Goal: Task Accomplishment & Management: Use online tool/utility

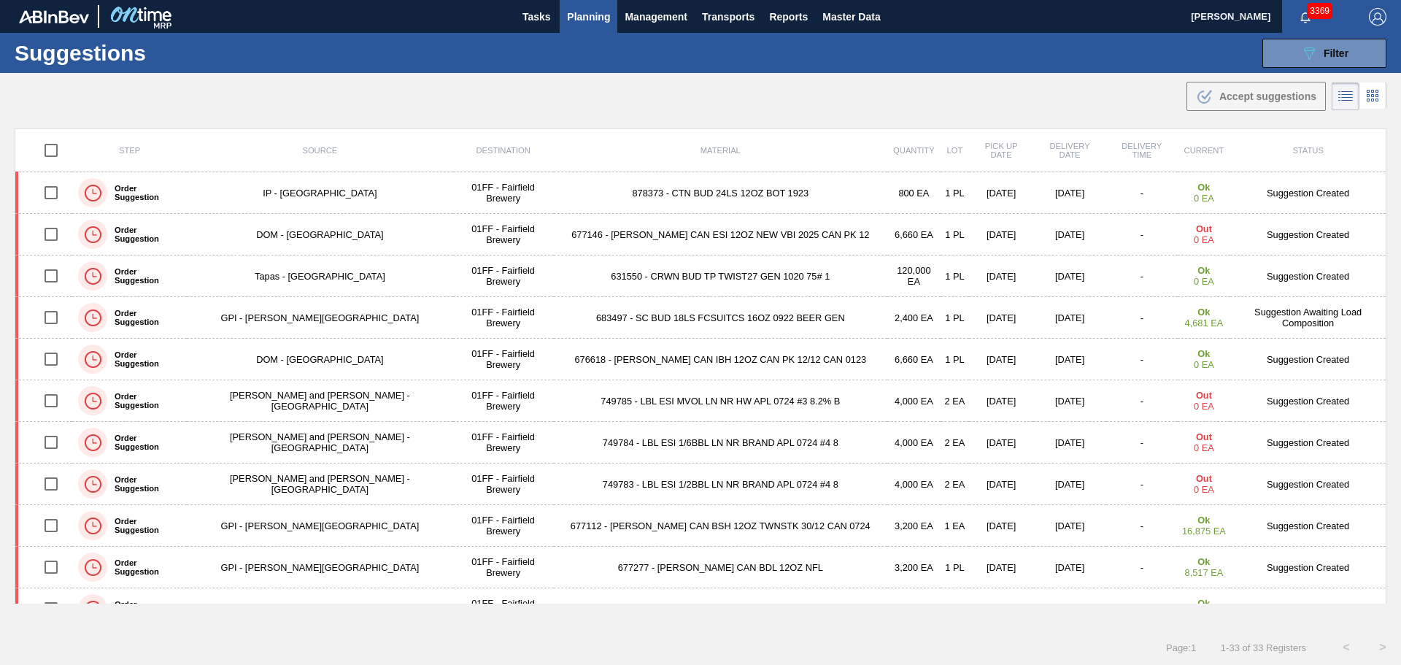
click at [602, 18] on span "Planning" at bounding box center [588, 17] width 43 height 18
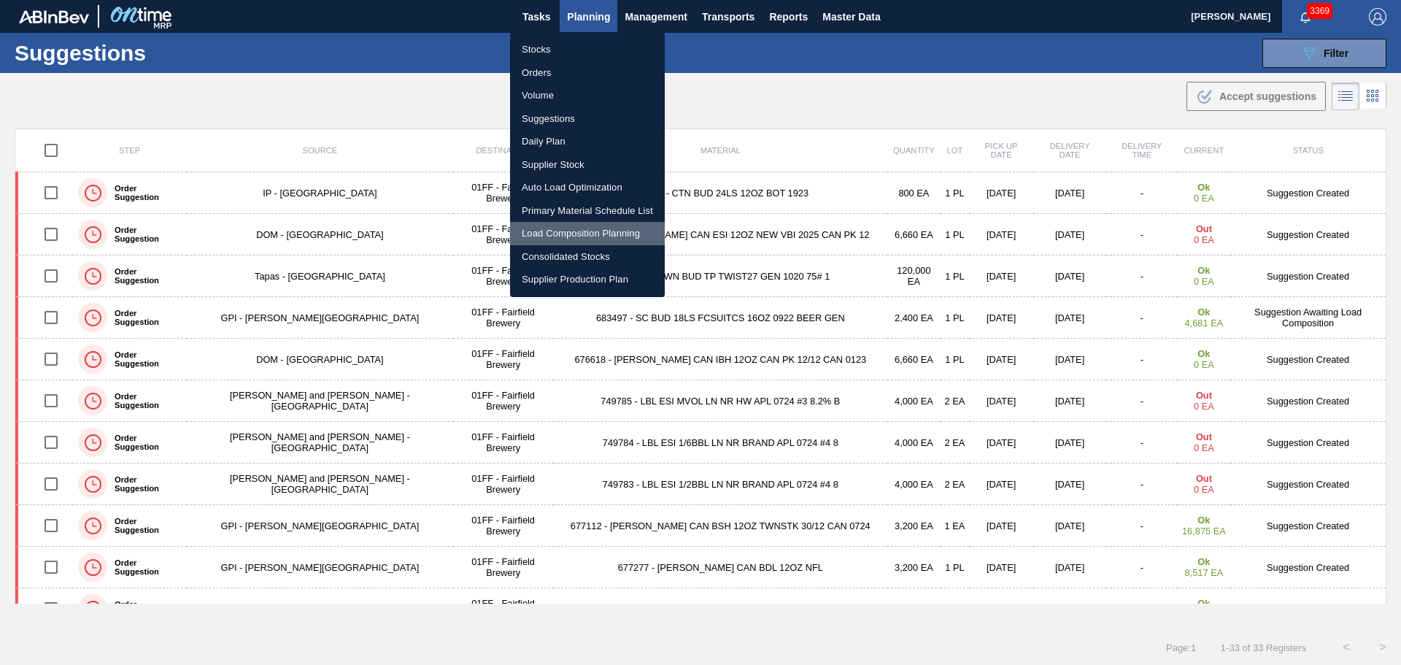
click at [586, 226] on li "Load Composition Planning" at bounding box center [587, 233] width 155 height 23
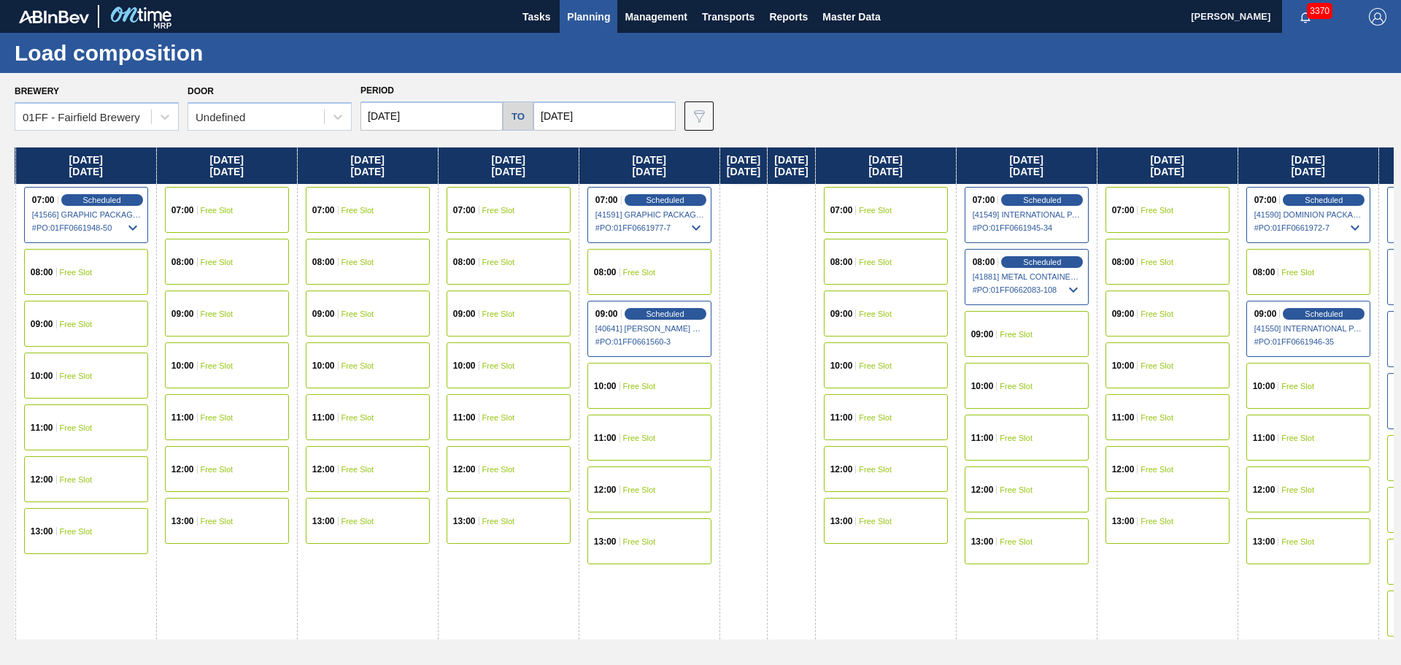
scroll to position [0, 832]
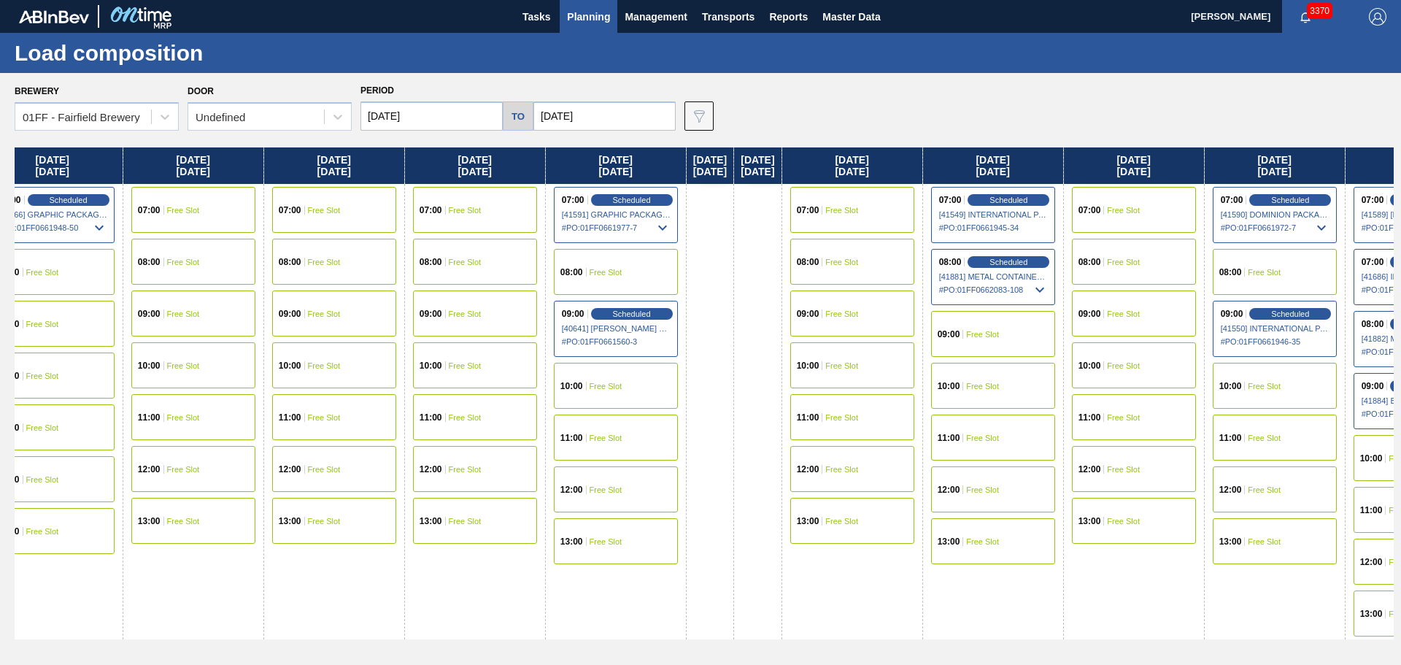
drag, startPoint x: 1158, startPoint y: 177, endPoint x: 317, endPoint y: 90, distance: 845.3
click at [317, 90] on div "Brewery 01FF - Fairfield Brewery Door Undefined Period 08/18/2025 to 09/26/2025…" at bounding box center [700, 368] width 1401 height 591
click at [582, 9] on span "Planning" at bounding box center [588, 17] width 43 height 18
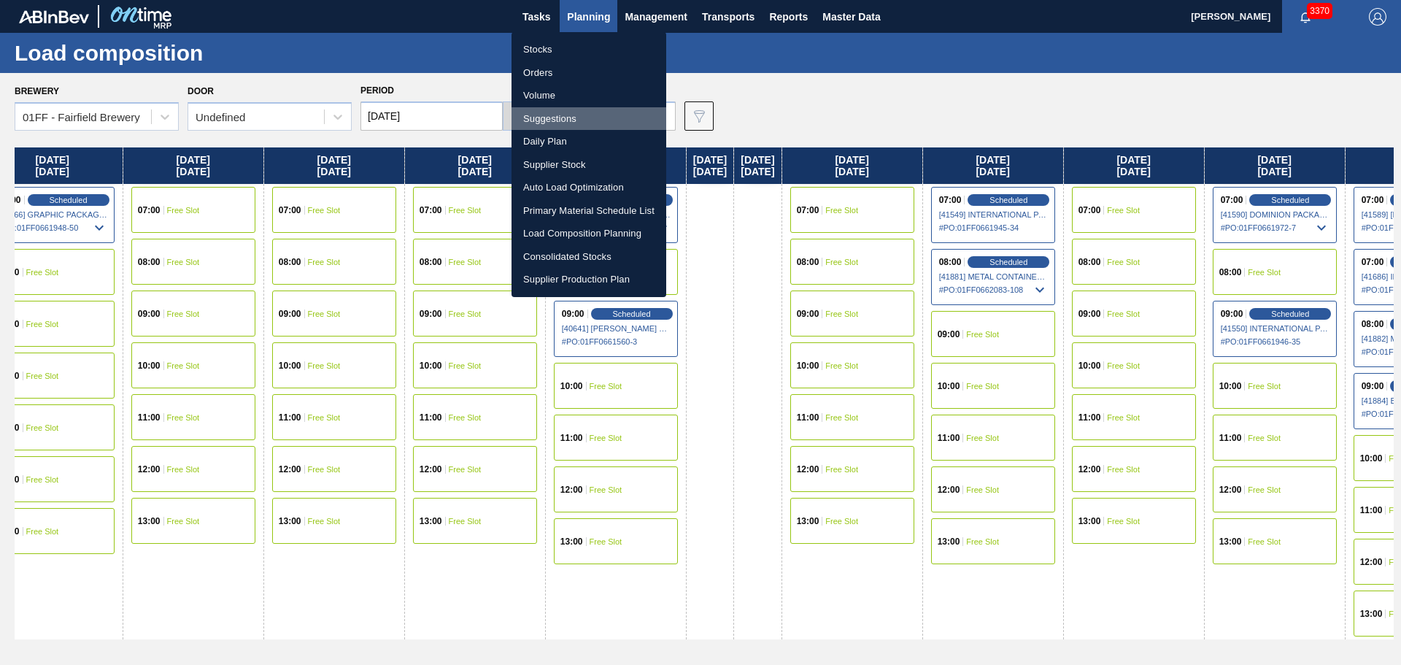
click at [547, 115] on li "Suggestions" at bounding box center [589, 118] width 155 height 23
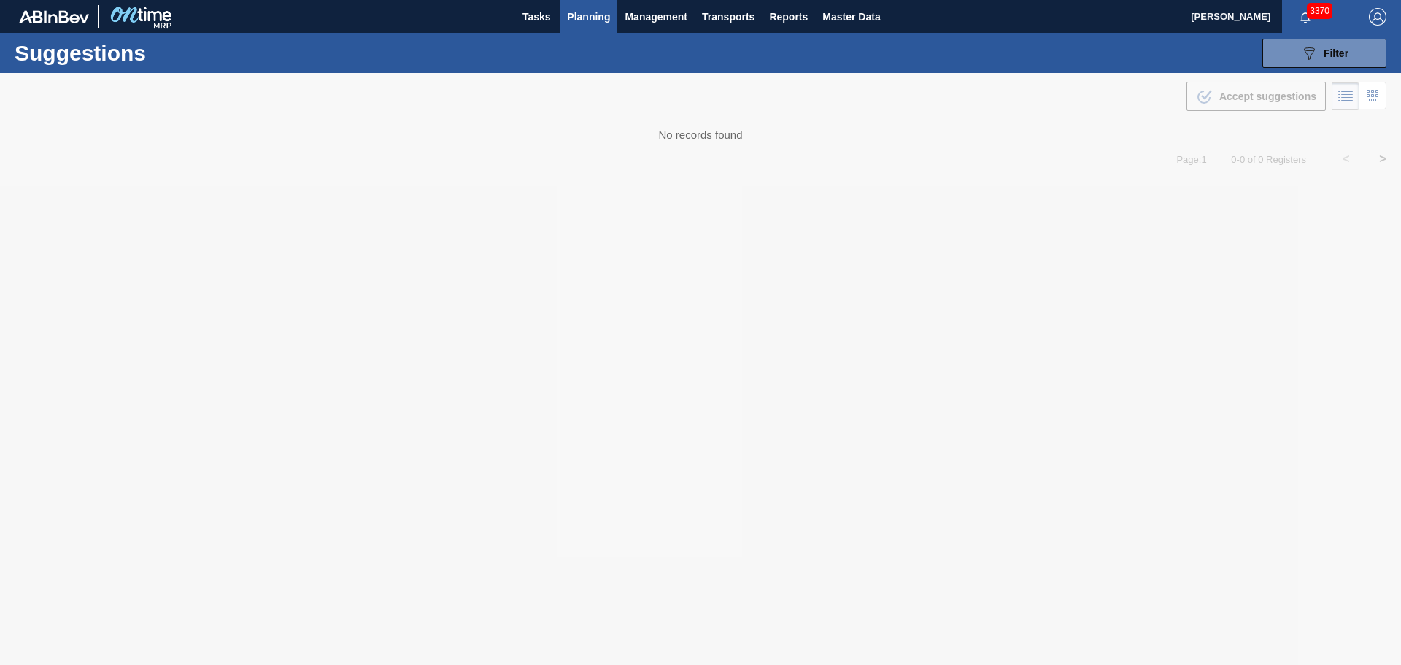
type from "08/04/2025"
type to "[DATE]"
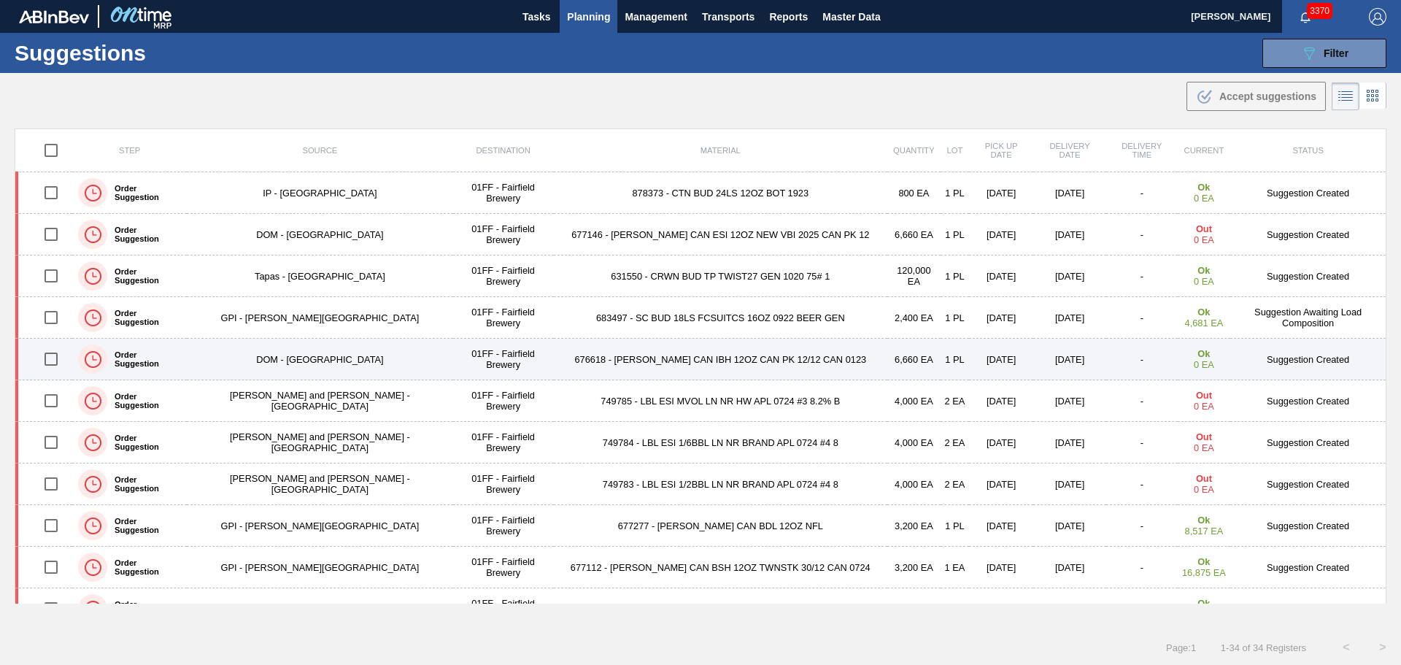
click at [585, 355] on td "676618 - [PERSON_NAME] CAN IBH 12OZ CAN PK 12/12 CAN 0123" at bounding box center [721, 360] width 334 height 42
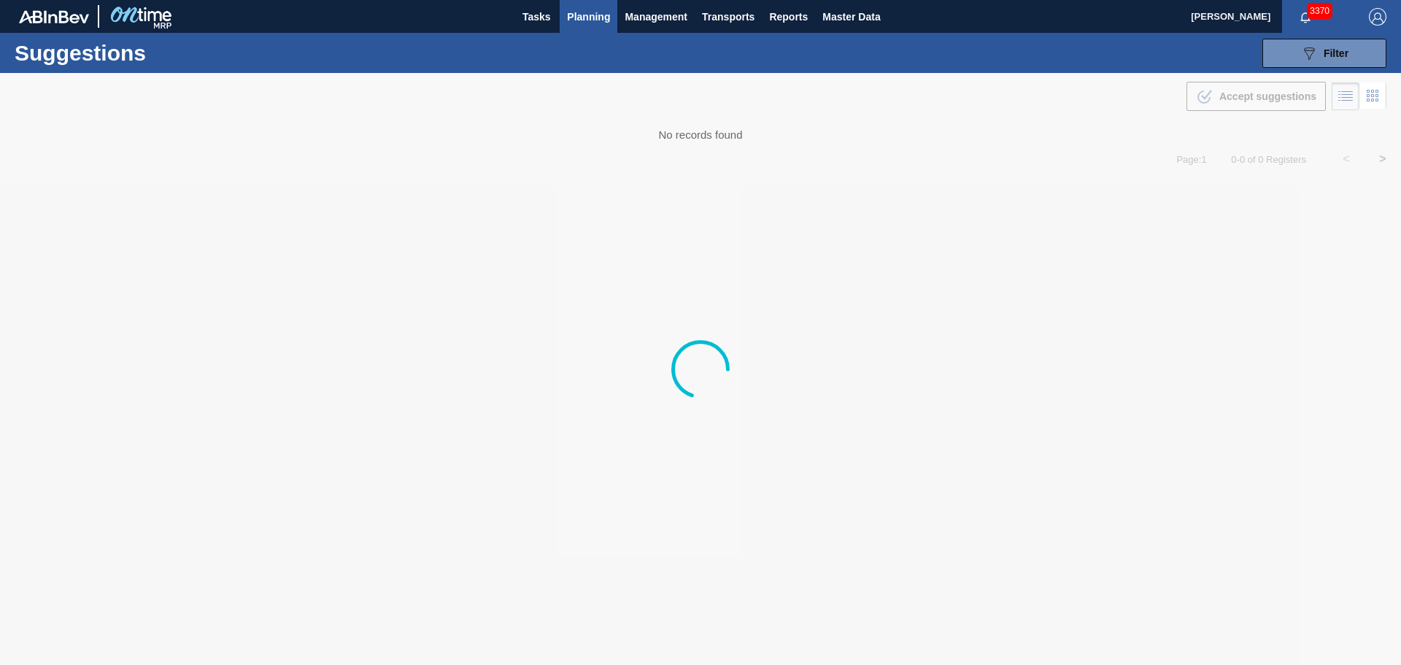
type from "08/04/2025"
type to "[DATE]"
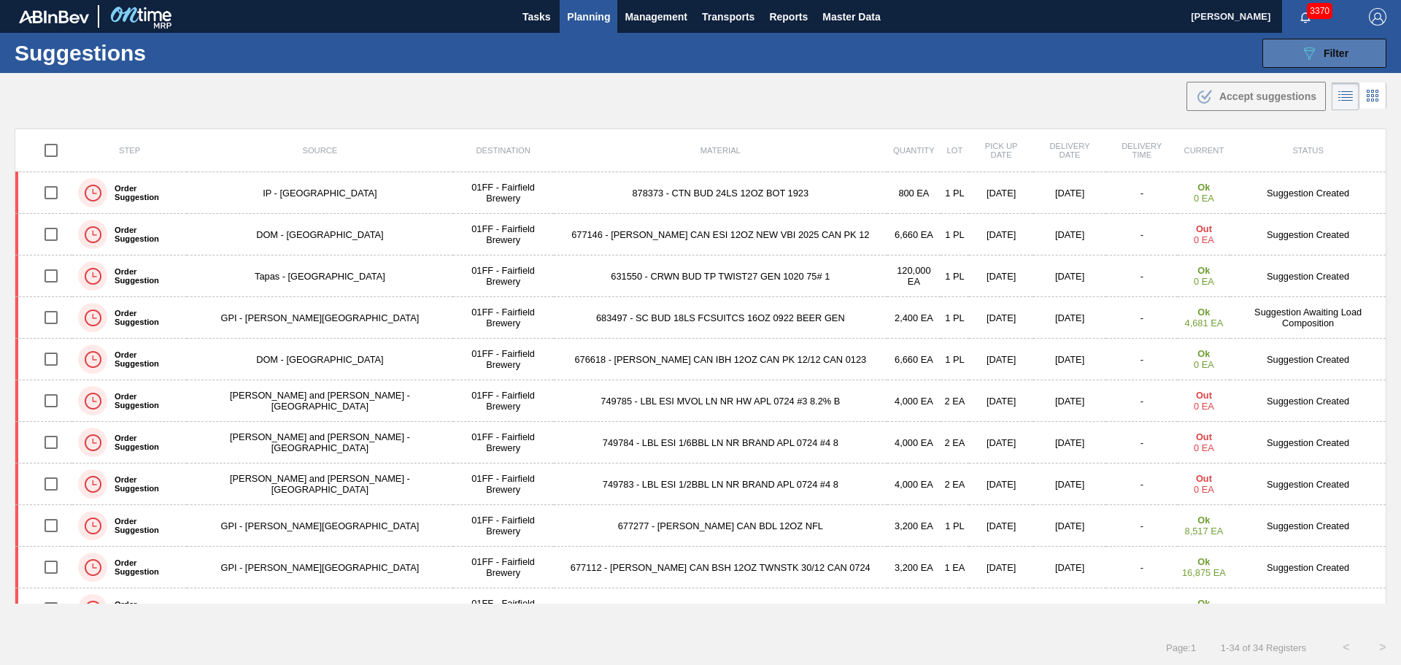
click at [1337, 62] on button "089F7B8B-B2A5-4AFE-B5C0-19BA573D28AC Filter" at bounding box center [1325, 53] width 124 height 29
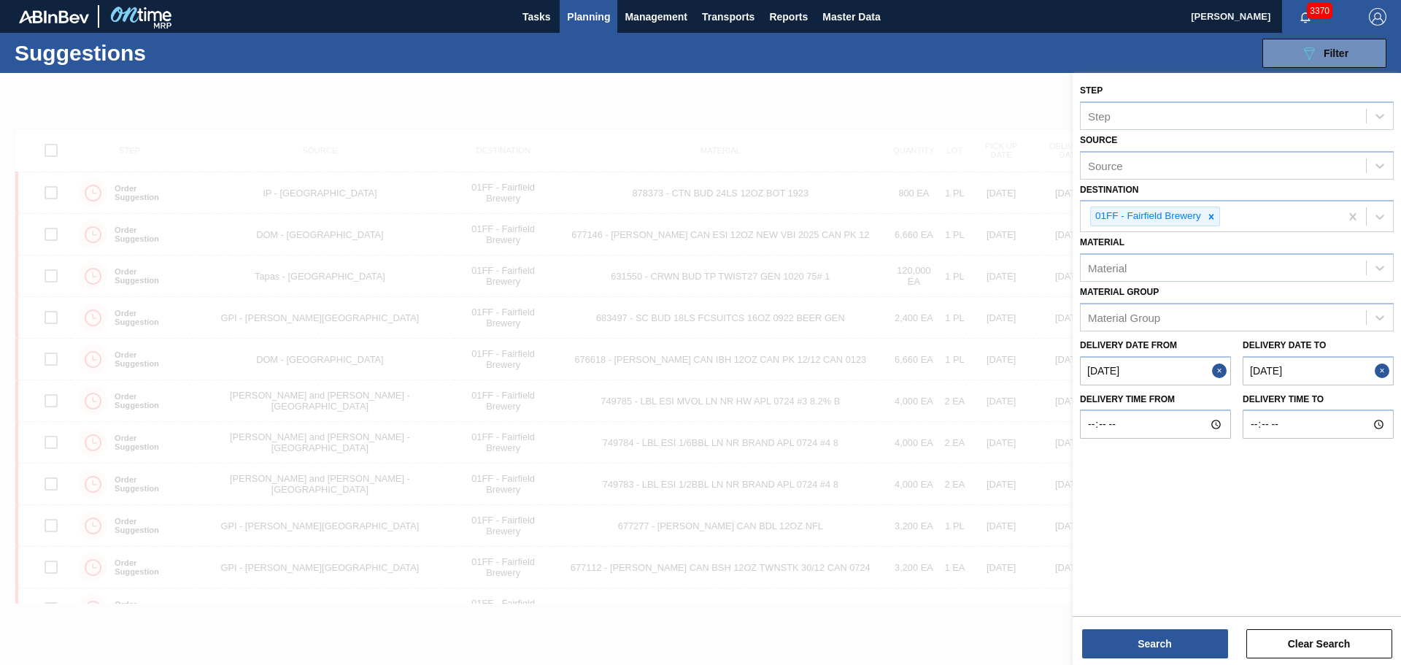
click at [1166, 369] on from "08/04/2025" at bounding box center [1155, 370] width 151 height 29
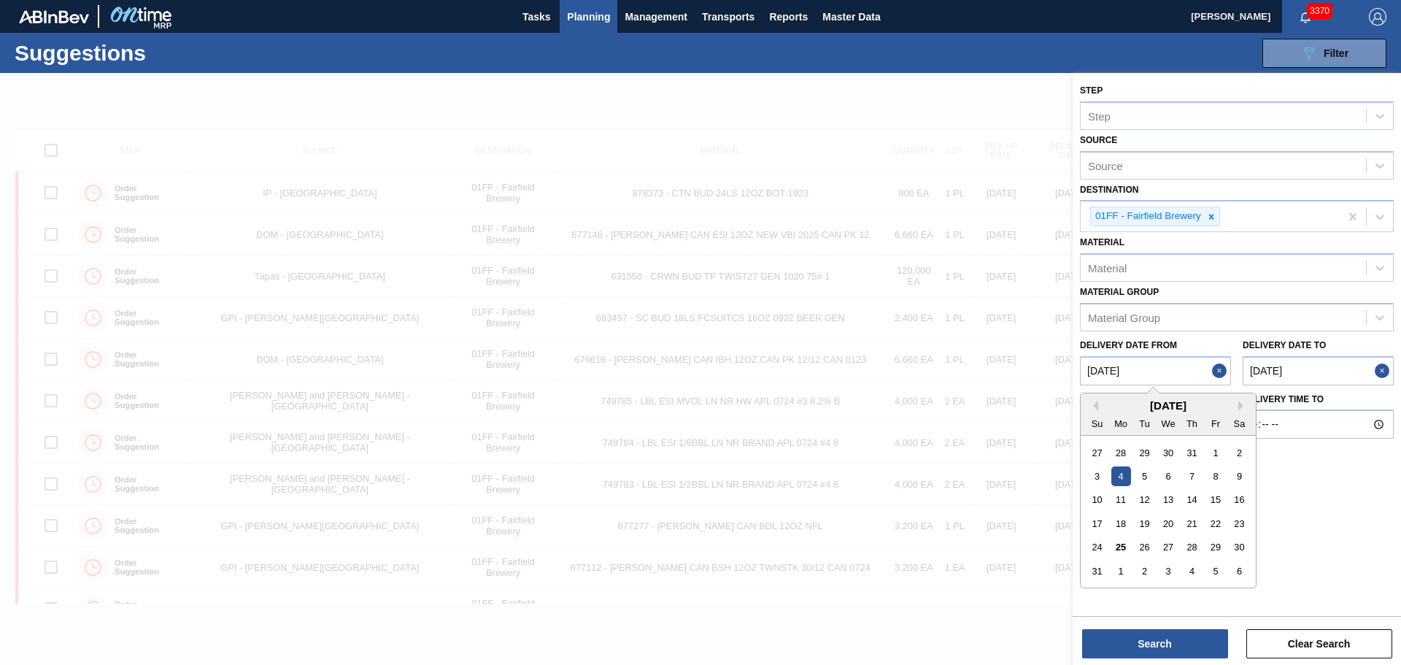
click at [1125, 548] on div "25" at bounding box center [1121, 547] width 20 height 20
type from "[DATE]"
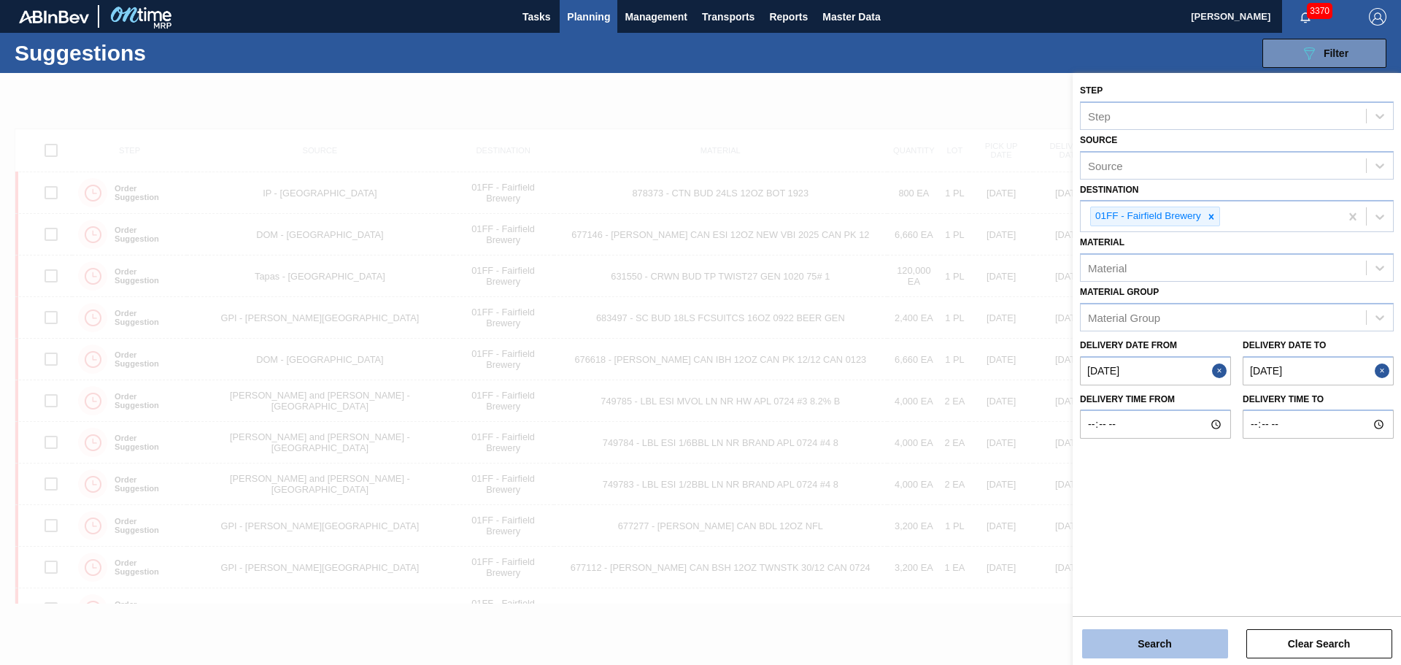
click at [1166, 640] on button "Search" at bounding box center [1155, 643] width 146 height 29
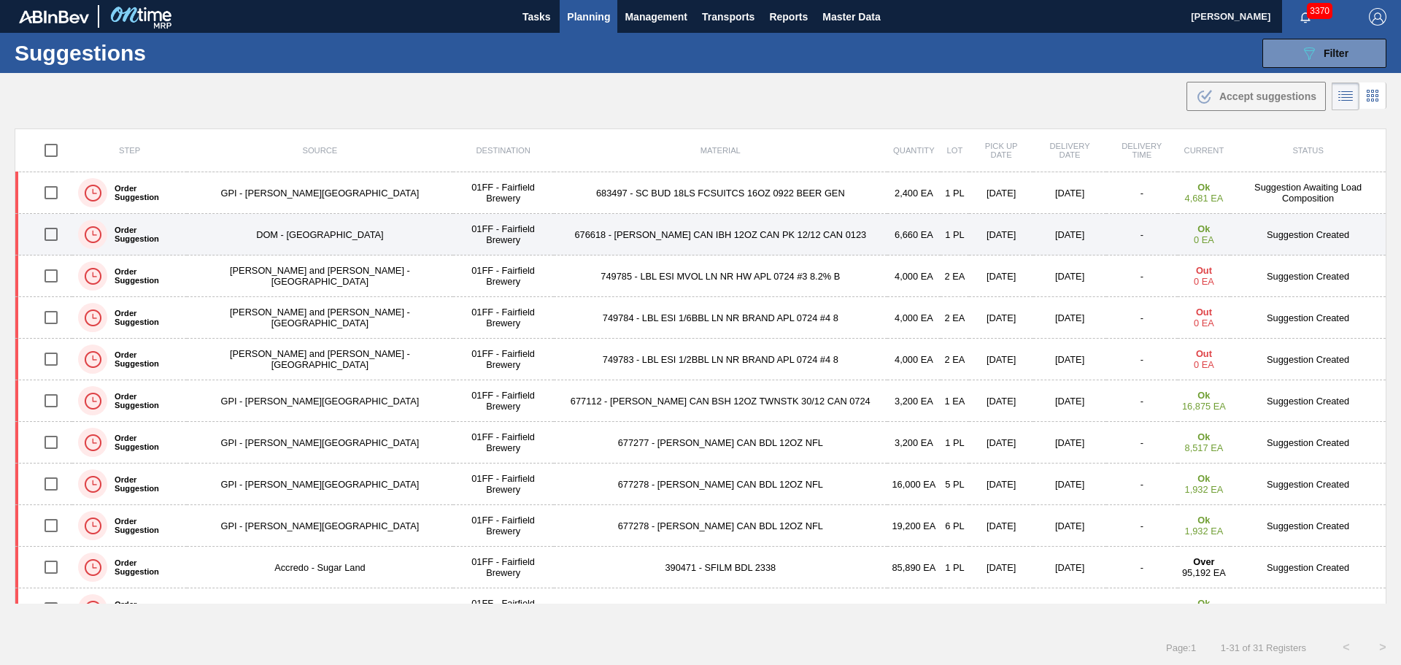
click at [652, 238] on td "676618 - [PERSON_NAME] CAN IBH 12OZ CAN PK 12/12 CAN 0123" at bounding box center [721, 235] width 334 height 42
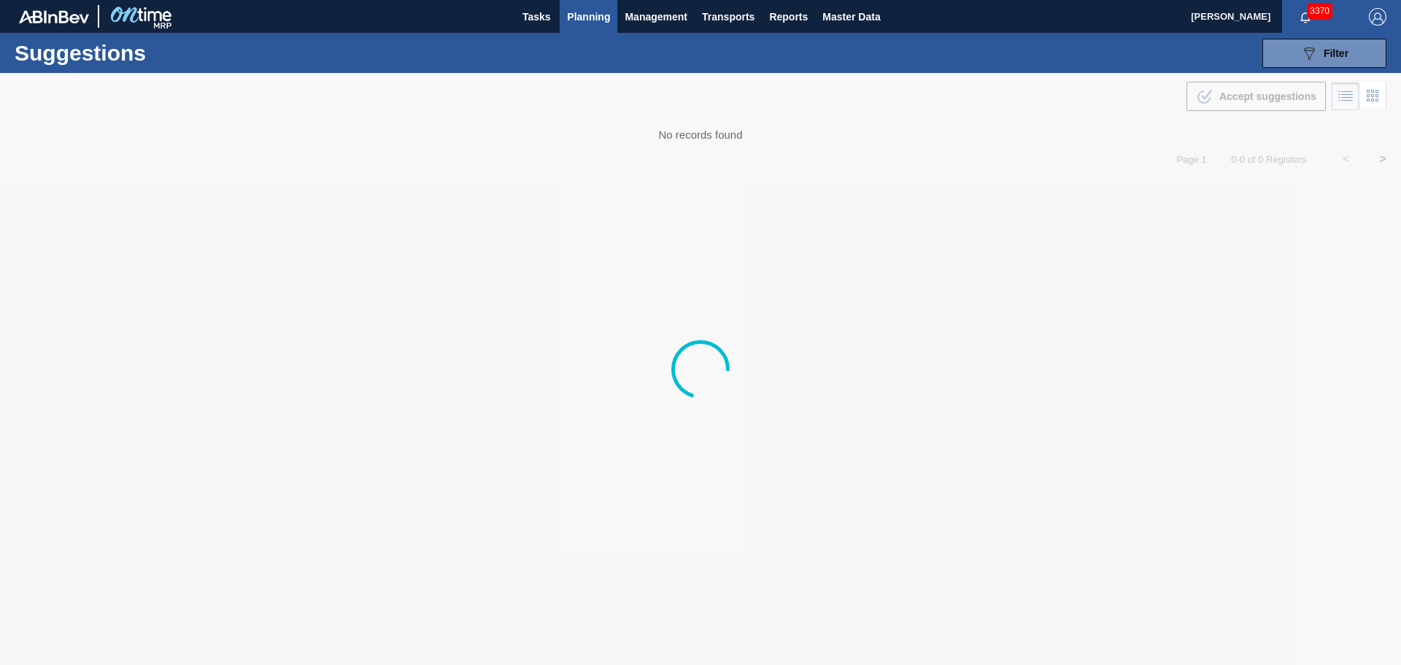
type from "[DATE]"
type to "[DATE]"
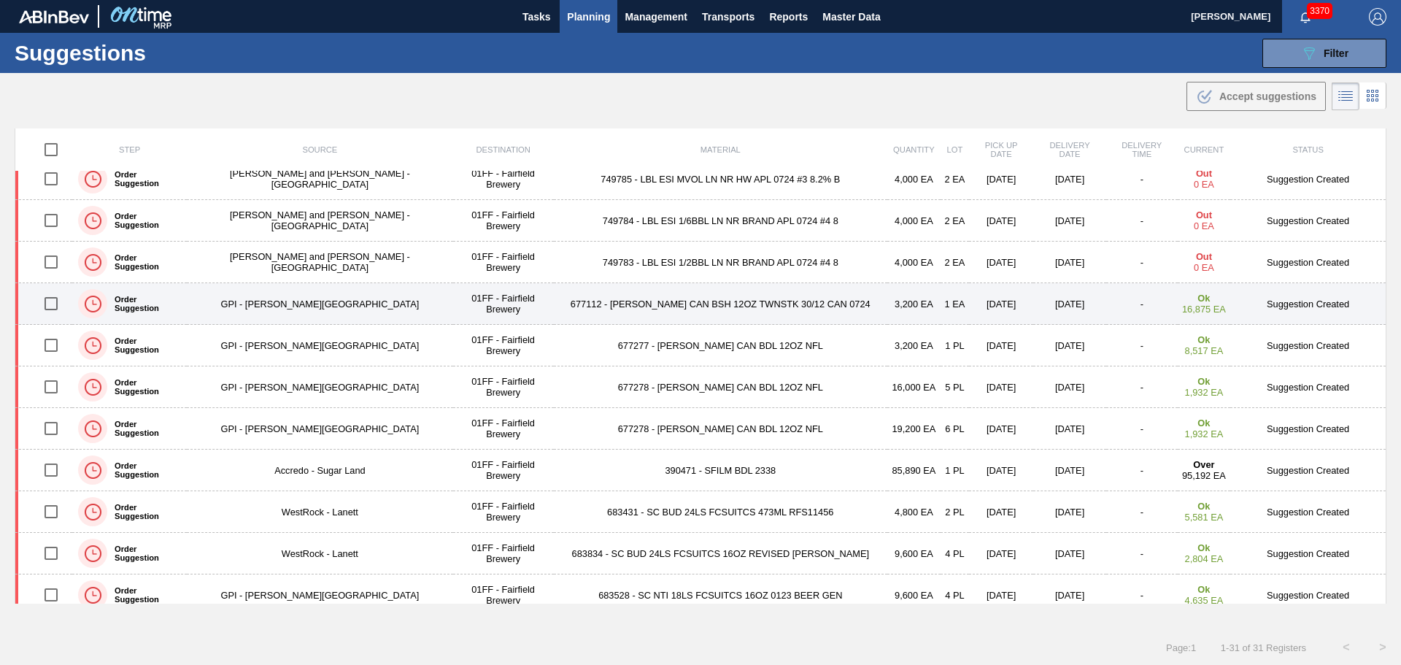
scroll to position [73, 0]
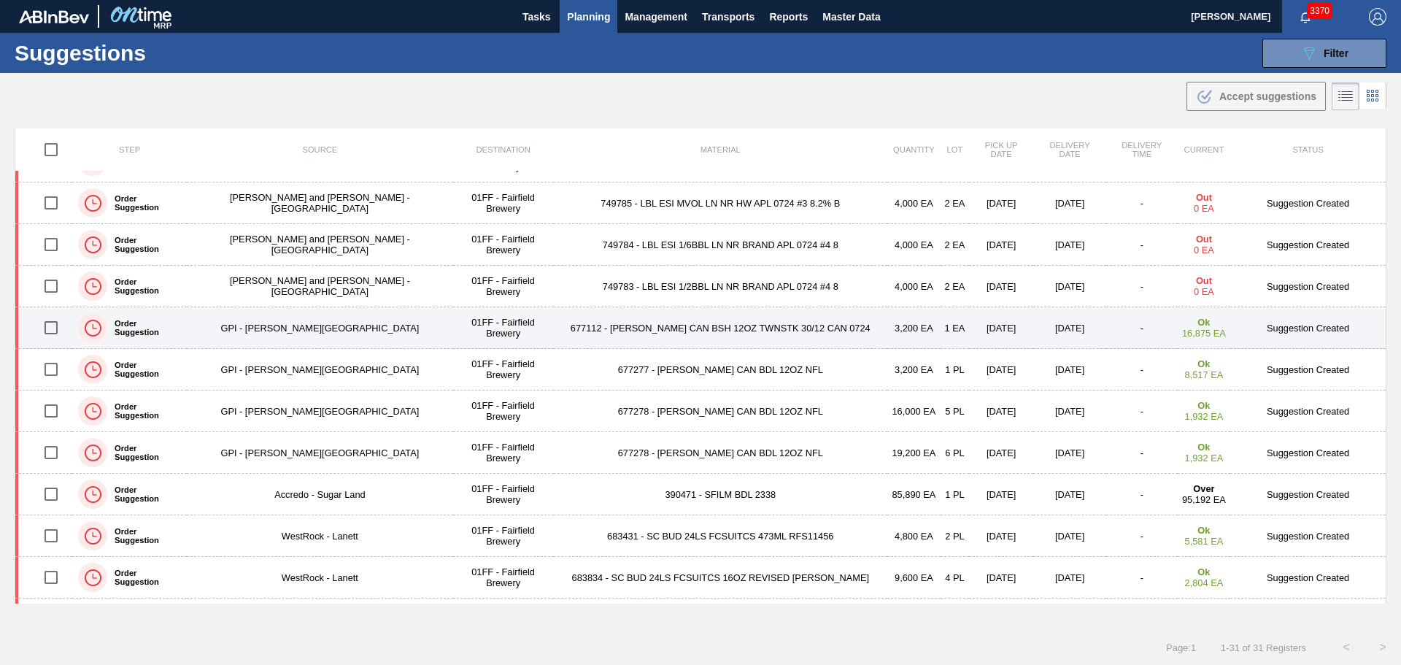
click at [676, 335] on td "677112 - [PERSON_NAME] CAN BSH 12OZ TWNSTK 30/12 CAN 0724" at bounding box center [721, 328] width 334 height 42
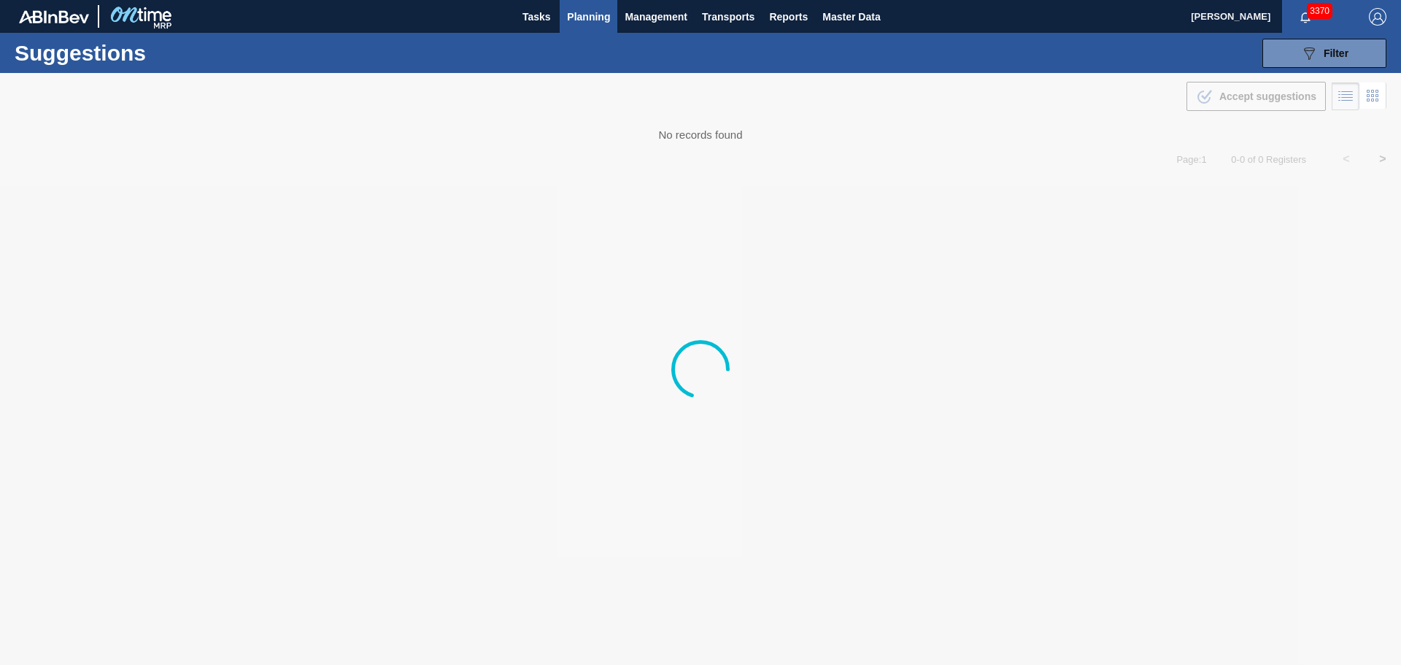
type from "[DATE]"
type to "[DATE]"
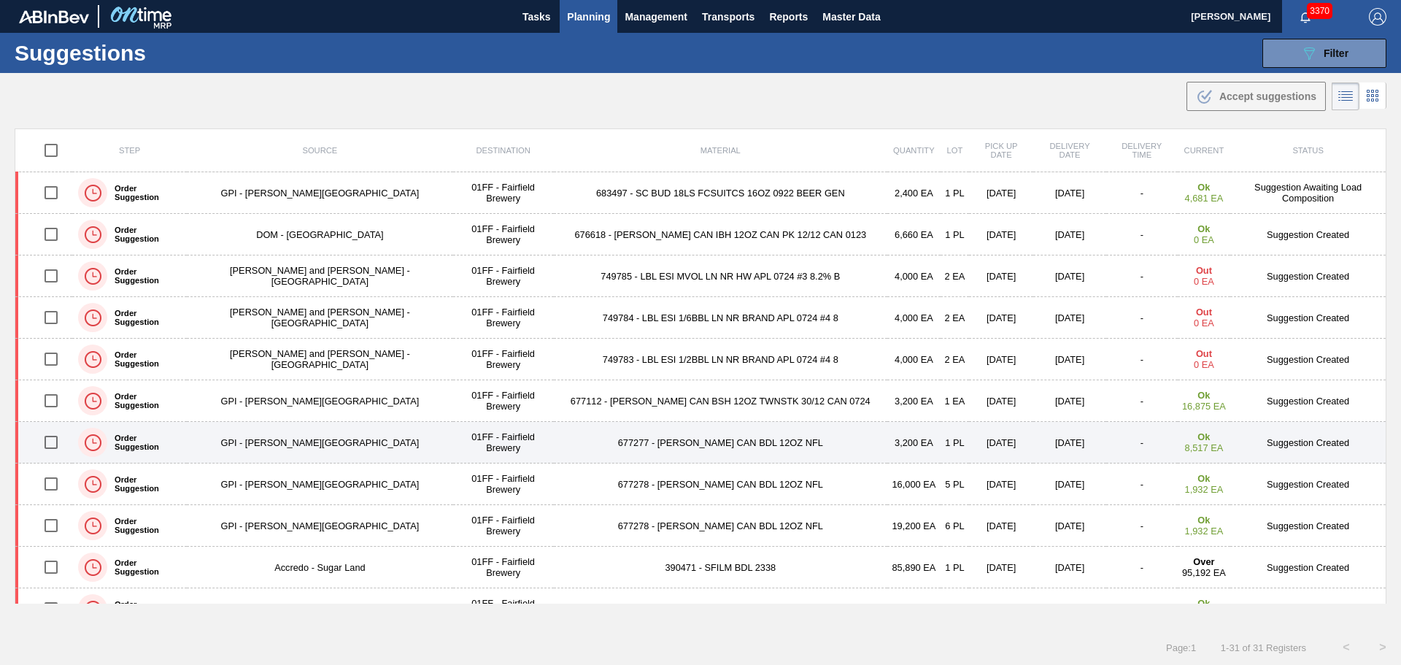
click at [662, 431] on td "677277 - [PERSON_NAME] CAN BDL 12OZ NFL" at bounding box center [721, 443] width 334 height 42
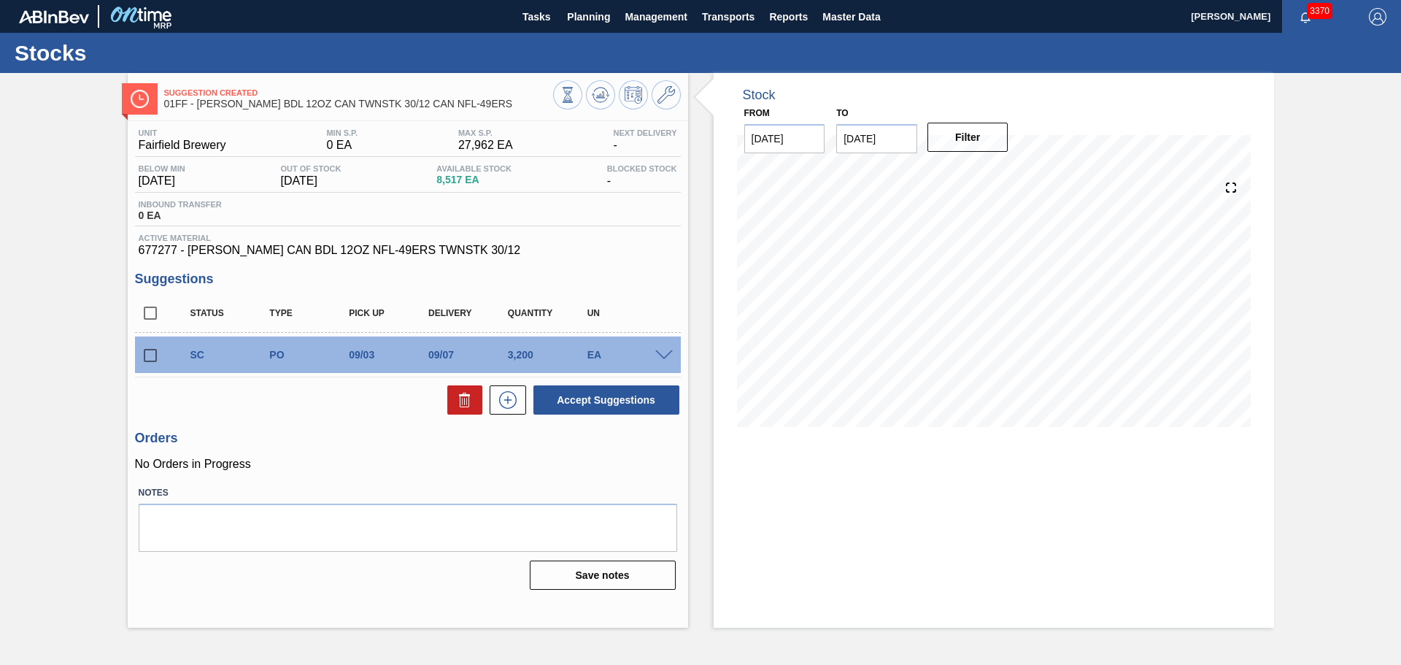
click at [147, 361] on input "checkbox" at bounding box center [150, 355] width 31 height 31
click at [464, 407] on icon at bounding box center [465, 400] width 18 height 18
checkbox input "false"
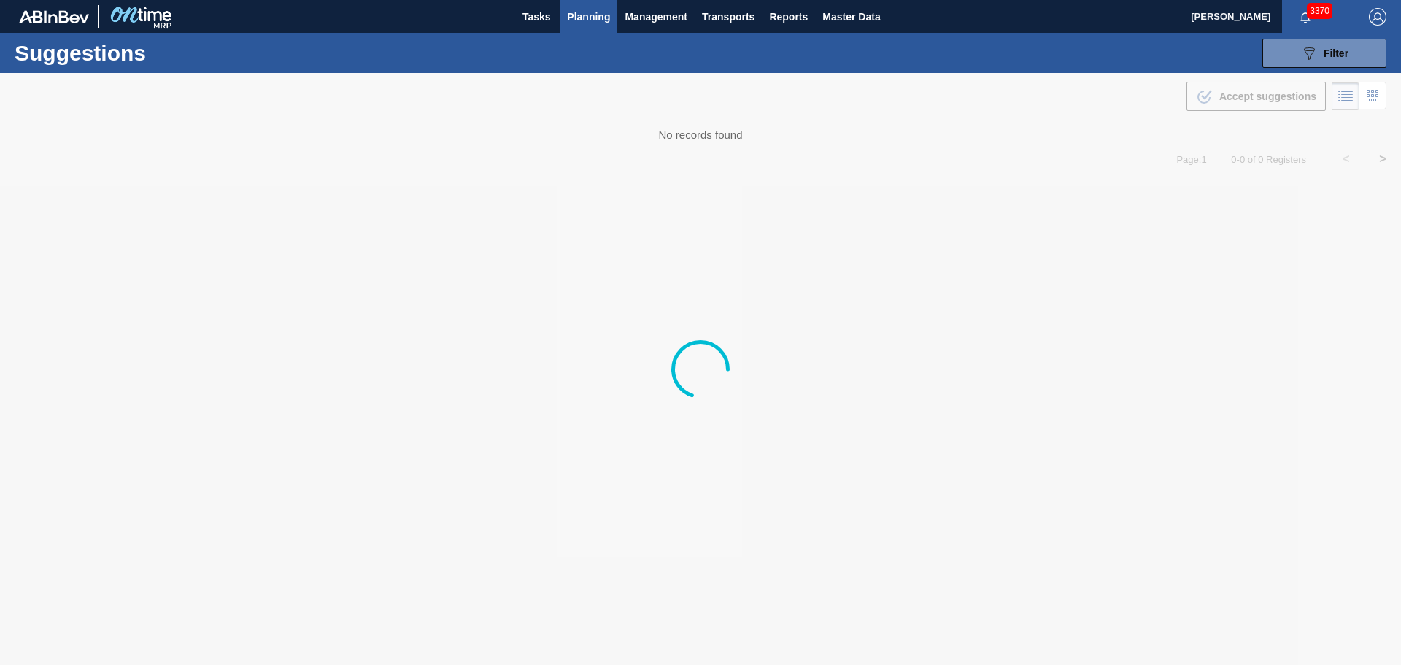
type from "[DATE]"
type to "[DATE]"
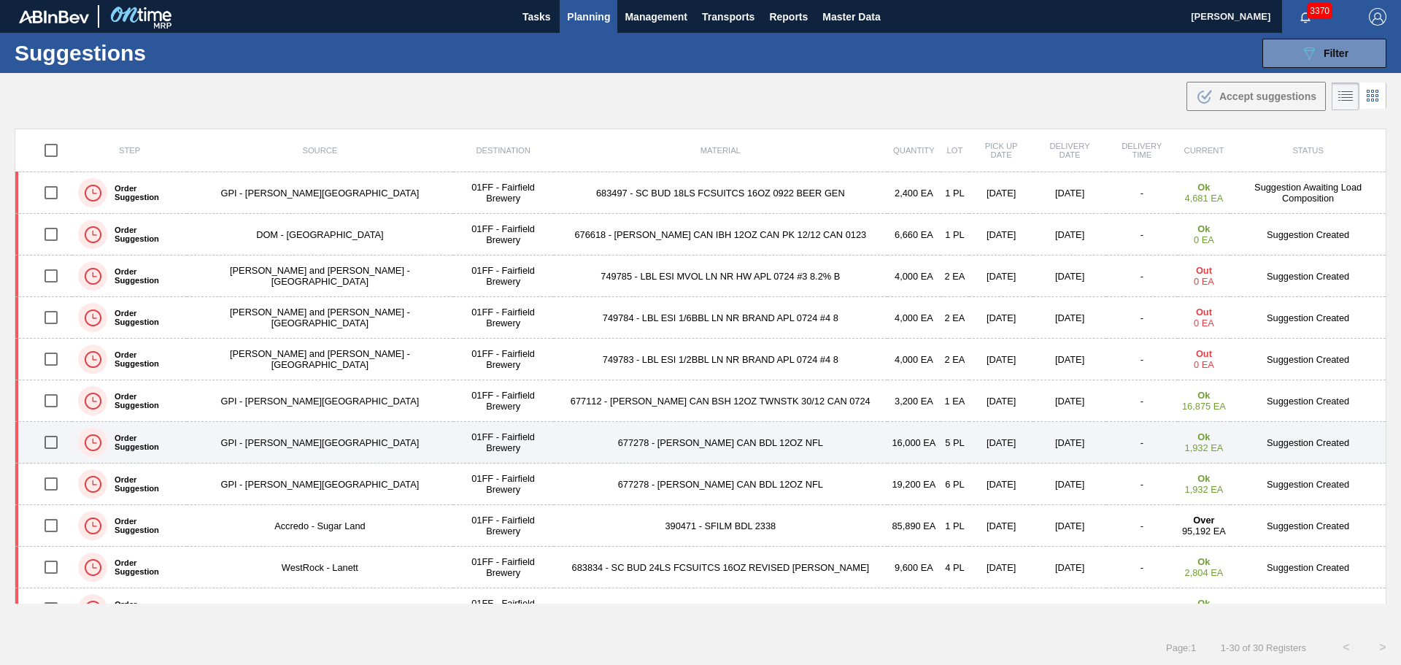
click at [682, 438] on td "677278 - CARR CAN BDL 12OZ NFL" at bounding box center [721, 443] width 334 height 42
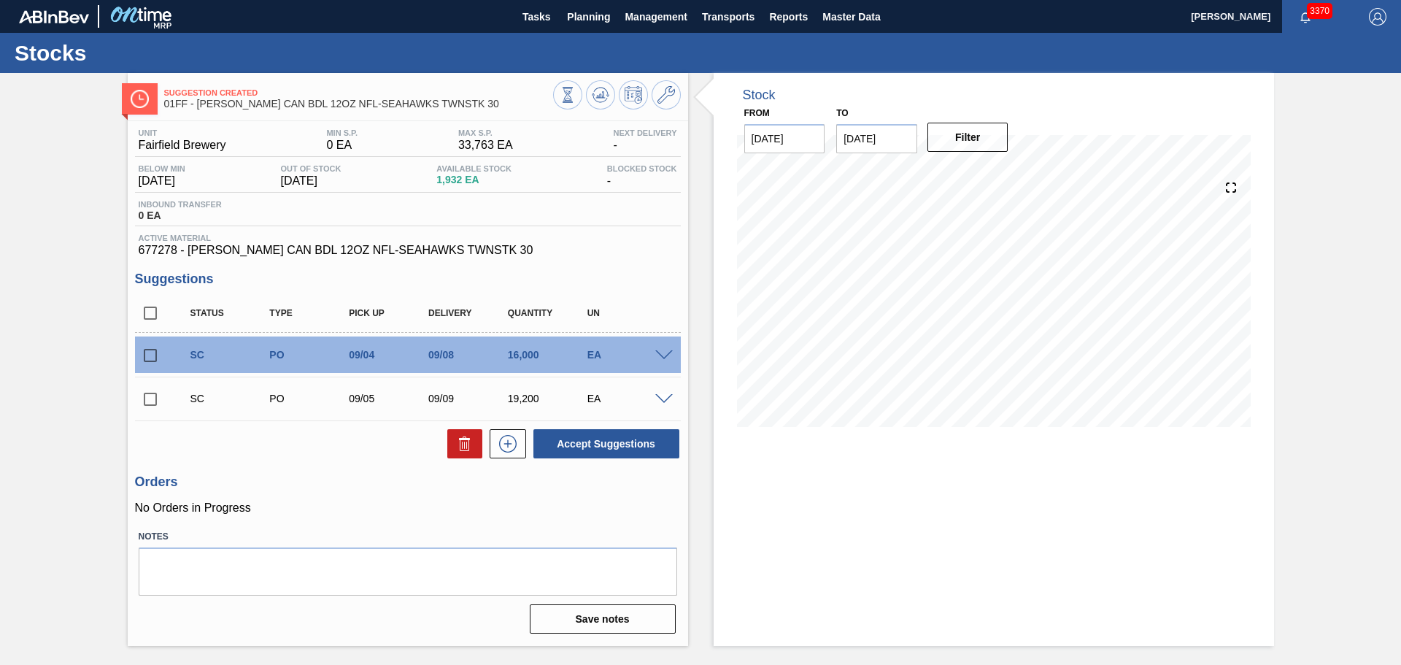
click at [887, 137] on input "[DATE]" at bounding box center [876, 138] width 81 height 29
click at [895, 311] on div "30" at bounding box center [901, 315] width 20 height 20
type input "[DATE]"
click at [962, 148] on button "Filter" at bounding box center [968, 137] width 81 height 29
click at [675, 90] on button at bounding box center [666, 94] width 29 height 29
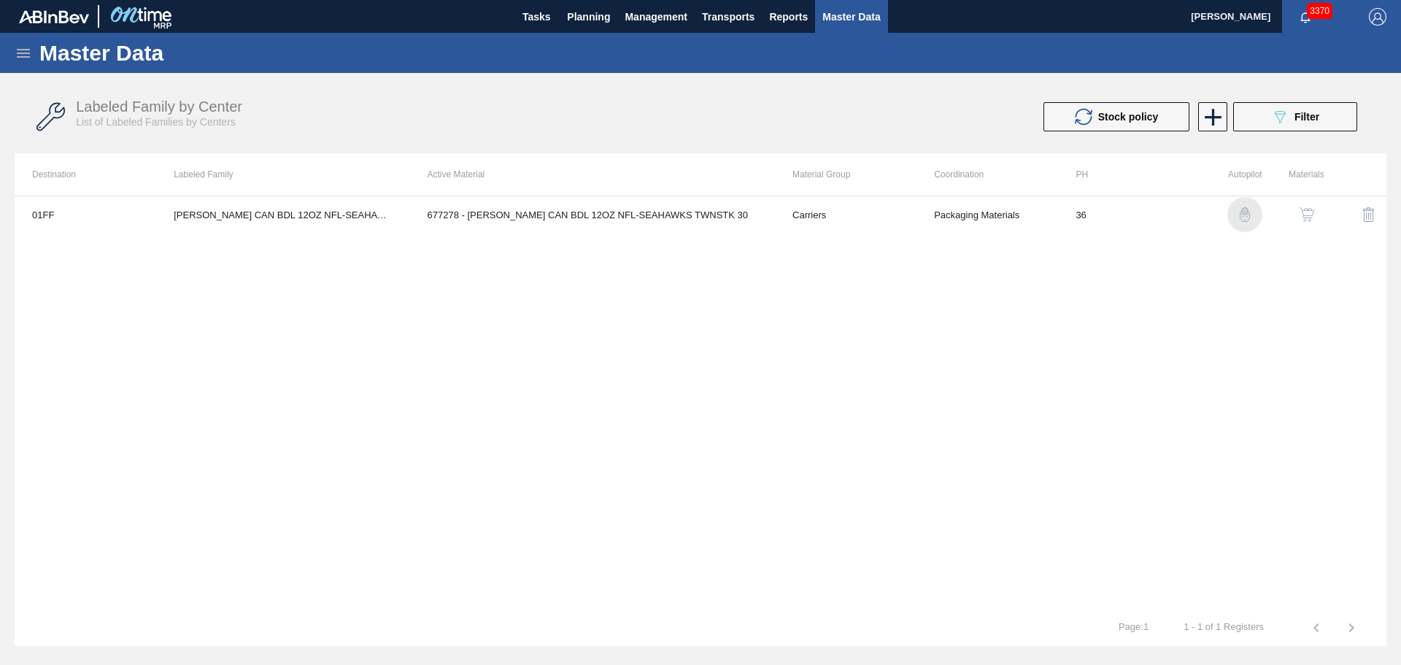
click at [1249, 216] on img "button" at bounding box center [1245, 214] width 15 height 15
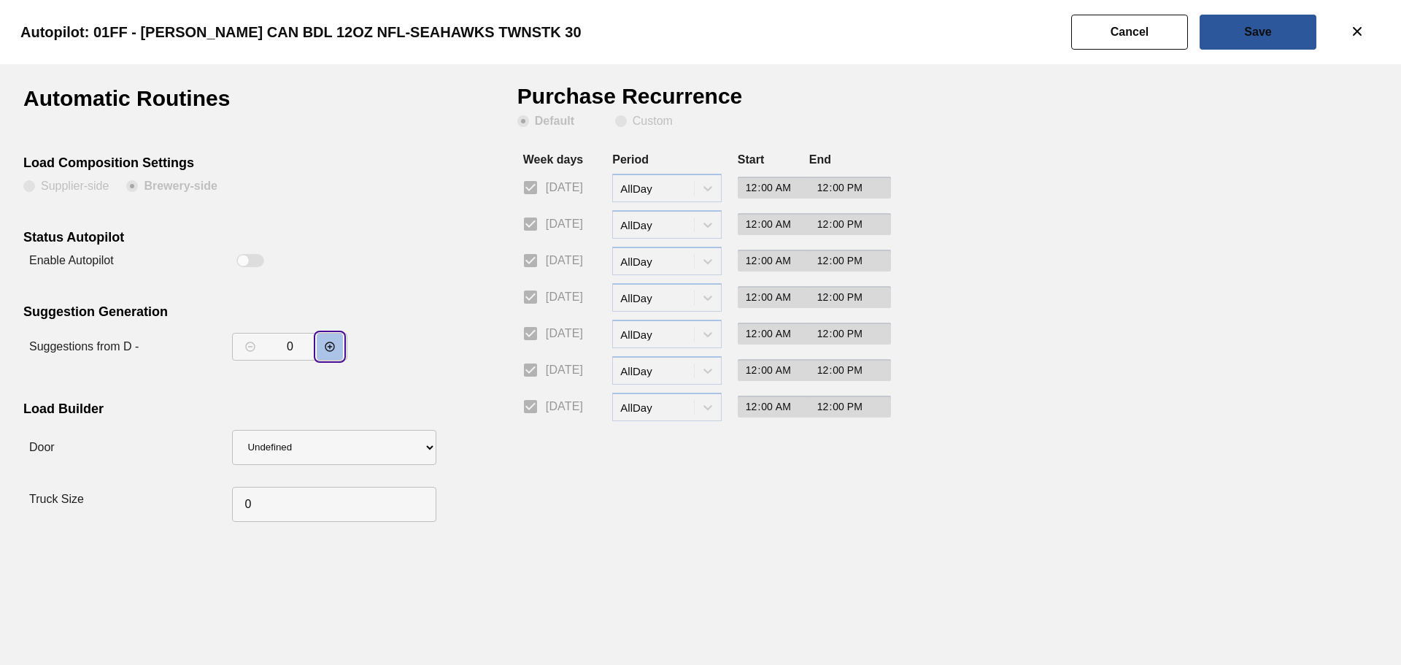
click at [336, 353] on button "decrementar valor" at bounding box center [330, 347] width 26 height 26
type input "1"
click at [1249, 23] on button "Save" at bounding box center [1258, 32] width 117 height 35
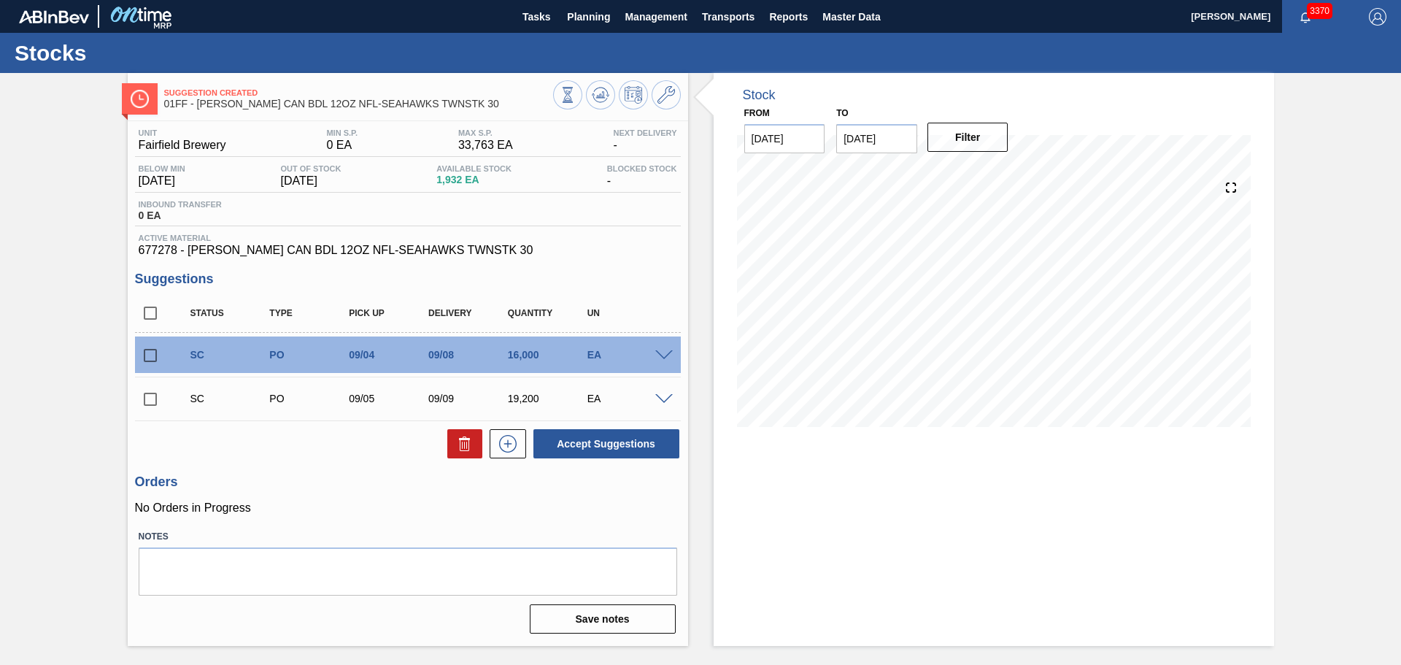
click at [144, 356] on input "checkbox" at bounding box center [150, 355] width 31 height 31
checkbox input "true"
click at [149, 396] on input "checkbox" at bounding box center [150, 399] width 31 height 31
checkbox input "true"
click at [456, 440] on icon at bounding box center [465, 444] width 18 height 18
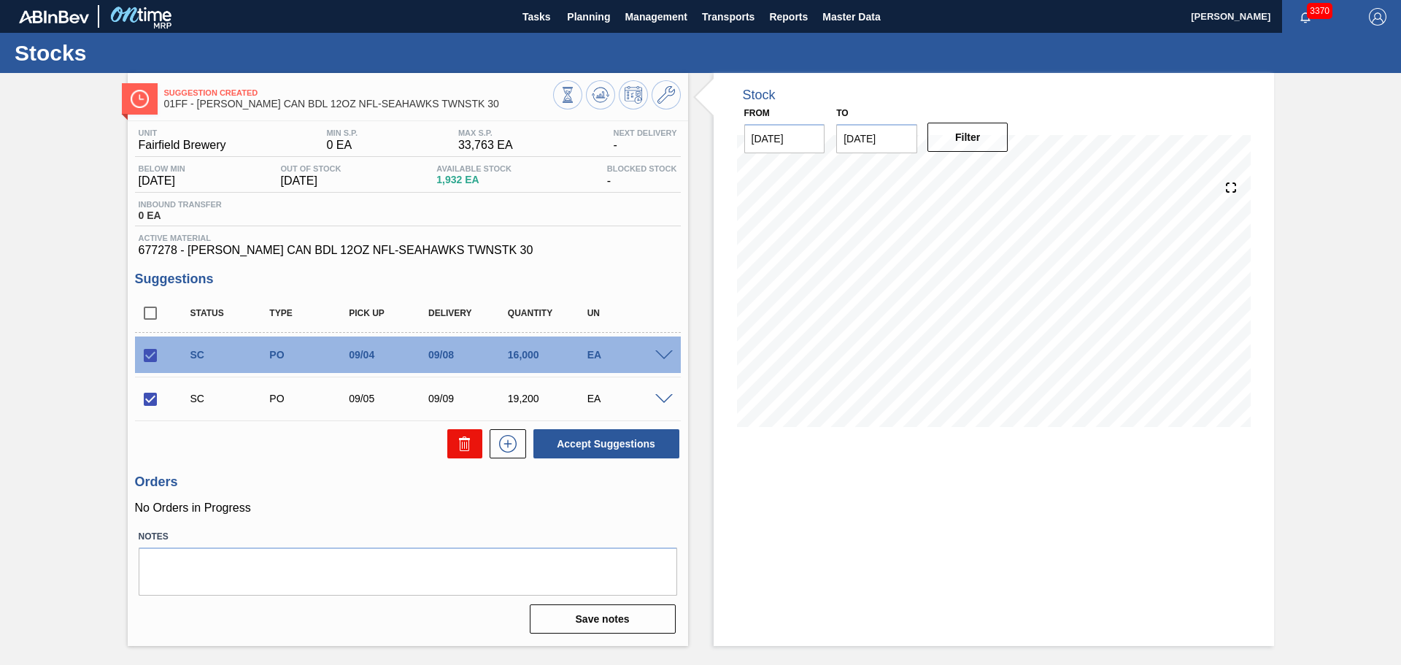
checkbox input "false"
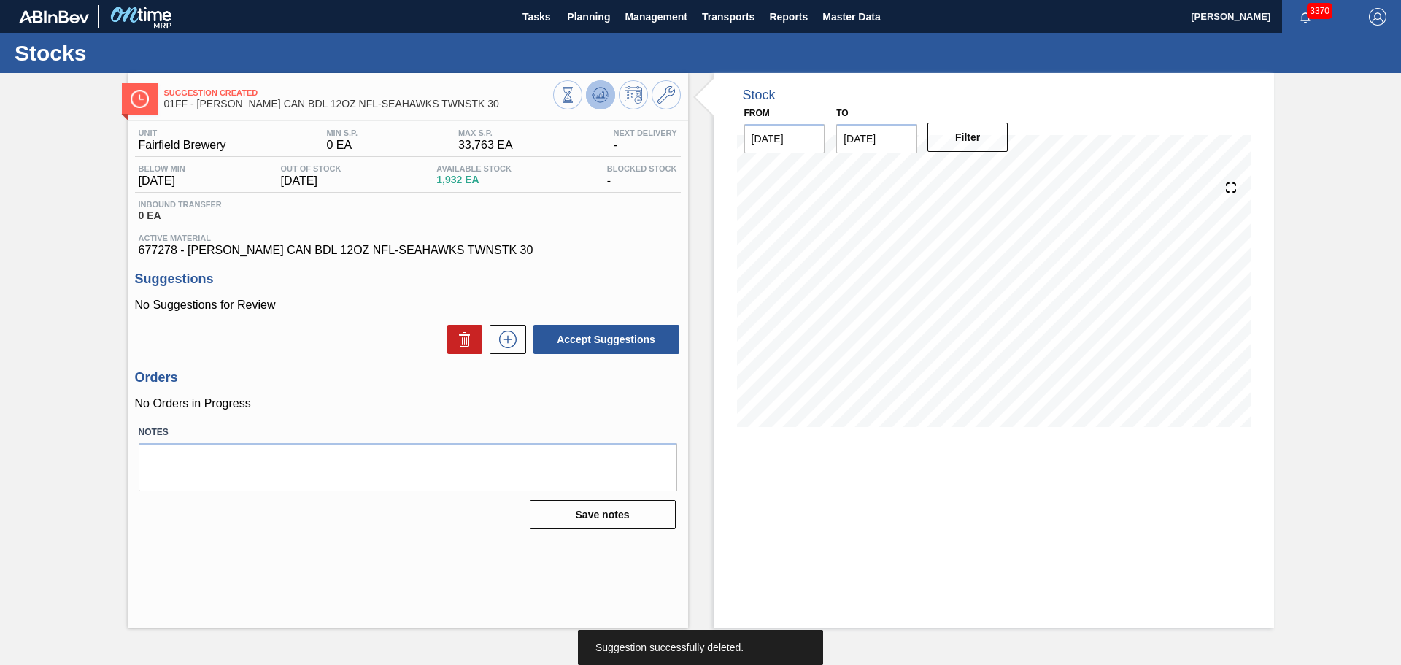
click at [602, 90] on icon at bounding box center [601, 95] width 18 height 18
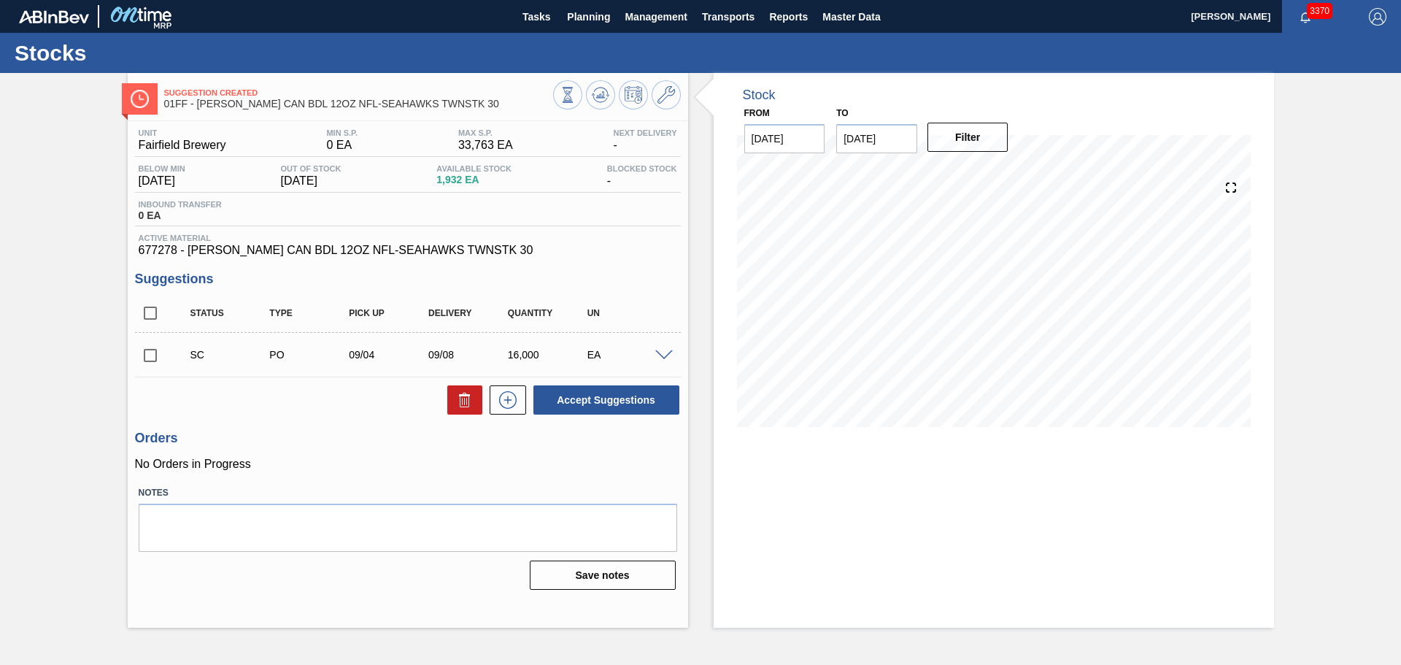
click at [147, 354] on input "checkbox" at bounding box center [150, 355] width 31 height 31
click at [581, 395] on button "Accept Suggestions" at bounding box center [606, 399] width 146 height 29
click at [610, 403] on button "Accept Suggestions" at bounding box center [606, 399] width 146 height 29
checkbox input "false"
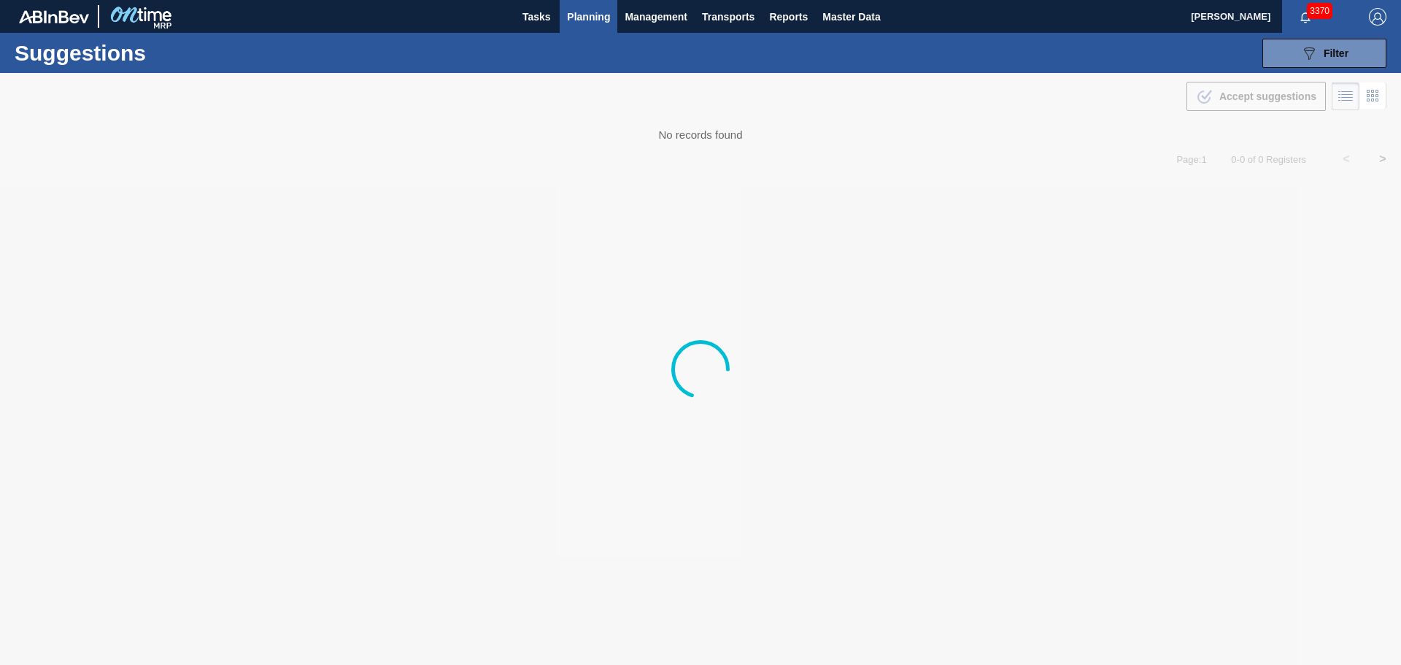
type from "[DATE]"
type to "[DATE]"
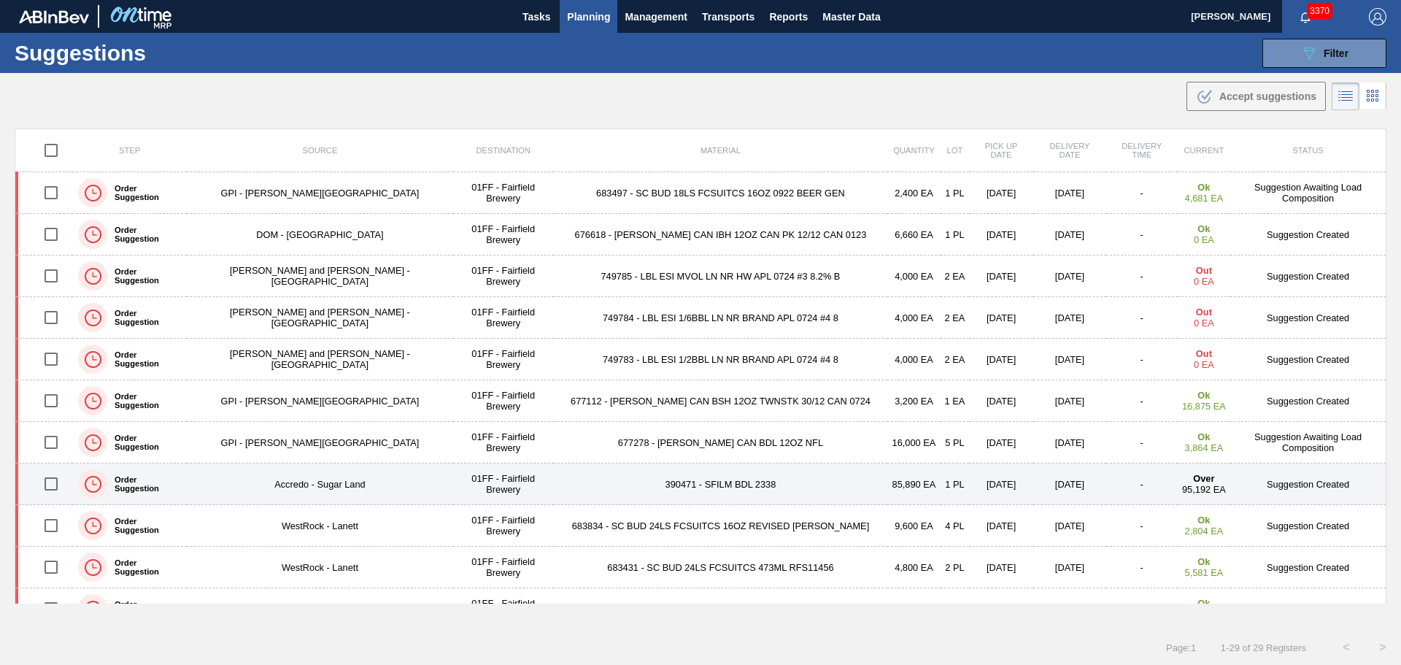
click at [752, 488] on td "390471 - SFILM BDL 2338" at bounding box center [721, 484] width 334 height 42
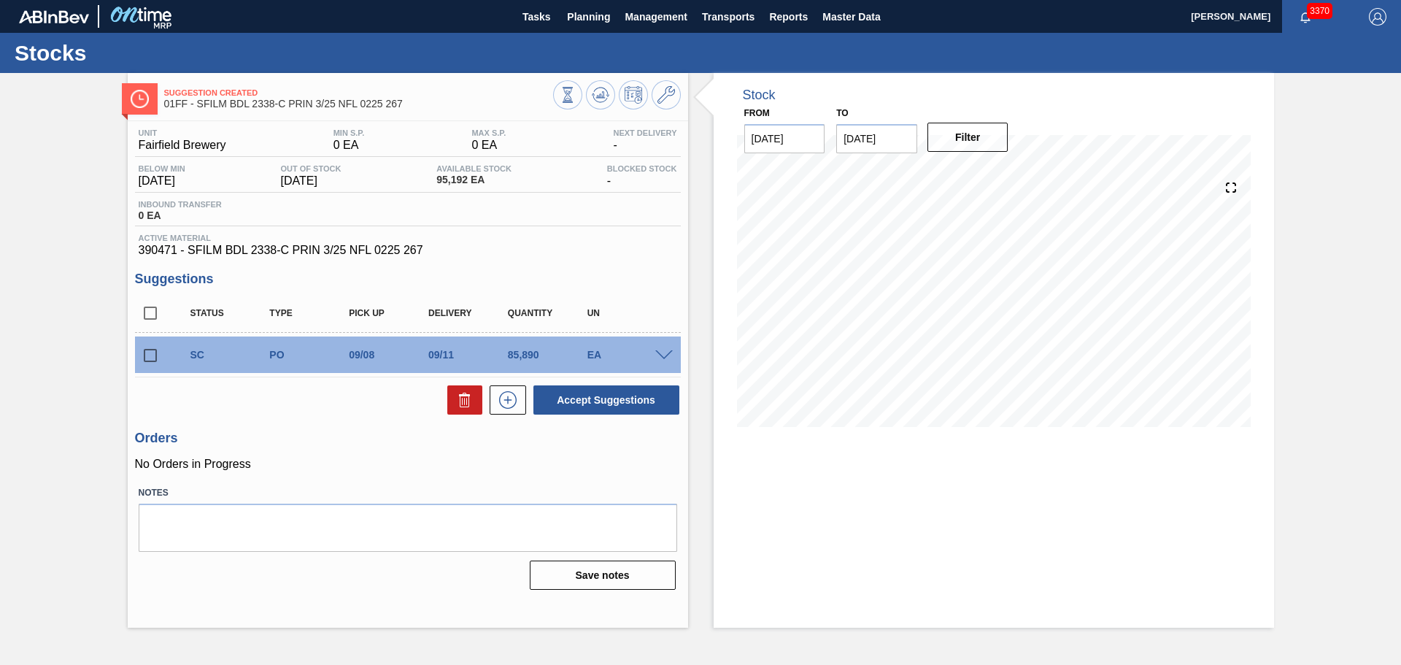
drag, startPoint x: 150, startPoint y: 349, endPoint x: 164, endPoint y: 354, distance: 15.5
click at [150, 350] on input "checkbox" at bounding box center [150, 355] width 31 height 31
click at [468, 404] on icon at bounding box center [465, 400] width 18 height 18
checkbox input "false"
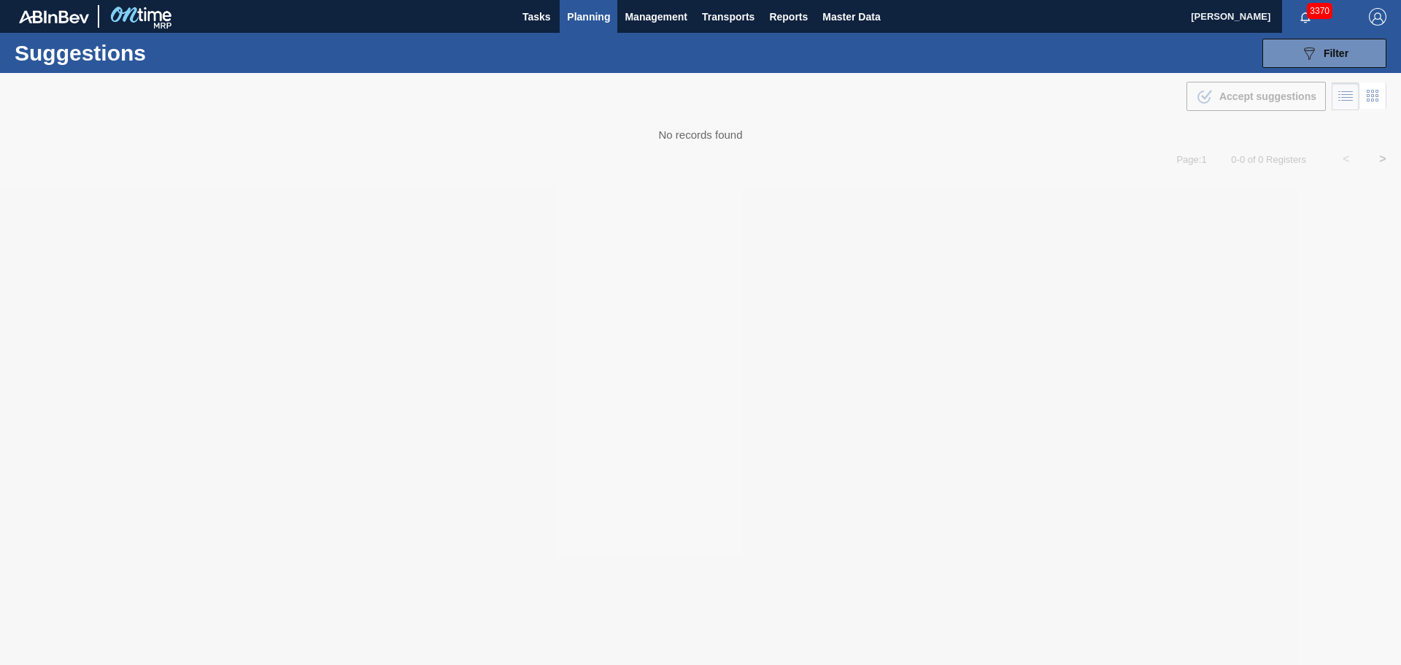
type from "[DATE]"
type to "[DATE]"
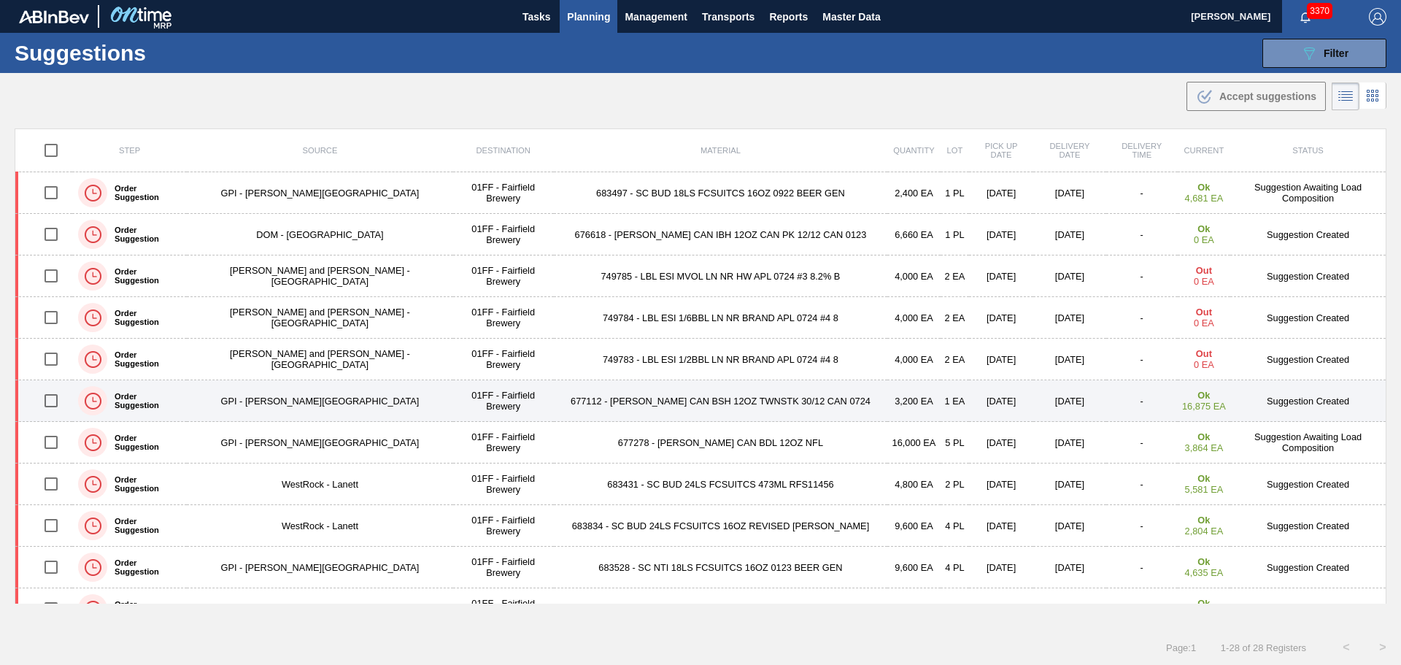
click at [630, 397] on td "677112 - [PERSON_NAME] CAN BSH 12OZ TWNSTK 30/12 CAN 0724" at bounding box center [721, 401] width 334 height 42
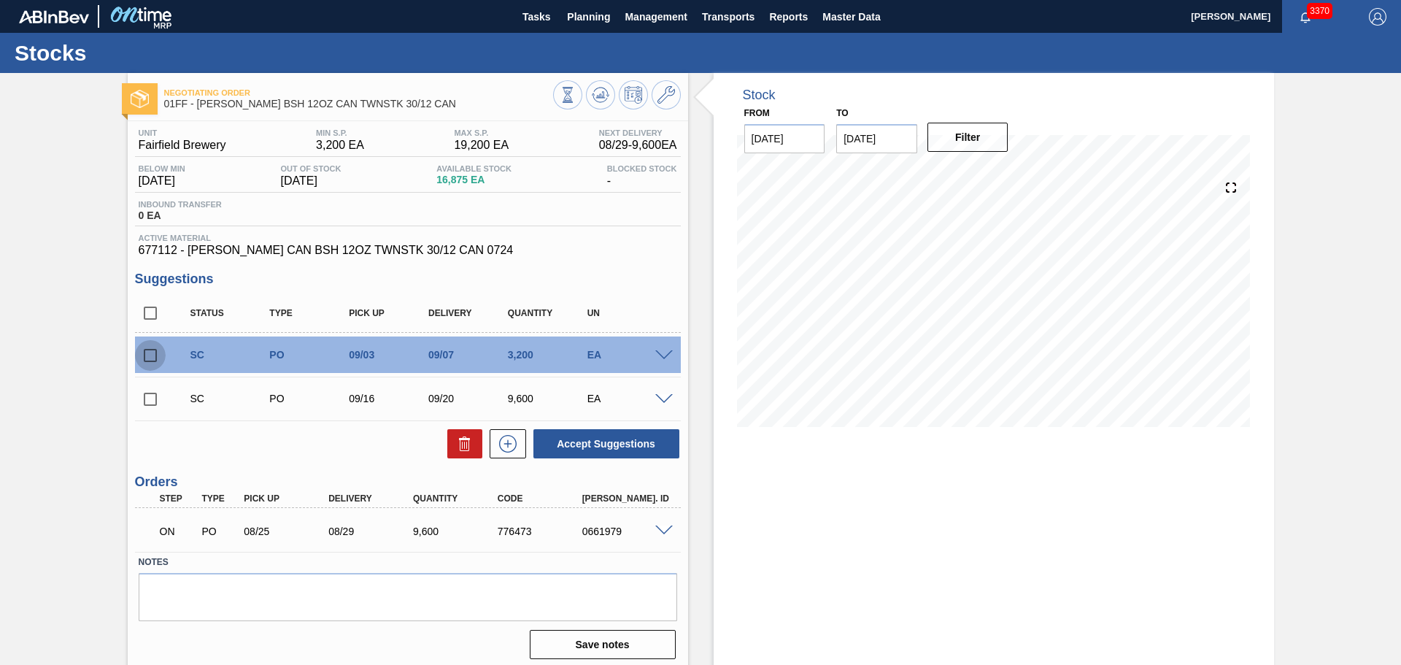
click at [145, 358] on input "checkbox" at bounding box center [150, 355] width 31 height 31
checkbox input "true"
click at [152, 400] on input "checkbox" at bounding box center [150, 399] width 31 height 31
checkbox input "true"
click at [472, 445] on button at bounding box center [464, 443] width 35 height 29
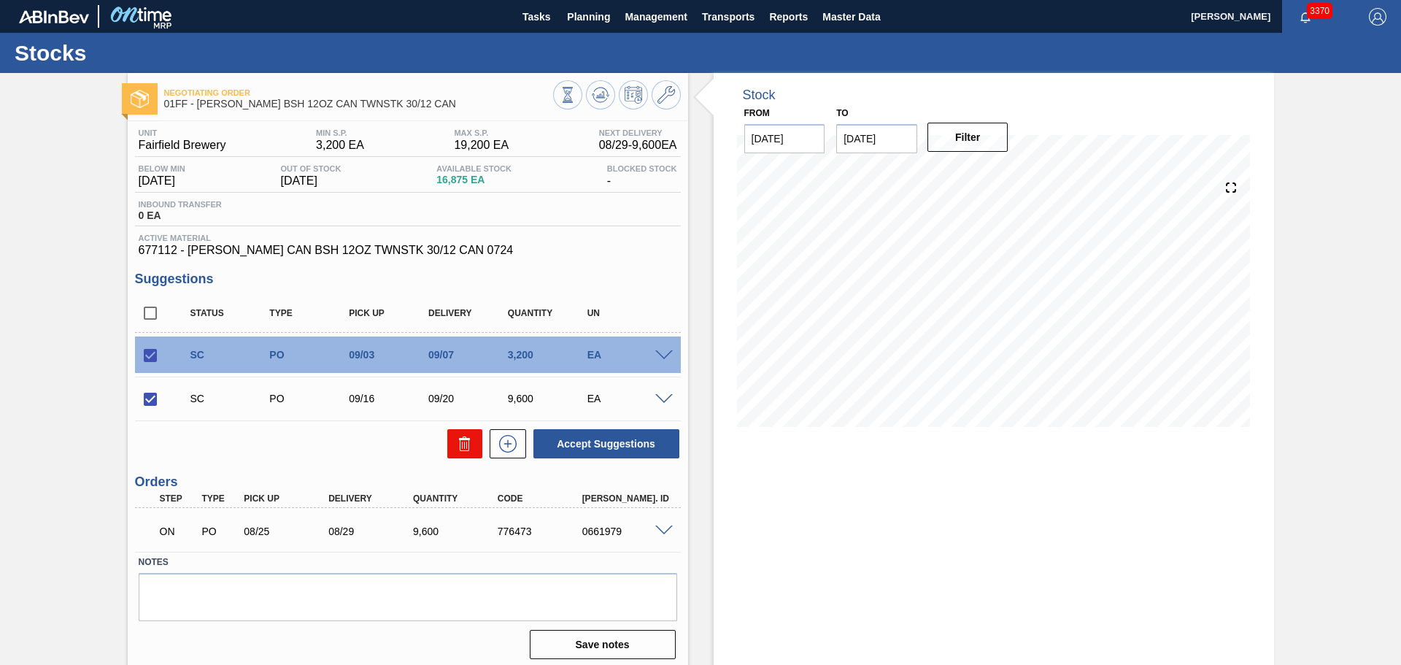
checkbox input "false"
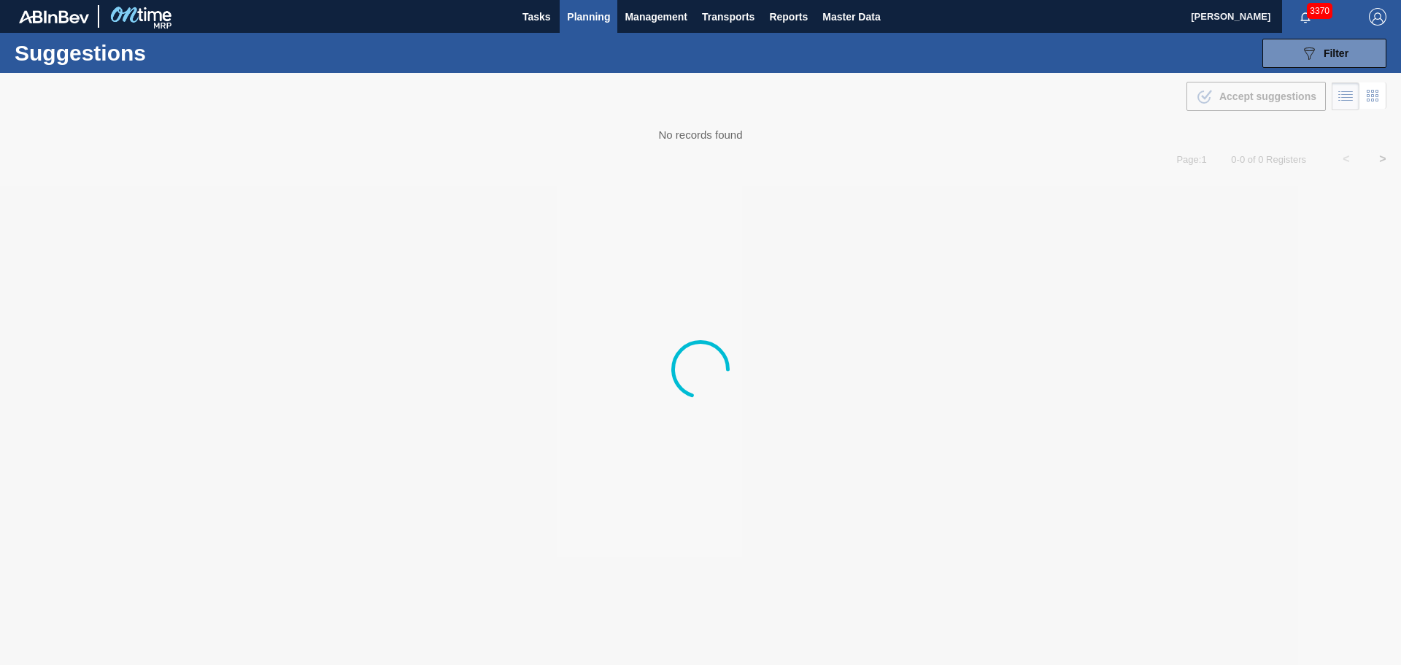
type from "[DATE]"
type to "[DATE]"
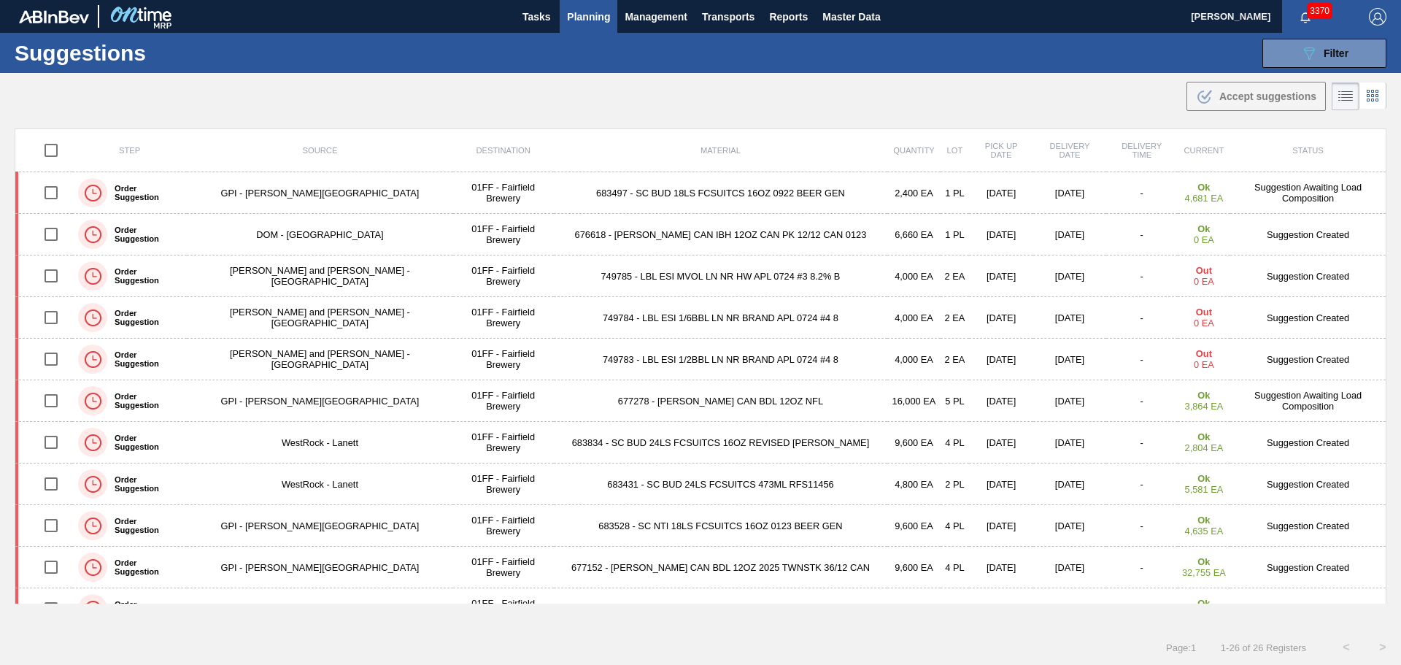
click at [643, 440] on td "683834 - SC BUD 24LS FCSUITCS 16OZ REVISED CALLO" at bounding box center [721, 443] width 334 height 42
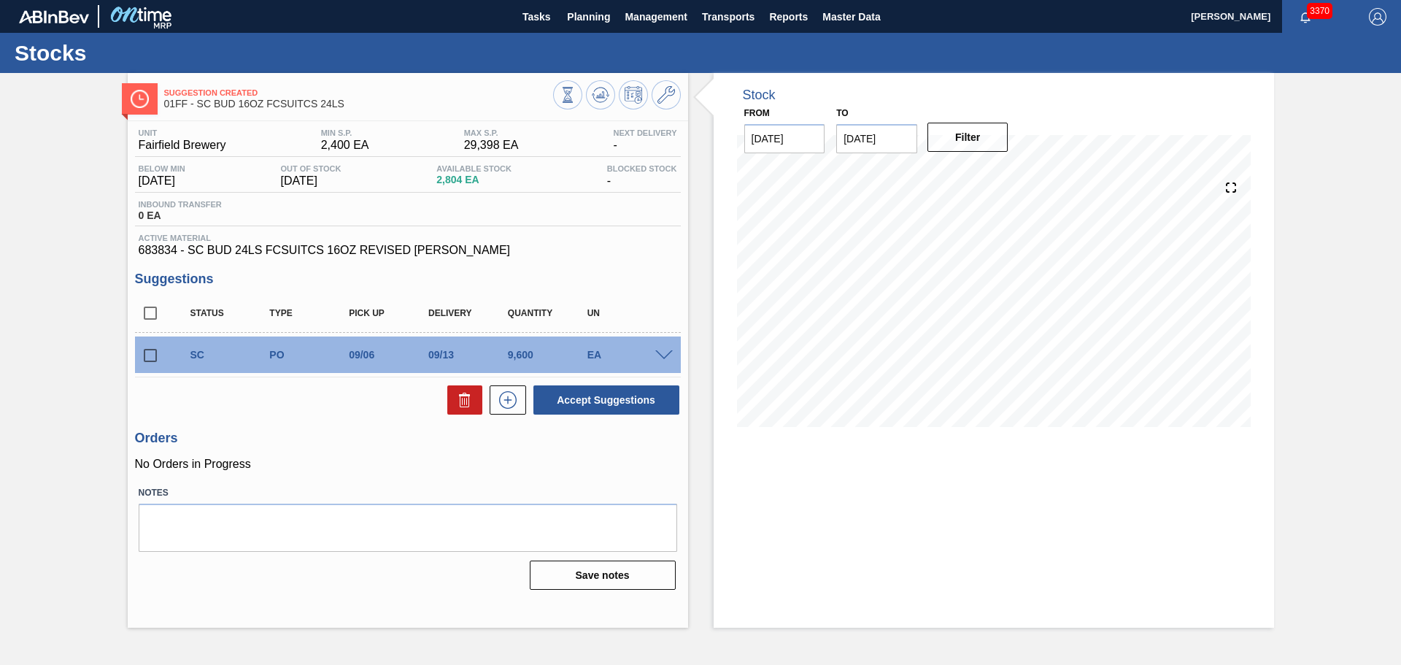
click at [152, 358] on input "checkbox" at bounding box center [150, 355] width 31 height 31
checkbox input "true"
click at [593, 97] on icon at bounding box center [601, 95] width 18 height 18
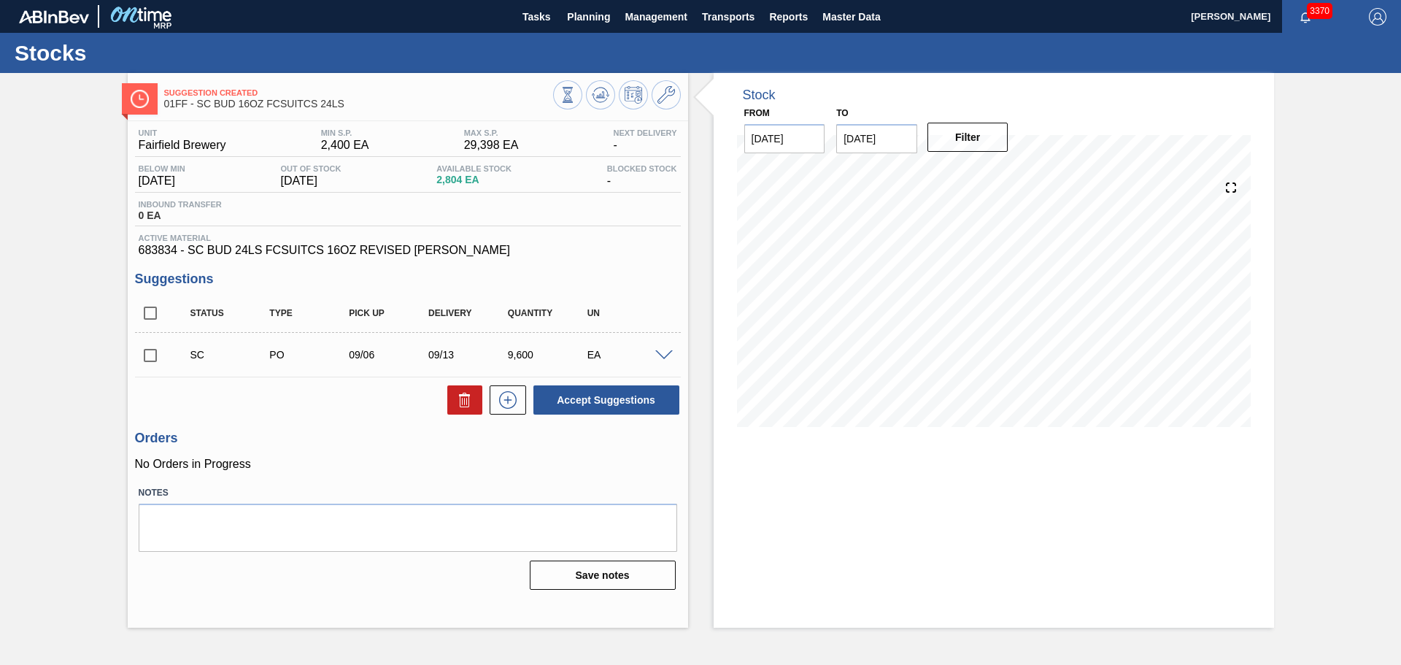
click at [157, 355] on input "checkbox" at bounding box center [150, 355] width 31 height 31
click at [561, 398] on button "Accept Suggestions" at bounding box center [606, 399] width 146 height 29
checkbox input "false"
click at [146, 353] on input "checkbox" at bounding box center [150, 355] width 31 height 31
click at [607, 399] on button "Accept Suggestions" at bounding box center [606, 399] width 146 height 29
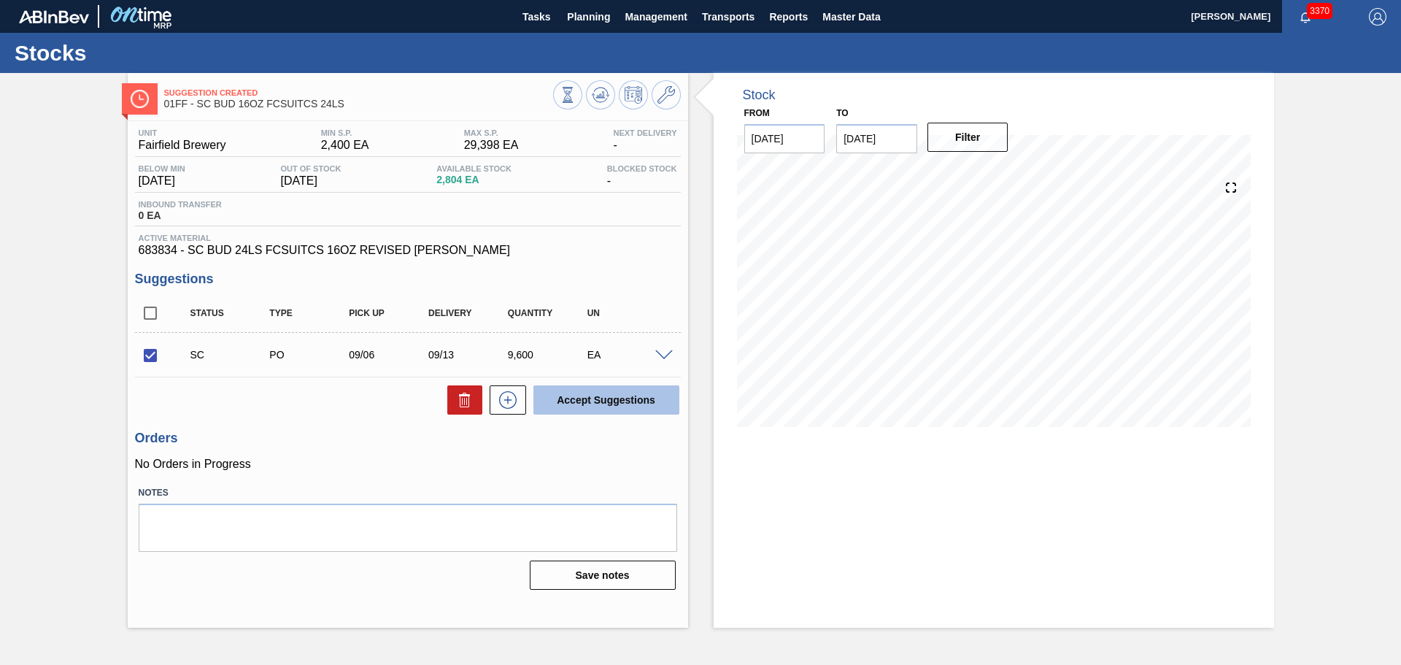
checkbox input "false"
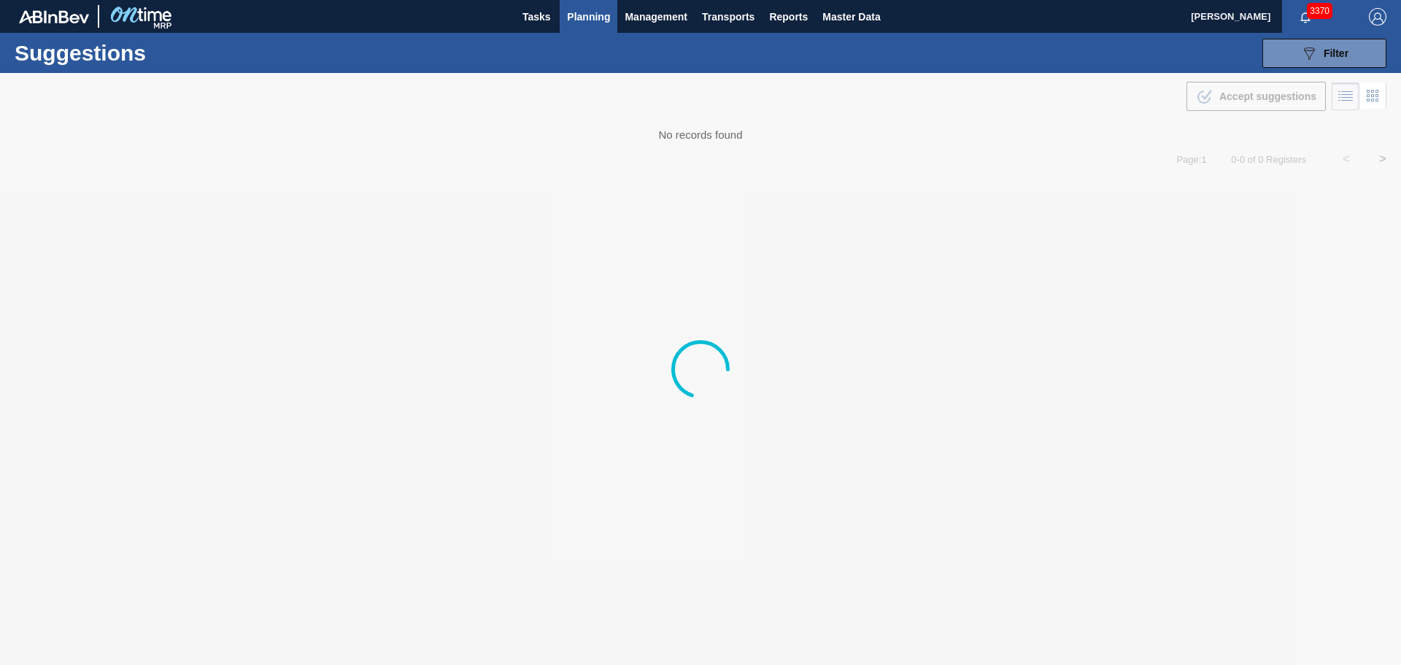
type from "[DATE]"
type to "[DATE]"
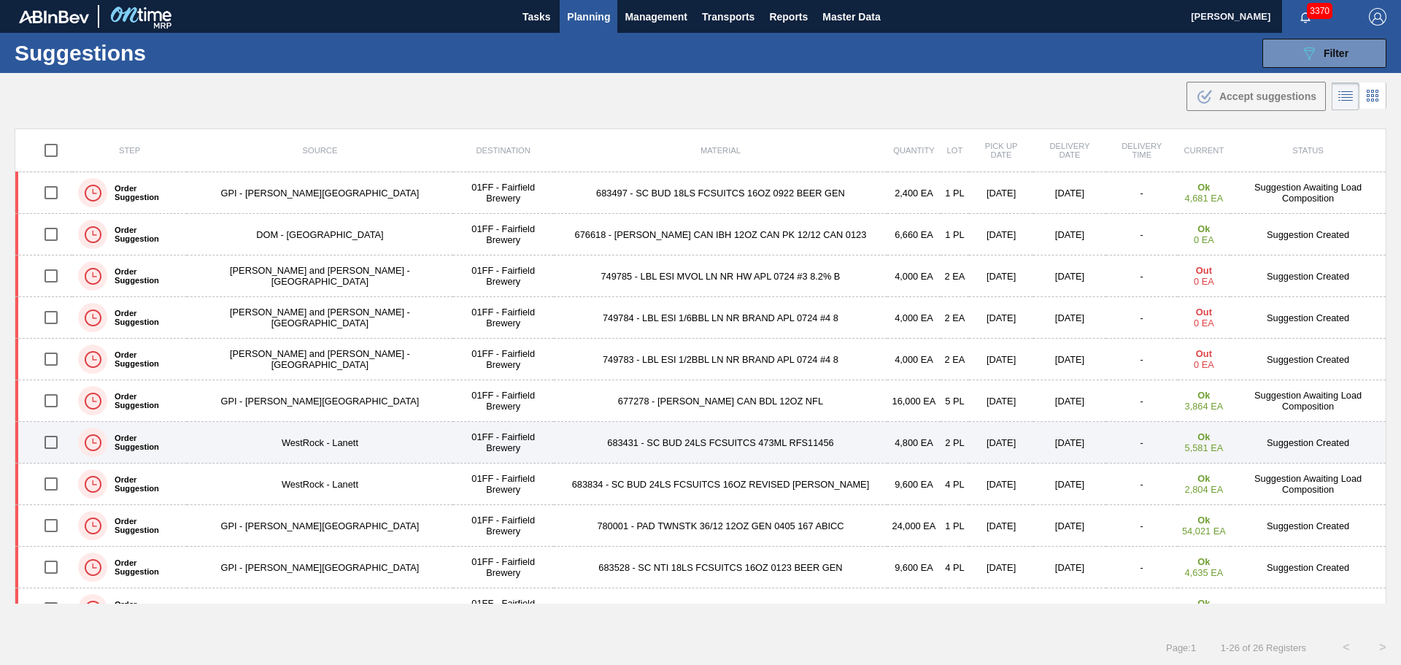
click at [705, 441] on td "683431 - SC BUD 24LS FCSUITCS 473ML RFS11456" at bounding box center [721, 443] width 334 height 42
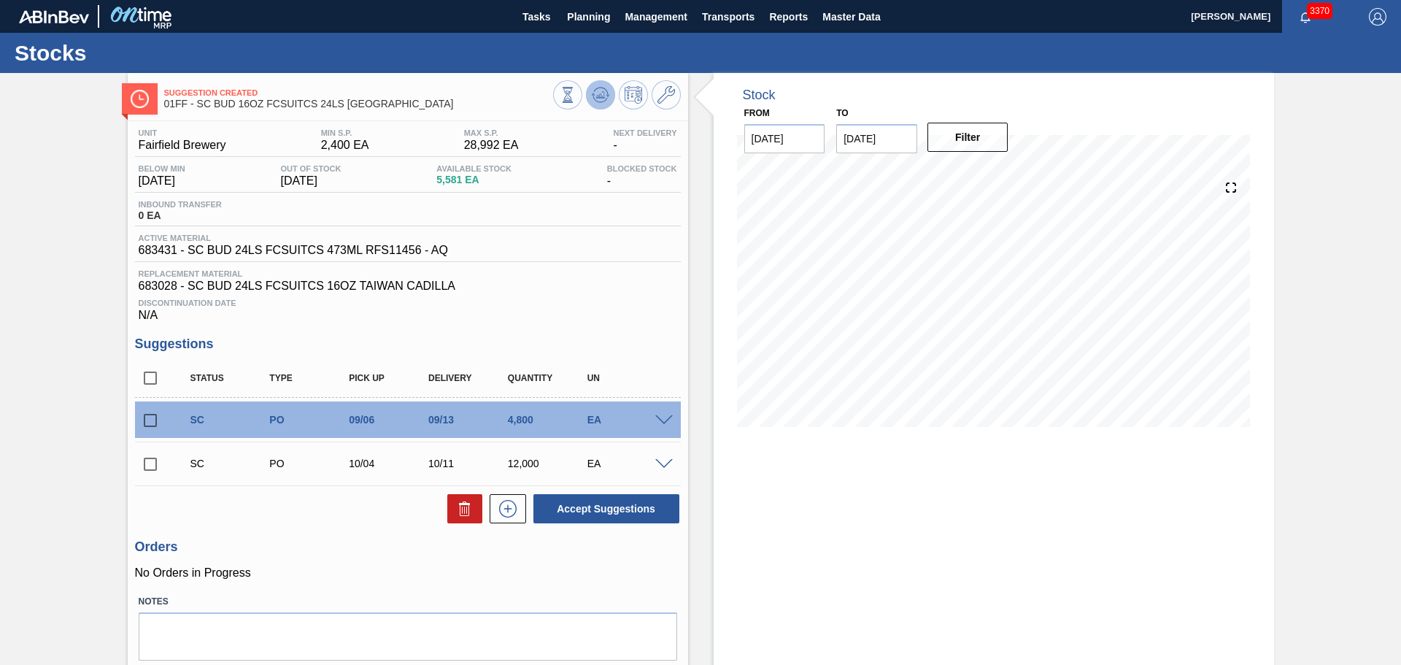
click at [592, 94] on icon at bounding box center [601, 95] width 18 height 18
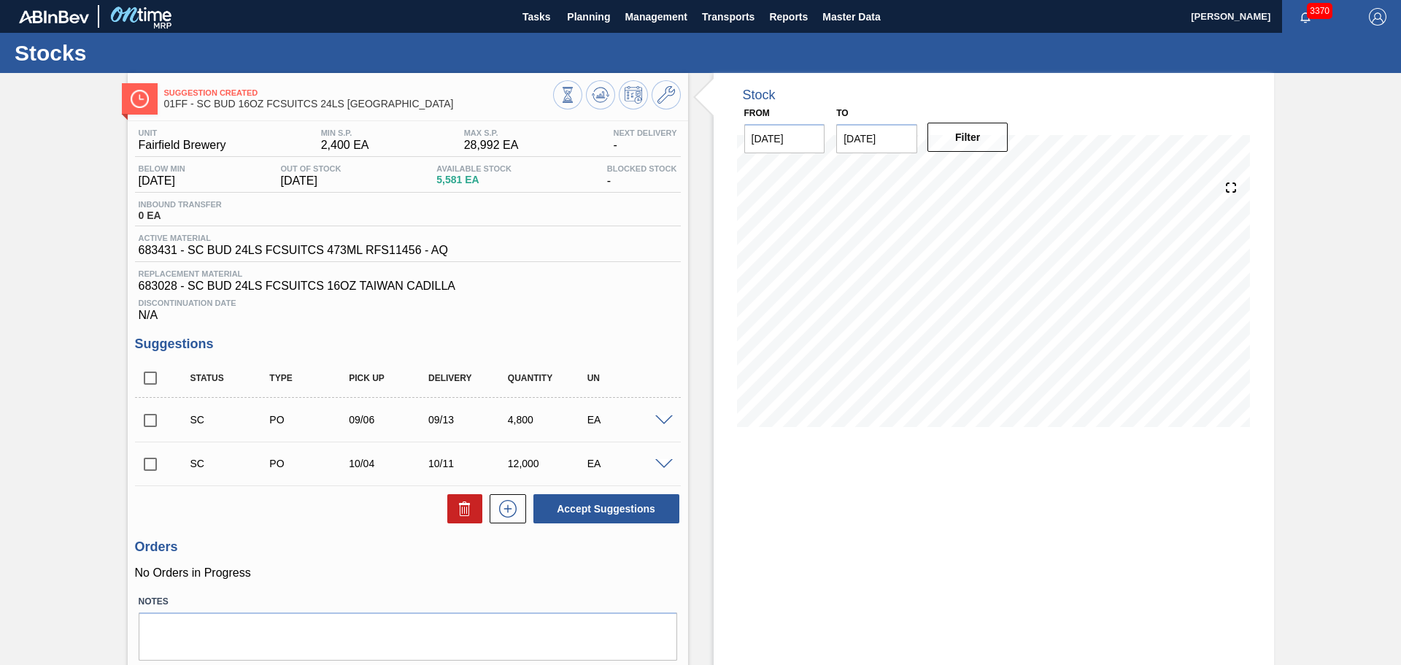
click at [150, 376] on input "checkbox" at bounding box center [150, 378] width 31 height 31
checkbox input "true"
click at [598, 504] on button "Accept Suggestions" at bounding box center [606, 508] width 146 height 29
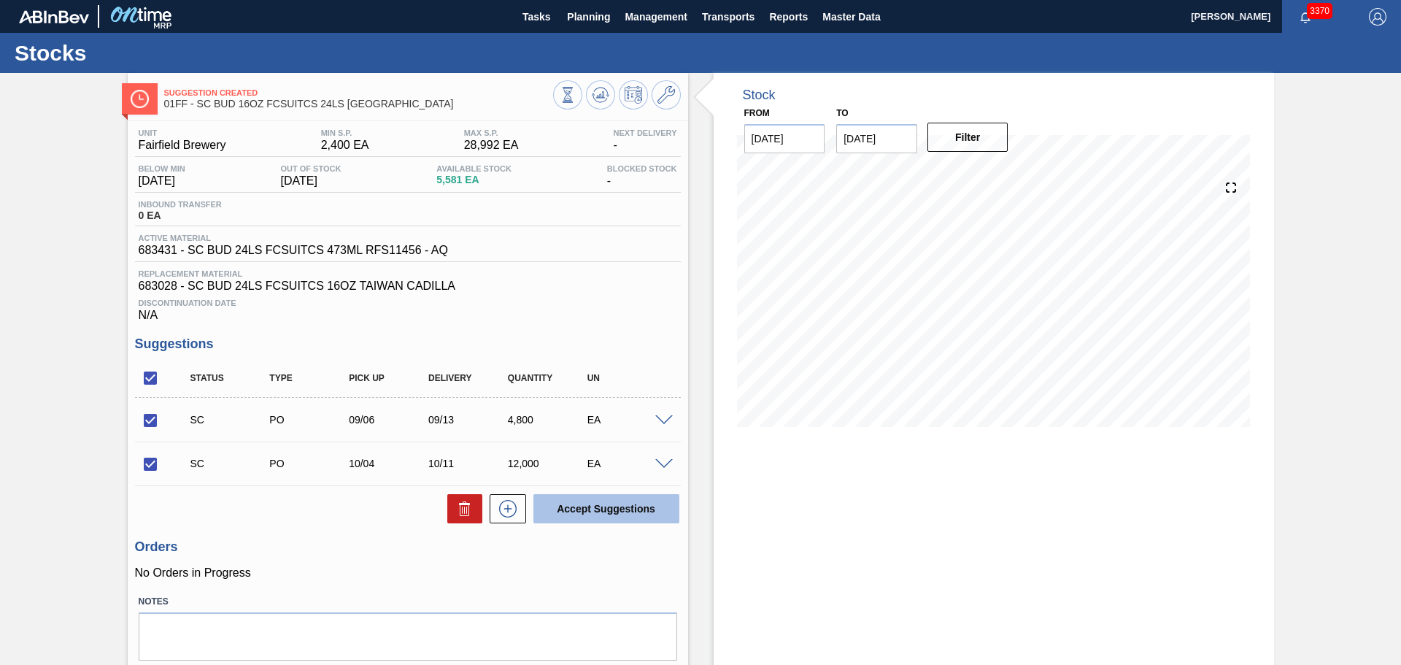
checkbox input "false"
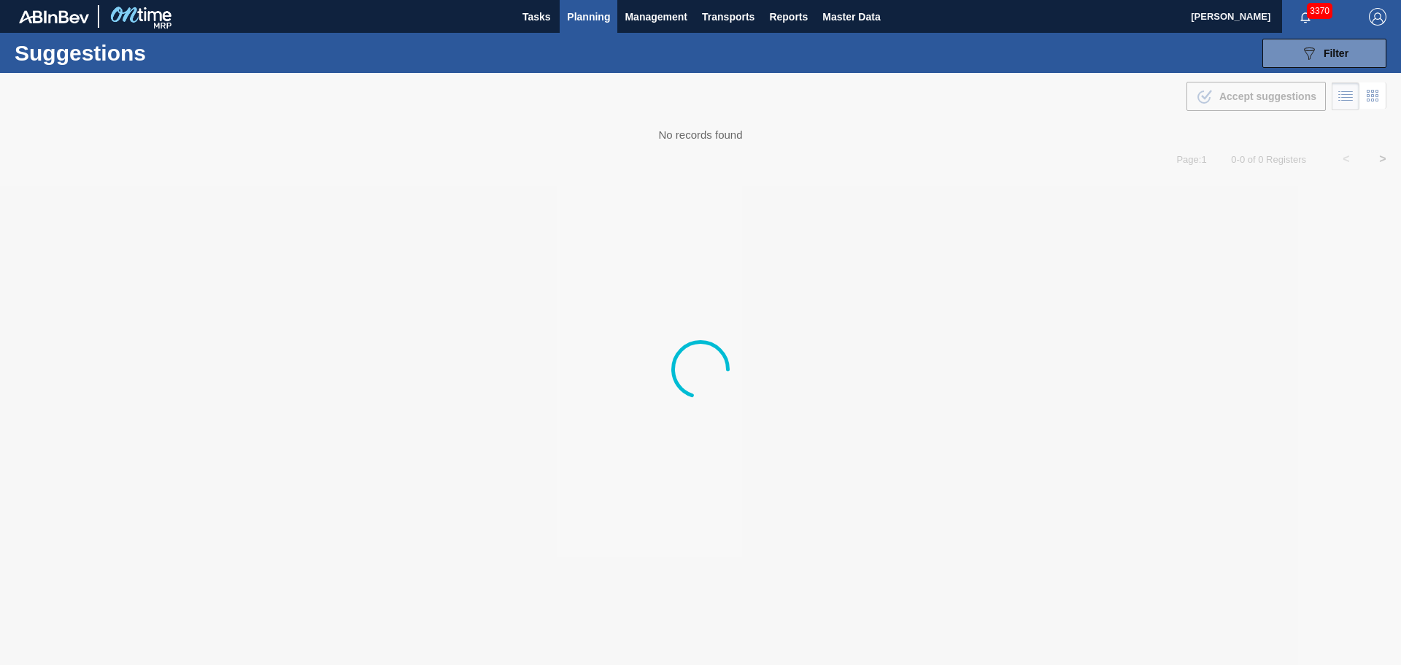
type from "[DATE]"
type to "[DATE]"
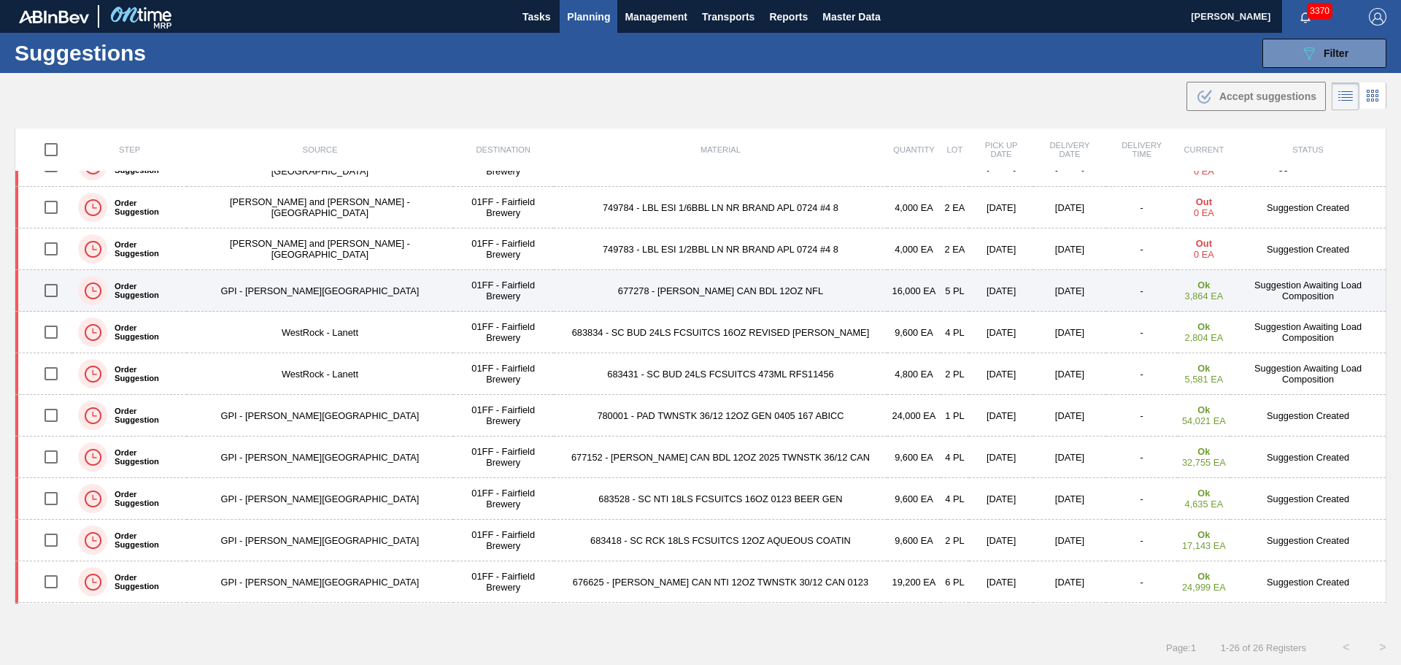
scroll to position [146, 0]
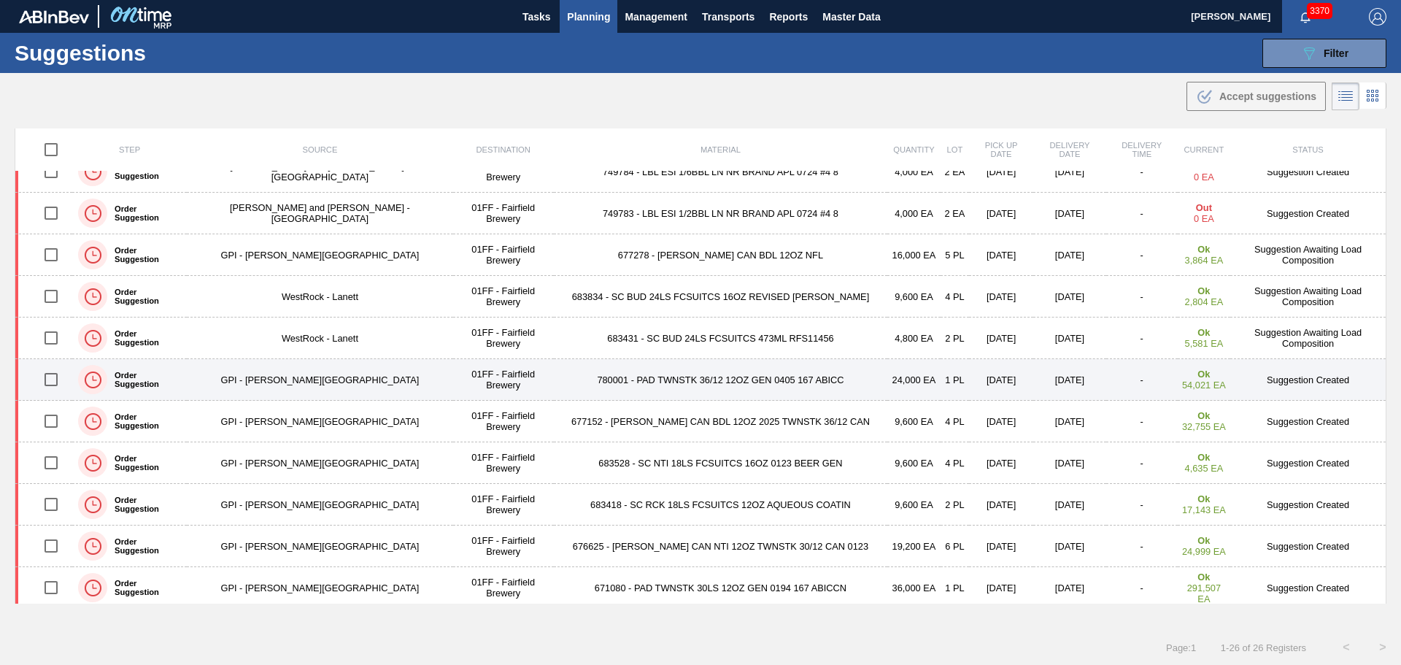
click at [644, 382] on td "780001 - PAD TWNSTK 36/12 12OZ GEN 0405 167 ABICC" at bounding box center [721, 380] width 334 height 42
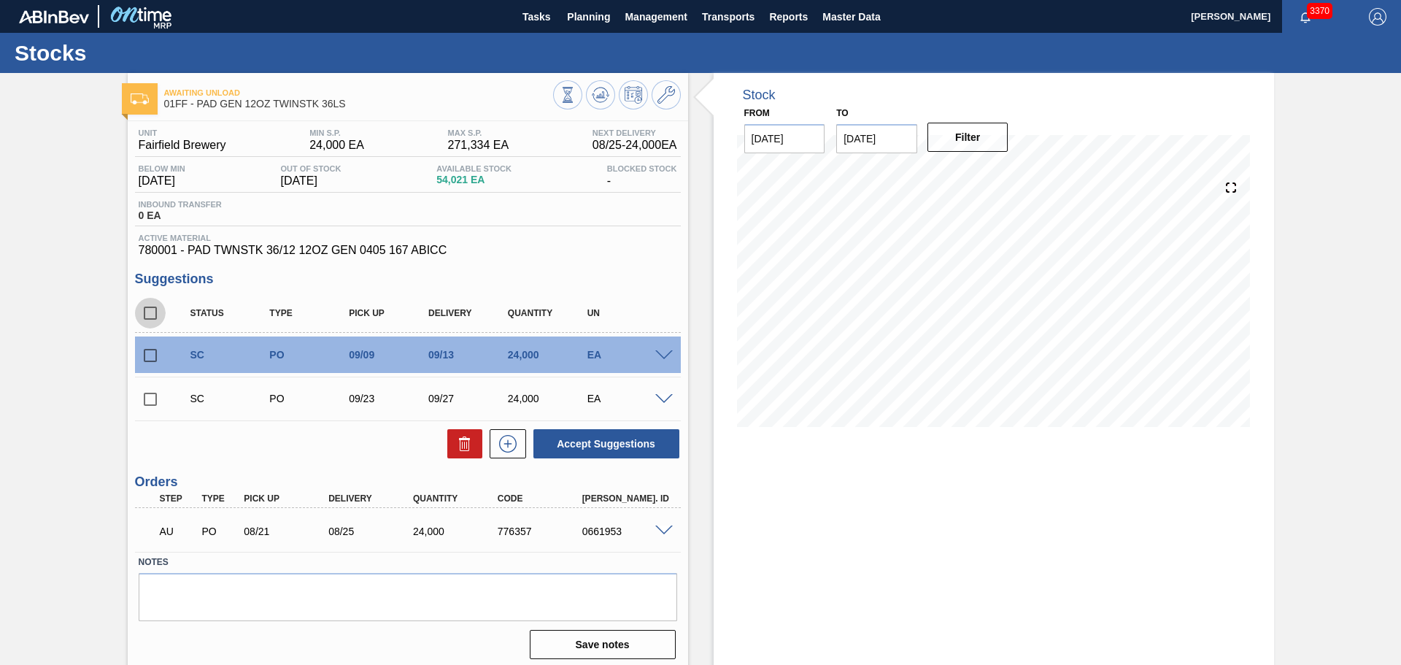
click at [150, 315] on input "checkbox" at bounding box center [150, 313] width 31 height 31
checkbox input "true"
click at [576, 446] on button "Accept Suggestions" at bounding box center [606, 443] width 146 height 29
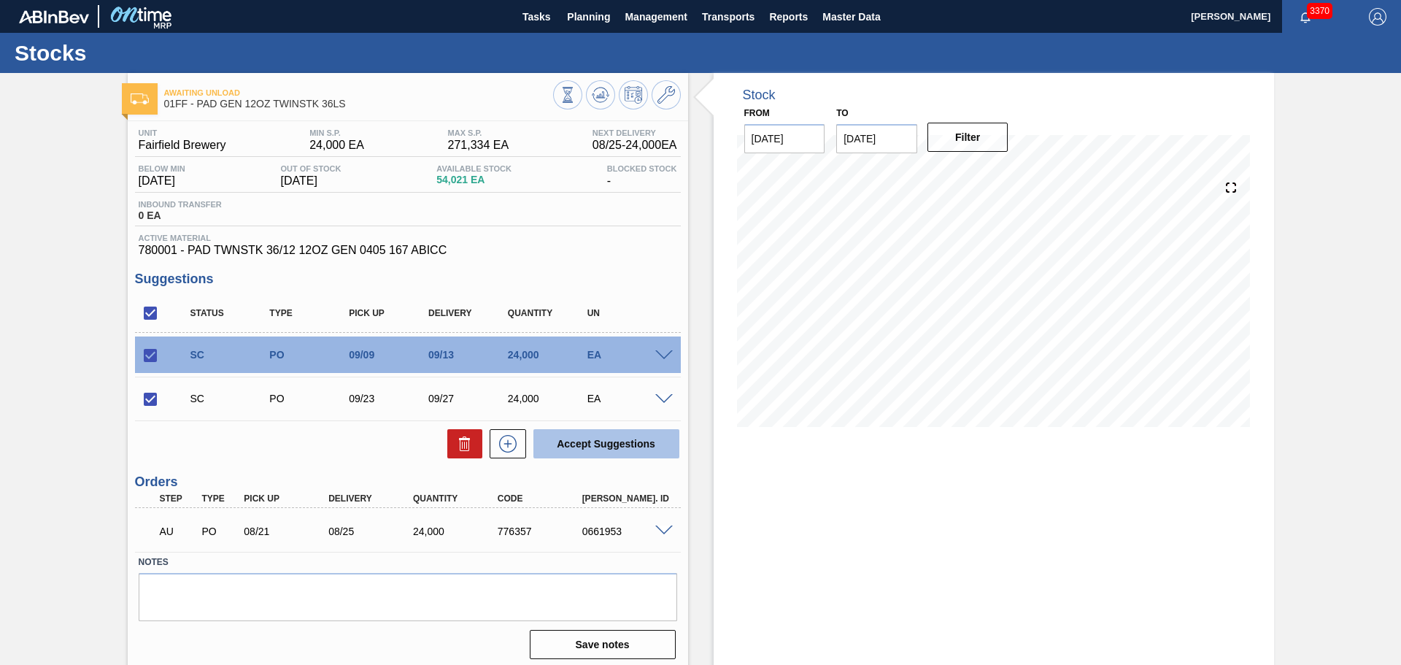
checkbox input "false"
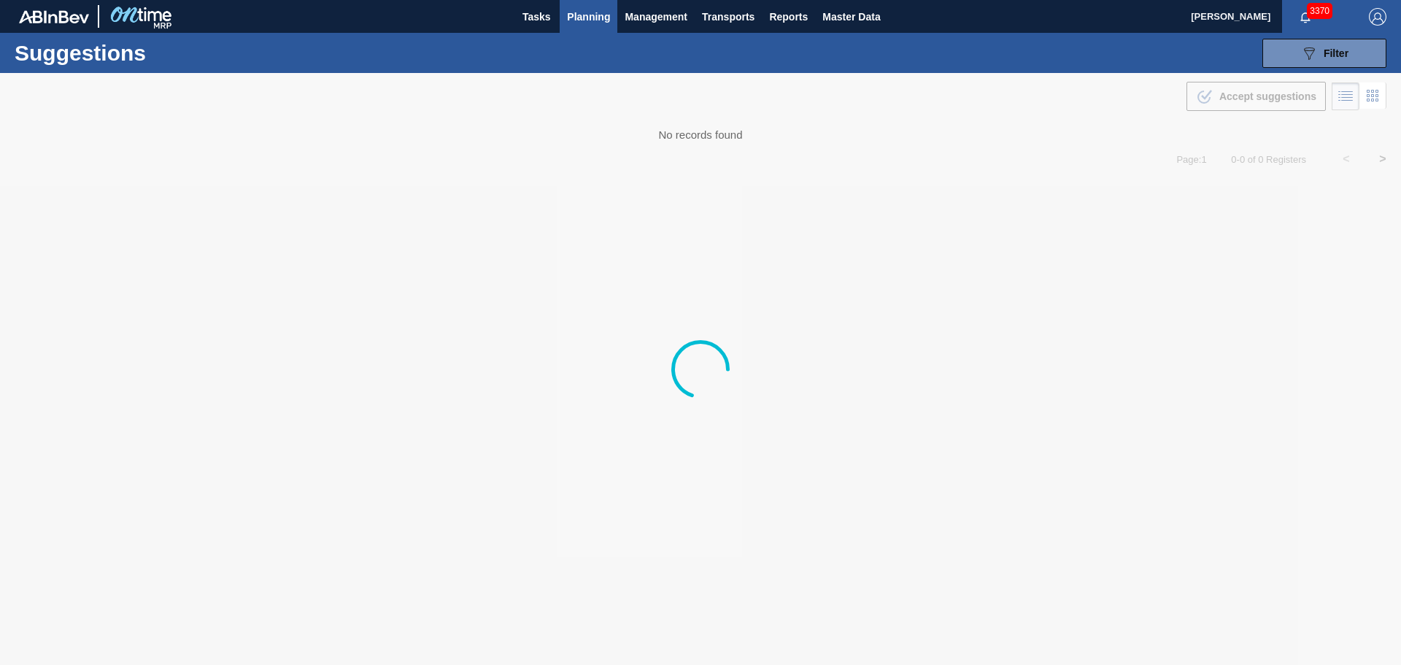
type from "[DATE]"
type to "[DATE]"
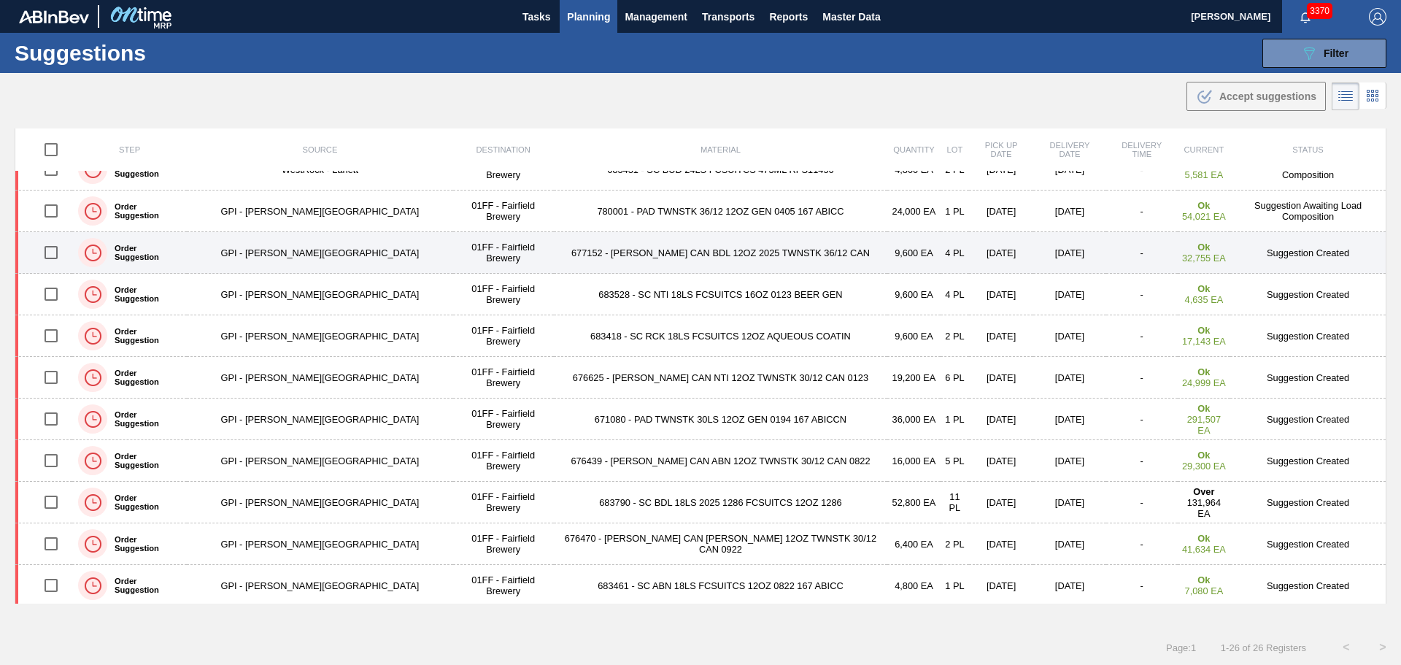
scroll to position [292, 0]
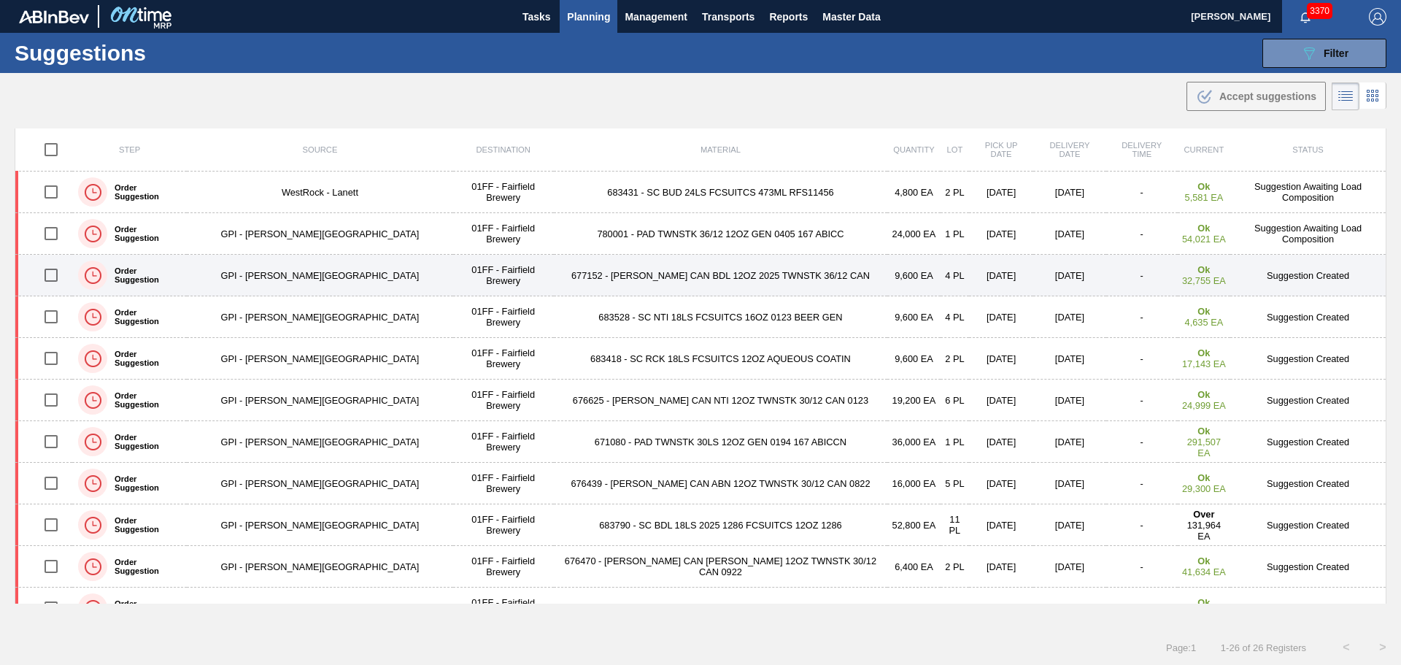
click at [650, 269] on td "677152 - [PERSON_NAME] CAN BDL 12OZ 2025 TWNSTK 36/12 CAN" at bounding box center [721, 276] width 334 height 42
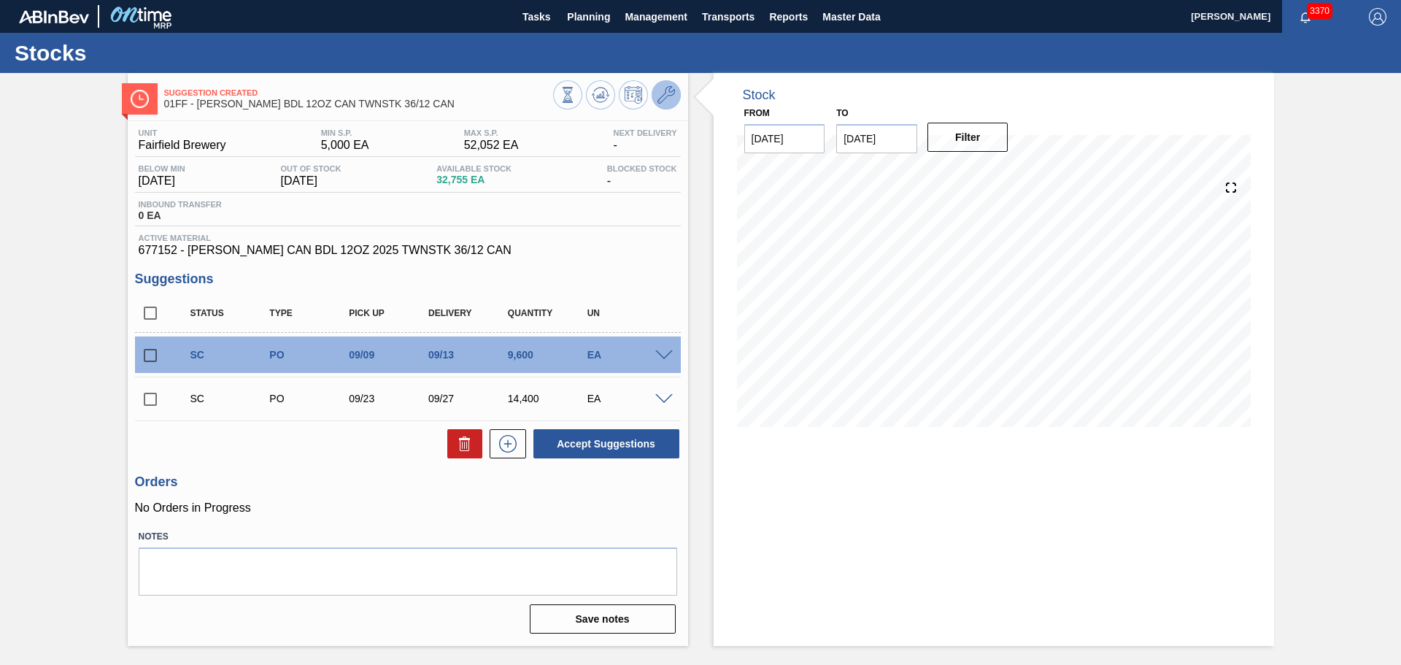
click at [662, 101] on icon at bounding box center [667, 95] width 18 height 18
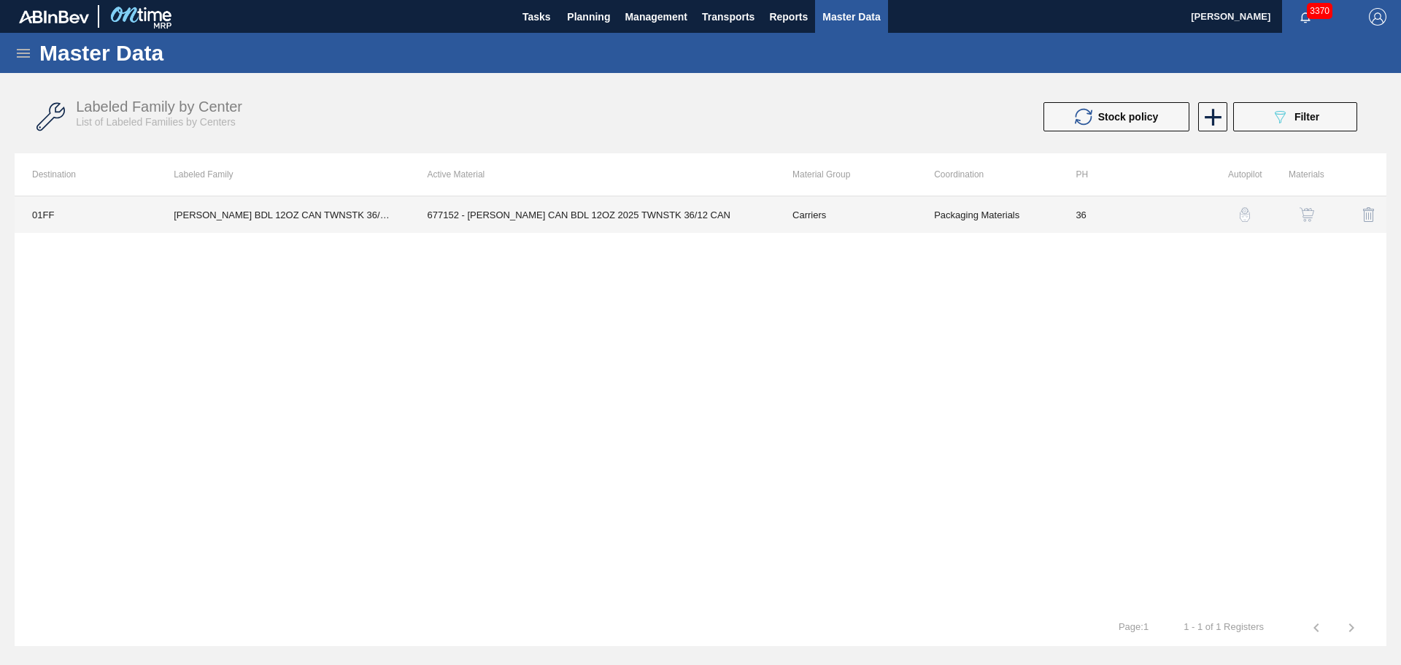
click at [645, 214] on td "677152 - CARR CAN BDL 12OZ 2025 TWNSTK 36/12 CAN" at bounding box center [592, 214] width 365 height 36
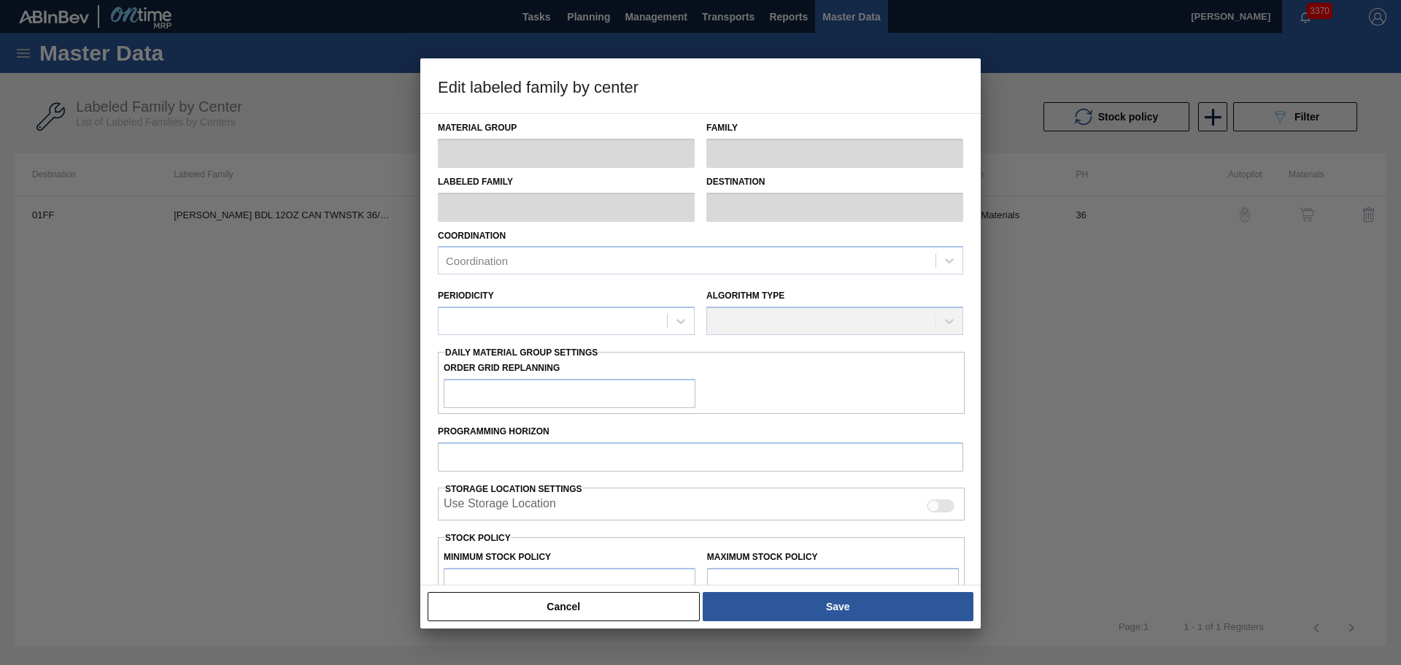
type input "Carriers"
type input "Can Carriers"
type input "CARR BDL 12OZ CAN TWNSTK 36/12 CAN"
type input "01FF - Fairfield Brewery"
type input "36"
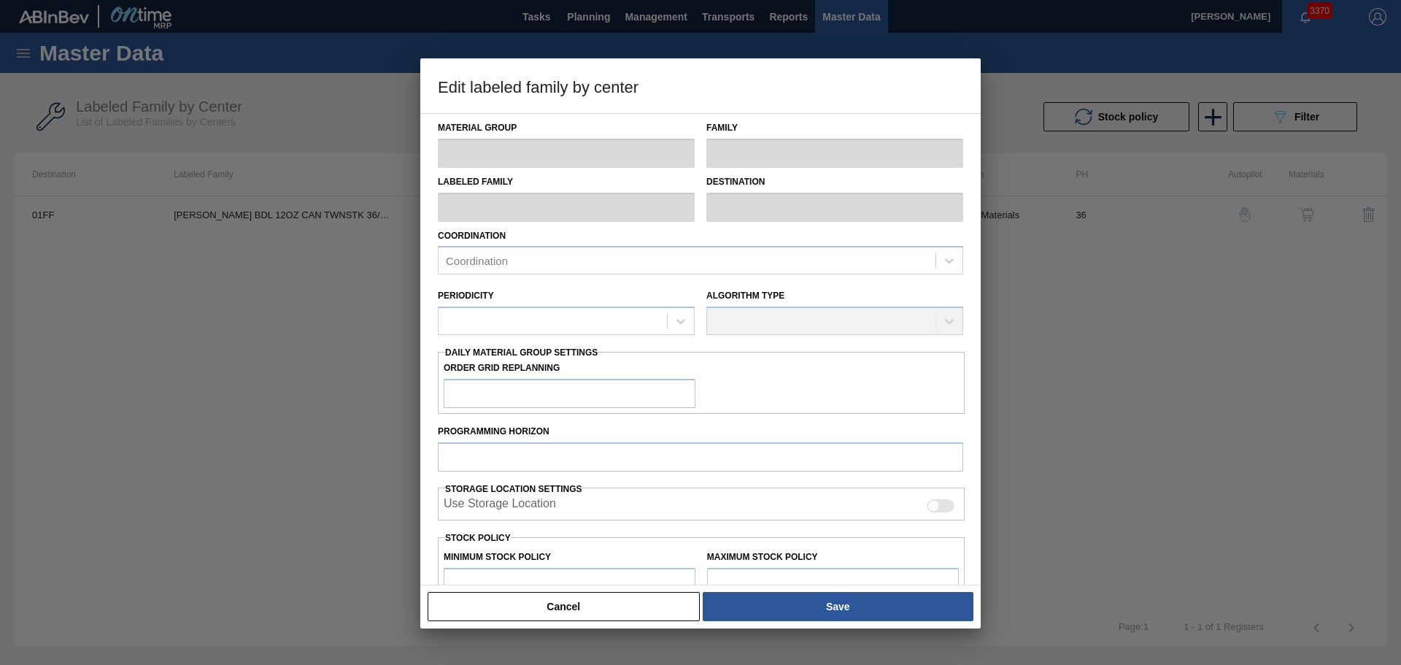
type input "5,000"
type input "52,052"
type input "0"
type input "5,000"
checkbox input "true"
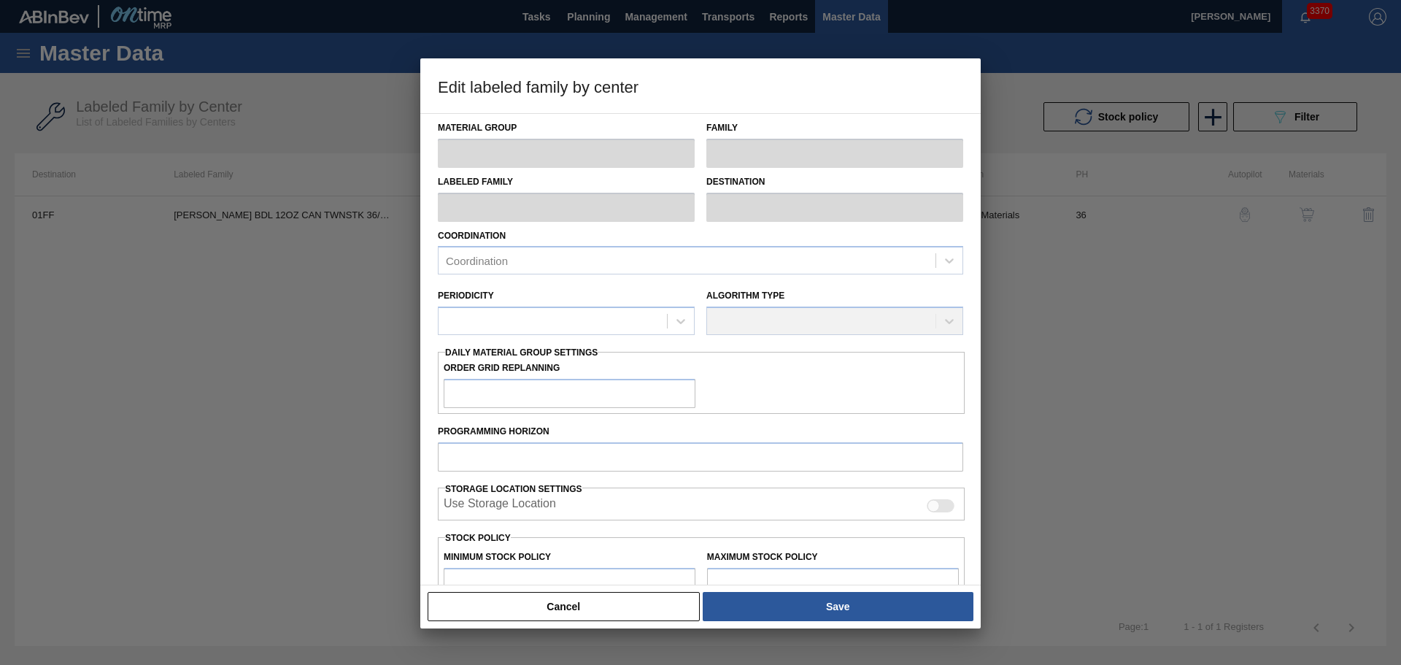
checkbox input "true"
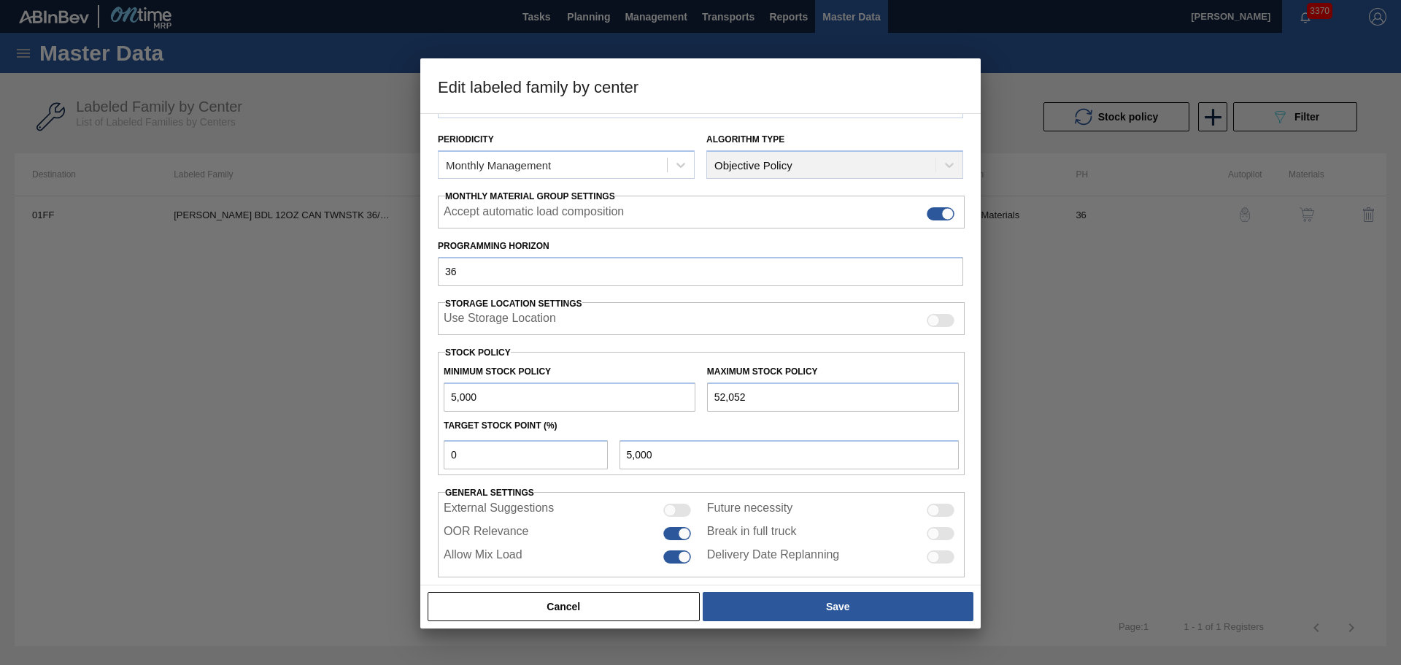
scroll to position [177, 0]
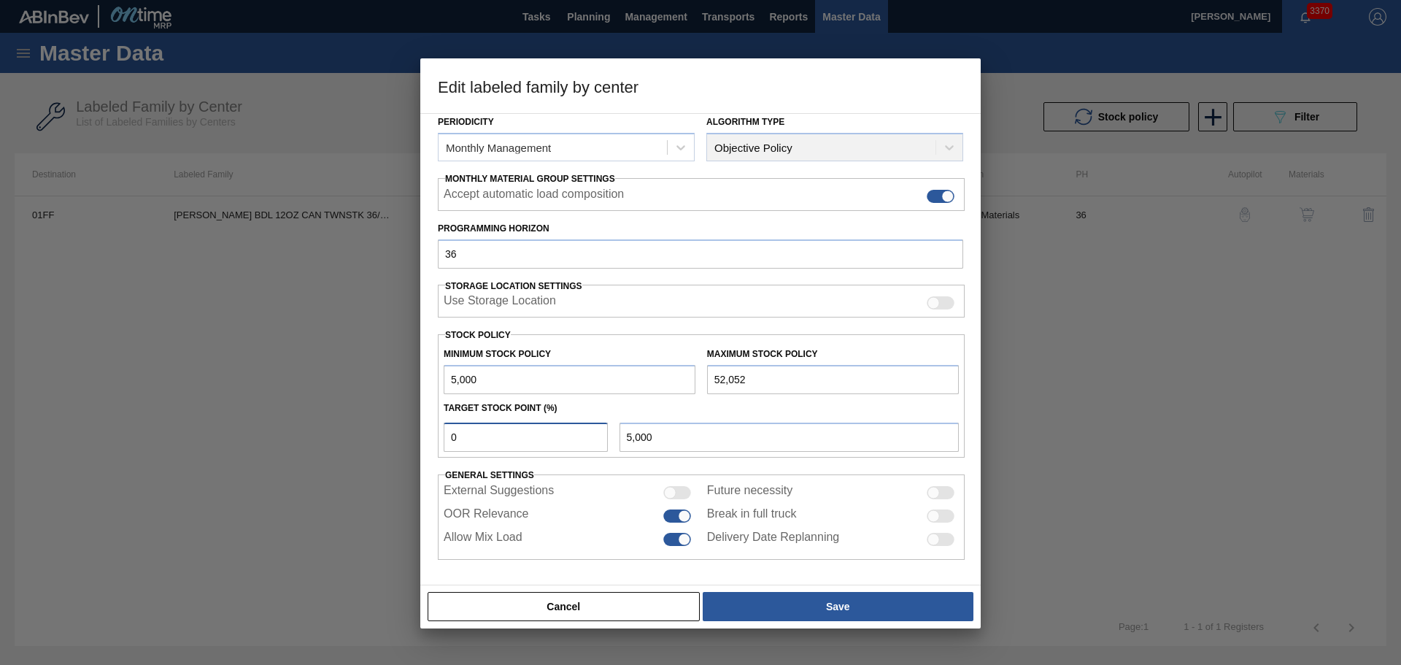
drag, startPoint x: 483, startPoint y: 437, endPoint x: 425, endPoint y: 417, distance: 61.9
click at [426, 425] on div "Material Group Carriers Family Can Carriers Labeled Family CARR BDL 12OZ CAN TW…" at bounding box center [700, 349] width 560 height 472
type input "1"
type input "5,471"
type input "10"
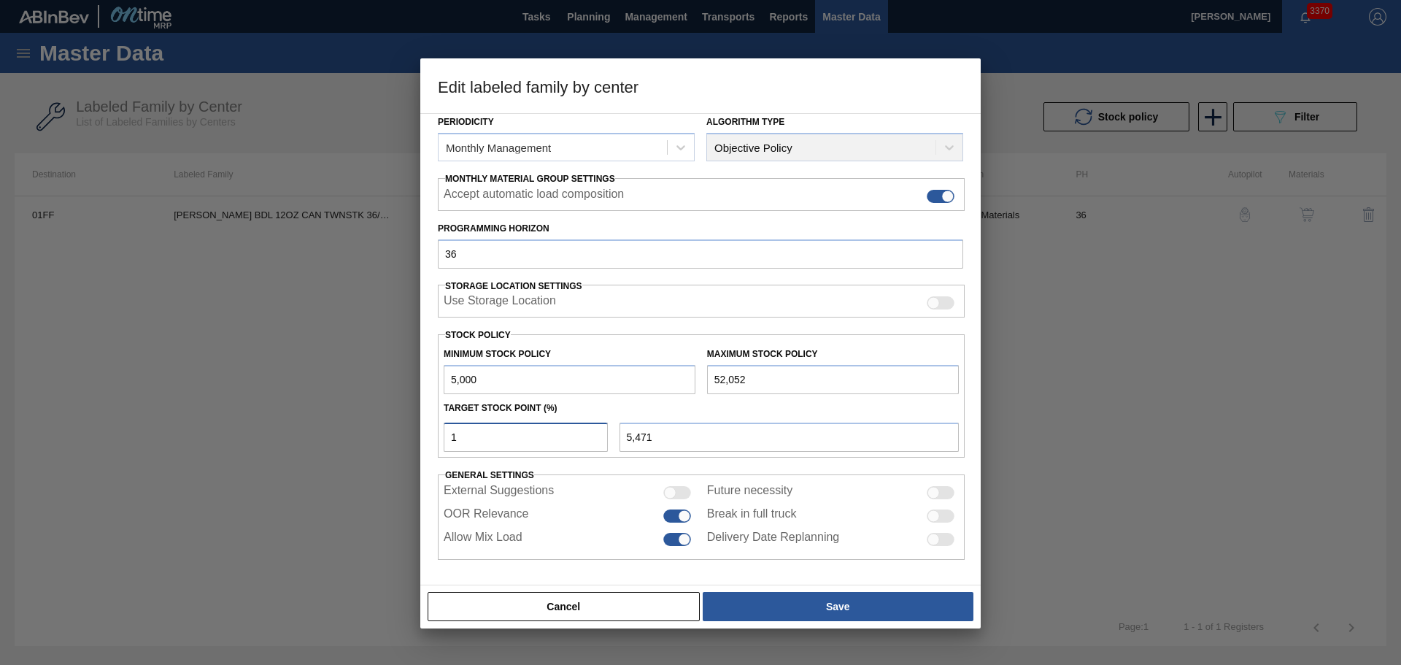
type input "9,705"
type input "1"
type input "5,471"
type input "5,000"
type input "1"
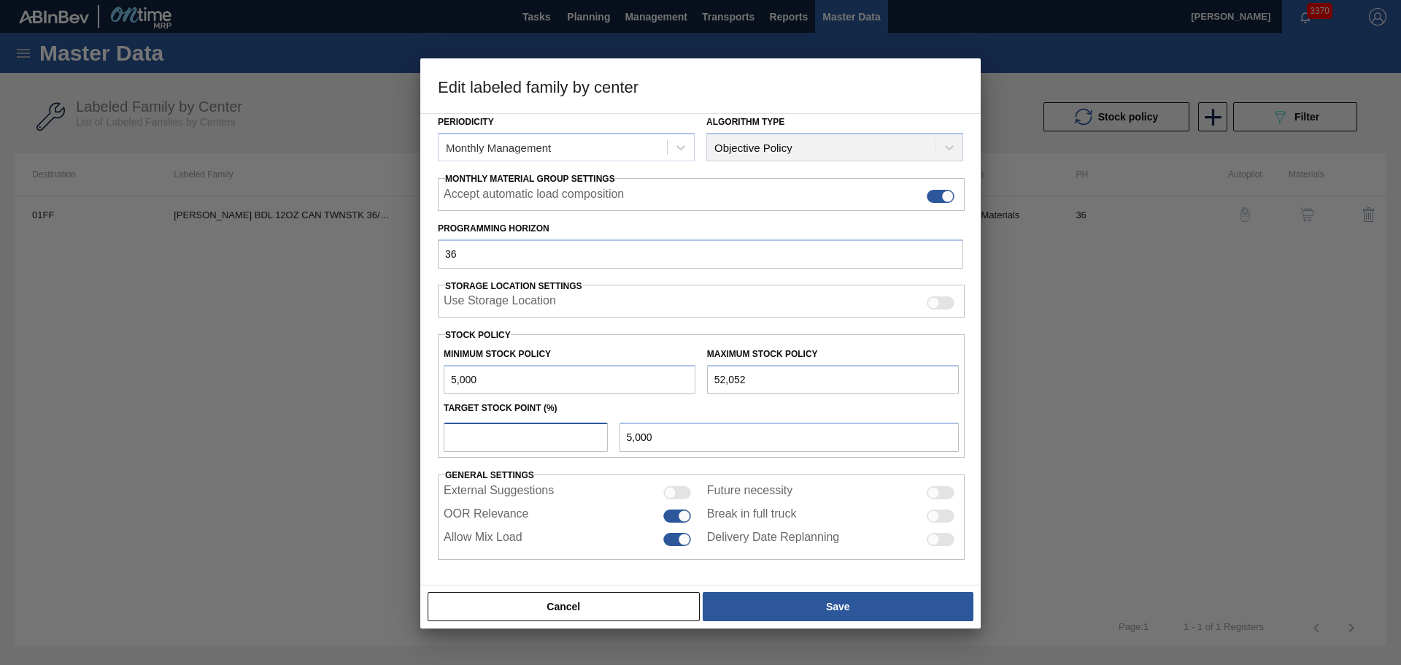
type input "5,471"
type input "12"
type input "10,646"
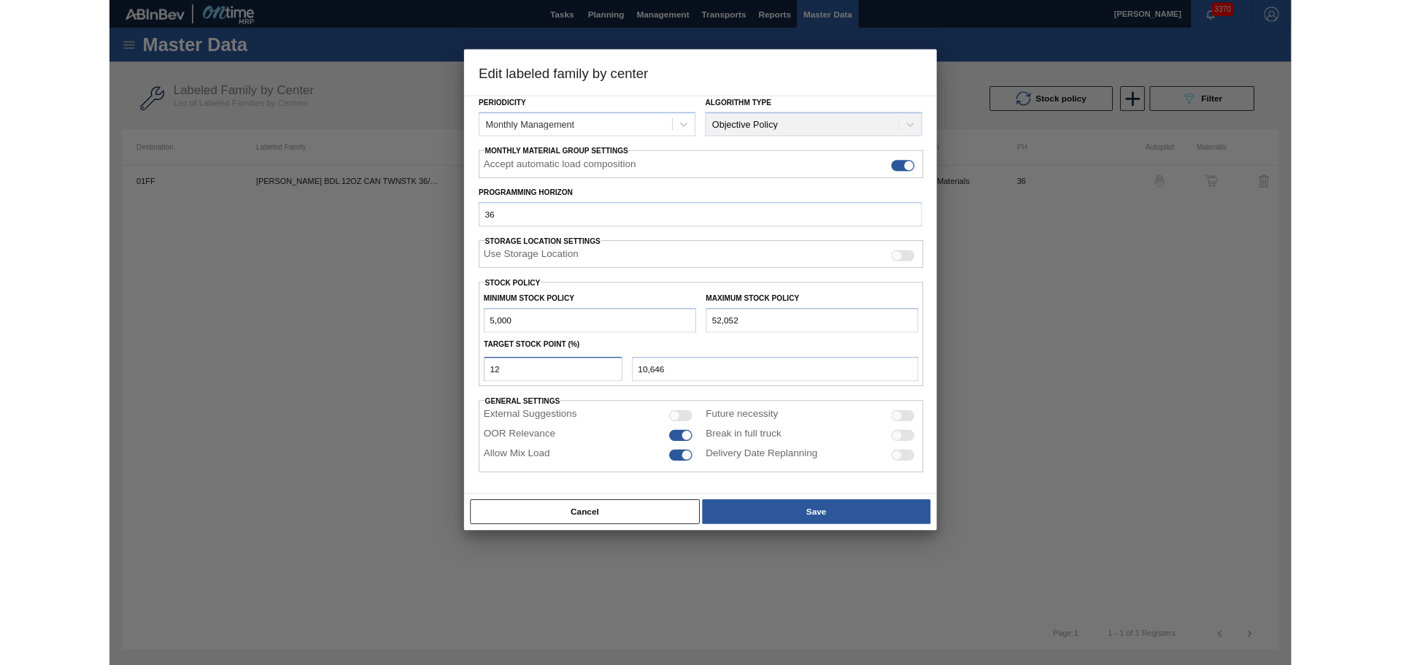
scroll to position [53, 0]
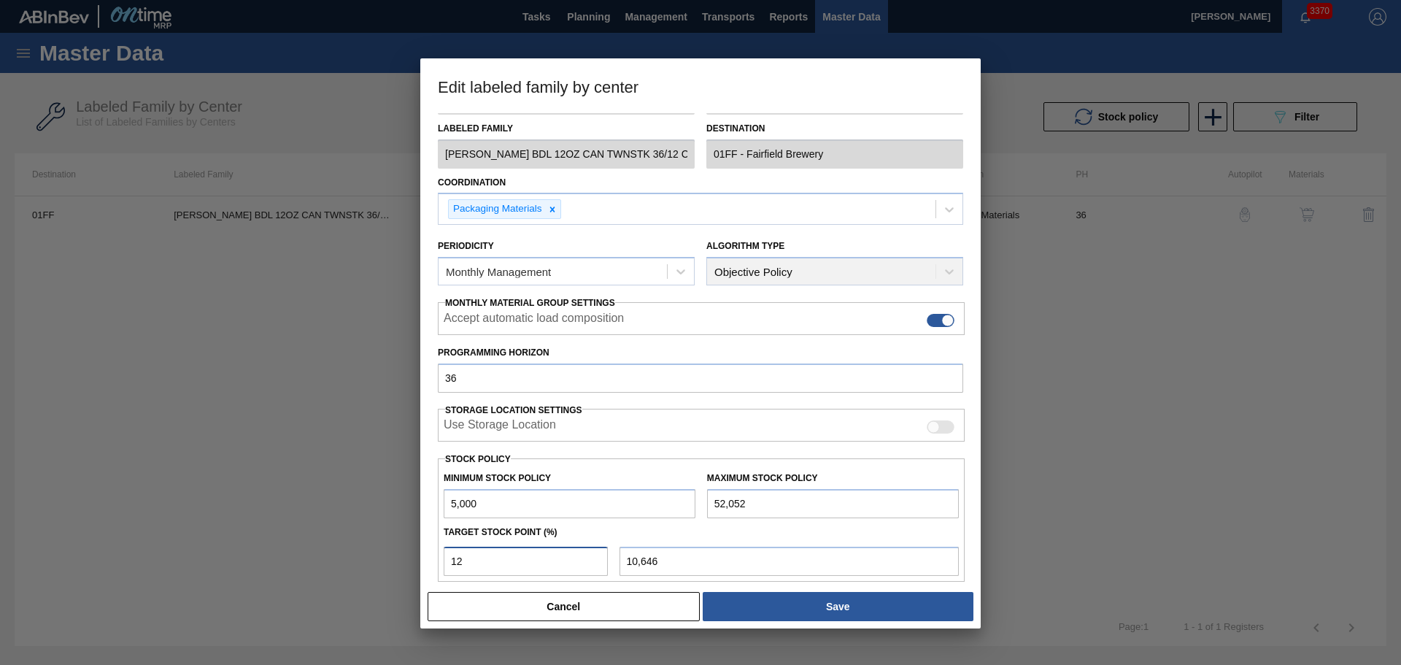
drag, startPoint x: 481, startPoint y: 559, endPoint x: 382, endPoint y: 544, distance: 99.7
click at [382, 544] on div "Edit labeled family by center Material Group Carriers Family Can Carriers Label…" at bounding box center [700, 332] width 1401 height 665
type input "1"
type input "5,471"
type input "11"
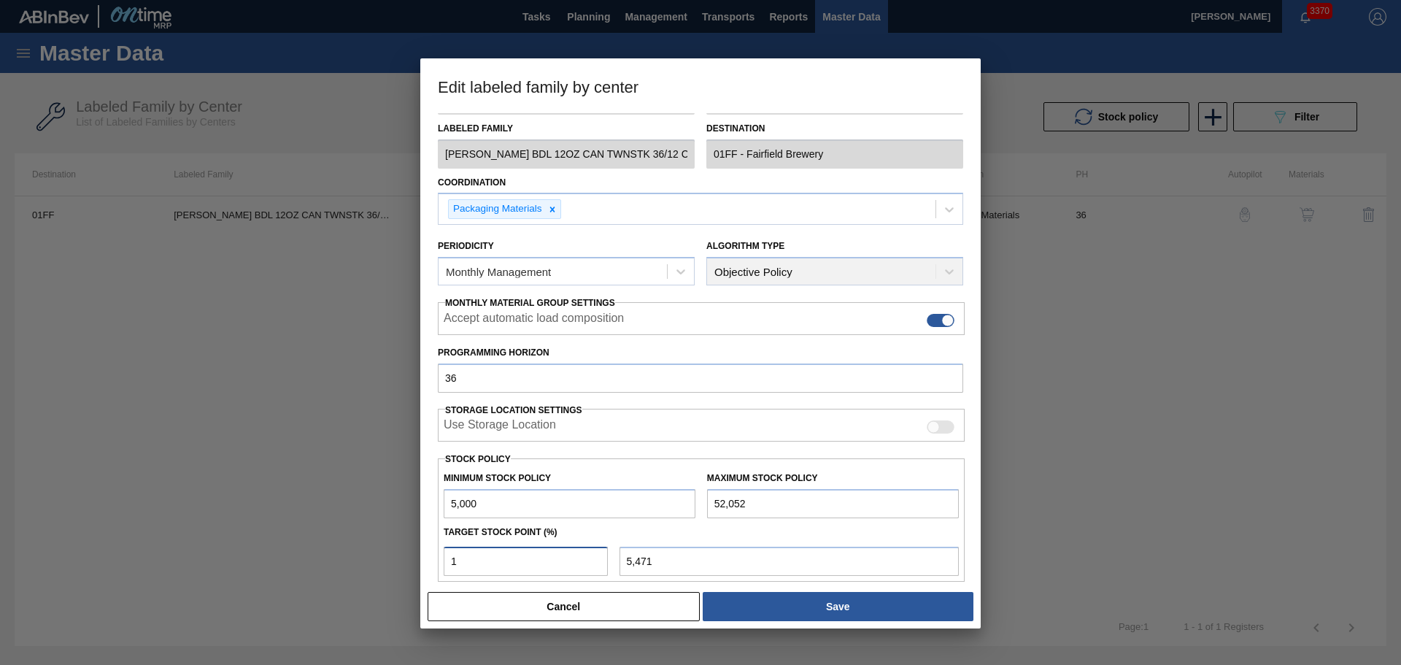
type input "10,176"
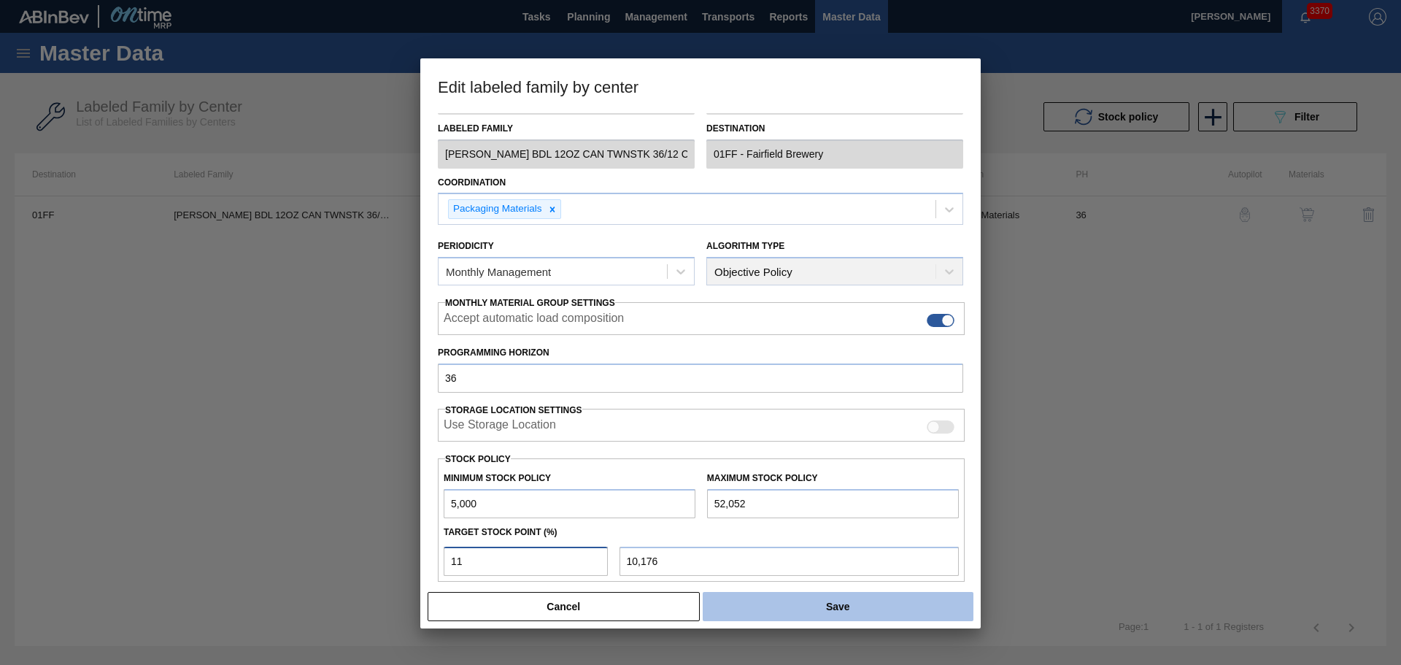
type input "11"
click at [867, 614] on button "Save" at bounding box center [838, 606] width 271 height 29
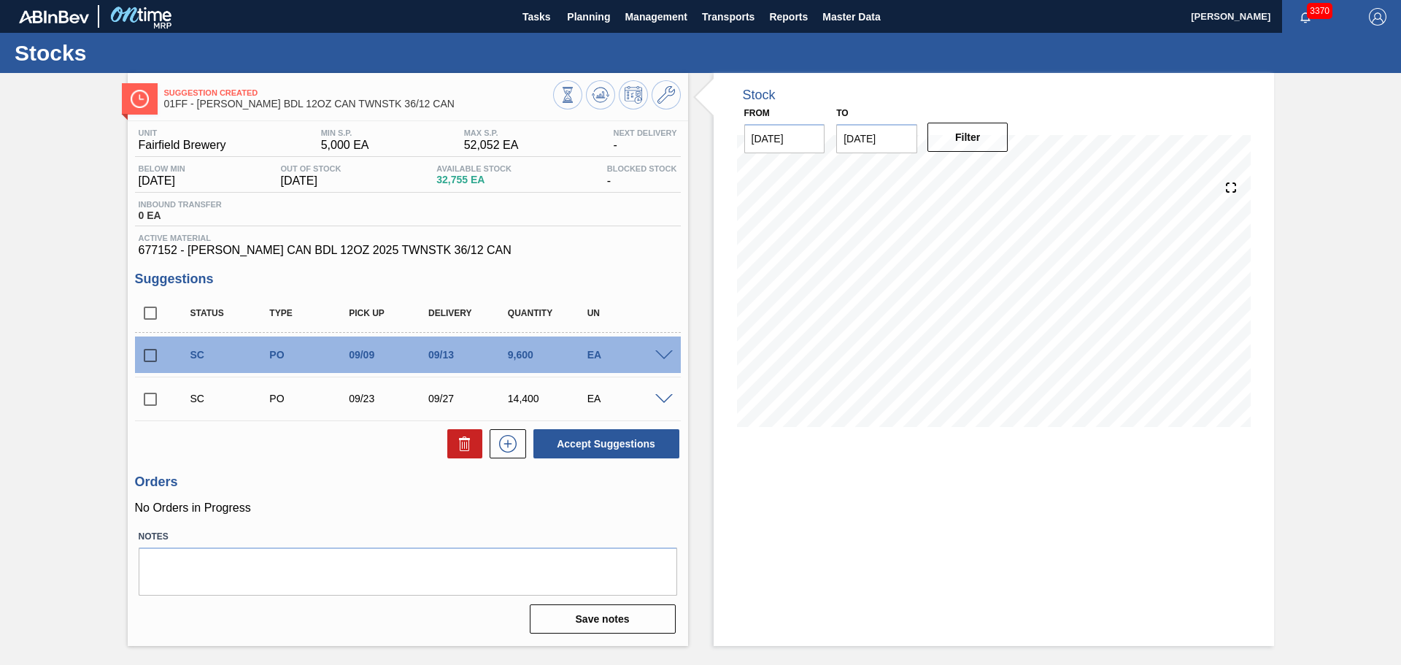
click at [150, 312] on input "checkbox" at bounding box center [150, 313] width 31 height 31
checkbox input "true"
click at [454, 442] on button at bounding box center [464, 443] width 35 height 29
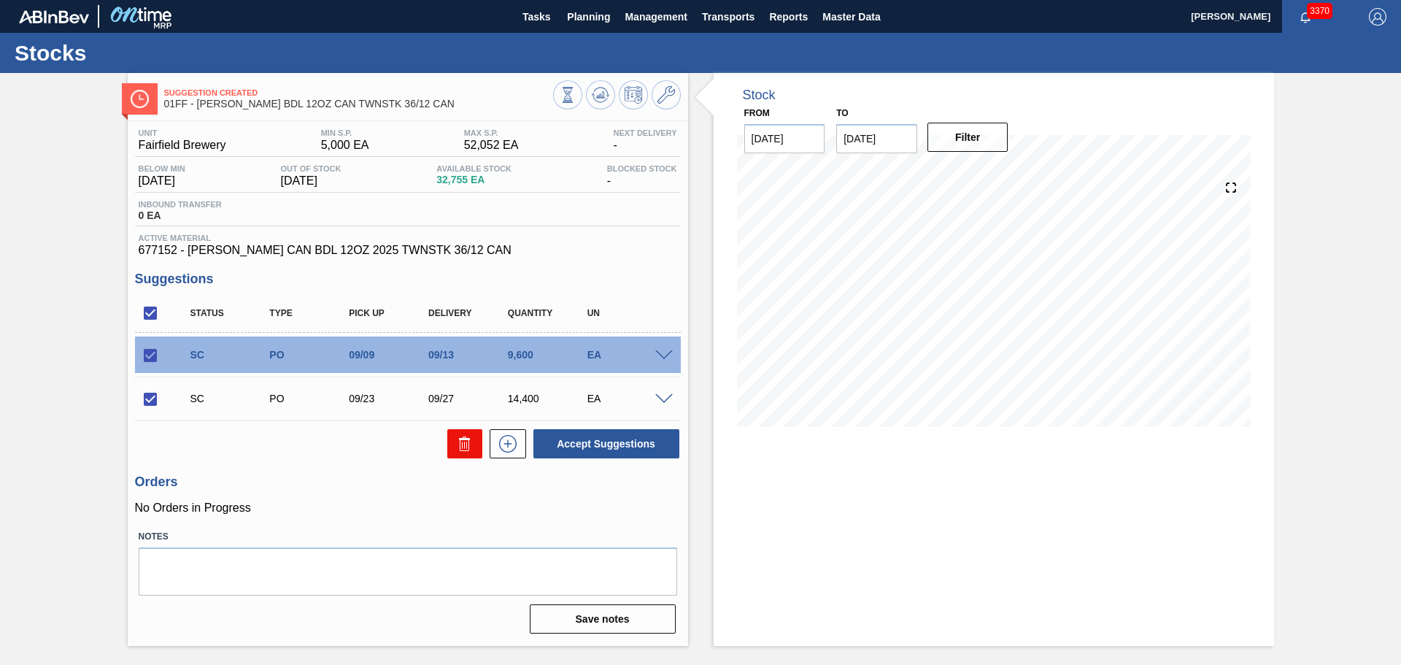
checkbox input "false"
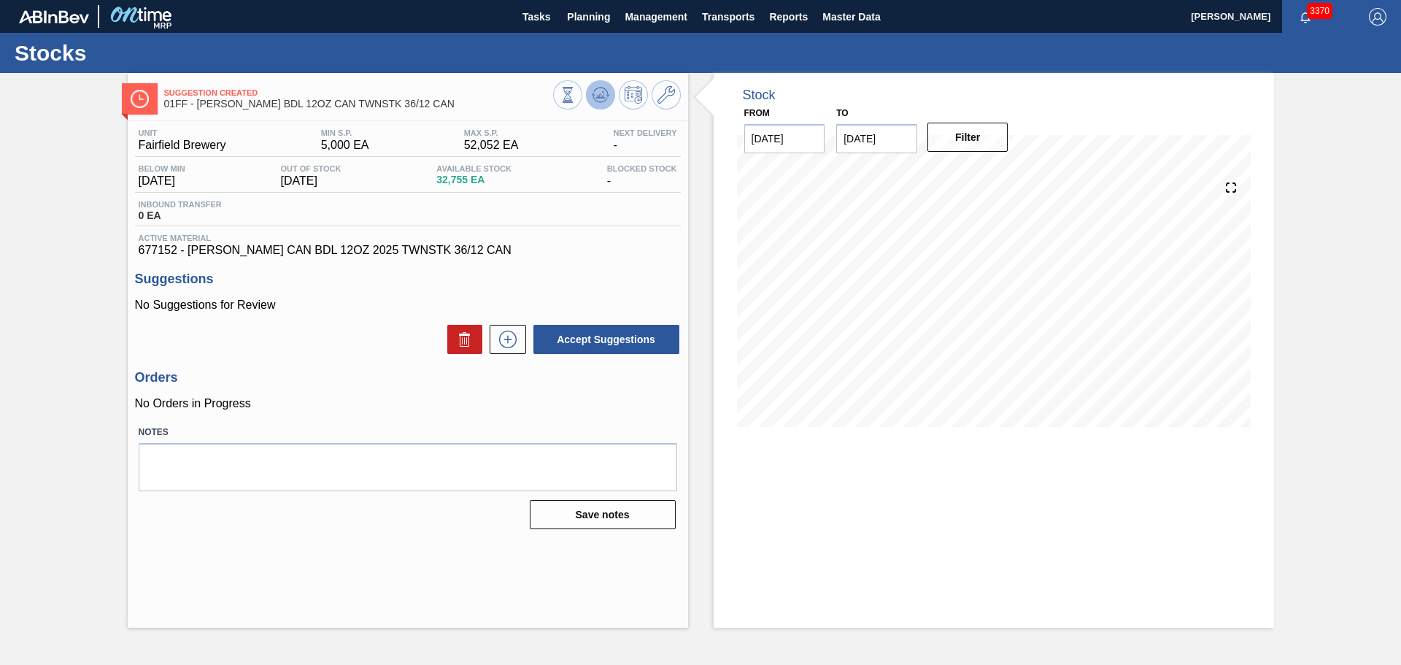
click at [607, 99] on icon at bounding box center [601, 95] width 18 height 18
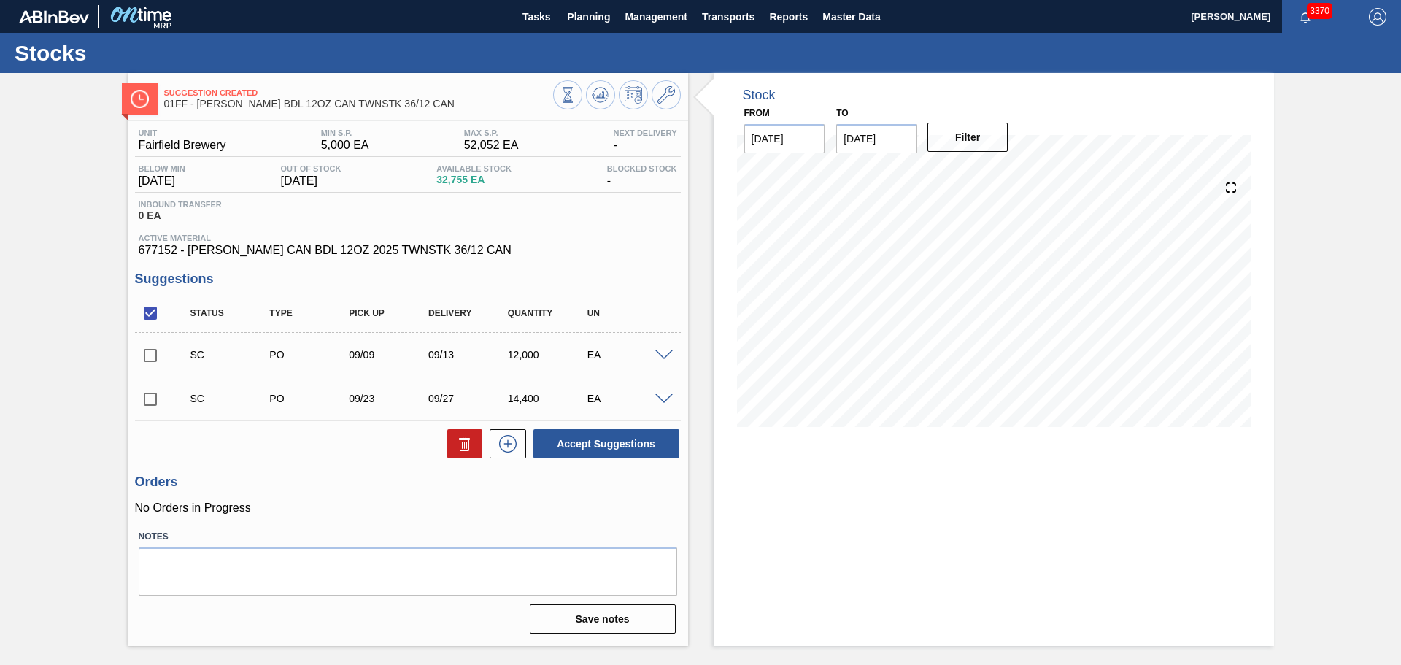
click at [144, 315] on input "checkbox" at bounding box center [150, 313] width 31 height 31
click at [155, 315] on input "checkbox" at bounding box center [150, 313] width 31 height 31
checkbox input "true"
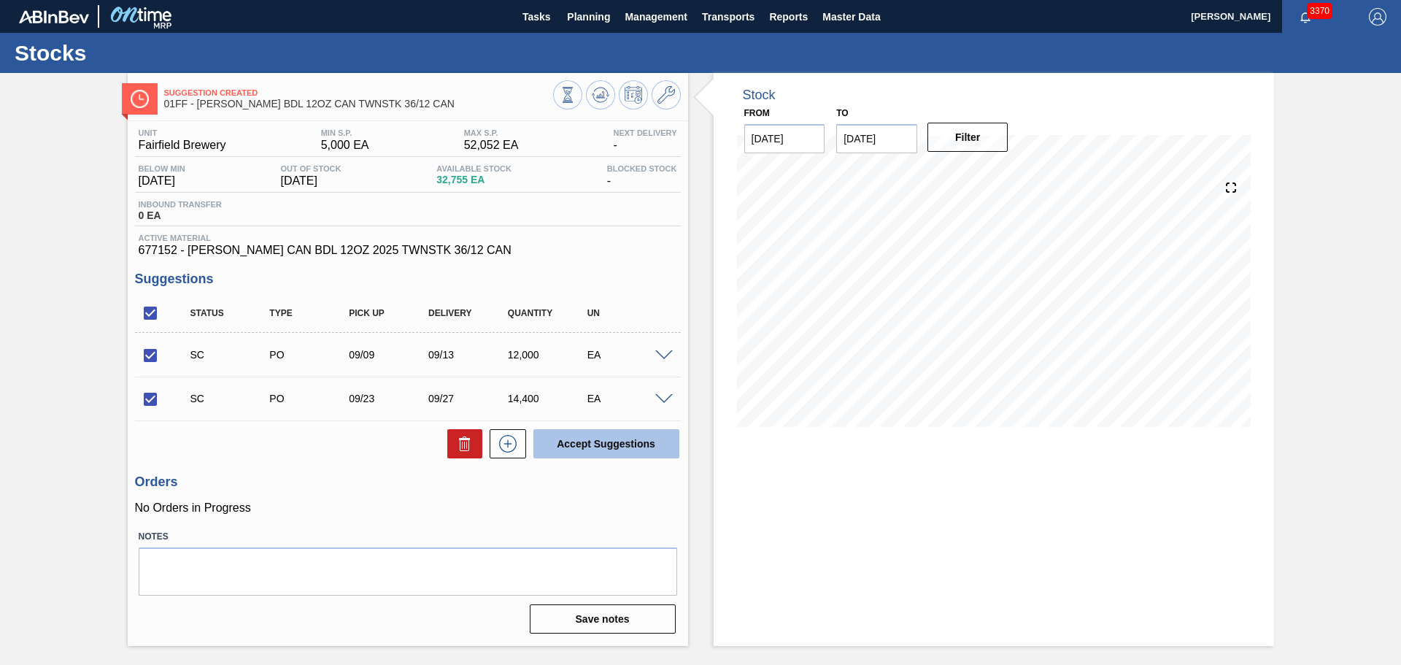
click at [601, 444] on button "Accept Suggestions" at bounding box center [606, 443] width 146 height 29
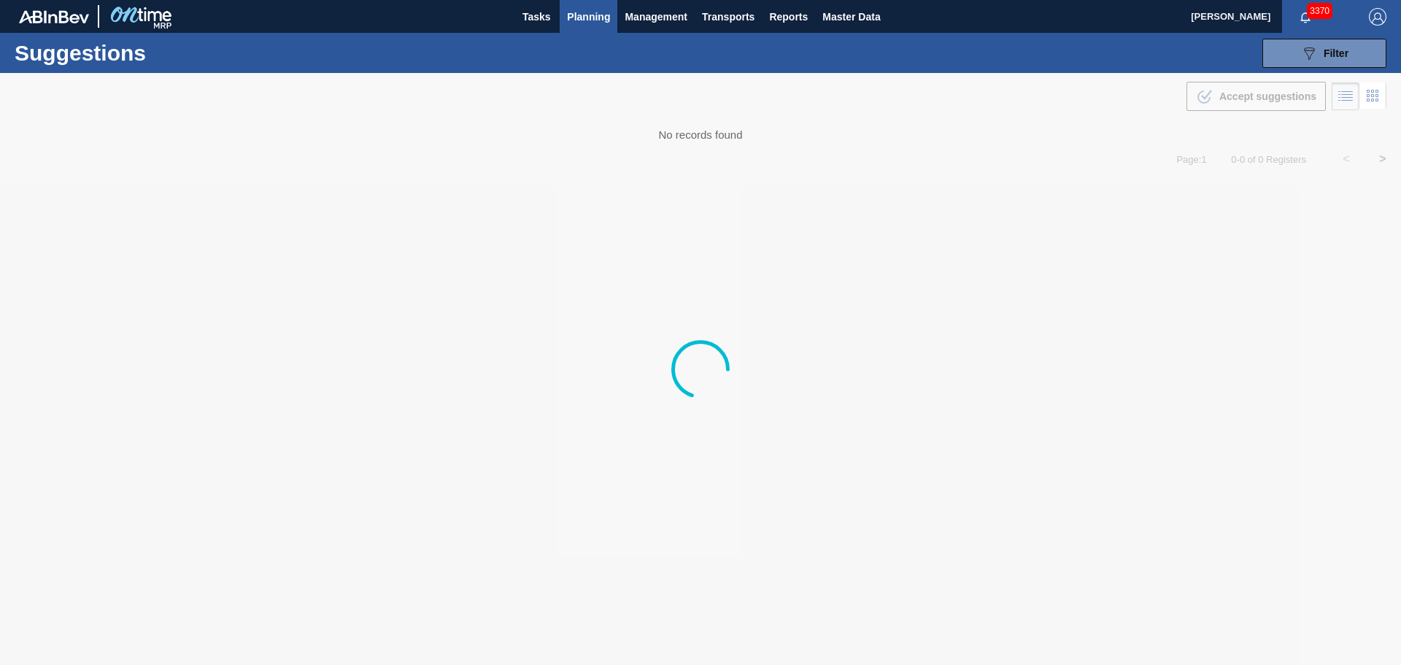
type from "[DATE]"
type to "[DATE]"
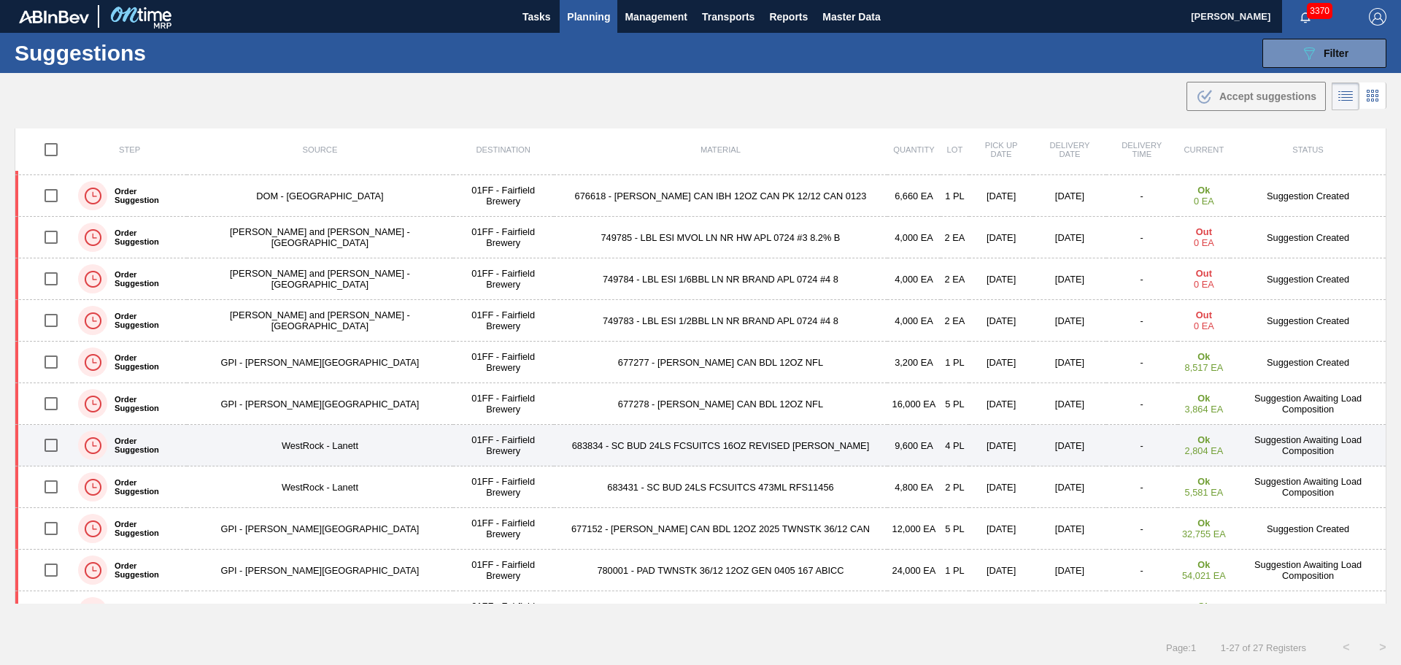
scroll to position [146, 0]
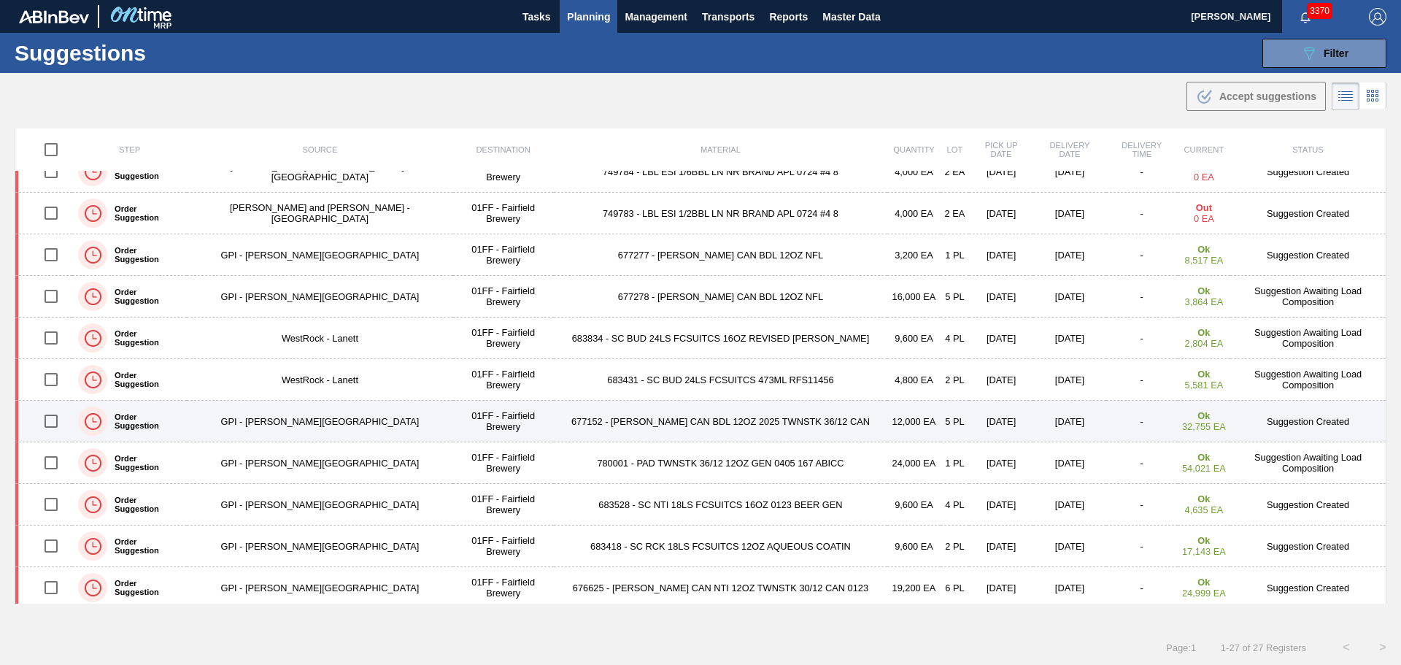
click at [619, 422] on td "677152 - [PERSON_NAME] CAN BDL 12OZ 2025 TWNSTK 36/12 CAN" at bounding box center [721, 422] width 334 height 42
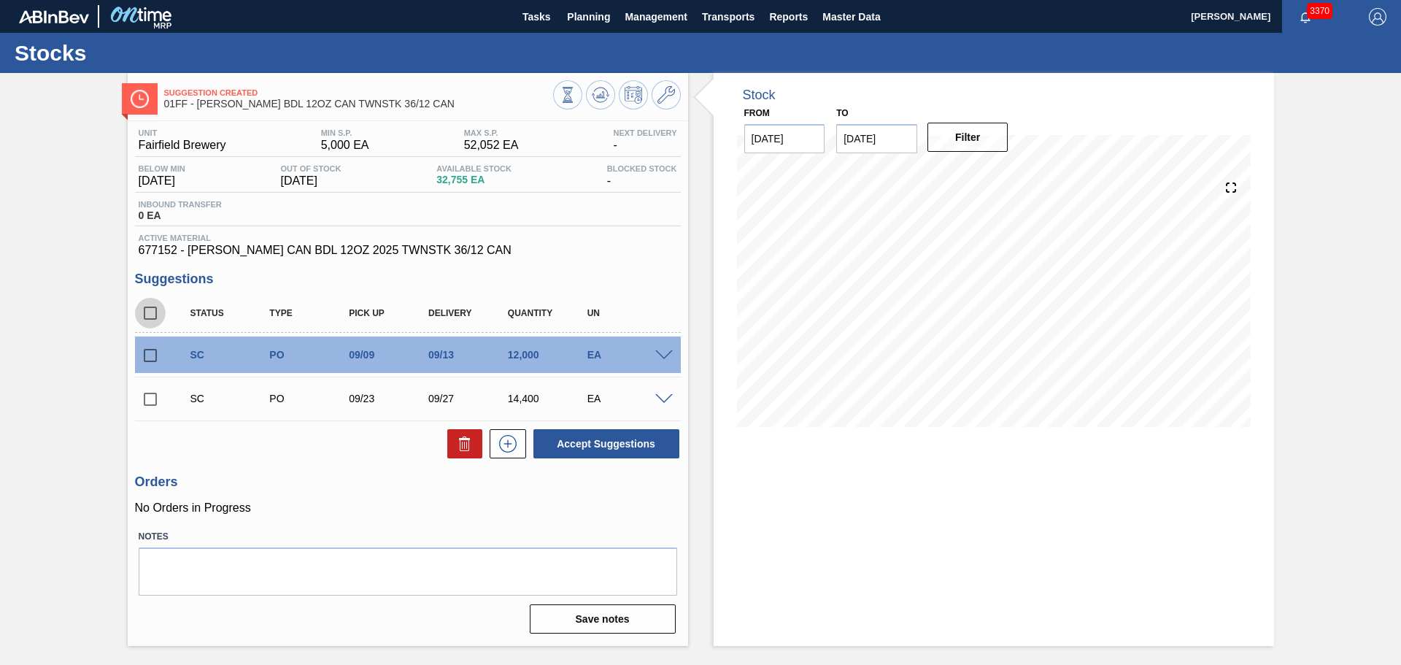
drag, startPoint x: 150, startPoint y: 314, endPoint x: 200, endPoint y: 339, distance: 55.5
click at [151, 314] on input "checkbox" at bounding box center [150, 313] width 31 height 31
checkbox input "true"
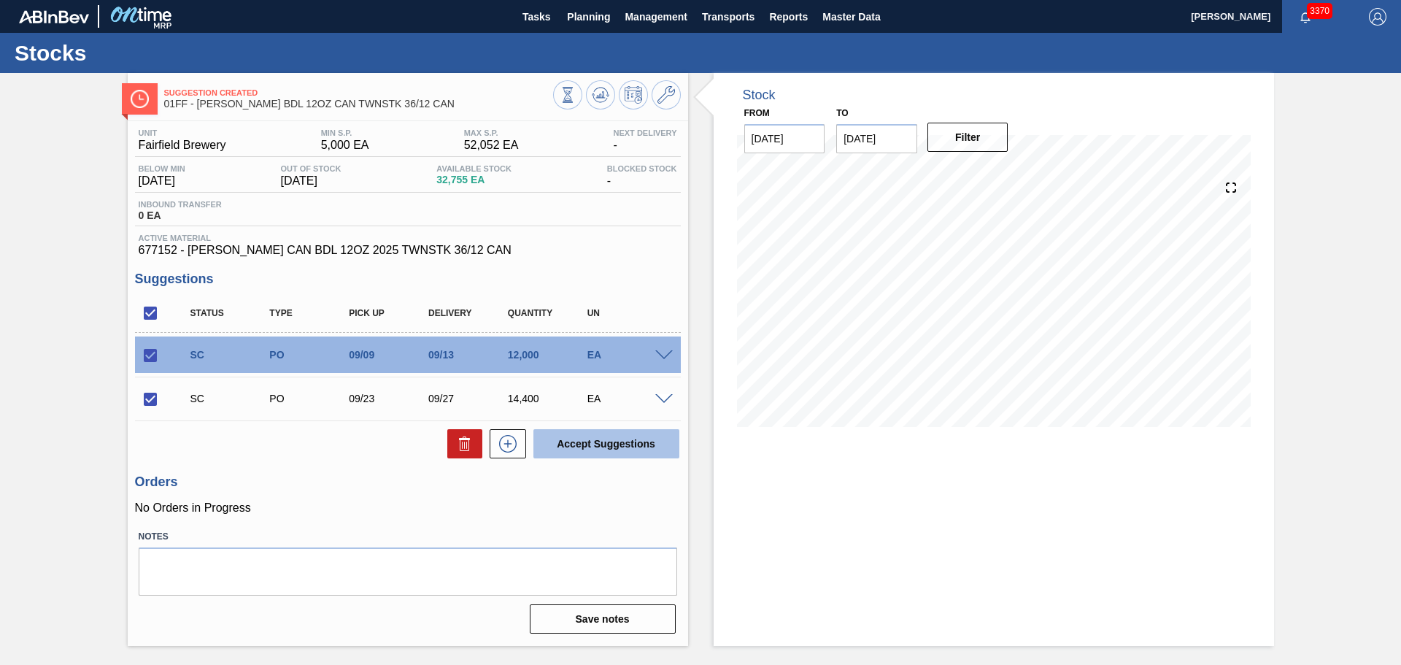
click at [582, 444] on button "Accept Suggestions" at bounding box center [606, 443] width 146 height 29
checkbox input "false"
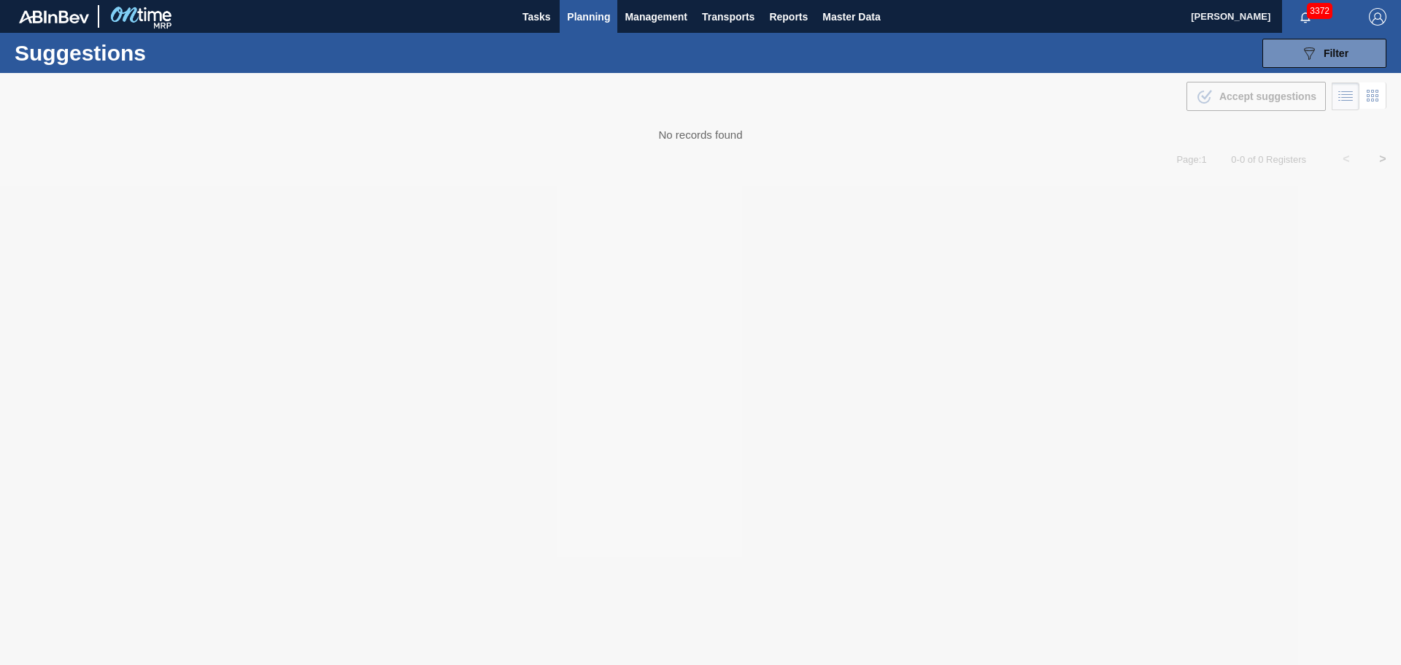
type from "[DATE]"
type to "[DATE]"
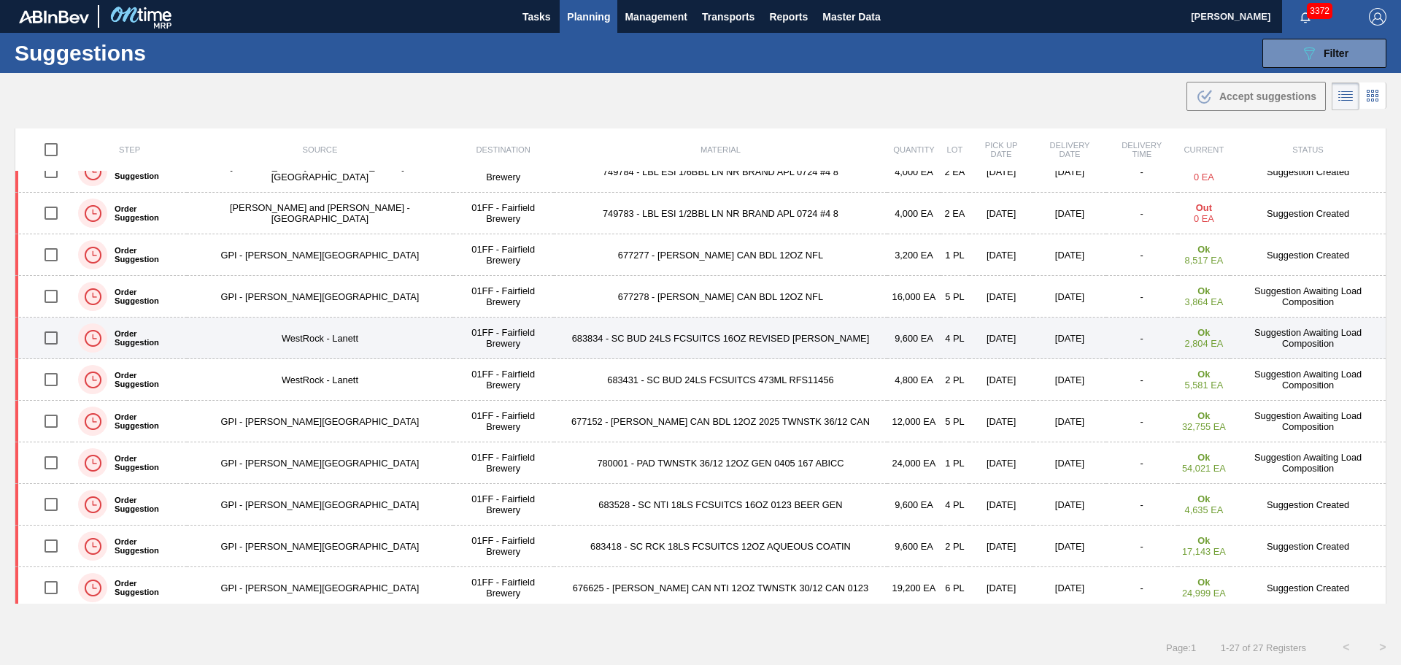
scroll to position [219, 0]
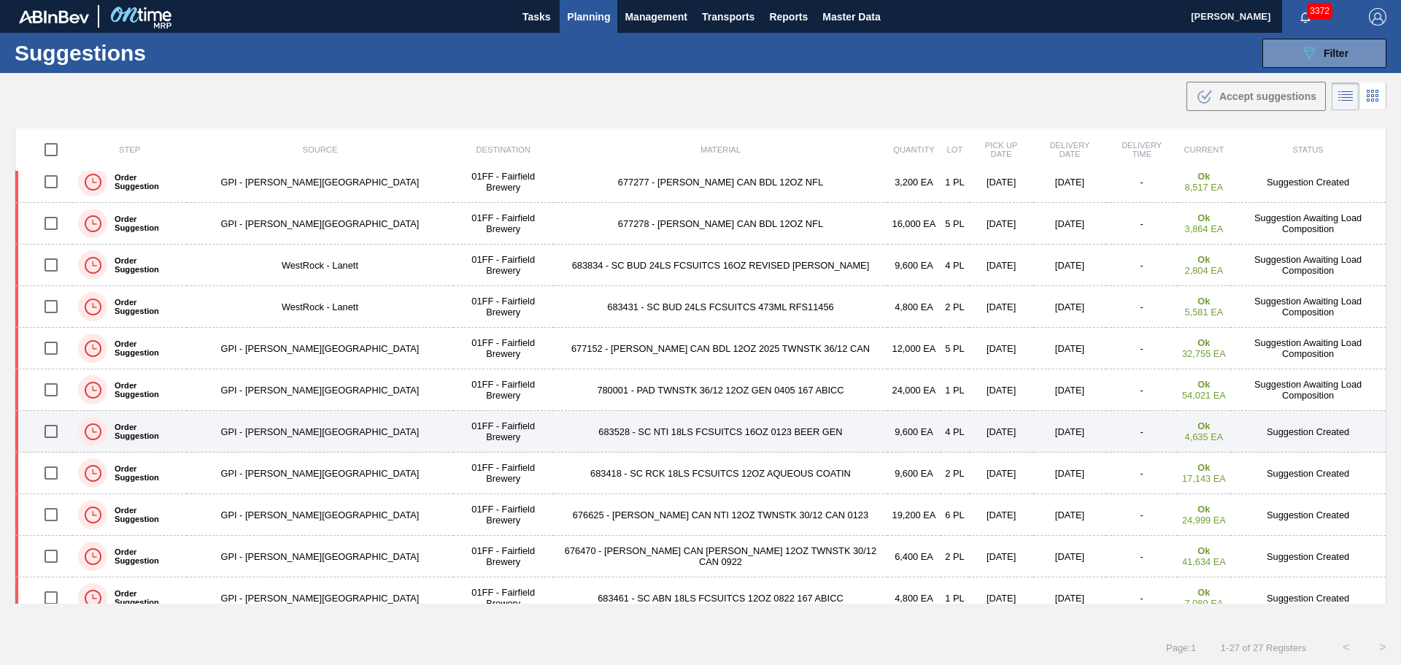
click at [655, 430] on td "683528 - SC NTI 18LS FCSUITCS 16OZ 0123 BEER GEN" at bounding box center [721, 432] width 334 height 42
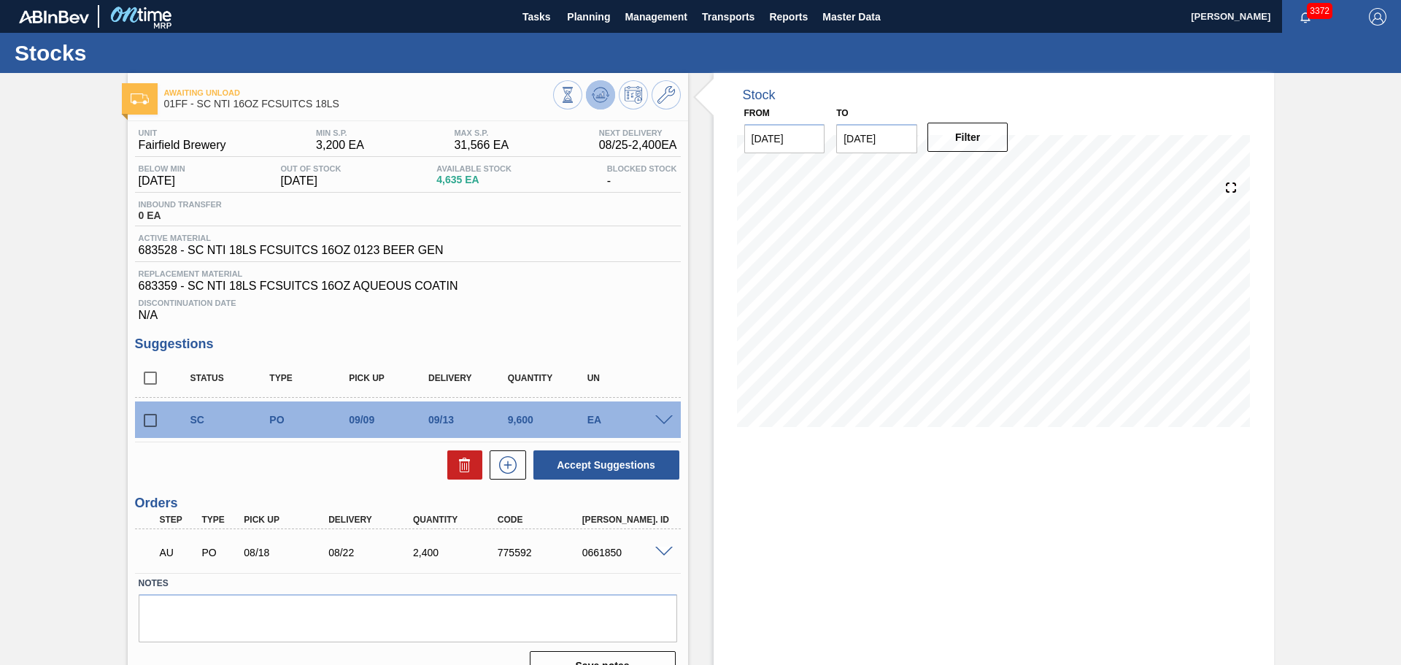
click at [606, 93] on icon at bounding box center [601, 95] width 18 height 18
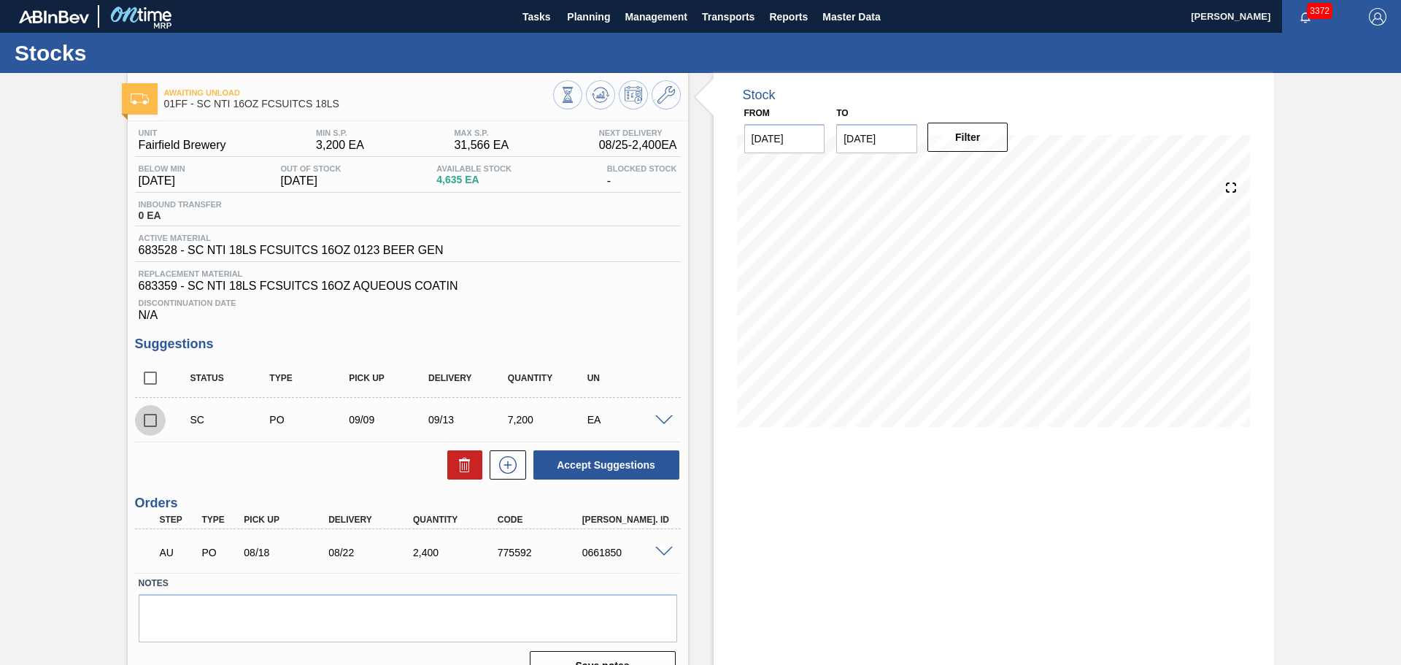
click at [150, 420] on input "checkbox" at bounding box center [150, 420] width 31 height 31
click at [636, 467] on button "Accept Suggestions" at bounding box center [606, 464] width 146 height 29
checkbox input "false"
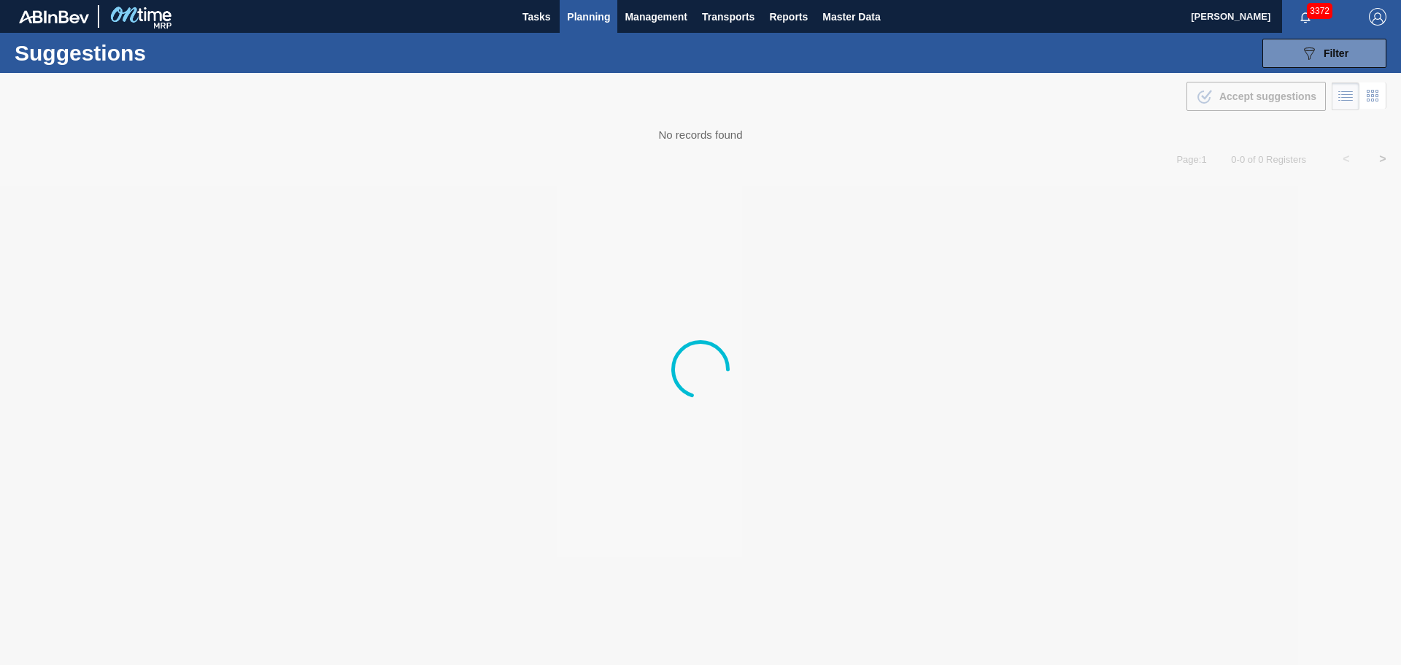
type from "[DATE]"
type to "[DATE]"
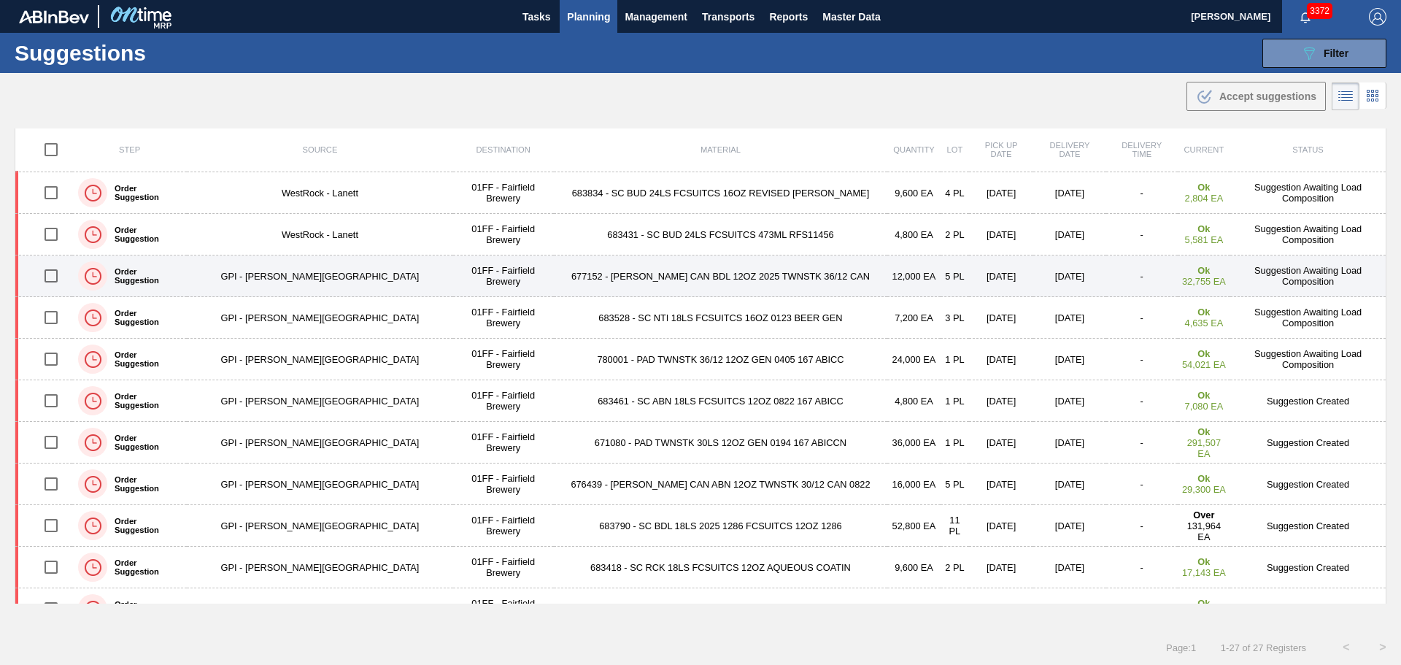
scroll to position [292, 0]
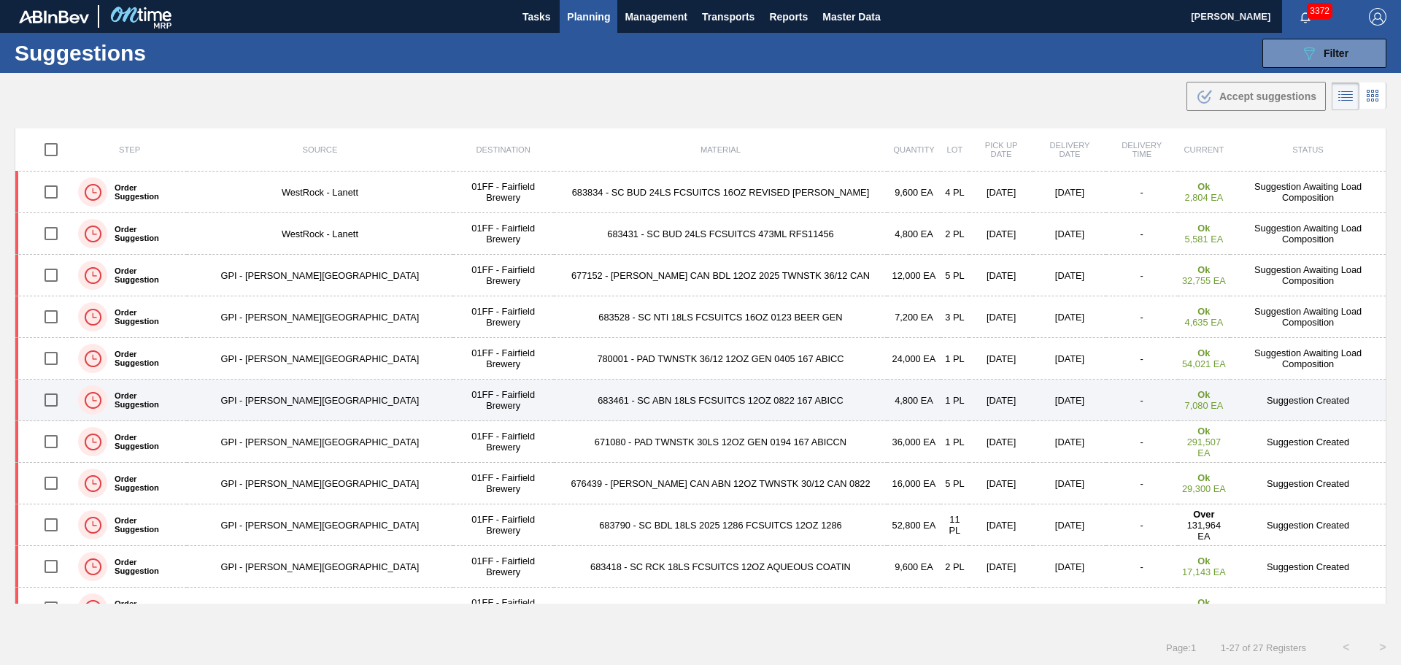
click at [632, 399] on td "683461 - SC ABN 18LS FCSUITCS 12OZ 0822 167 ABICC" at bounding box center [721, 400] width 334 height 42
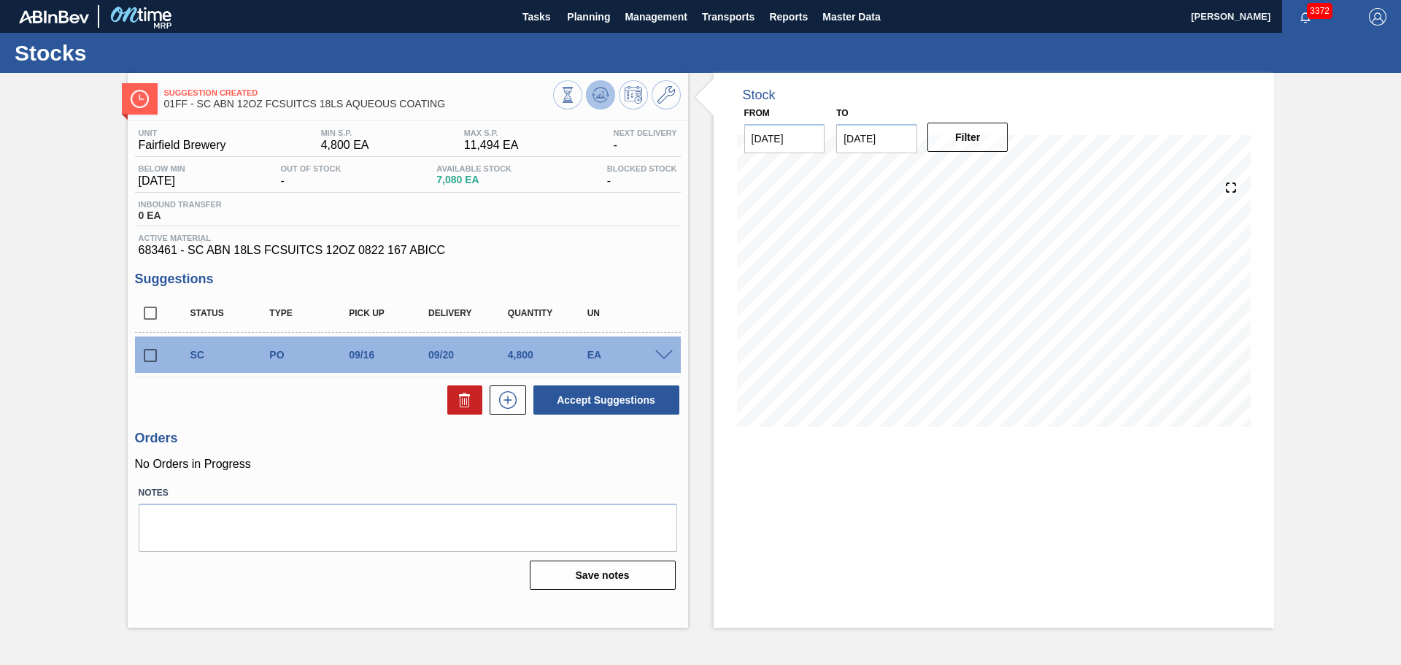
click at [599, 88] on icon at bounding box center [600, 92] width 15 height 8
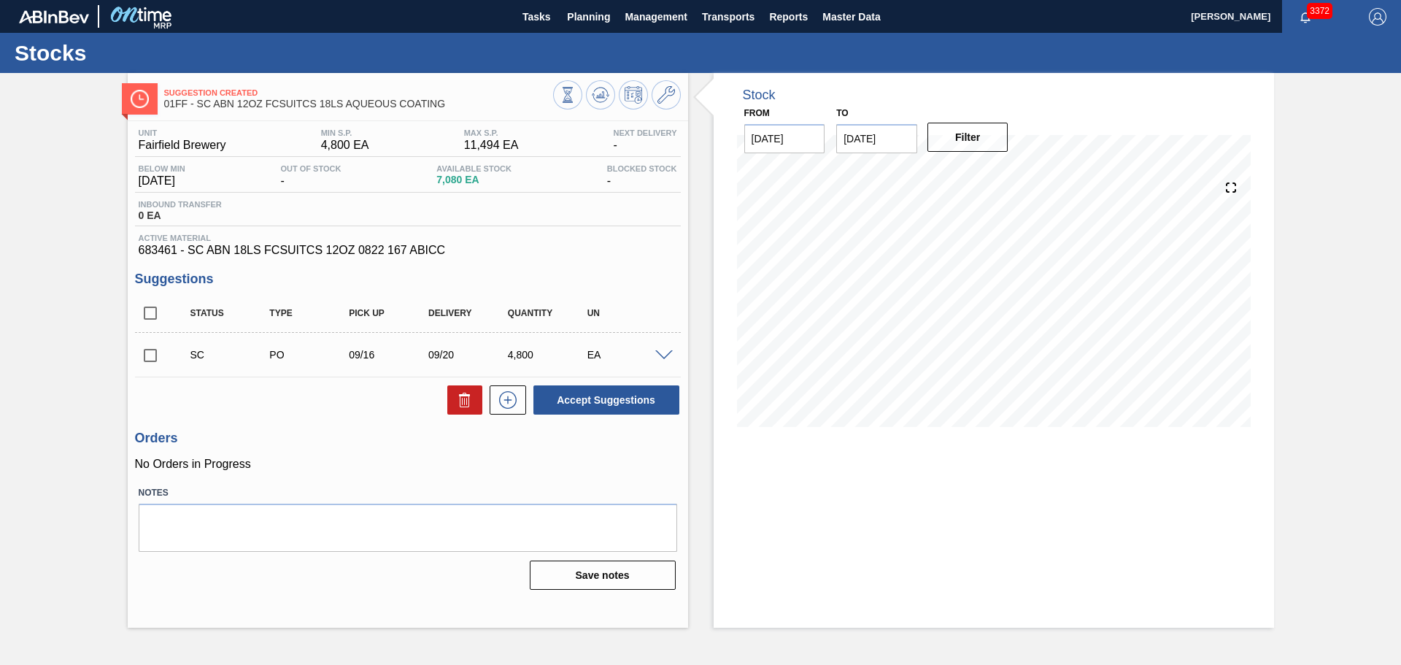
click at [153, 352] on input "checkbox" at bounding box center [150, 355] width 31 height 31
click at [607, 398] on button "Accept Suggestions" at bounding box center [606, 399] width 146 height 29
checkbox input "false"
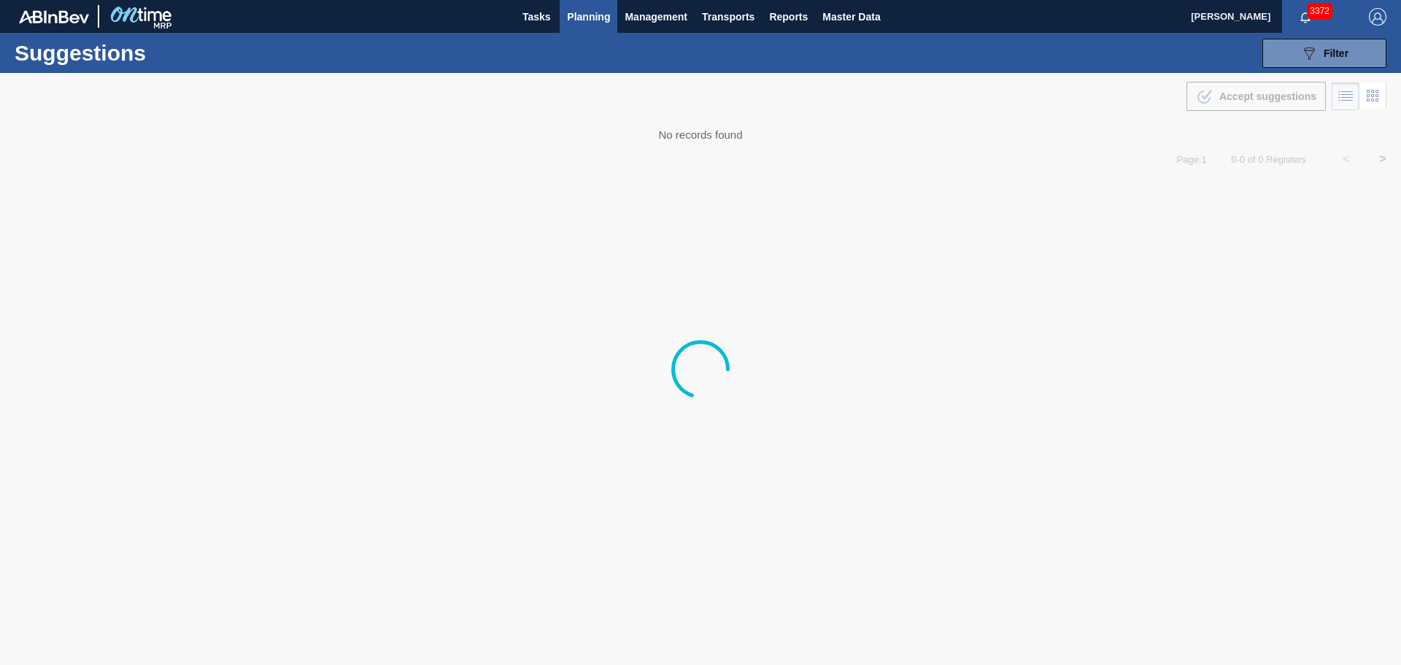
type from "[DATE]"
type to "[DATE]"
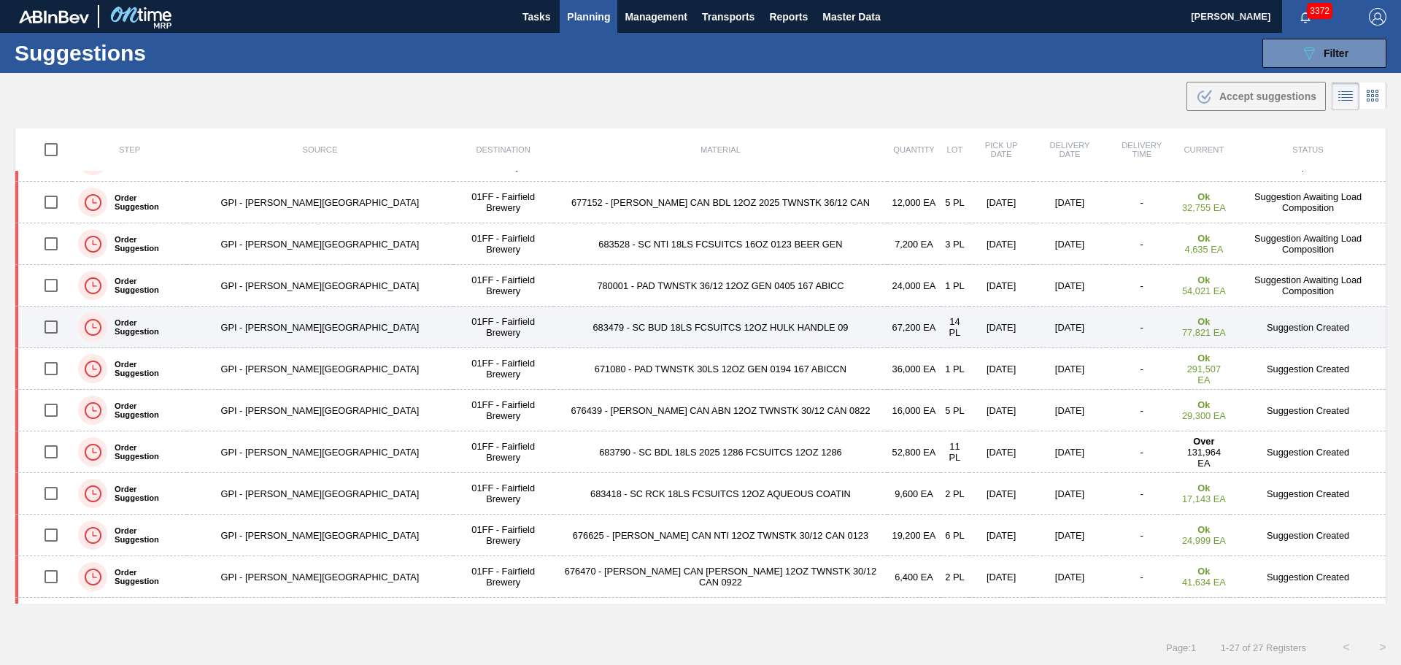
scroll to position [438, 0]
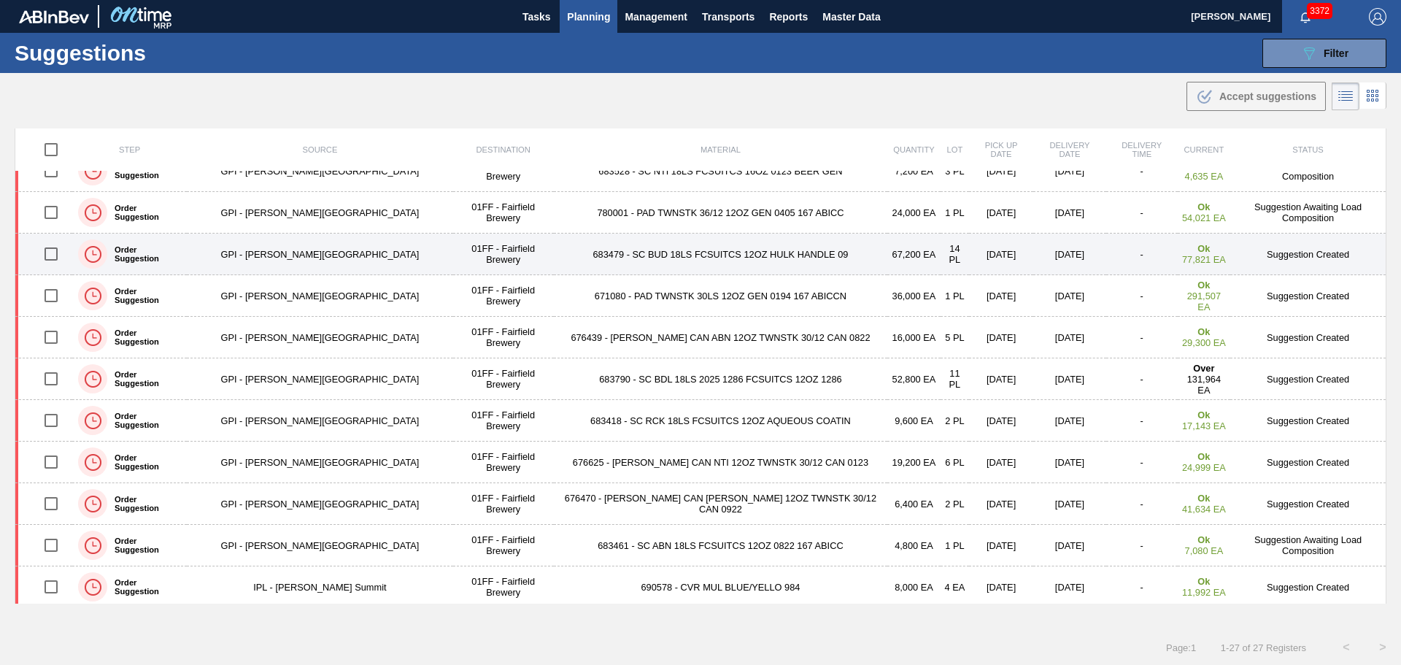
click at [674, 255] on td "683479 - SC BUD 18LS FCSUITCS 12OZ HULK HANDLE 09" at bounding box center [721, 255] width 334 height 42
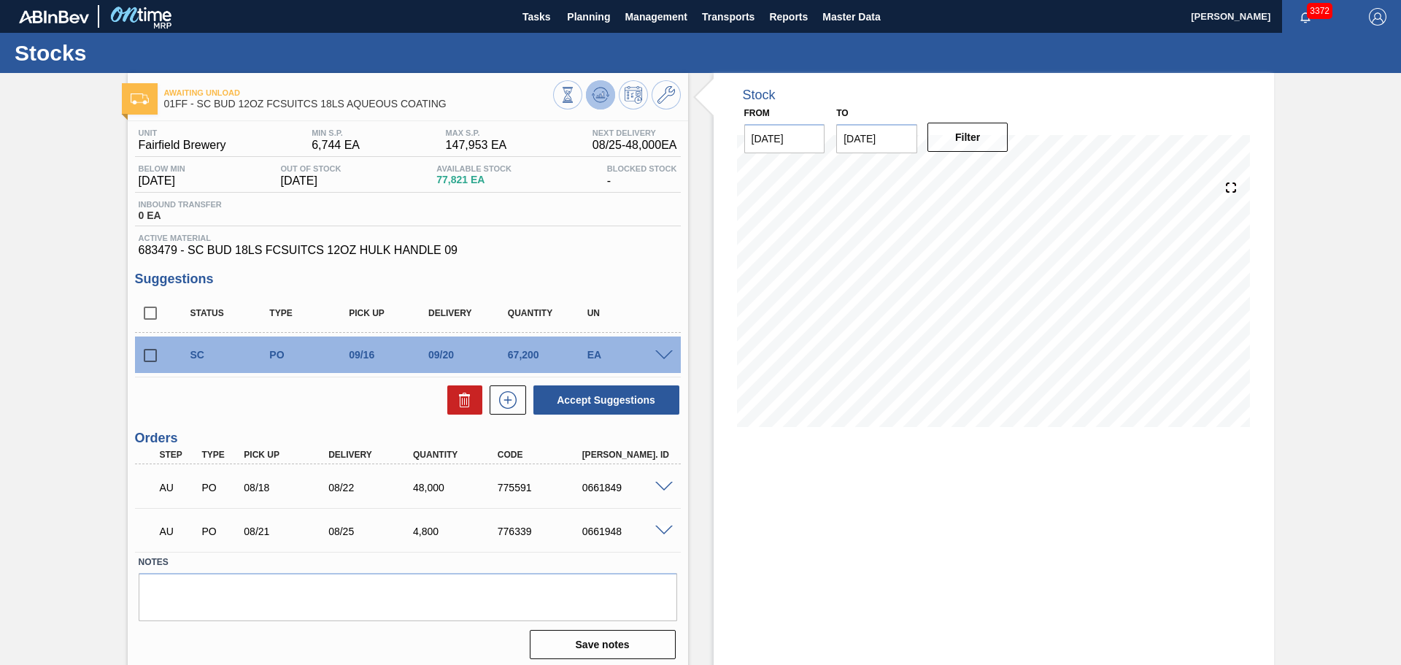
click at [592, 92] on icon at bounding box center [601, 95] width 18 height 18
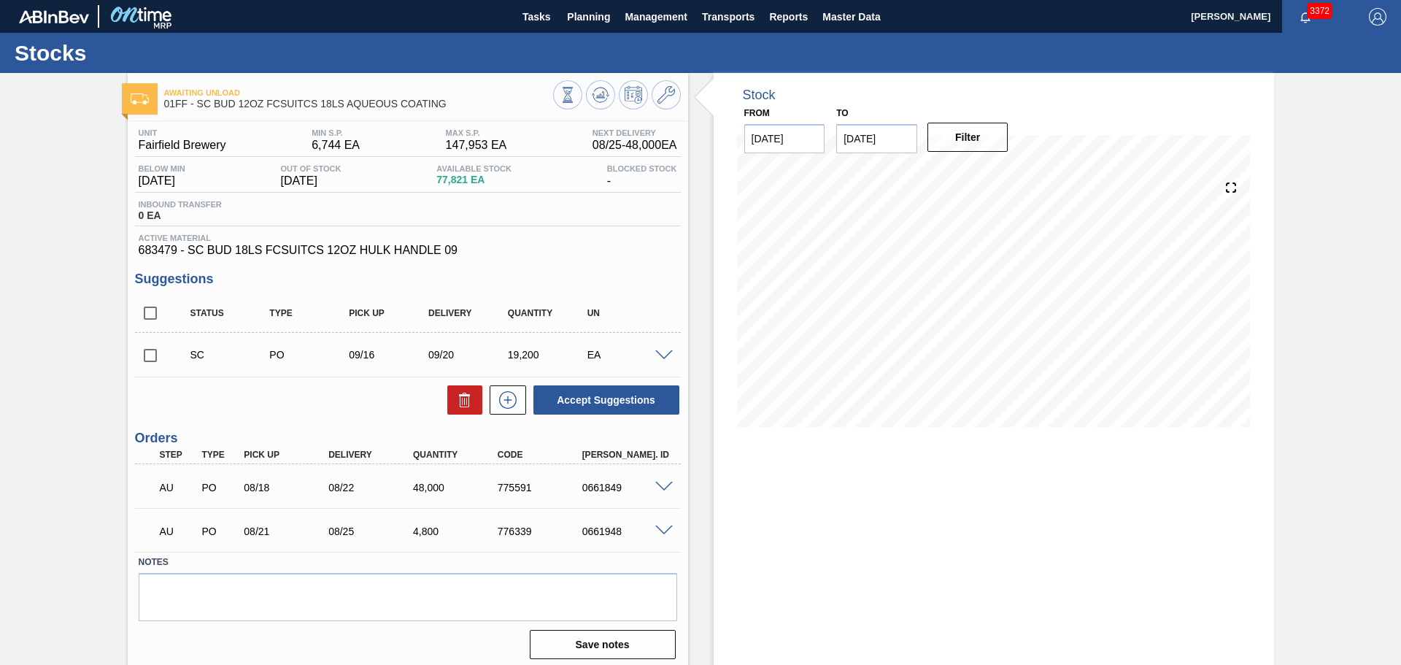
scroll to position [7, 0]
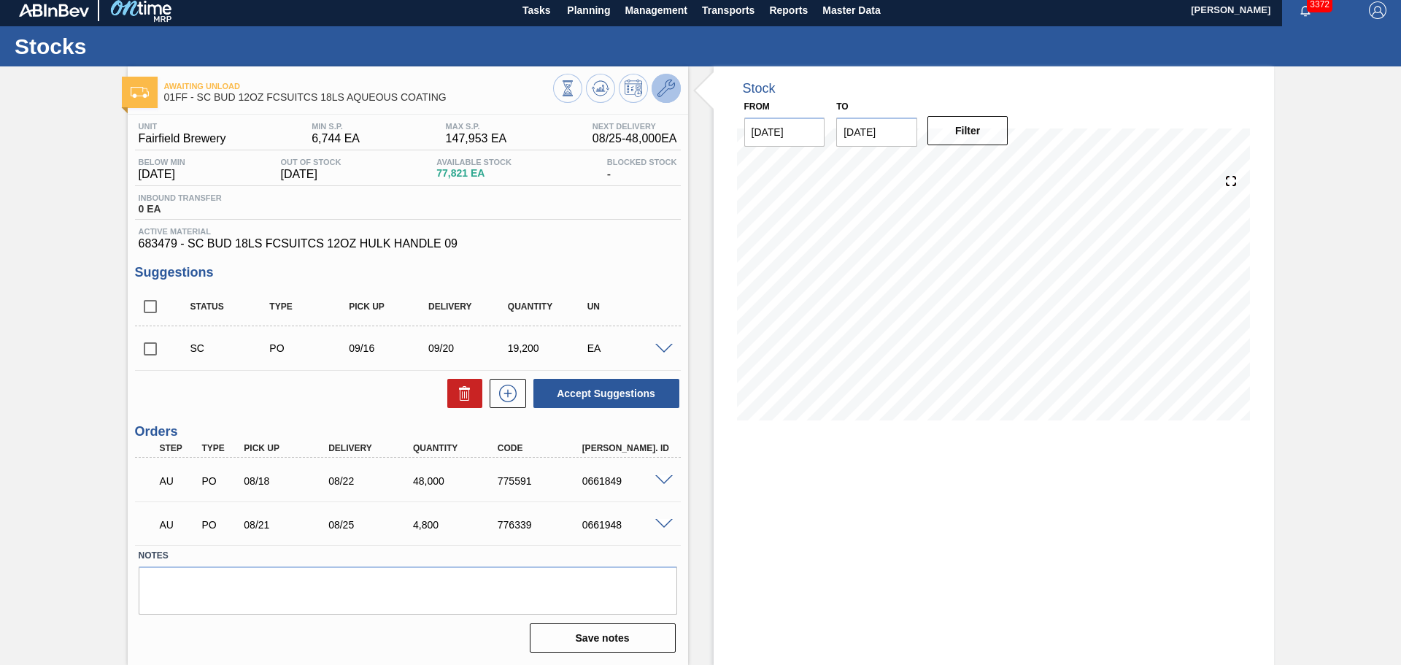
click at [661, 84] on icon at bounding box center [667, 89] width 18 height 18
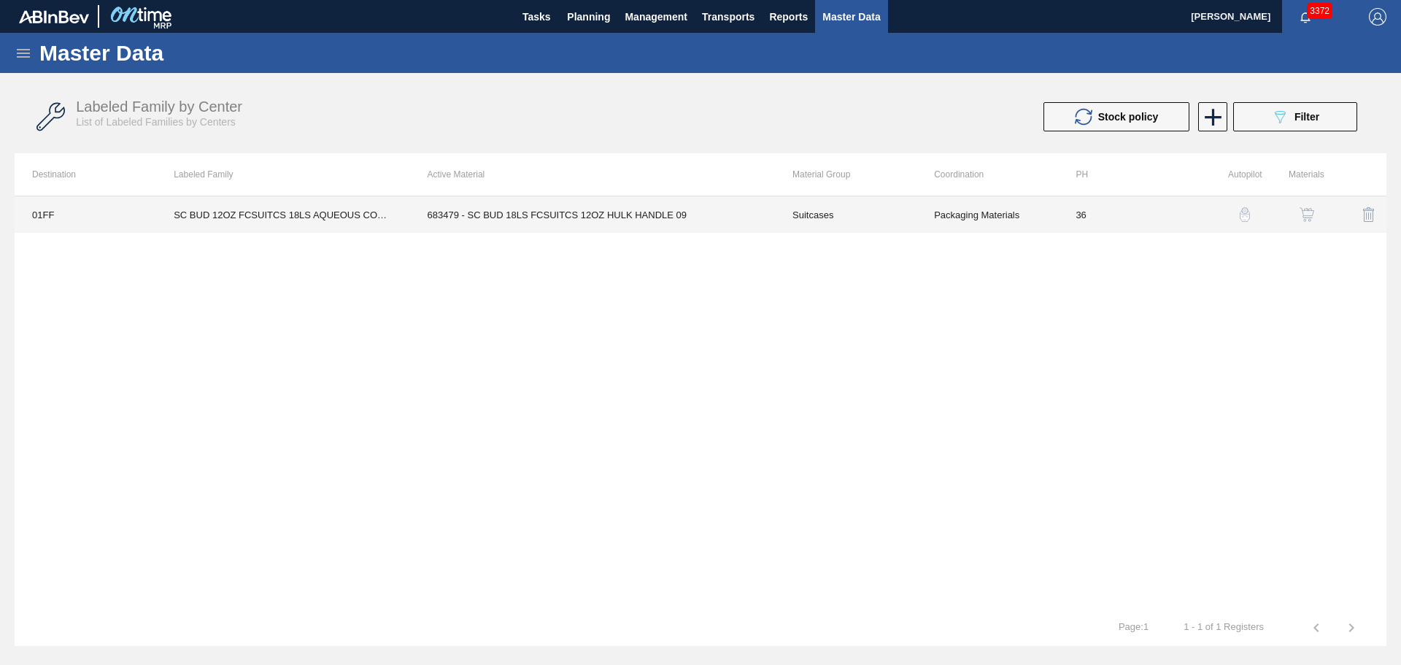
click at [617, 213] on td "683479 - SC BUD 18LS FCSUITCS 12OZ HULK HANDLE 09" at bounding box center [592, 214] width 365 height 36
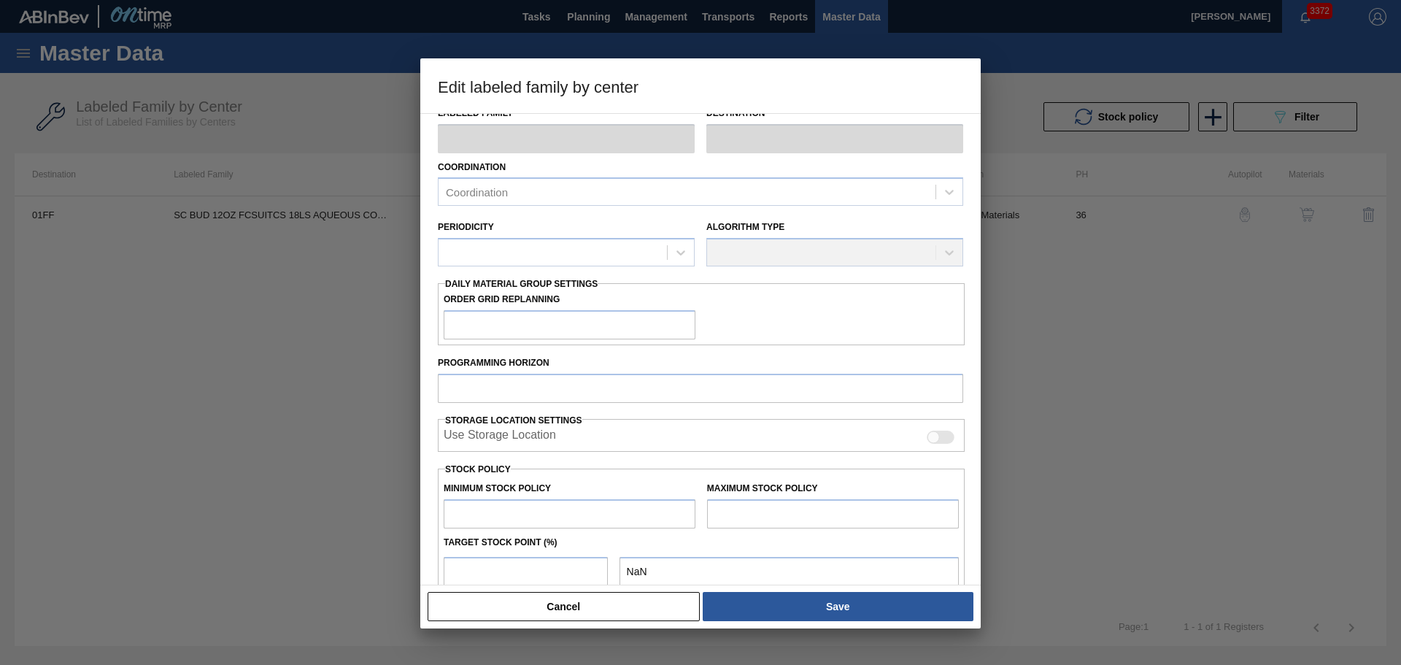
type input "Suitcases"
type input "SC BUD 12OZ FCSUITCS 18LS AQUEOUS COATING"
type input "01FF - Fairfield Brewery"
type input "36"
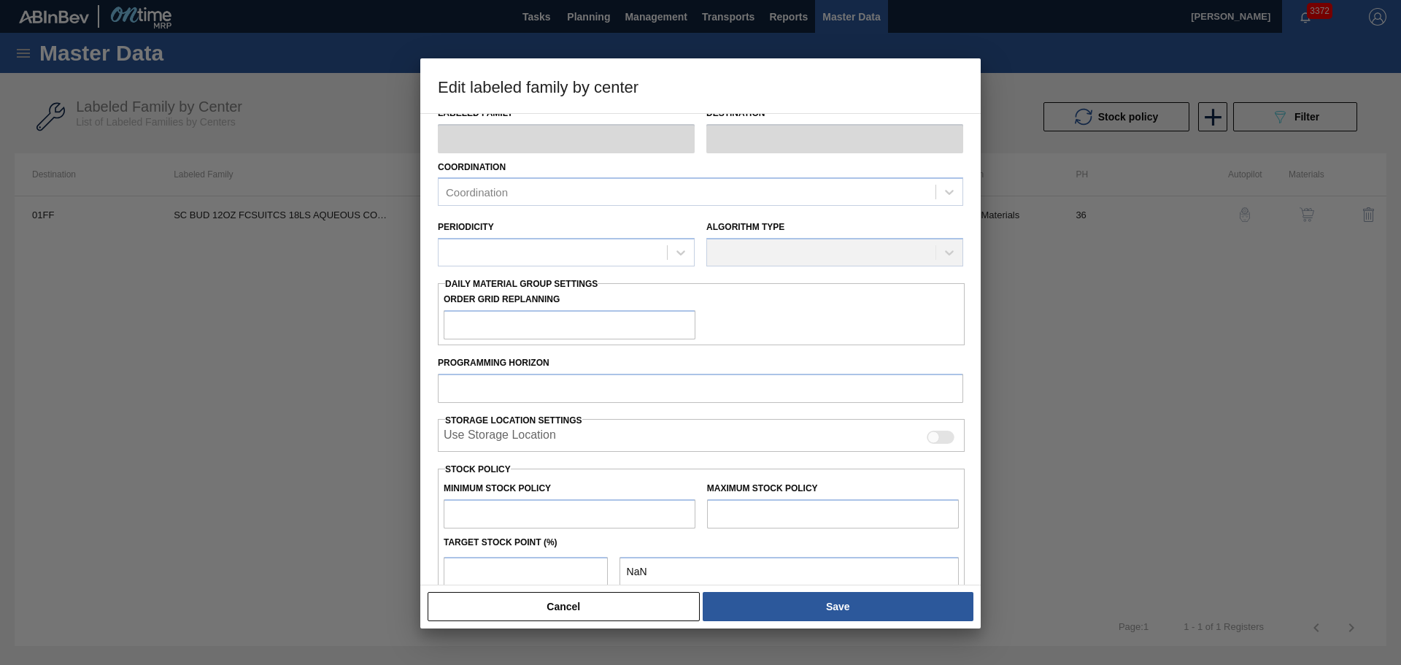
type input "6,744"
type input "147,953"
type input "3"
type input "10,980"
checkbox input "true"
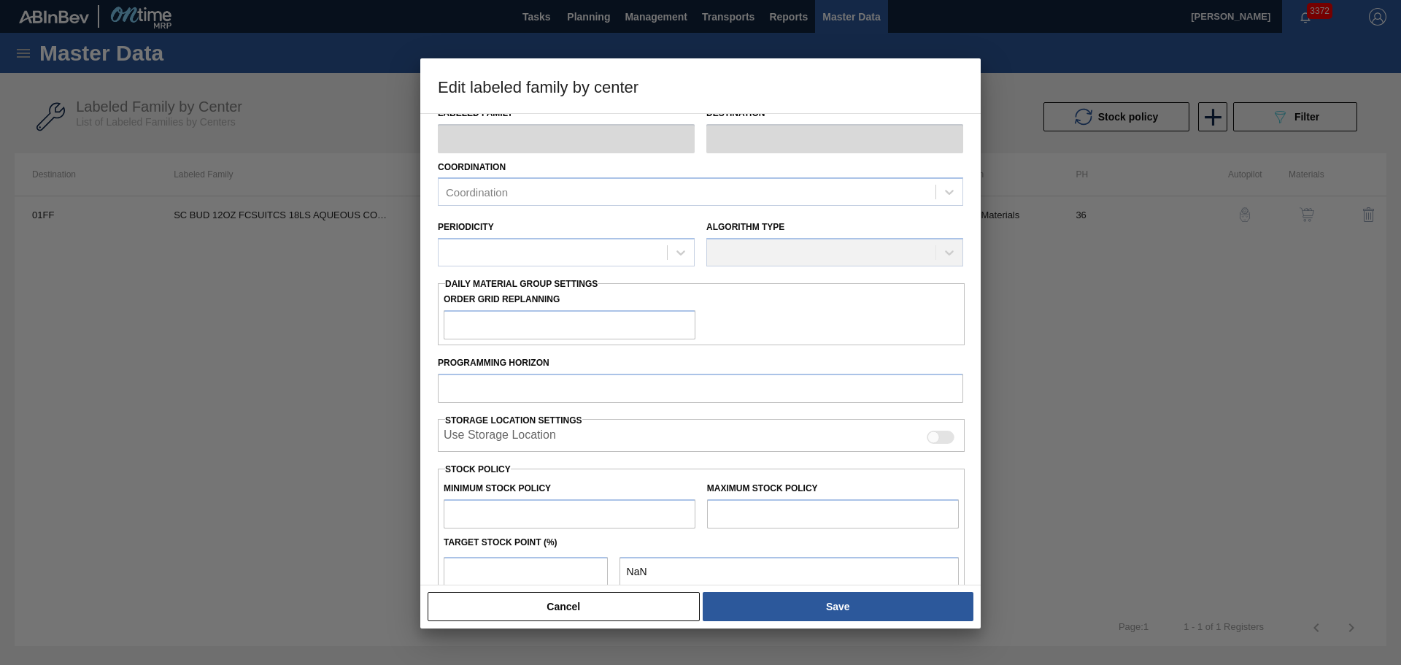
checkbox input "true"
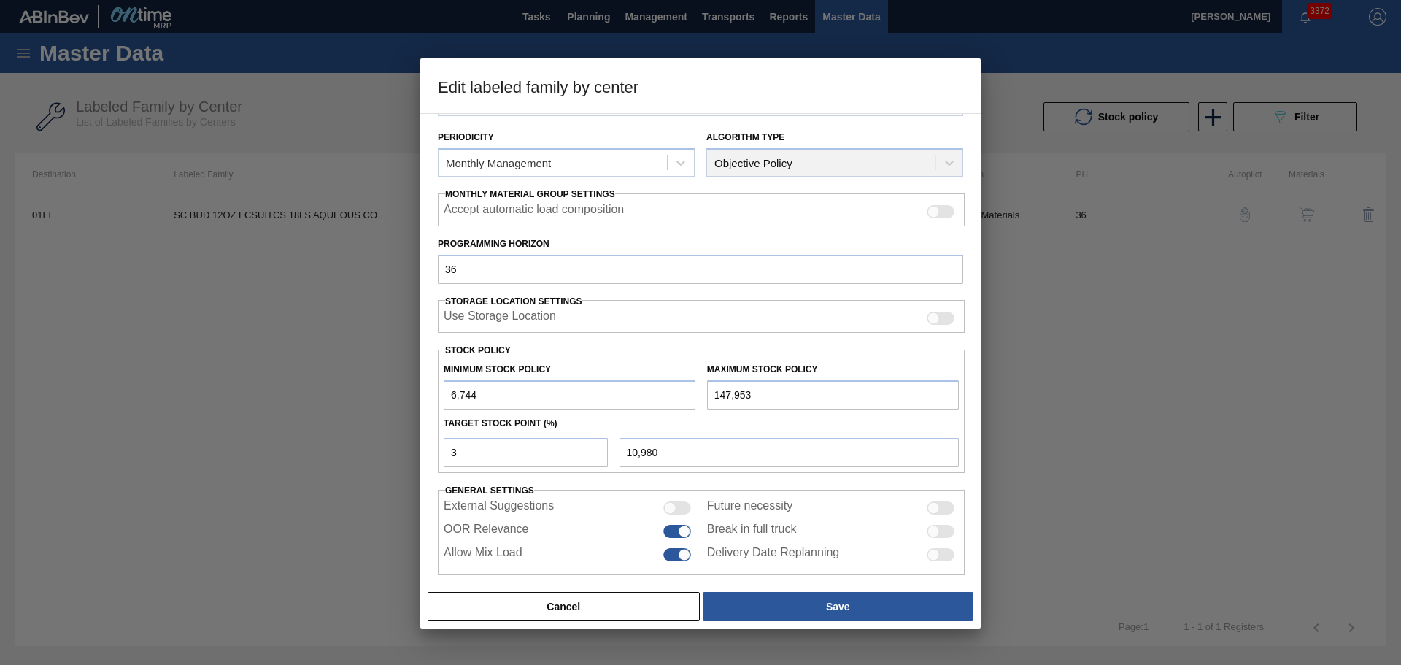
scroll to position [177, 0]
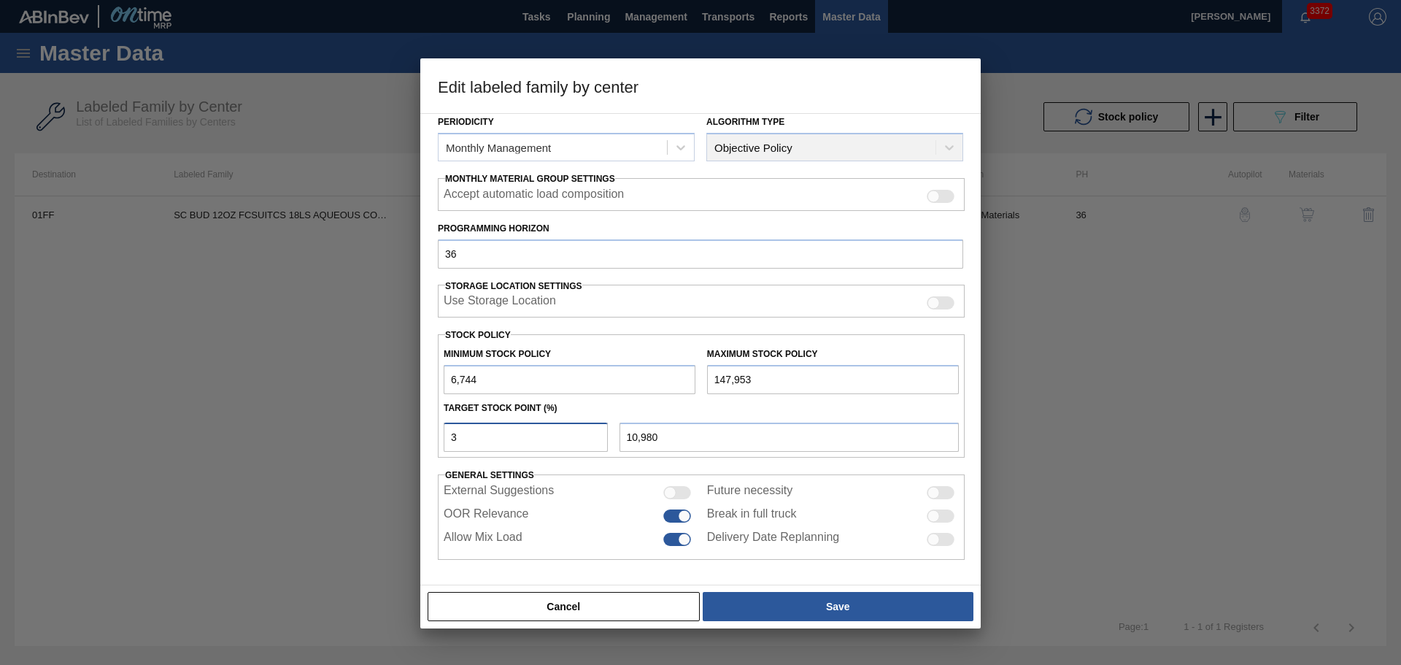
drag, startPoint x: 492, startPoint y: 438, endPoint x: 412, endPoint y: 423, distance: 81.7
click at [412, 424] on div "Edit labeled family by center Material Group Suitcases Family Suitcases Labeled…" at bounding box center [700, 332] width 1401 height 665
type input "5"
type input "13,804"
drag, startPoint x: 493, startPoint y: 440, endPoint x: 409, endPoint y: 417, distance: 86.4
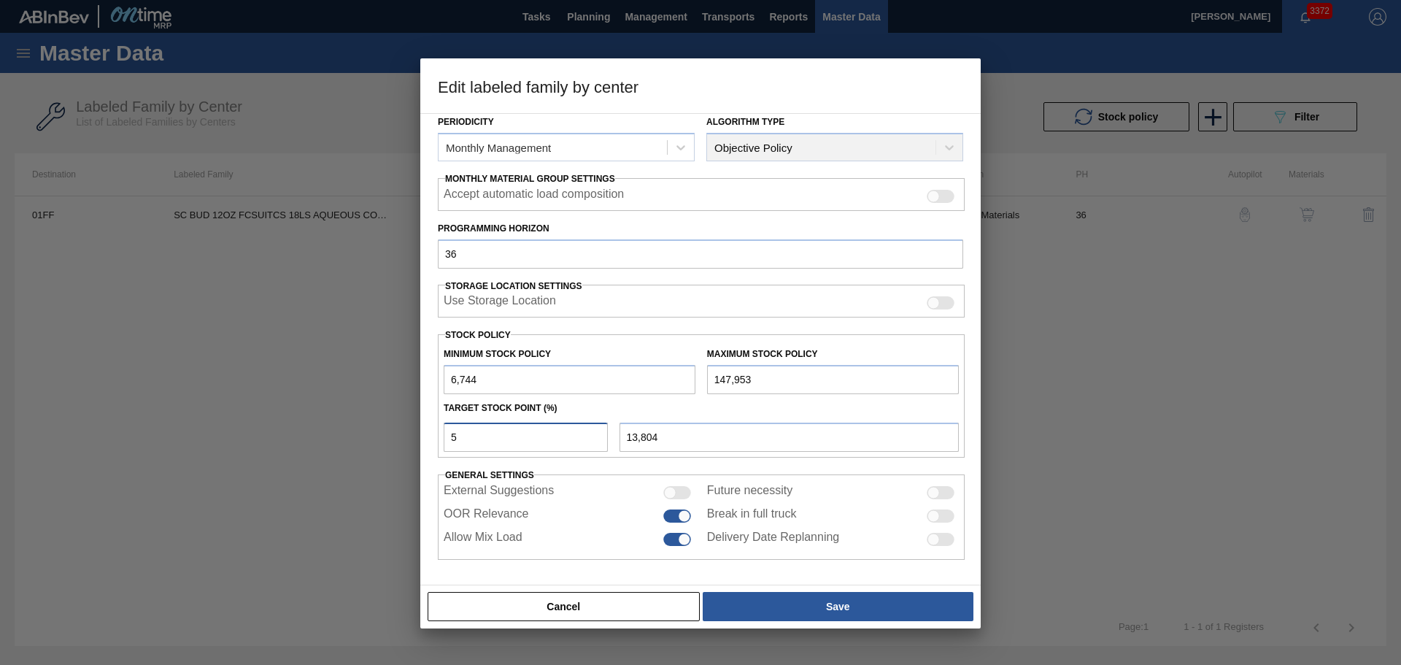
click at [411, 418] on div "Edit labeled family by center Material Group Suitcases Family Suitcases Labeled…" at bounding box center [700, 332] width 1401 height 665
type input "1"
type input "8,156"
type input "10"
type input "20,865"
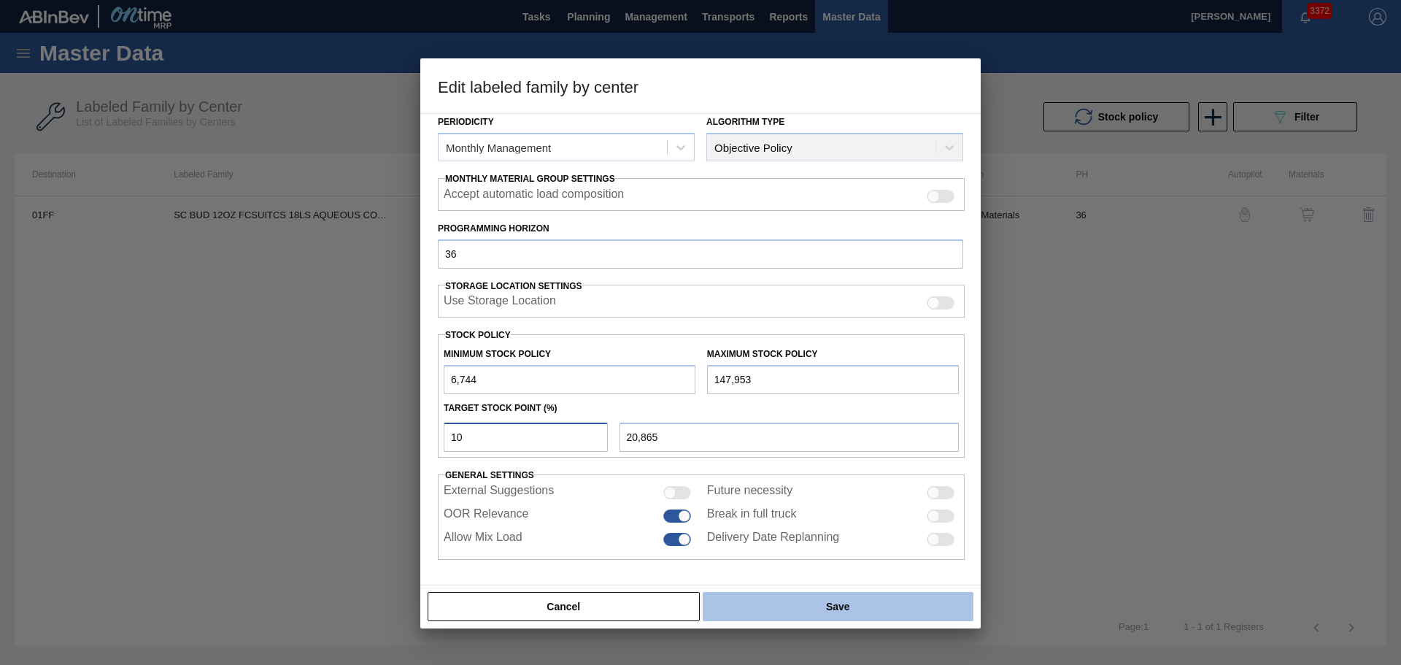
type input "10"
click at [855, 606] on button "Save" at bounding box center [838, 606] width 271 height 29
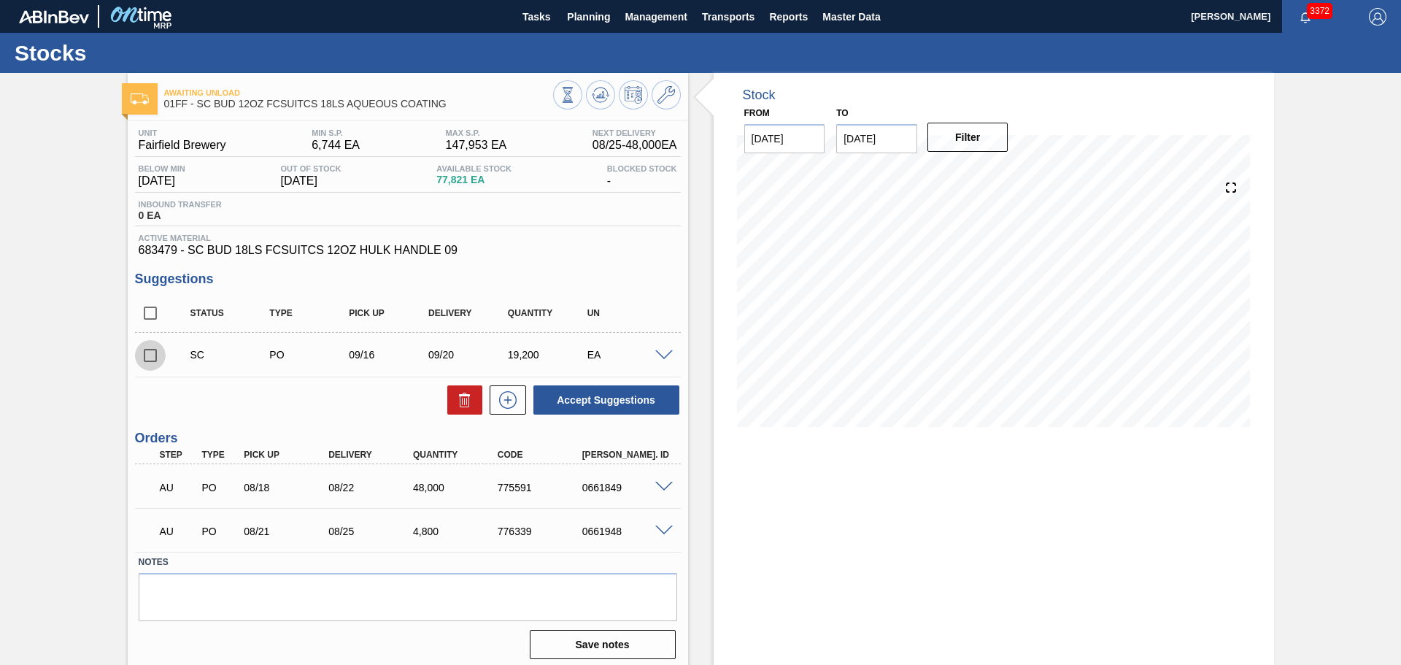
click at [151, 353] on input "checkbox" at bounding box center [150, 355] width 31 height 31
click at [454, 400] on button at bounding box center [464, 399] width 35 height 29
checkbox input "false"
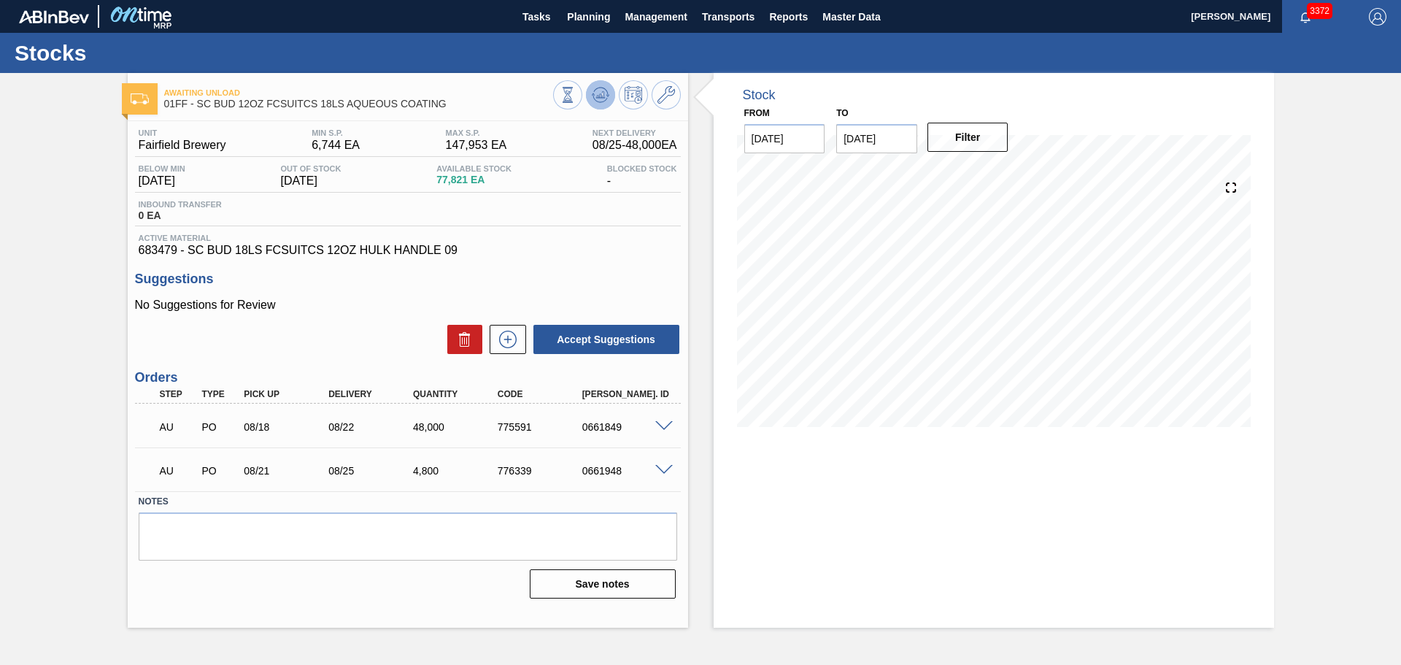
click at [601, 91] on icon at bounding box center [601, 95] width 18 height 18
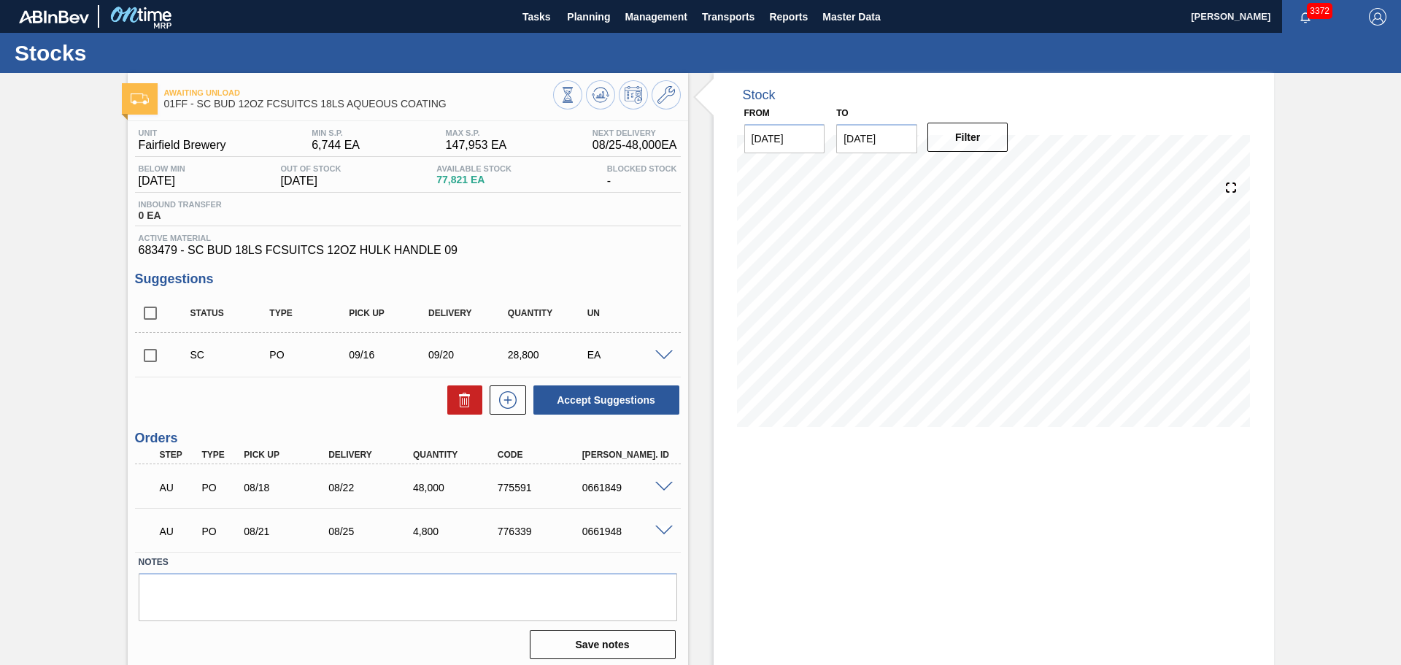
click at [153, 358] on input "checkbox" at bounding box center [150, 355] width 31 height 31
checkbox input "true"
click at [596, 404] on button "Accept Suggestions" at bounding box center [606, 399] width 146 height 29
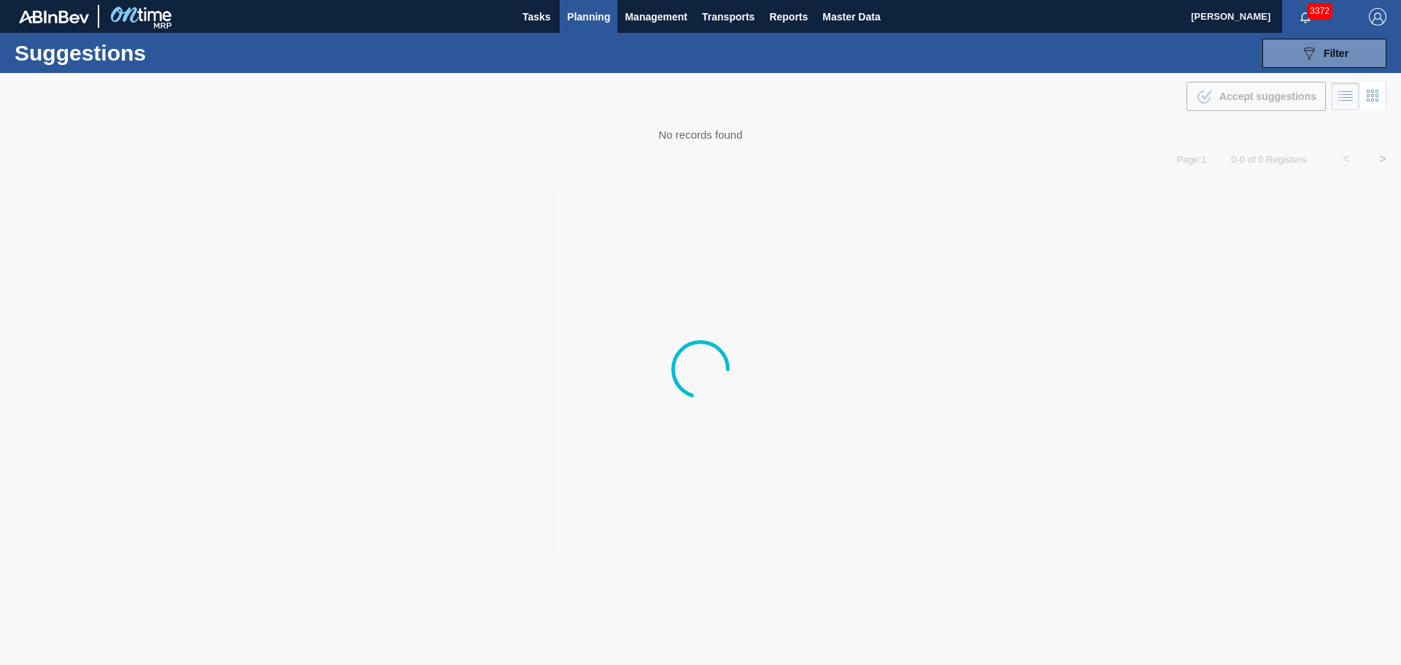
type from "[DATE]"
type to "[DATE]"
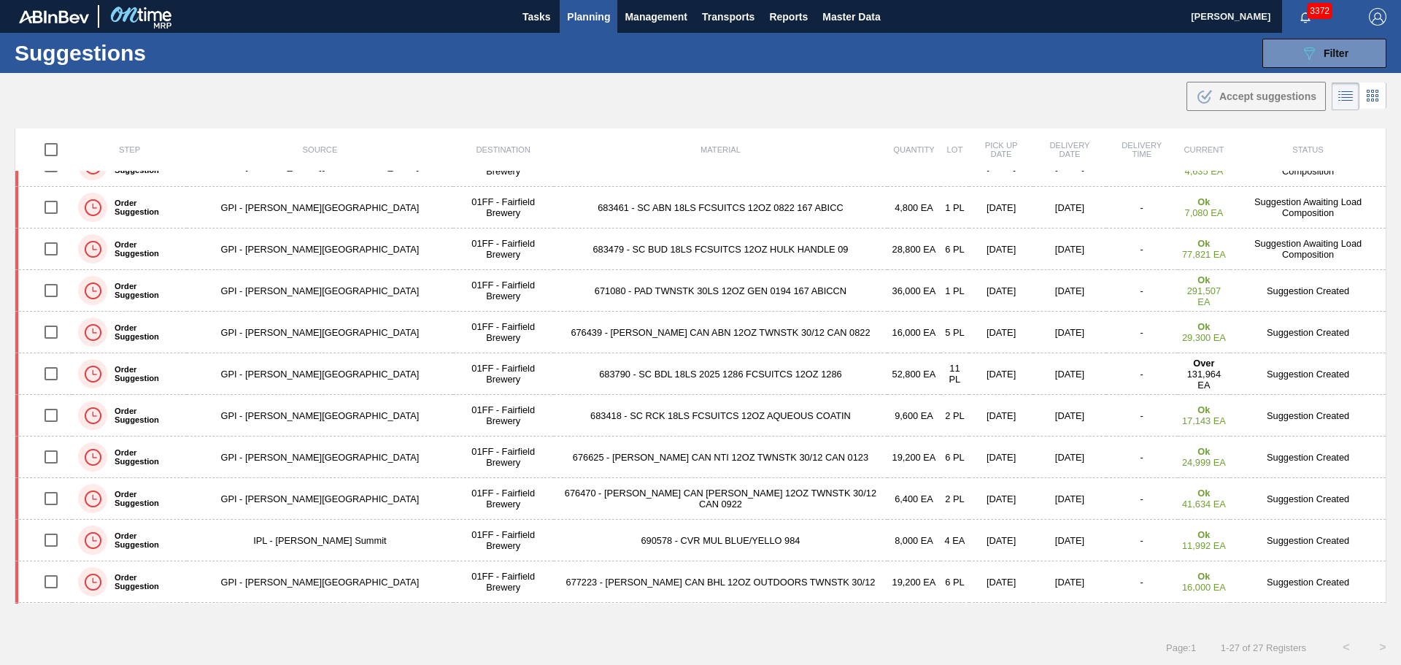
scroll to position [511, 0]
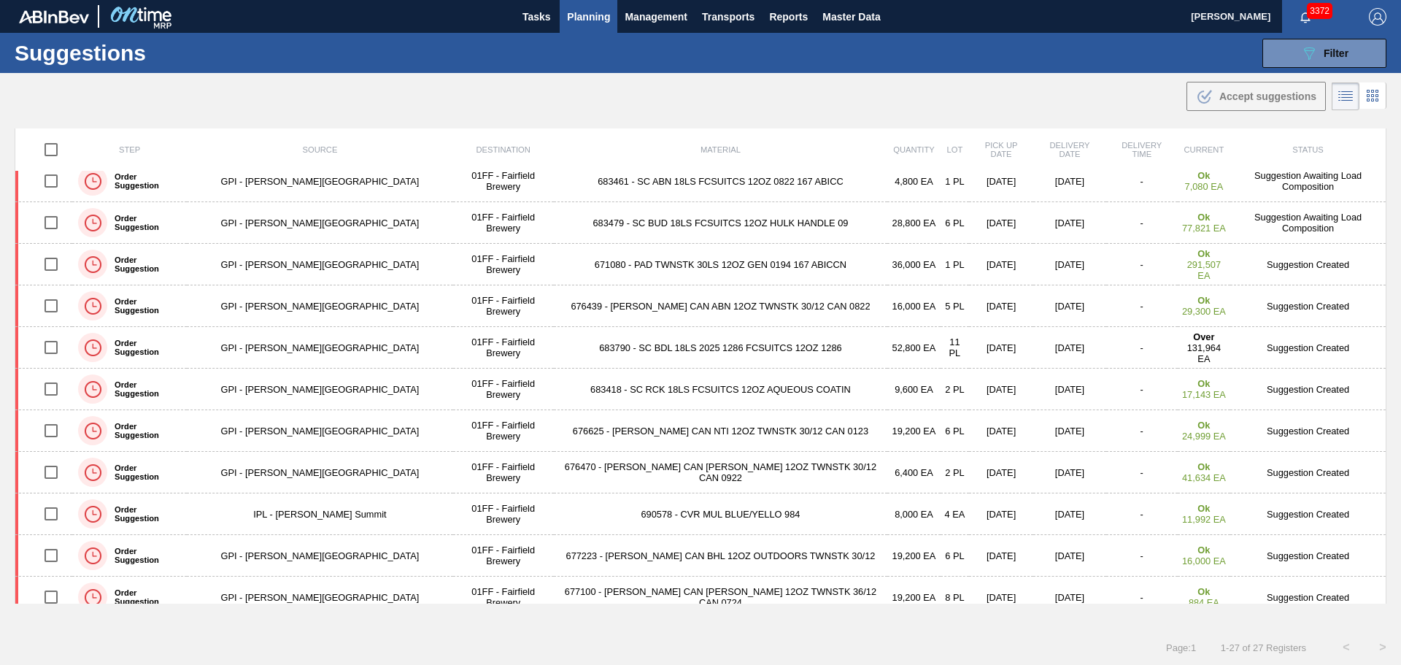
click at [669, 266] on td "671080 - PAD TWNSTK 30LS 12OZ GEN 0194 167 ABICCN" at bounding box center [721, 265] width 334 height 42
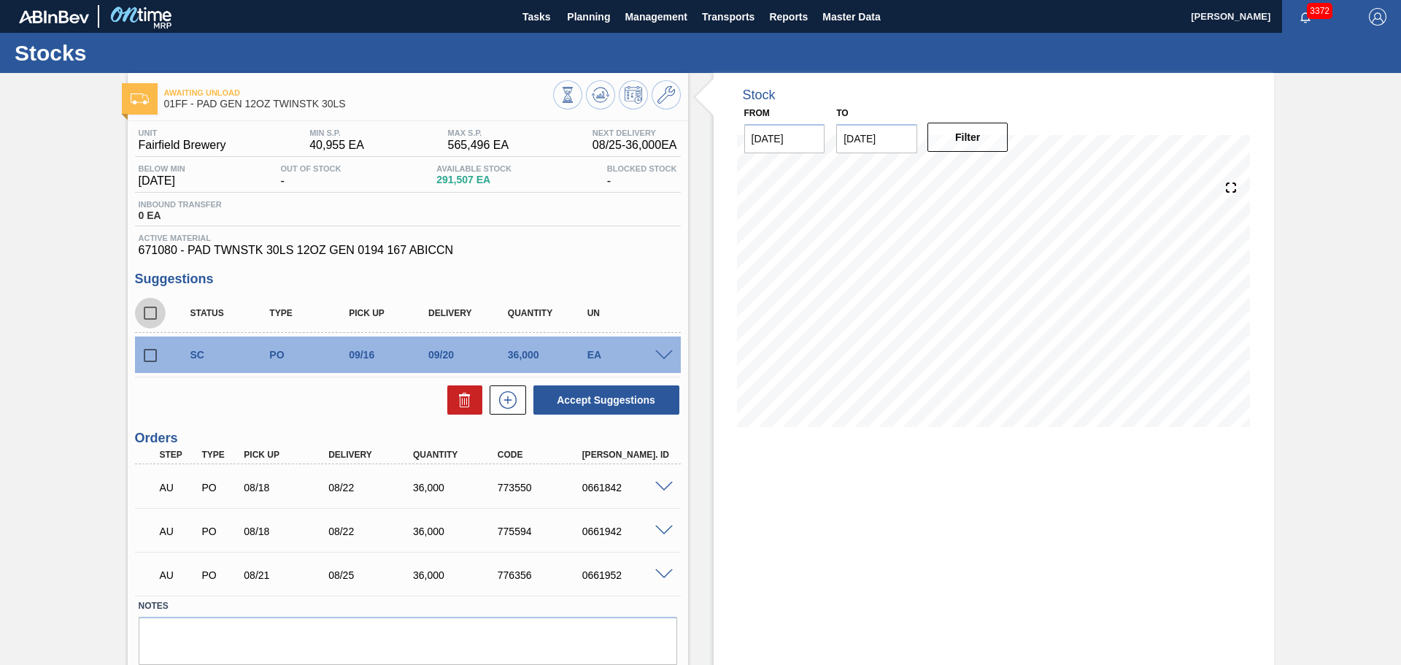
click at [141, 312] on input "checkbox" at bounding box center [150, 313] width 31 height 31
checkbox input "true"
click at [587, 401] on button "Accept Suggestions" at bounding box center [606, 399] width 146 height 29
checkbox input "false"
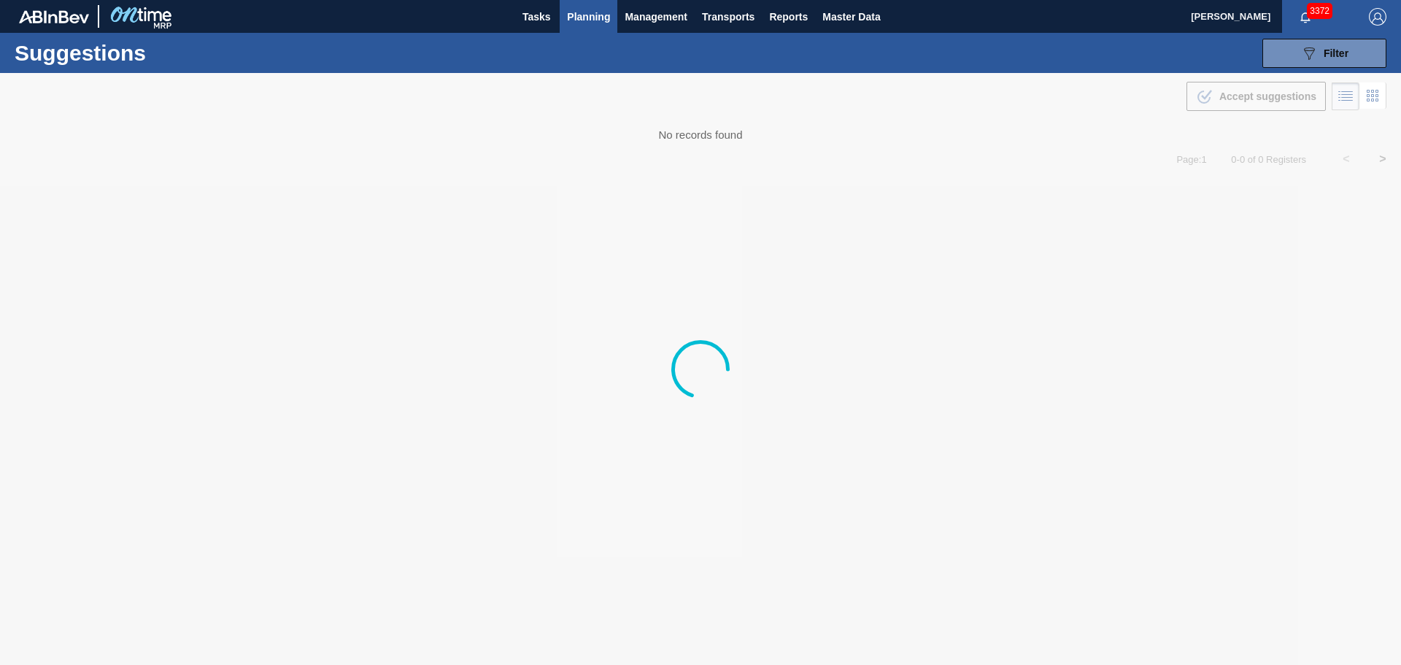
type from "[DATE]"
type to "[DATE]"
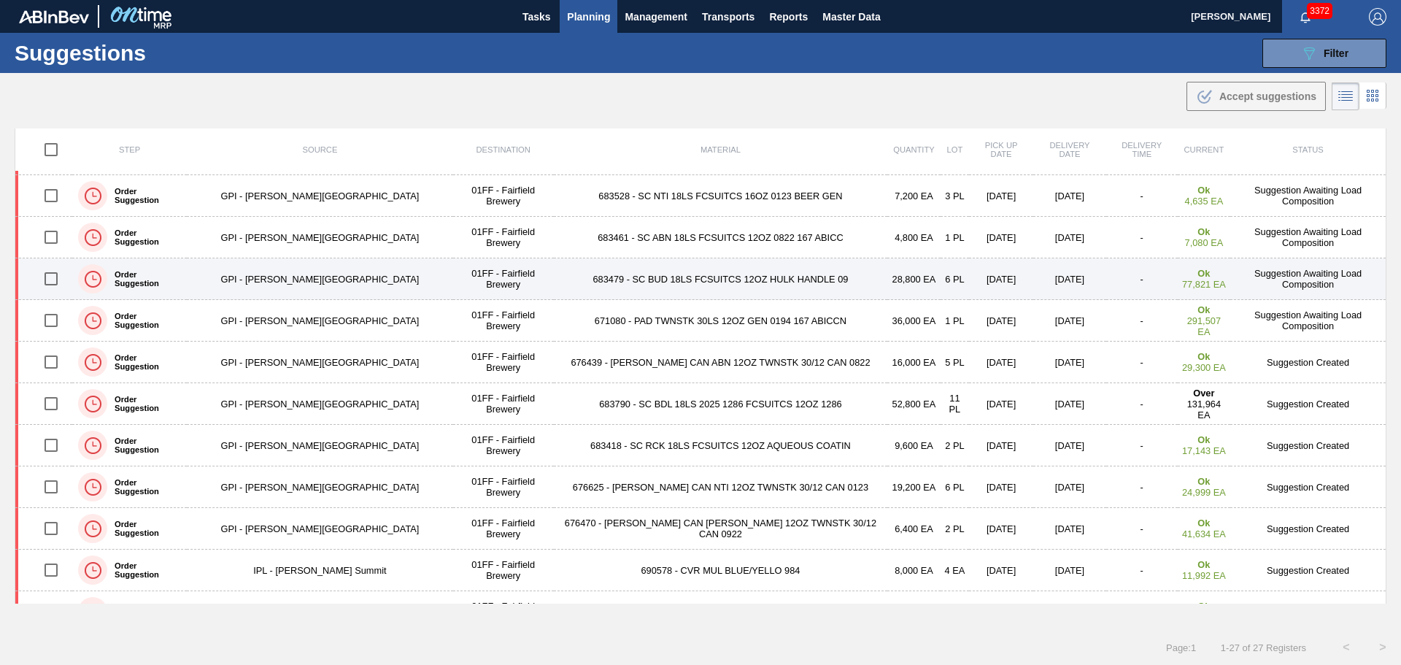
scroll to position [511, 0]
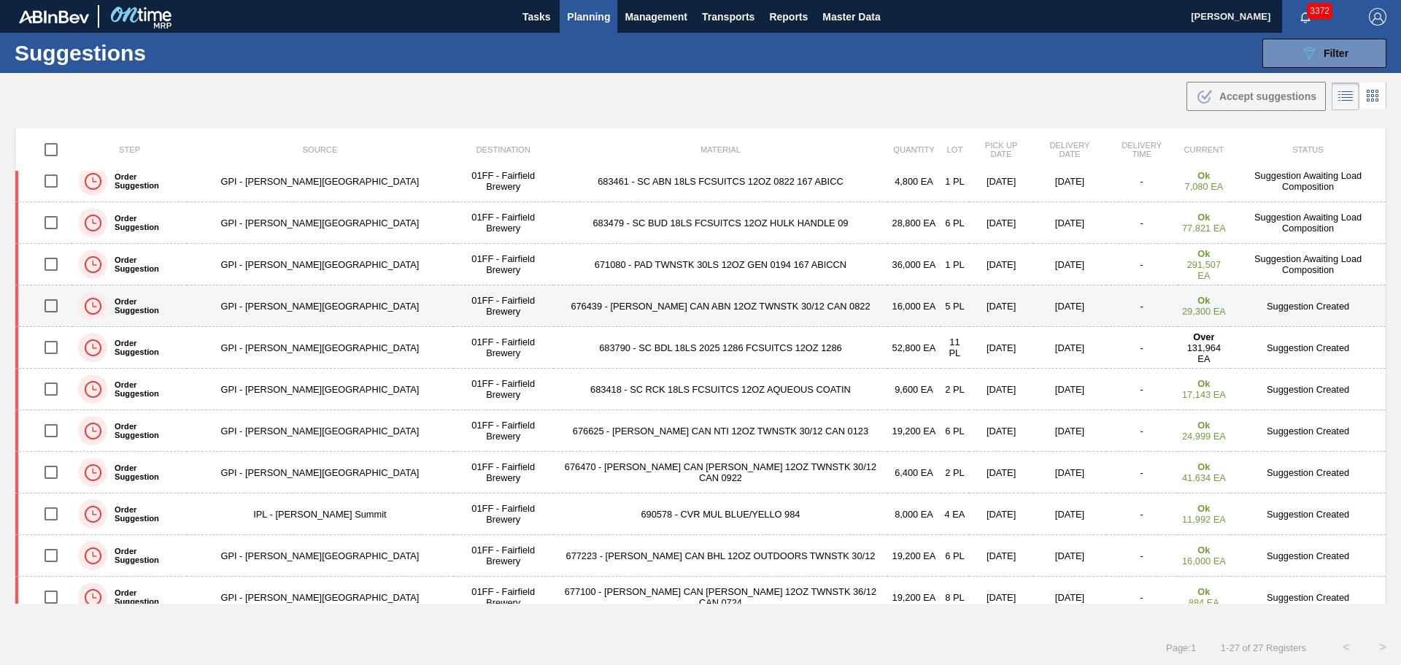
click at [687, 307] on td "676439 - [PERSON_NAME] CAN ABN 12OZ TWNSTK 30/12 CAN 0822" at bounding box center [721, 306] width 334 height 42
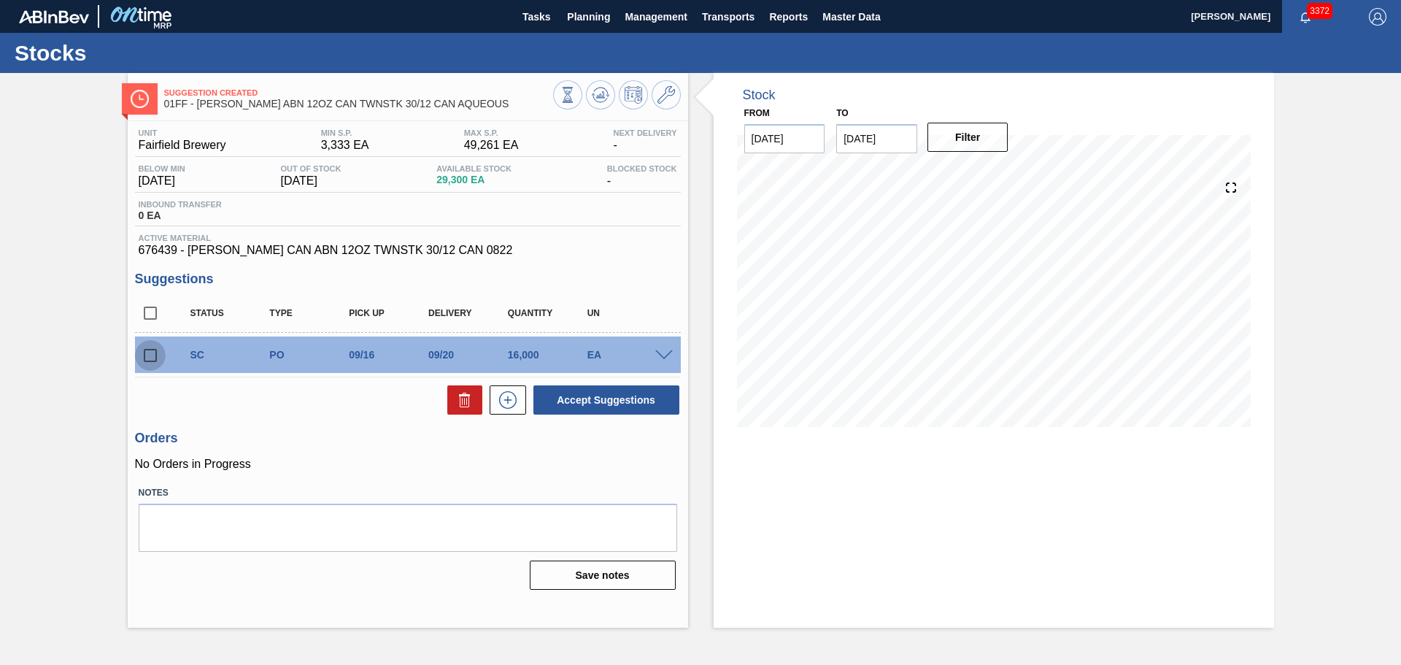
click at [147, 348] on input "checkbox" at bounding box center [150, 355] width 31 height 31
checkbox input "true"
click at [257, 417] on div "Unit Fairfield Brewery MIN S.P. 3,333 EA MAX S.P. 49,261 EA Next Delivery - Bel…" at bounding box center [408, 358] width 560 height 474
click at [660, 95] on icon at bounding box center [667, 95] width 18 height 18
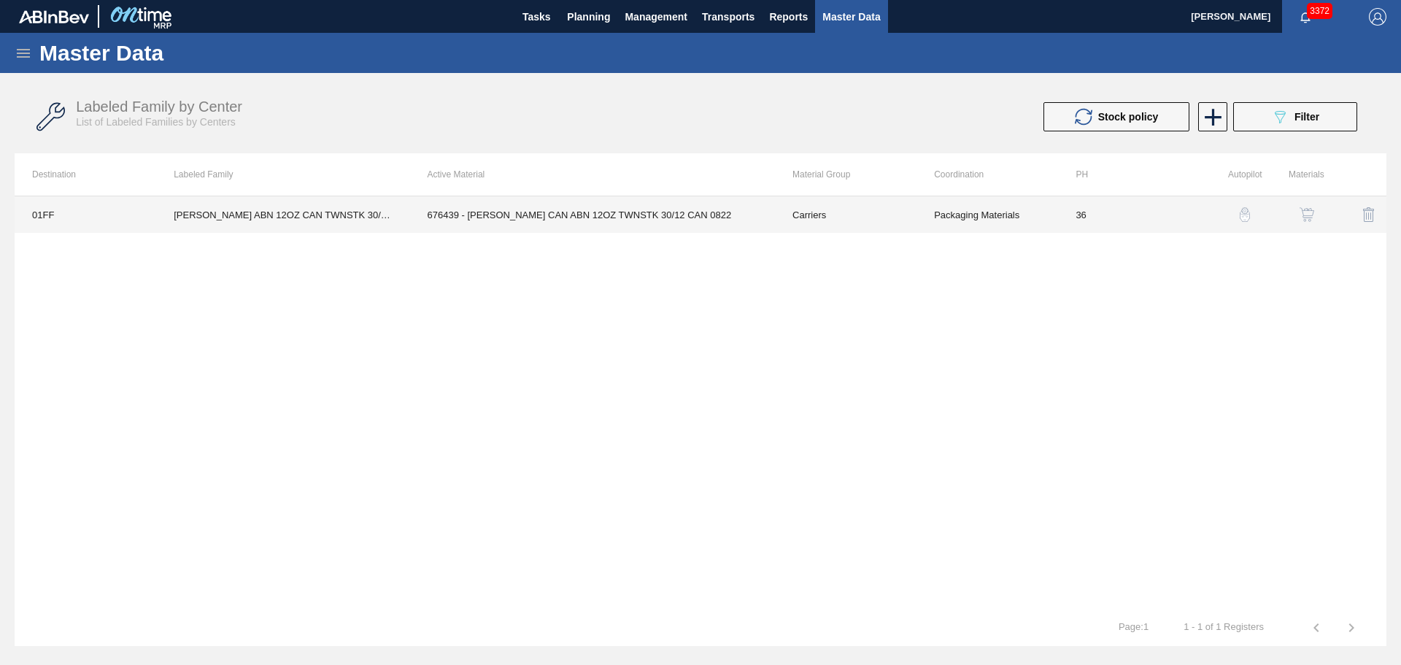
click at [569, 224] on td "676439 - CARR CAN ABN 12OZ TWNSTK 30/12 CAN 0822" at bounding box center [592, 214] width 365 height 36
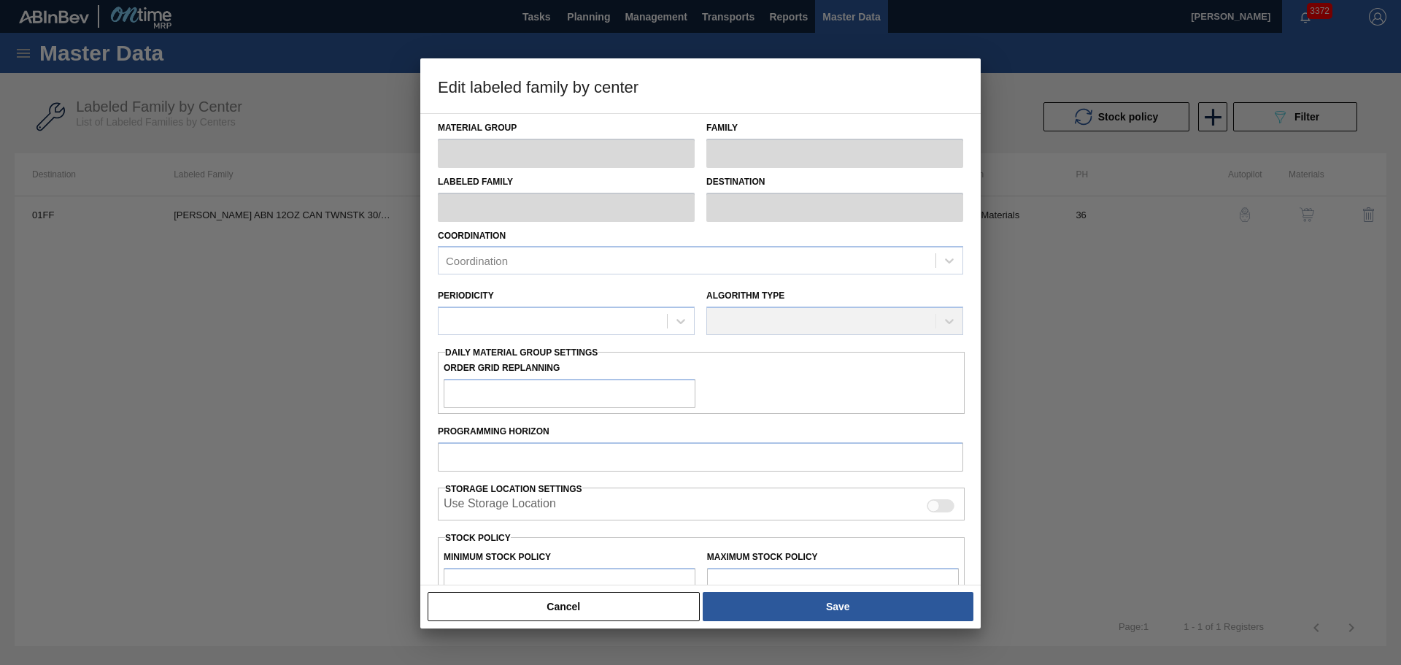
type input "Carriers"
type input "Can Carriers"
type input "CARR ABN 12OZ CAN TWNSTK 30/12 CAN AQUEOUS"
type input "01FF - Fairfield Brewery"
type input "36"
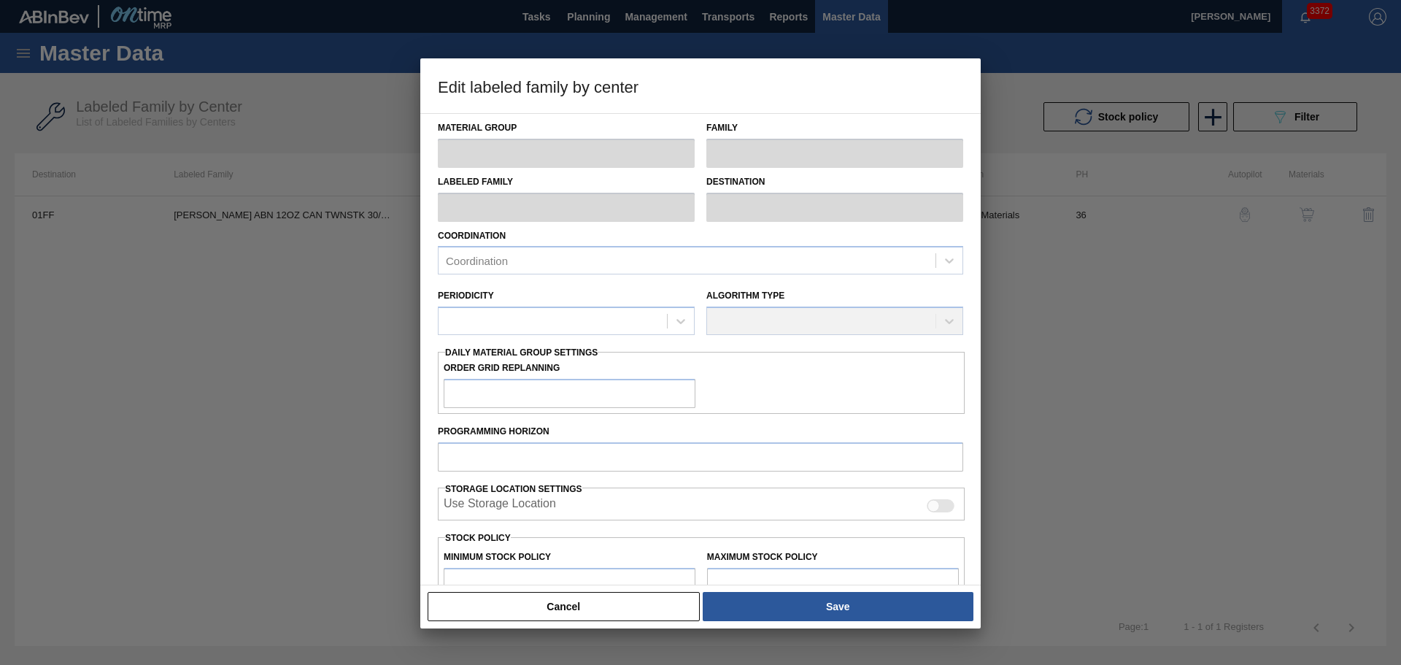
type input "3,333"
type input "49,261"
type input "3"
type input "4,711"
checkbox input "true"
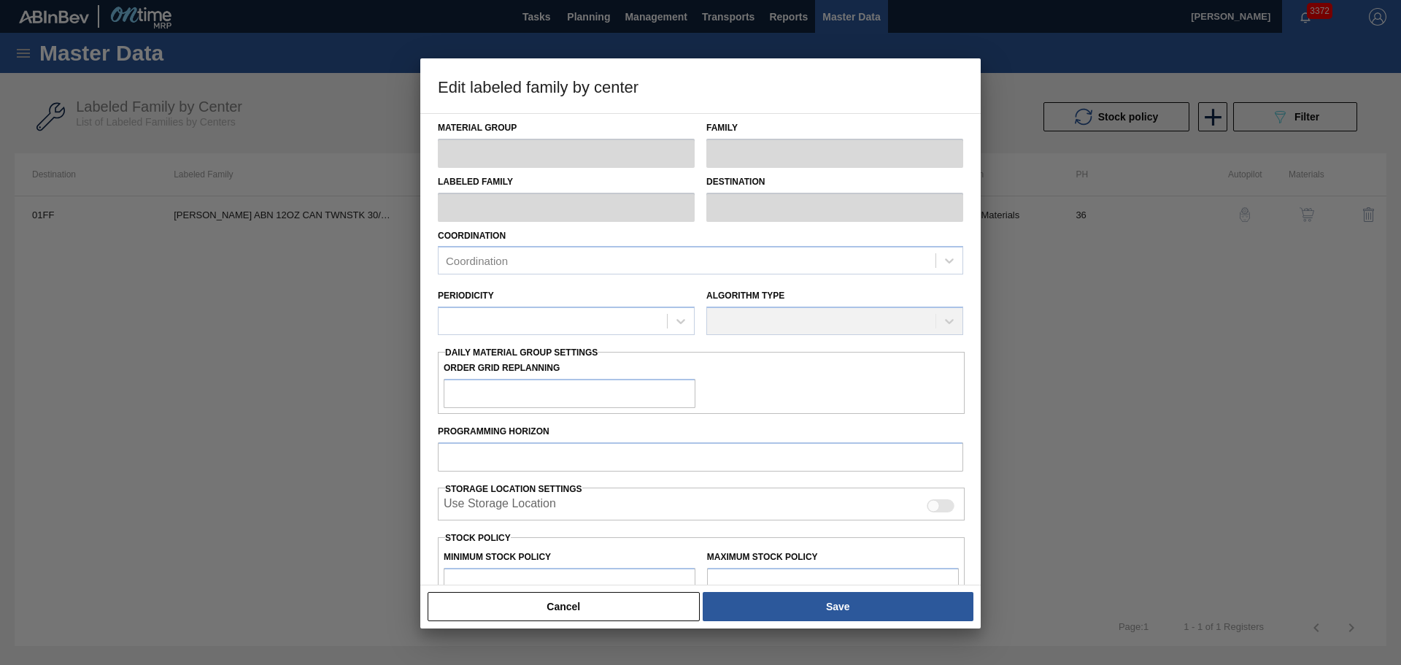
checkbox input "true"
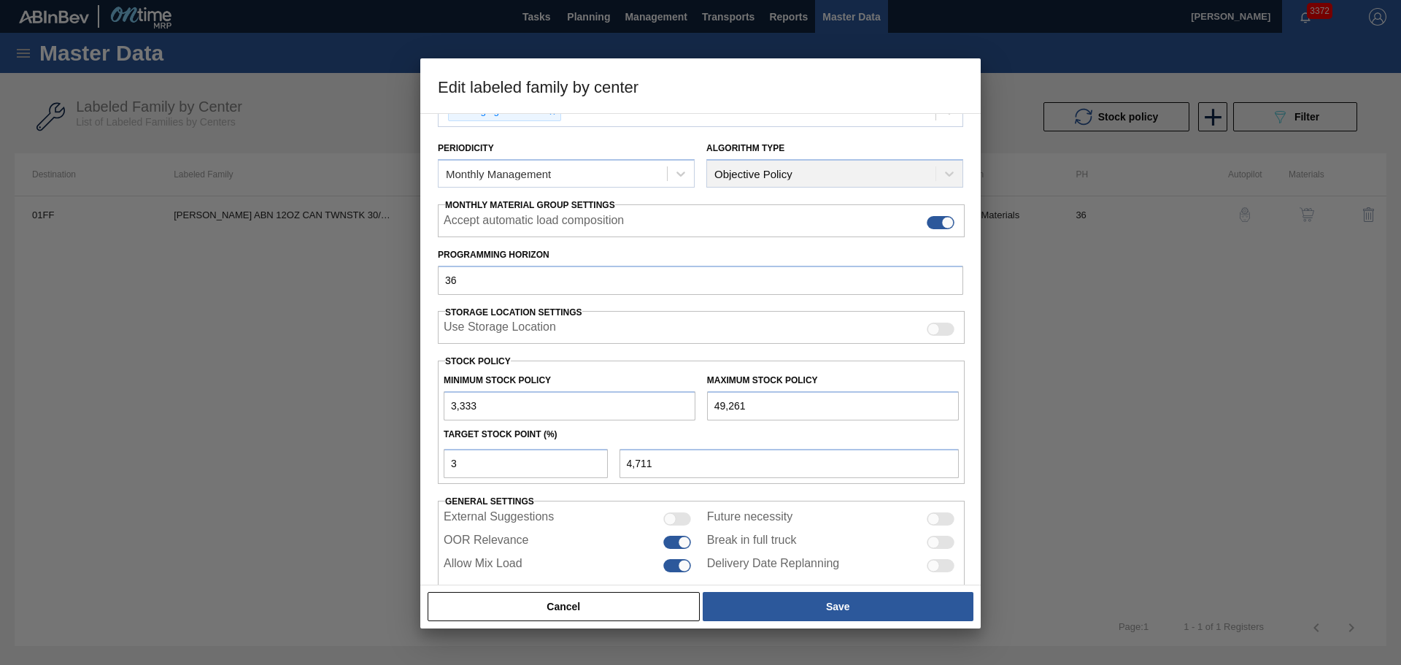
scroll to position [177, 0]
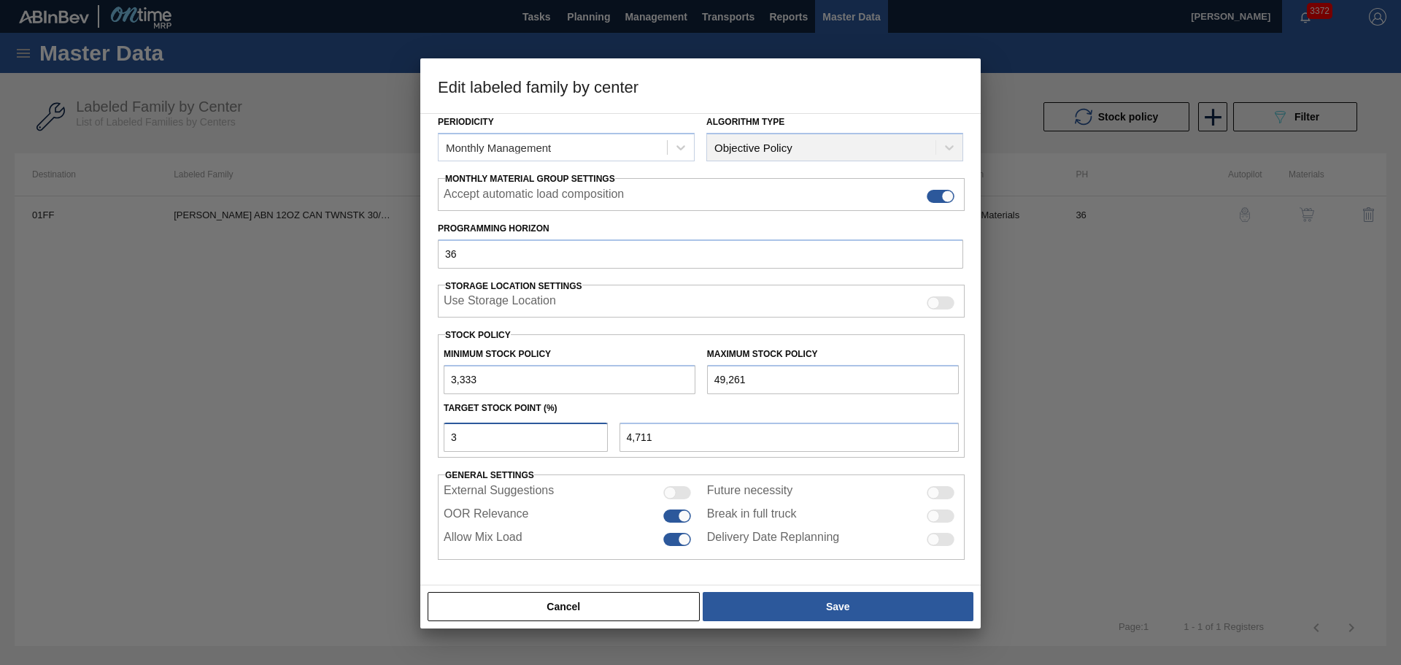
drag, startPoint x: 465, startPoint y: 437, endPoint x: 369, endPoint y: 420, distance: 97.2
click at [369, 420] on div "Edit labeled family by center Material Group Carriers Family Can Carriers Label…" at bounding box center [700, 332] width 1401 height 665
type input "5"
type input "5,629"
drag, startPoint x: 466, startPoint y: 442, endPoint x: 420, endPoint y: 433, distance: 46.8
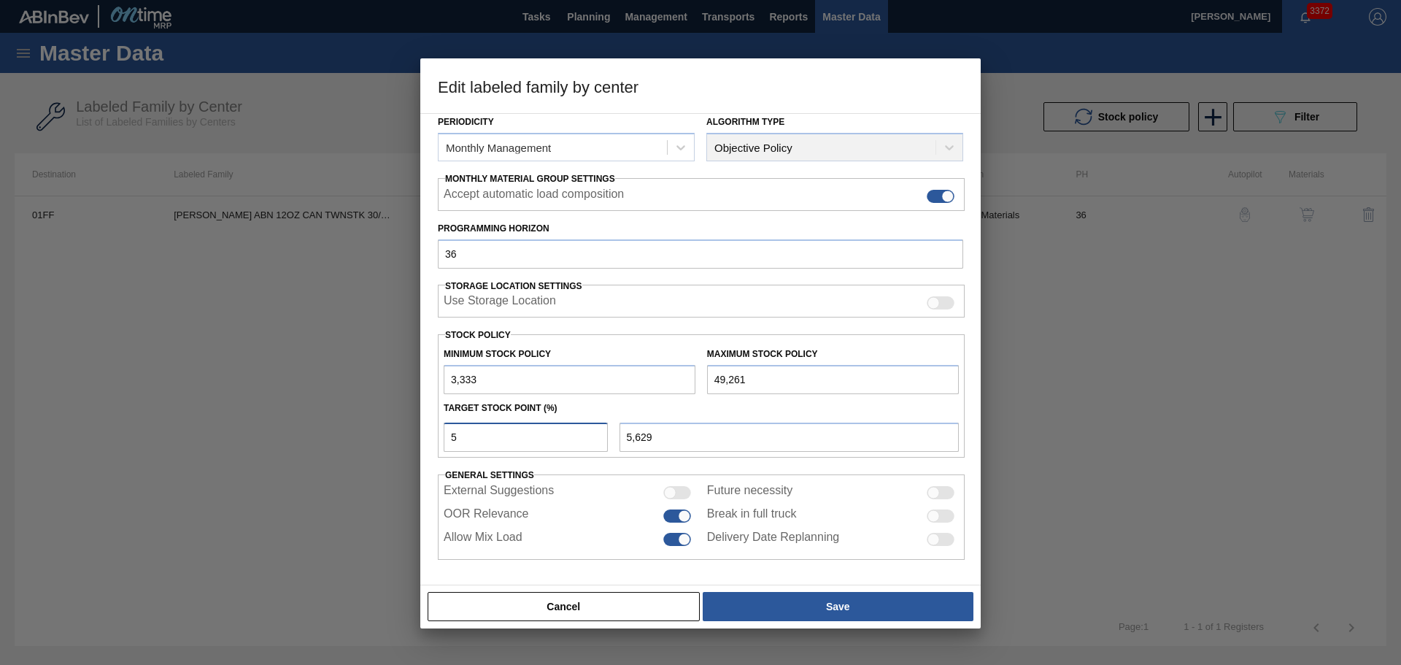
click at [420, 433] on div "Material Group Carriers Family Can Carriers Labeled Family CARR ABN 12OZ CAN TW…" at bounding box center [700, 349] width 560 height 472
type input "6"
type input "6,089"
type input "3,333"
type input "7"
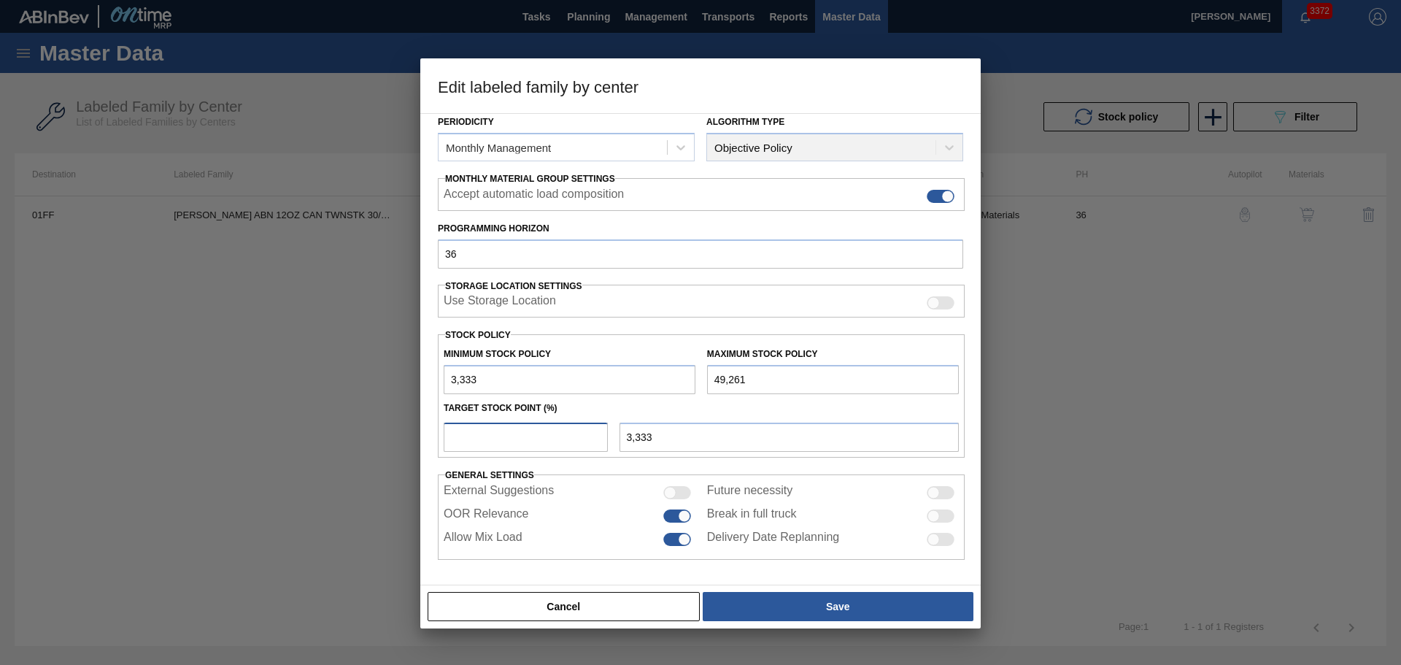
type input "6,548"
drag, startPoint x: 465, startPoint y: 431, endPoint x: 379, endPoint y: 419, distance: 87.0
click at [379, 419] on div "Edit labeled family by center Material Group Carriers Family Can Carriers Label…" at bounding box center [700, 332] width 1401 height 665
type input "1"
type input "3,792"
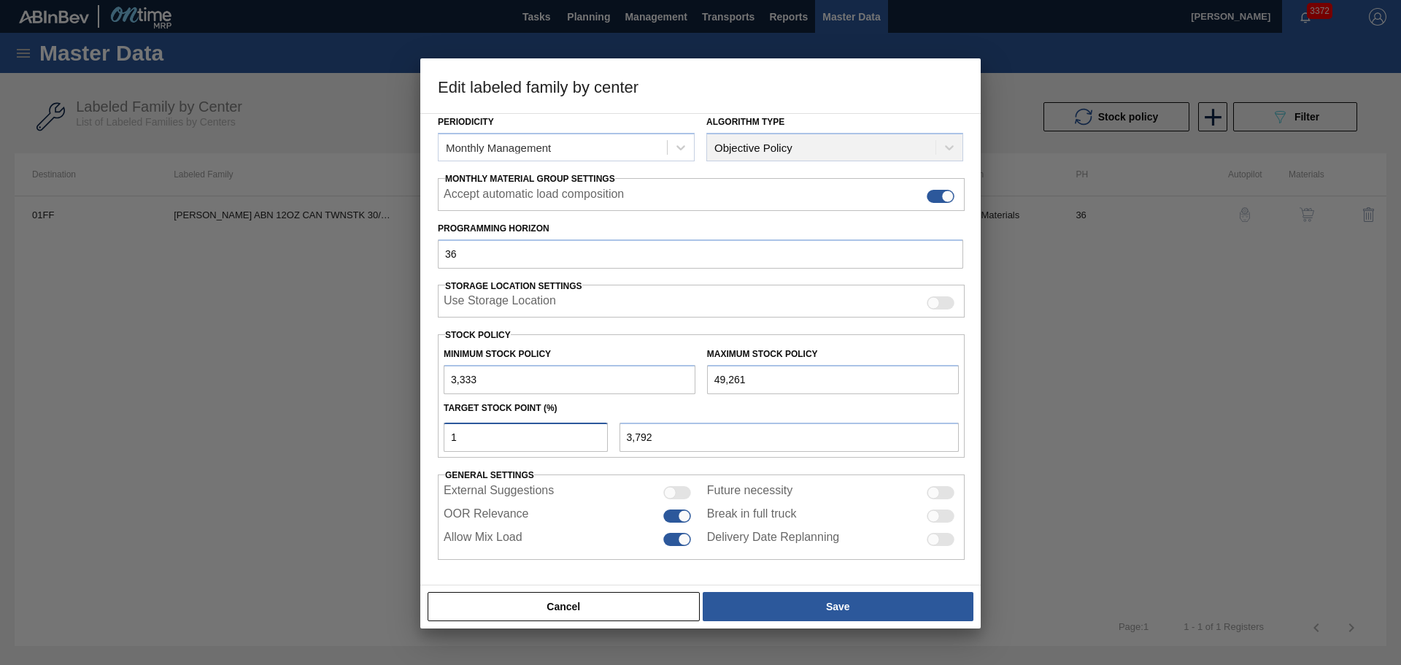
type input "10"
type input "7,926"
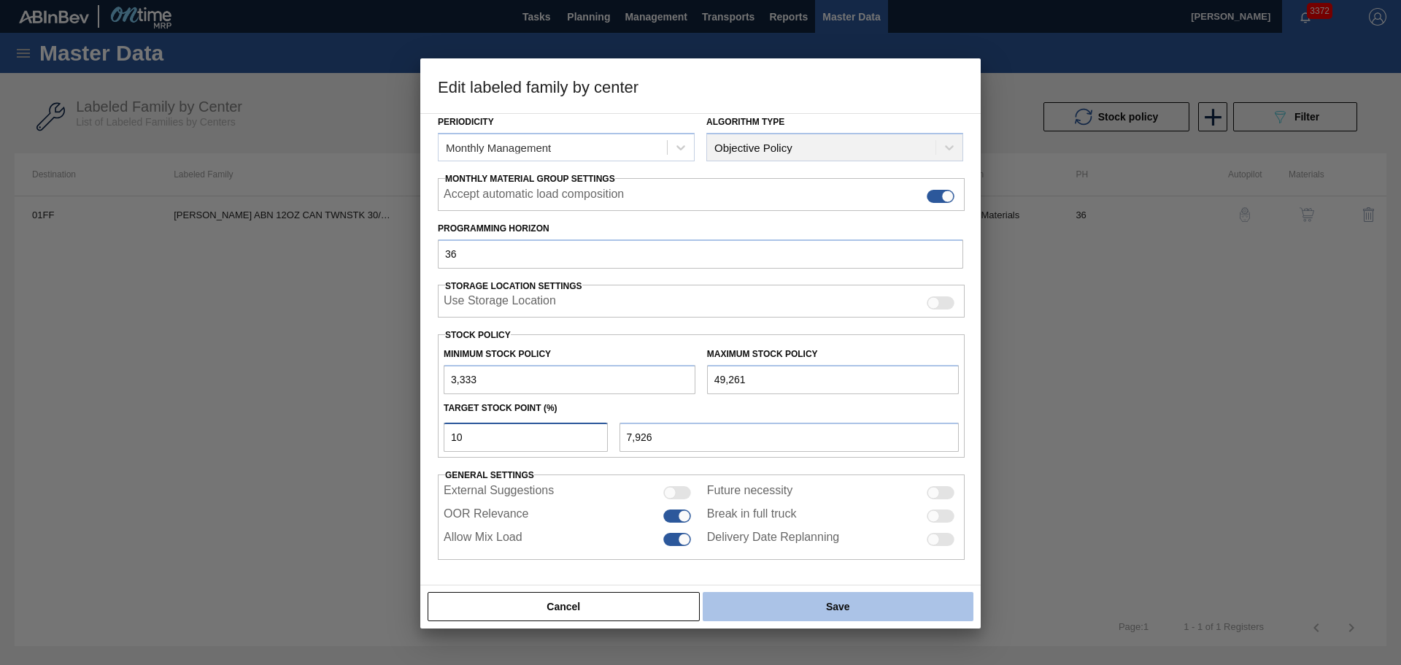
type input "10"
click at [848, 609] on button "Save" at bounding box center [838, 606] width 271 height 29
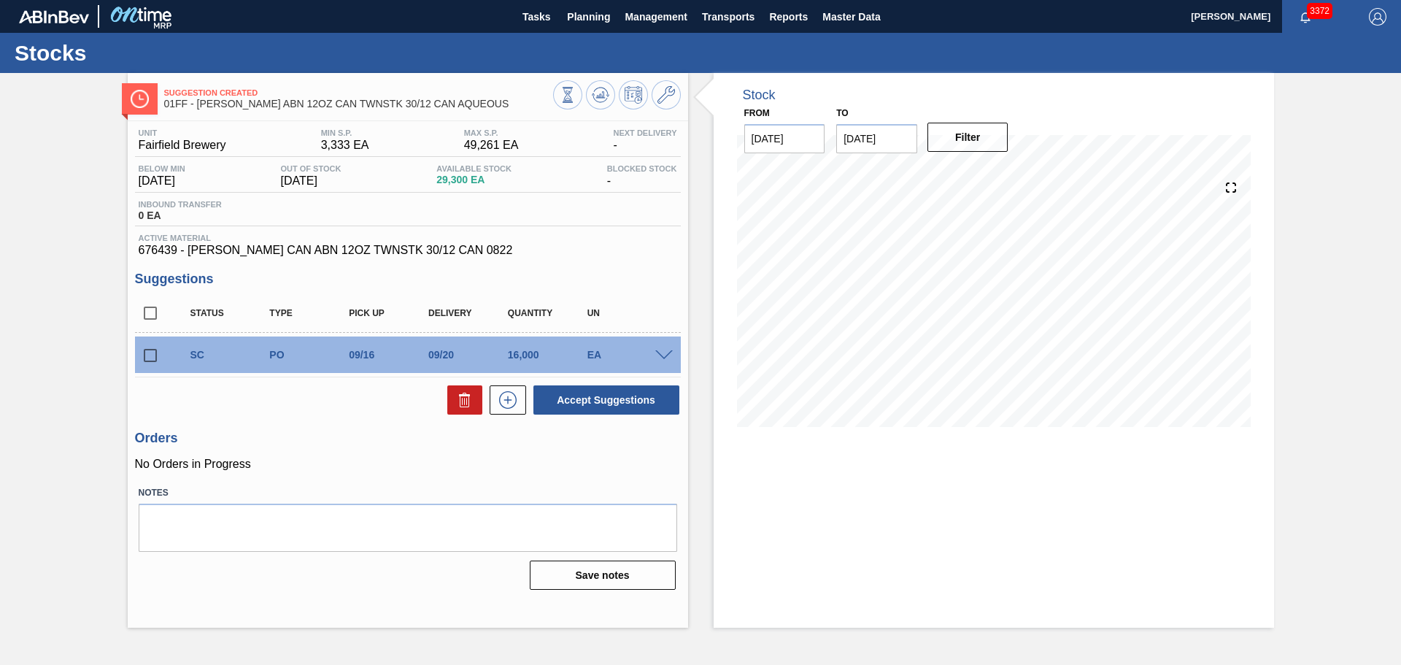
click at [147, 355] on input "checkbox" at bounding box center [150, 355] width 31 height 31
click at [463, 407] on icon at bounding box center [465, 400] width 18 height 18
checkbox input "false"
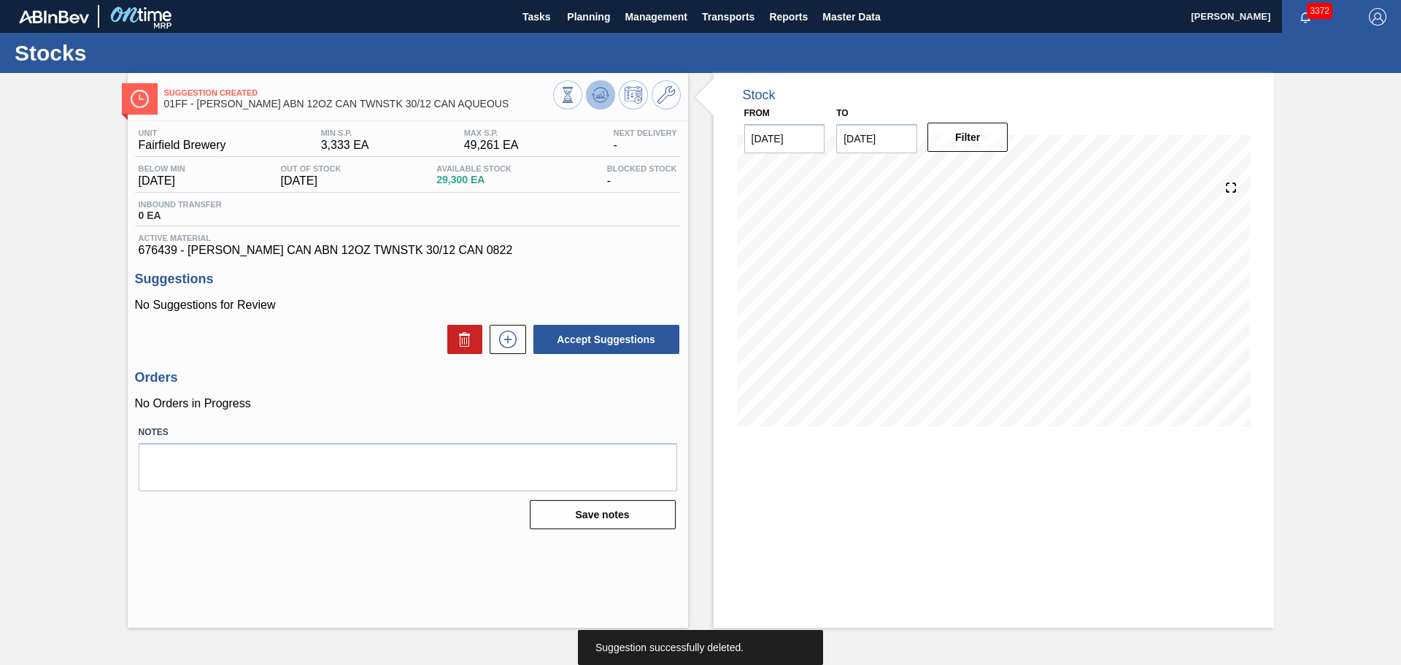
click at [593, 91] on icon at bounding box center [601, 95] width 18 height 18
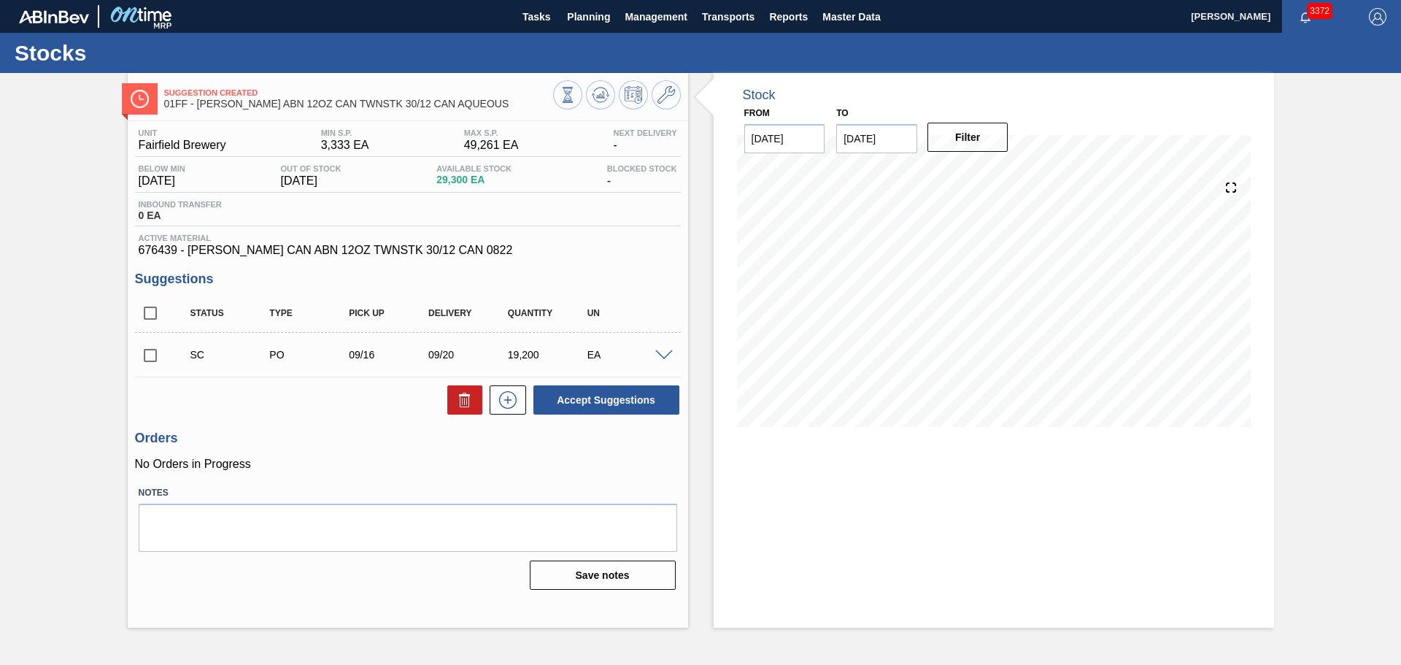
click at [148, 358] on input "checkbox" at bounding box center [150, 355] width 31 height 31
checkbox input "true"
click at [587, 402] on button "Accept Suggestions" at bounding box center [606, 399] width 146 height 29
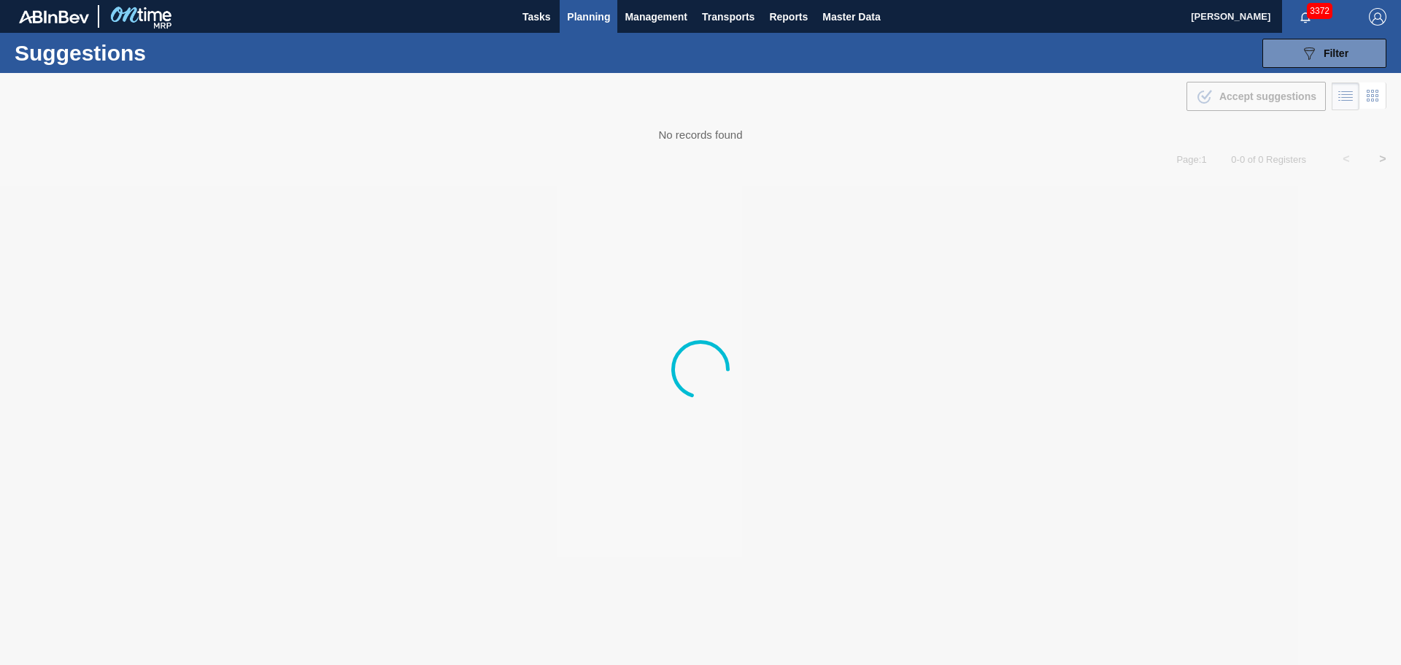
type from "[DATE]"
type to "[DATE]"
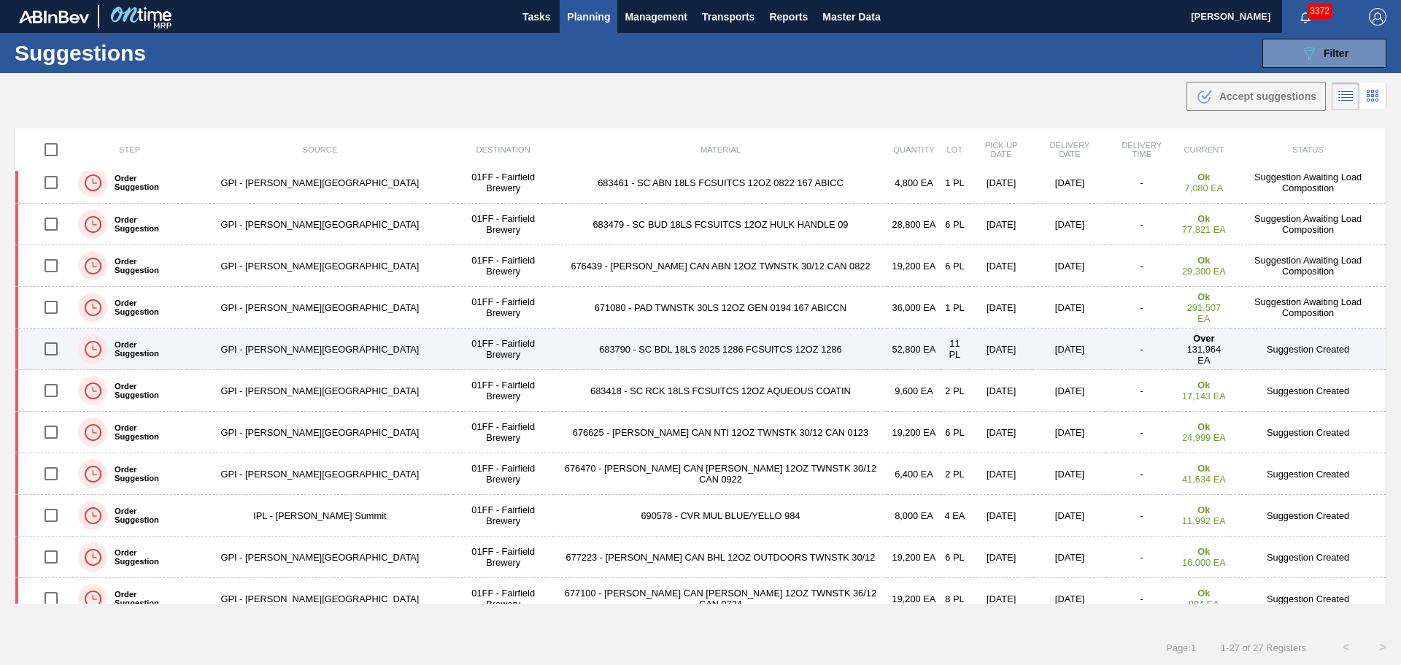
scroll to position [511, 0]
click at [645, 344] on td "683790 - SC BDL 18LS 2025 1286 FCSUITCS 12OZ 1286" at bounding box center [721, 348] width 334 height 42
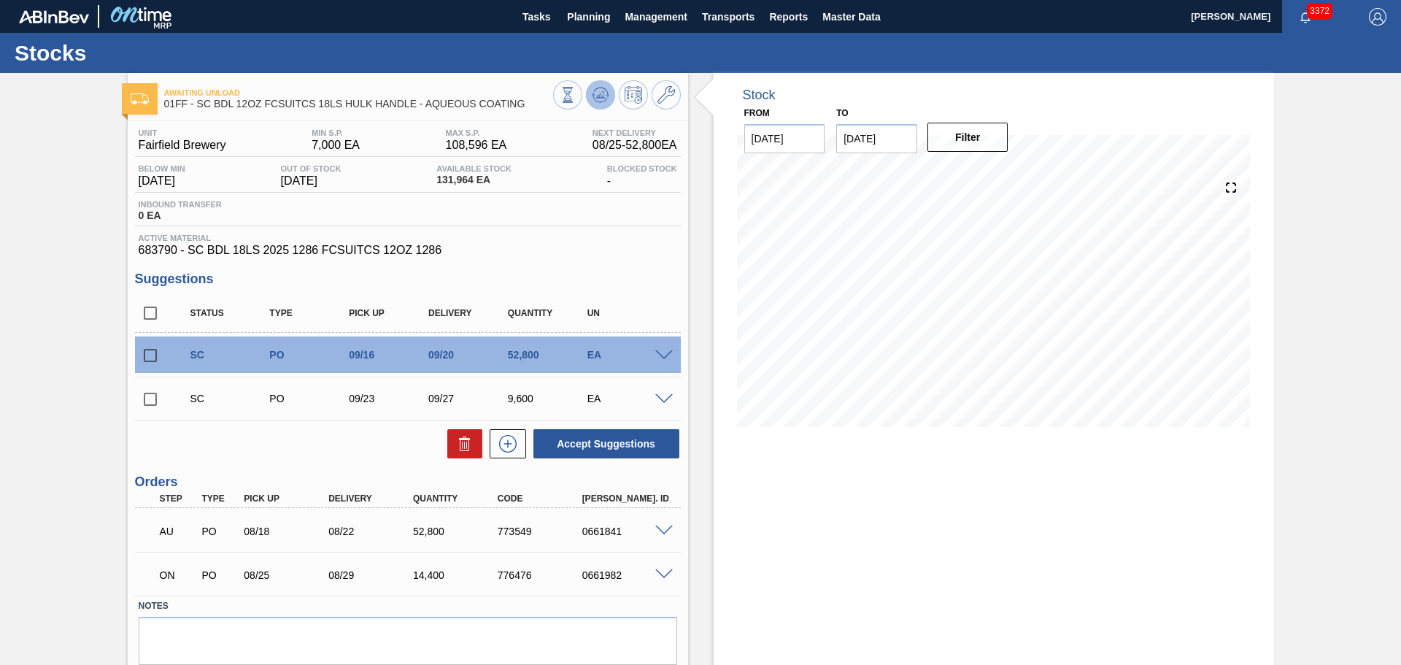
click at [595, 90] on icon at bounding box center [601, 95] width 18 height 18
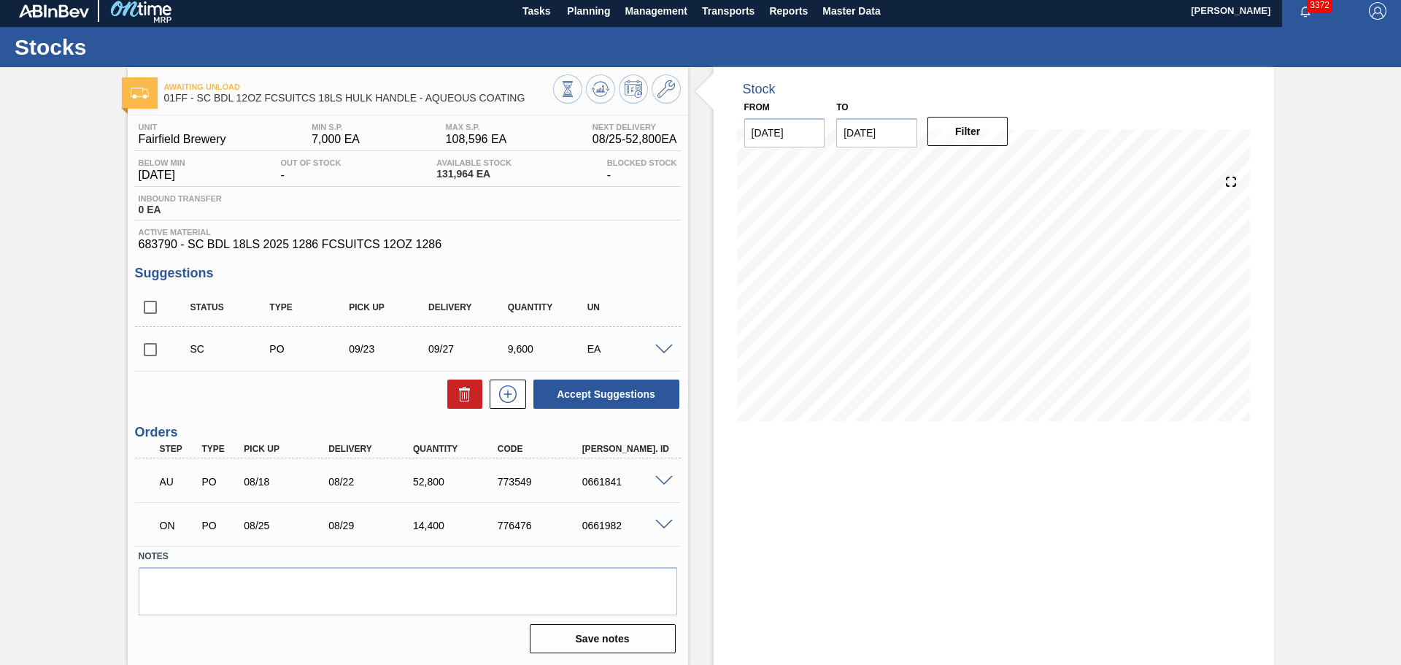
scroll to position [7, 0]
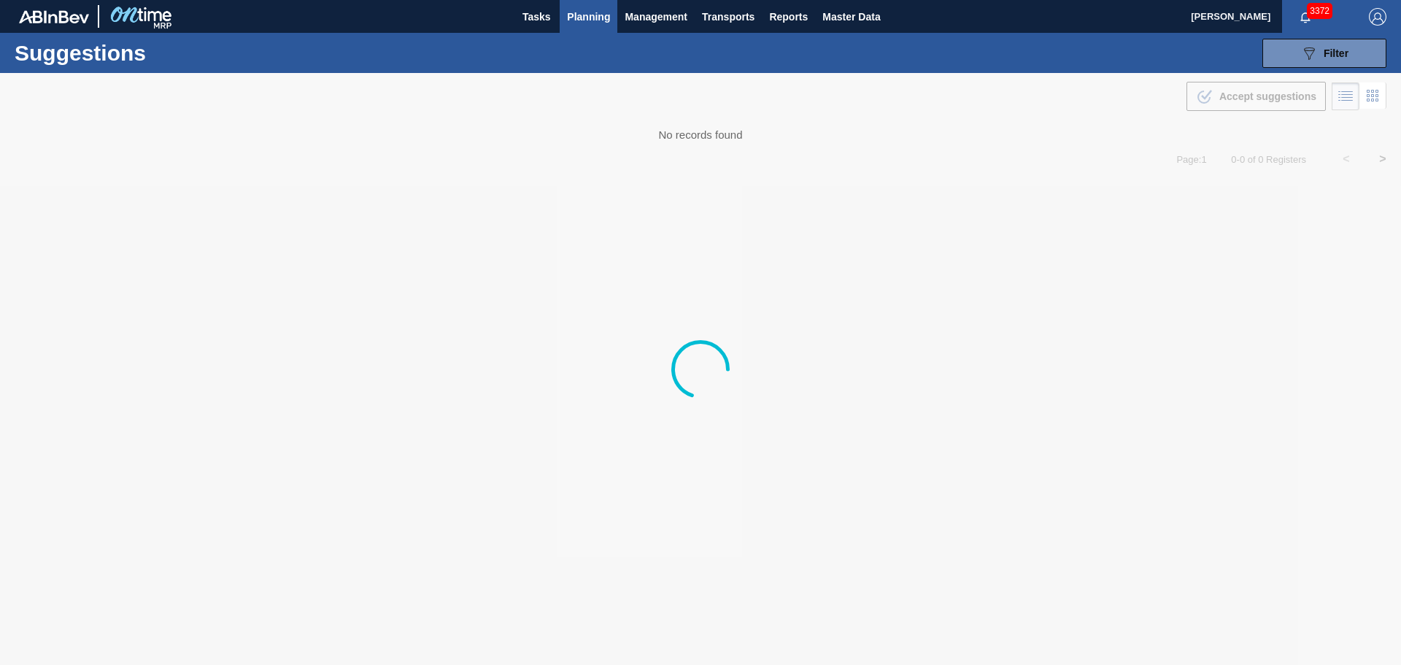
type from "[DATE]"
type to "[DATE]"
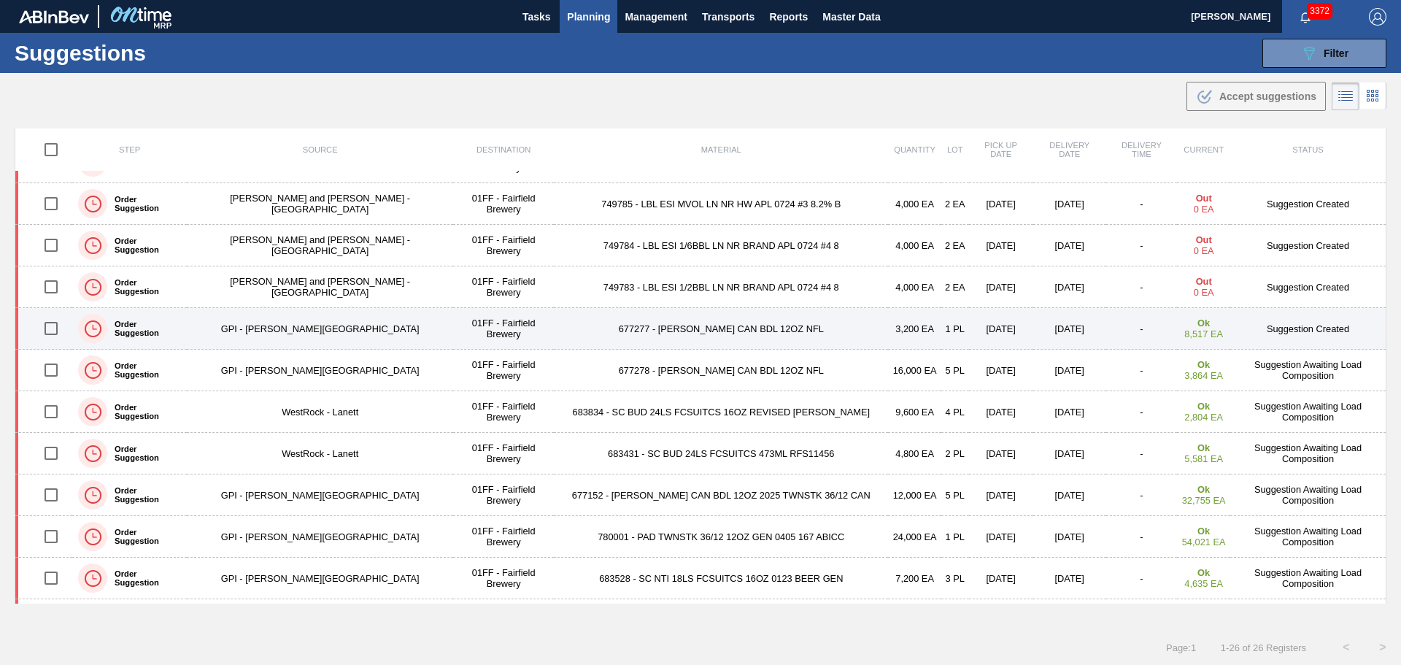
scroll to position [73, 0]
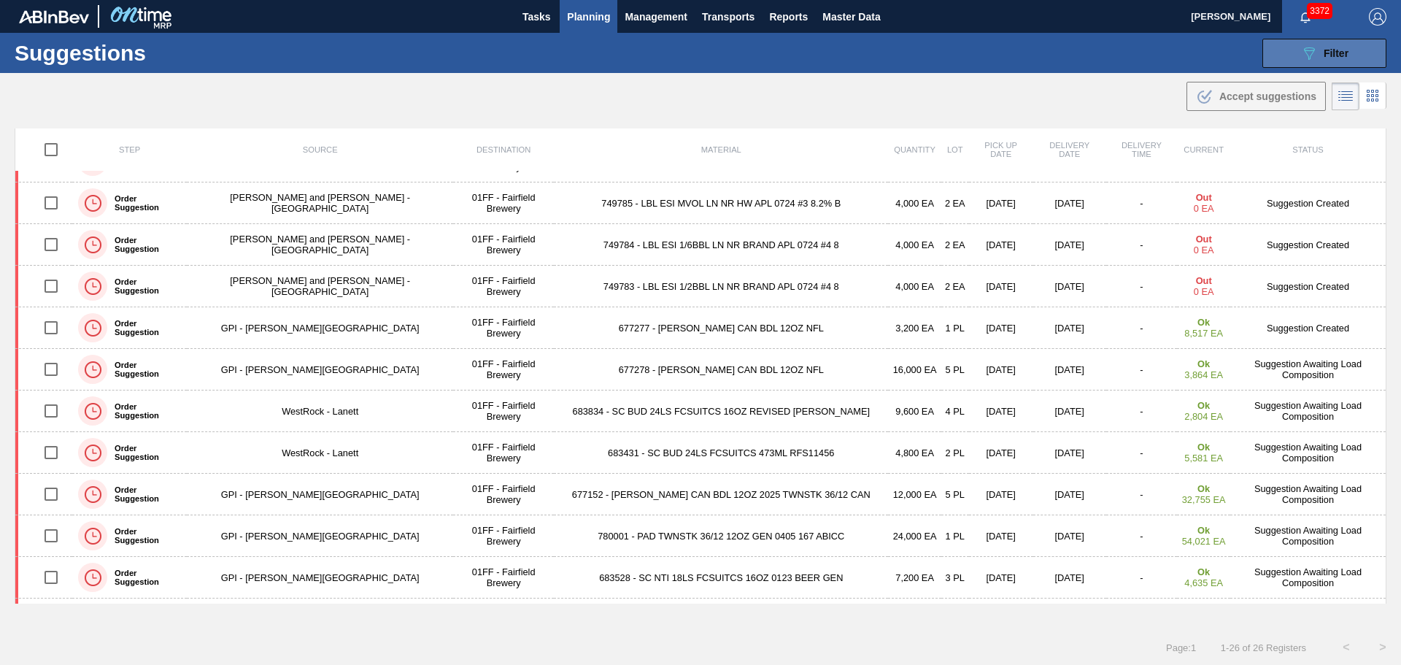
click at [1279, 53] on button "089F7B8B-B2A5-4AFE-B5C0-19BA573D28AC Filter" at bounding box center [1325, 53] width 124 height 29
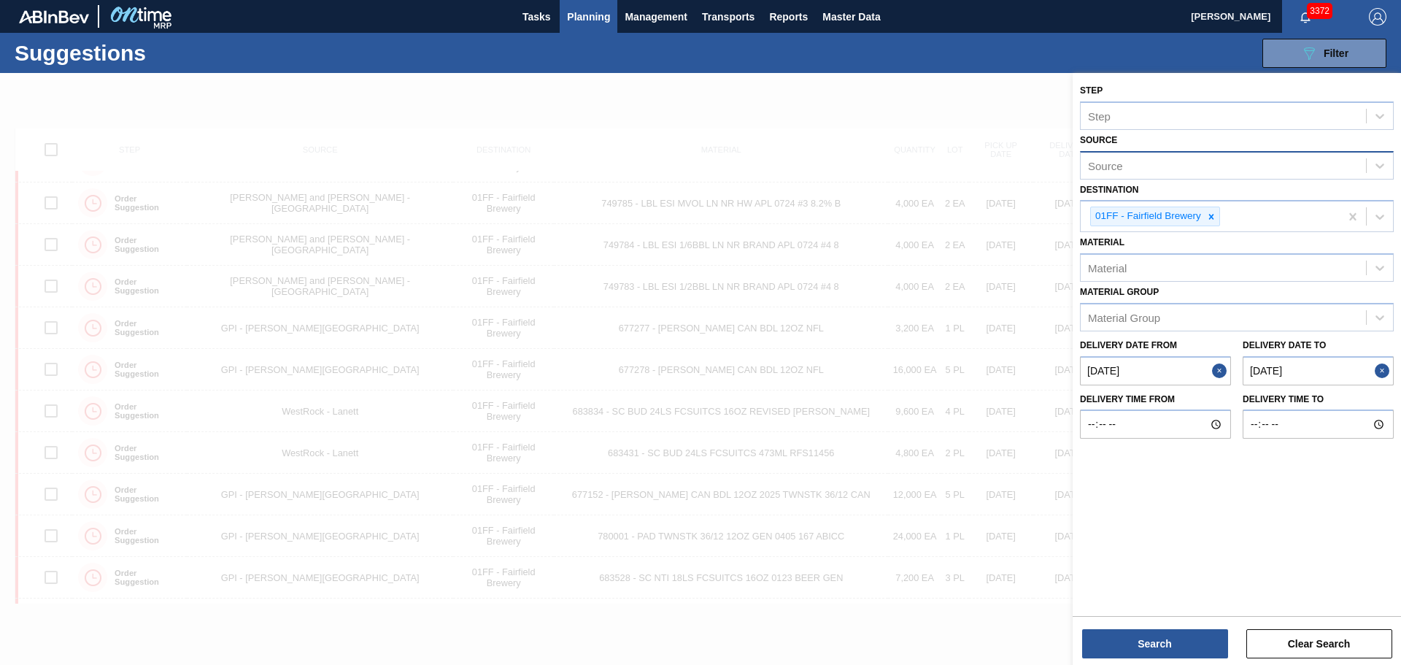
click at [1170, 164] on div "Source" at bounding box center [1223, 165] width 285 height 21
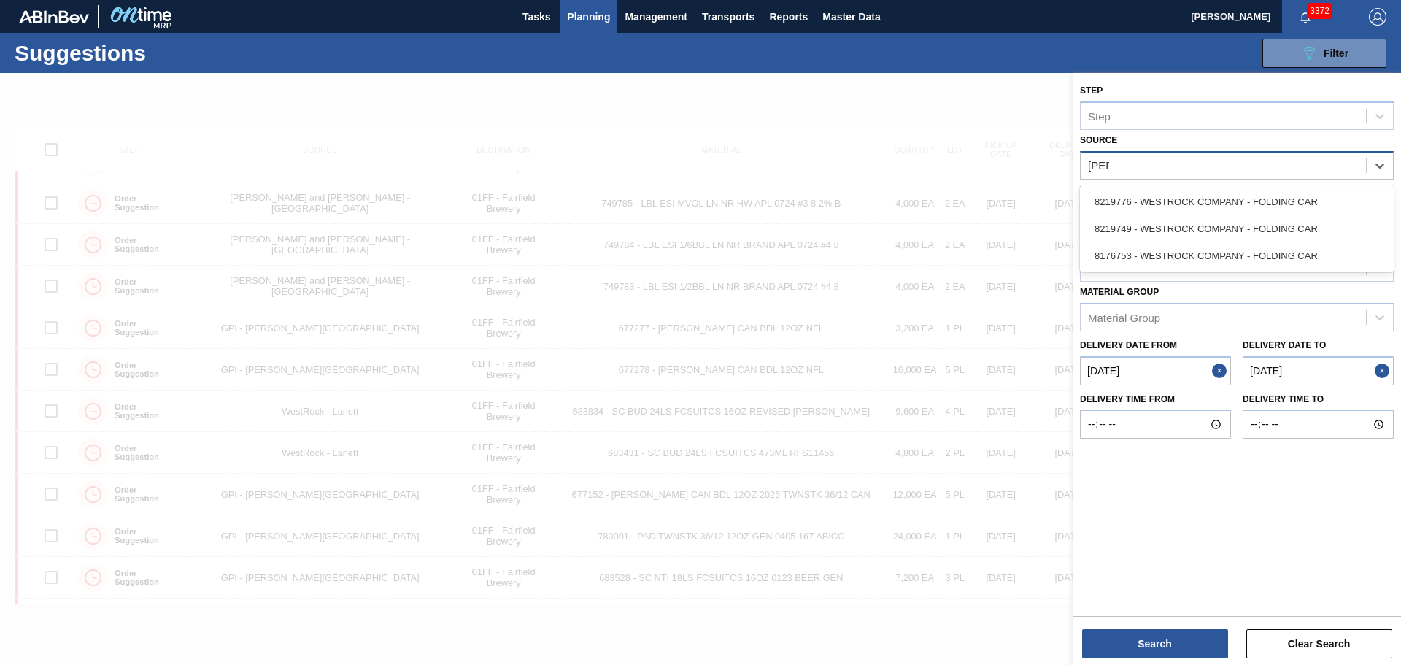
type input "west"
click at [1206, 252] on div "8176753 - WESTROCK COMPANY - FOLDING CAR" at bounding box center [1237, 255] width 314 height 27
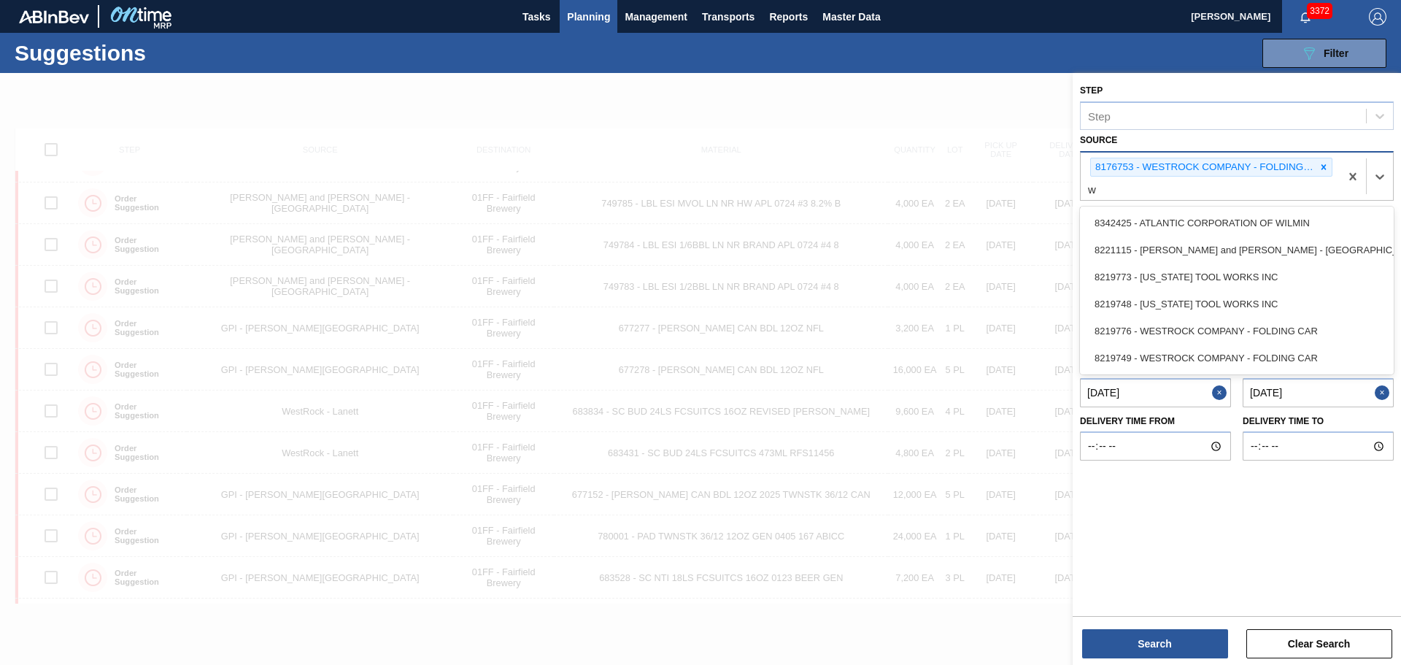
type input "we"
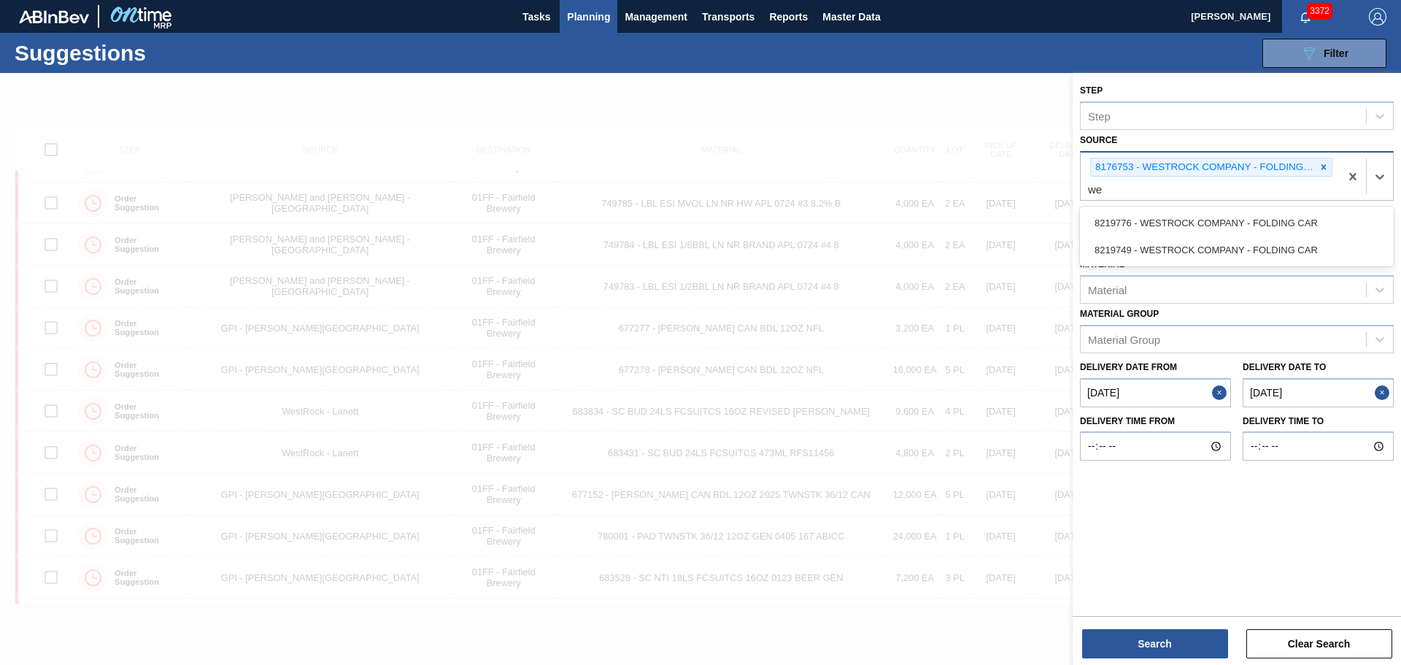
click at [1180, 217] on div "8219776 - WESTROCK COMPANY - FOLDING CAR" at bounding box center [1237, 222] width 314 height 27
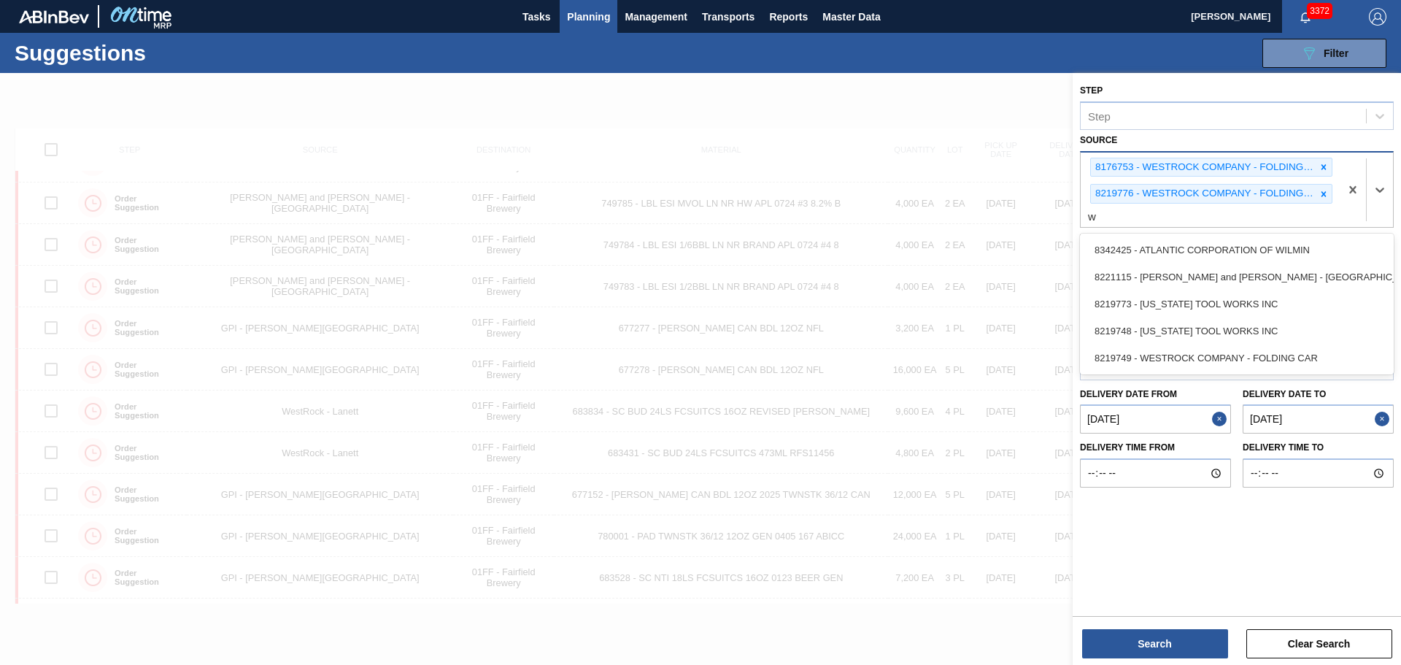
type input "we"
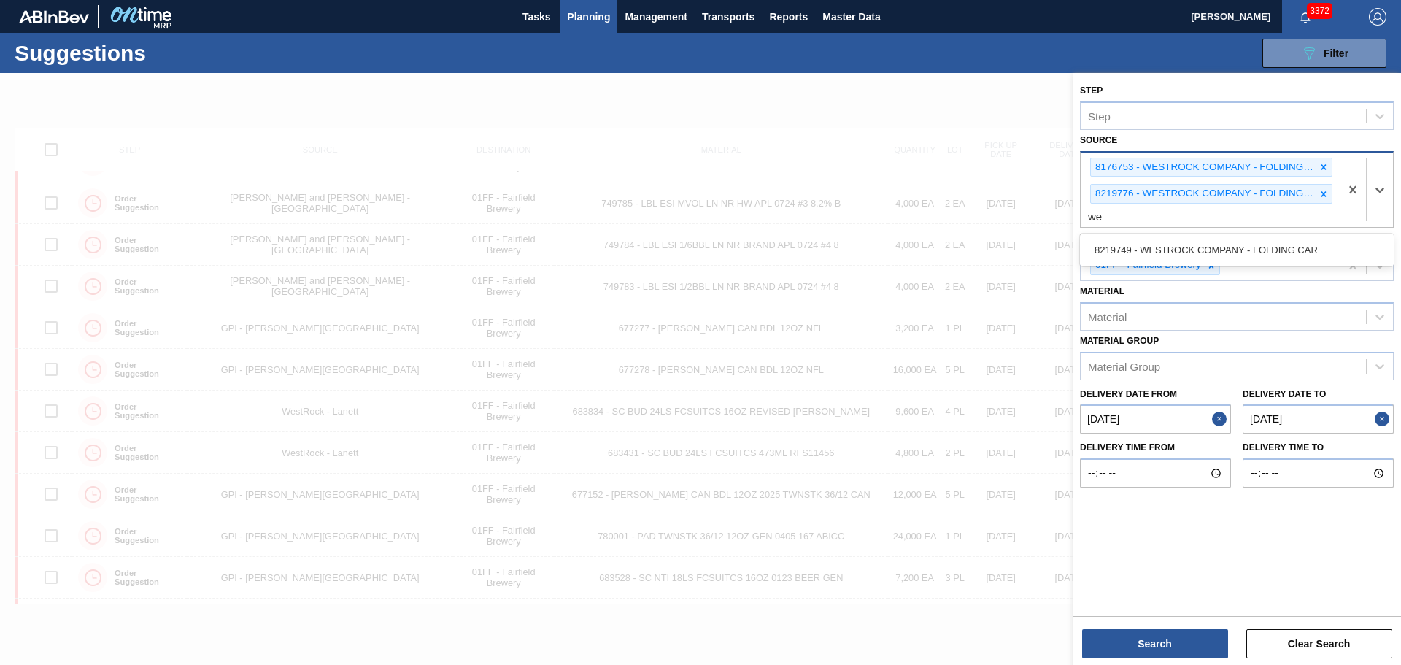
click at [1181, 238] on div "8219749 - WESTROCK COMPANY - FOLDING CAR" at bounding box center [1237, 249] width 314 height 27
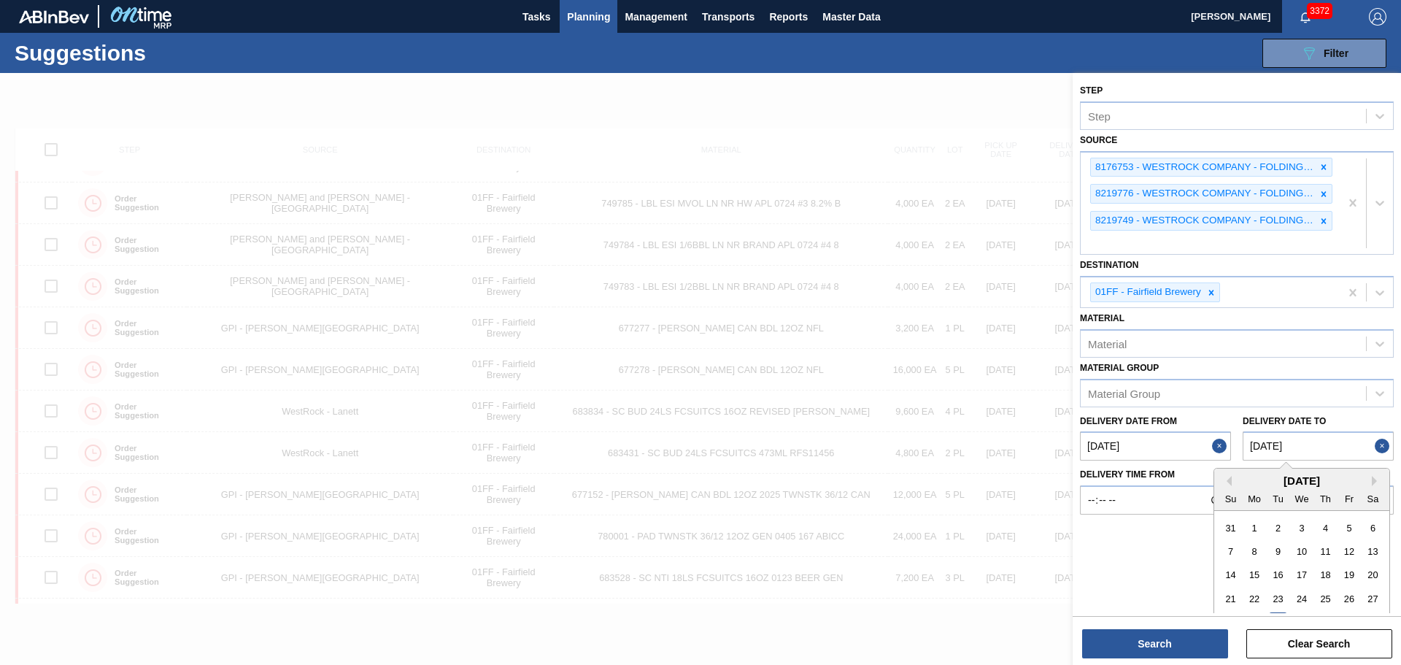
click at [1303, 447] on to "[DATE]" at bounding box center [1318, 445] width 151 height 29
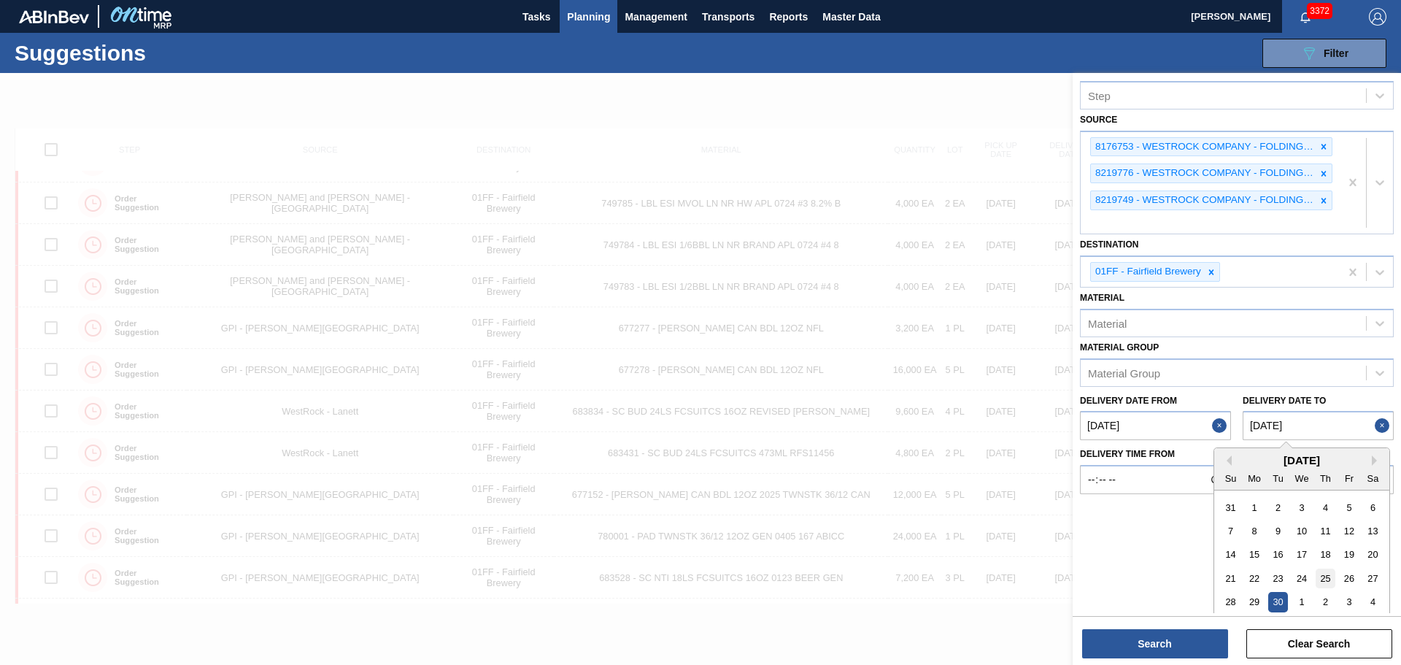
scroll to position [30, 0]
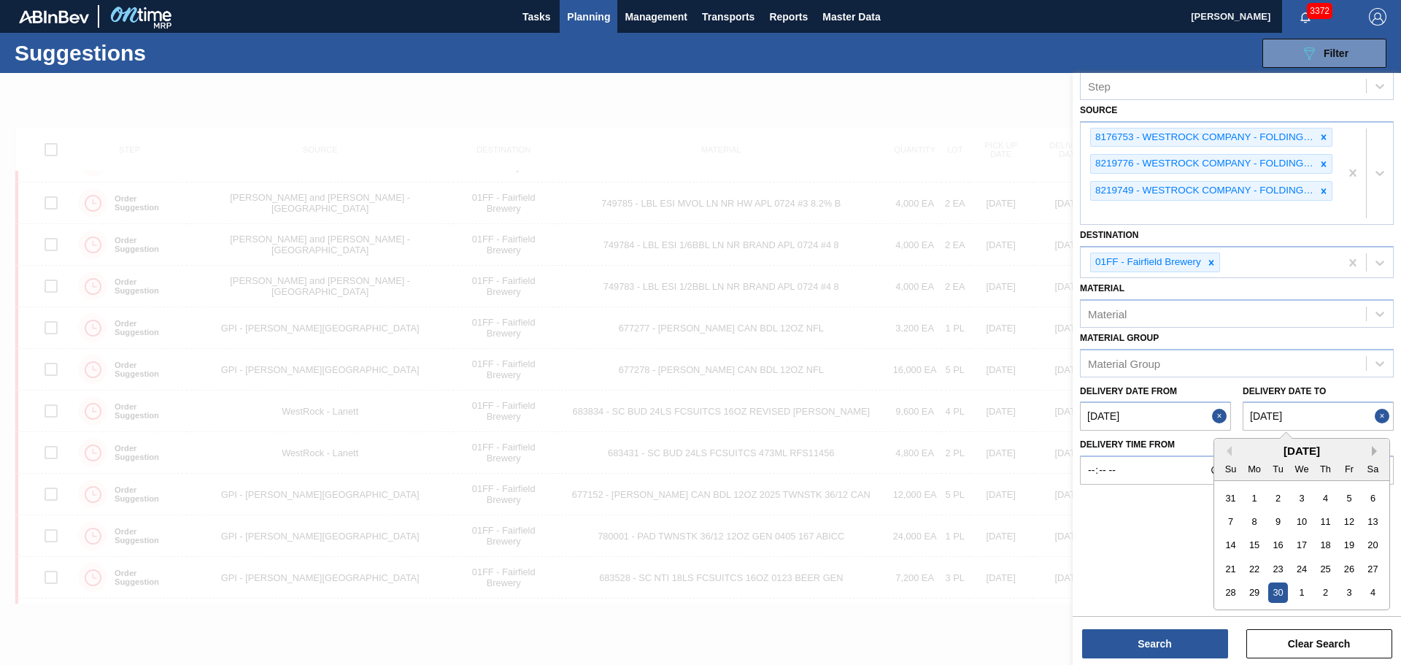
click at [1373, 452] on button "Next Month" at bounding box center [1377, 451] width 10 height 10
drag, startPoint x: 1330, startPoint y: 590, endPoint x: 1221, endPoint y: 605, distance: 110.5
click at [1330, 590] on div "30" at bounding box center [1326, 593] width 20 height 20
type to "[DATE]"
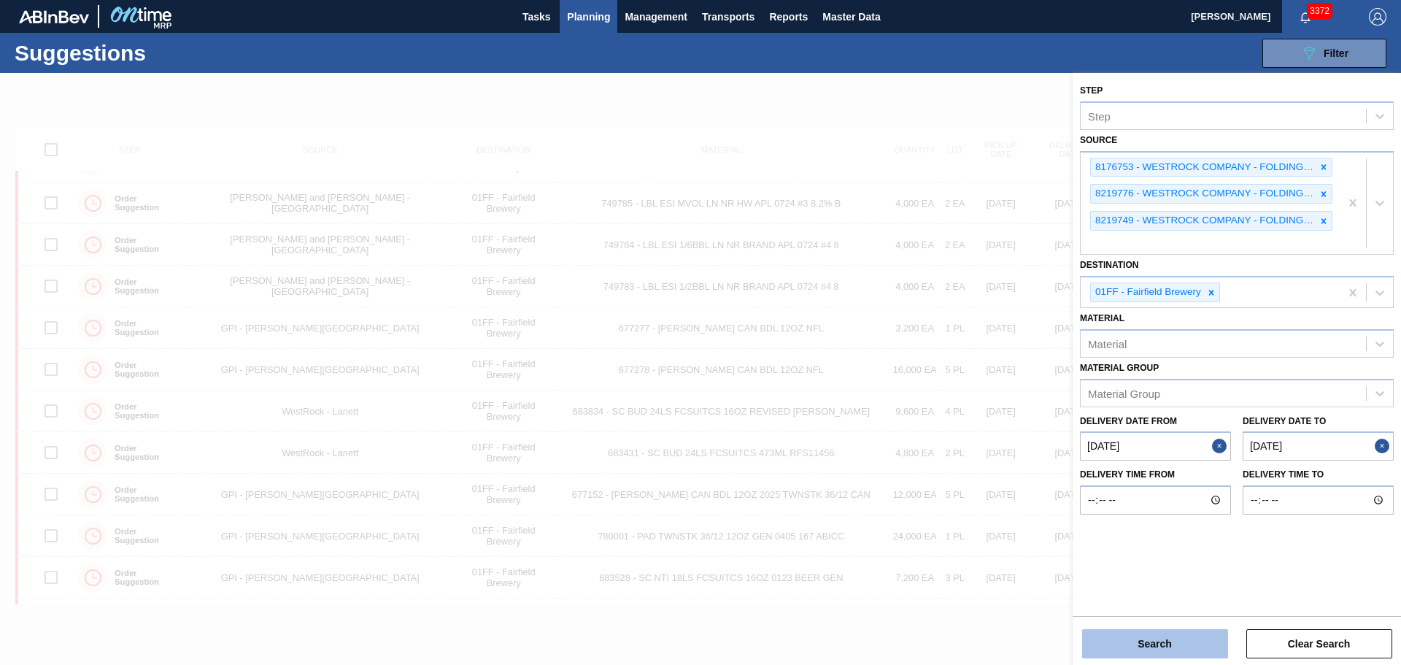
click at [1149, 645] on button "Search" at bounding box center [1155, 643] width 146 height 29
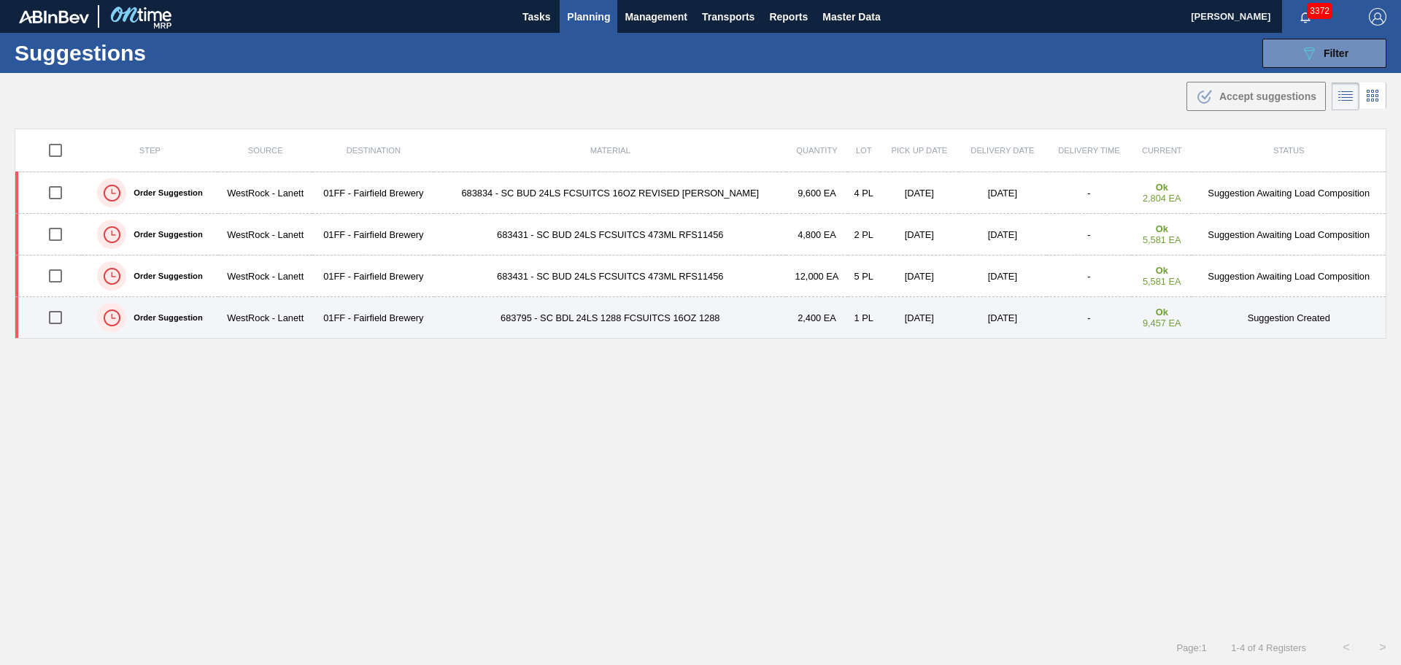
click at [54, 317] on input "checkbox" at bounding box center [55, 317] width 31 height 31
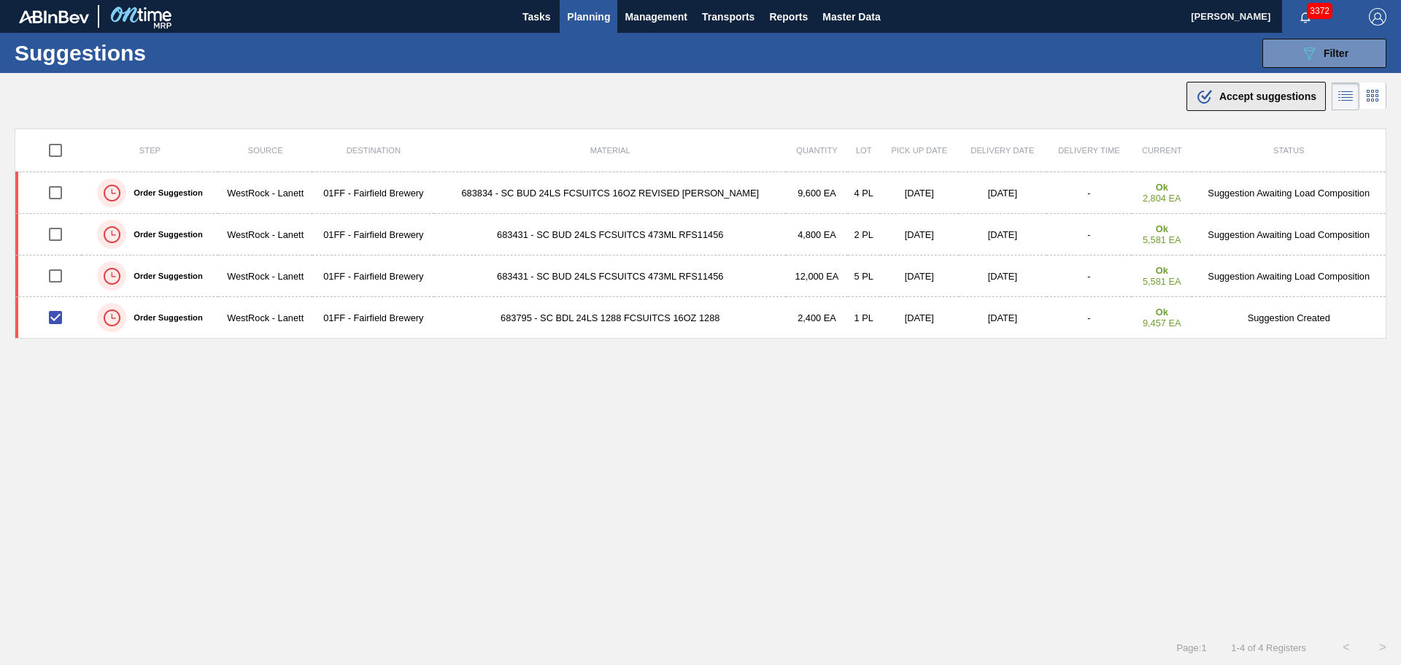
click at [1241, 102] on div ".b{fill:var(--color-action-default)} Accept suggestions" at bounding box center [1256, 97] width 120 height 18
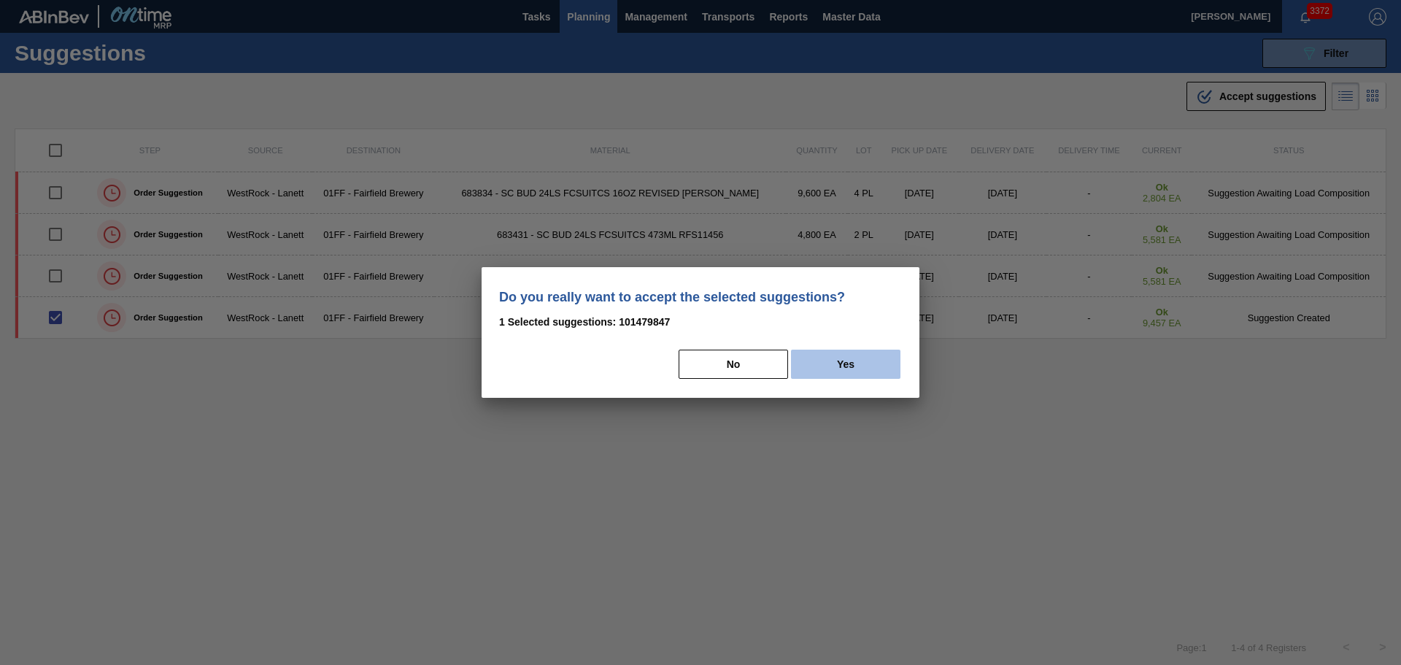
click at [817, 358] on button "Yes" at bounding box center [845, 364] width 109 height 29
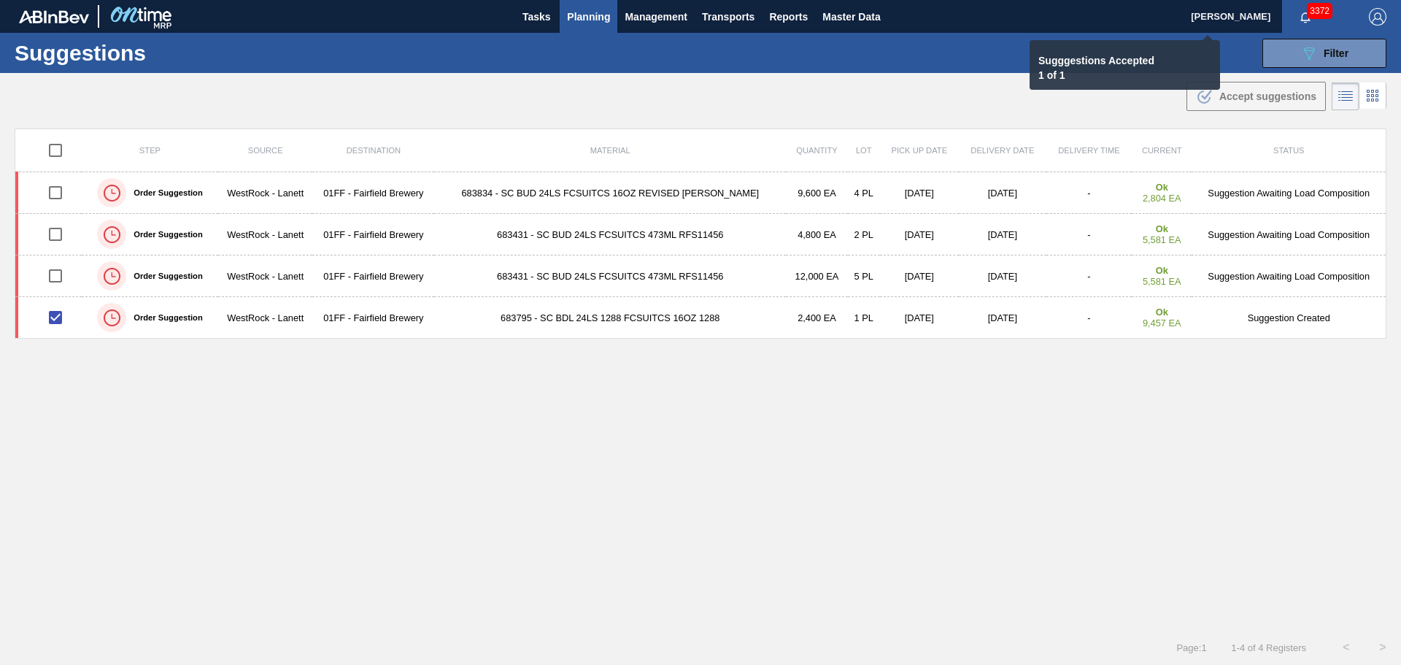
checkbox input "false"
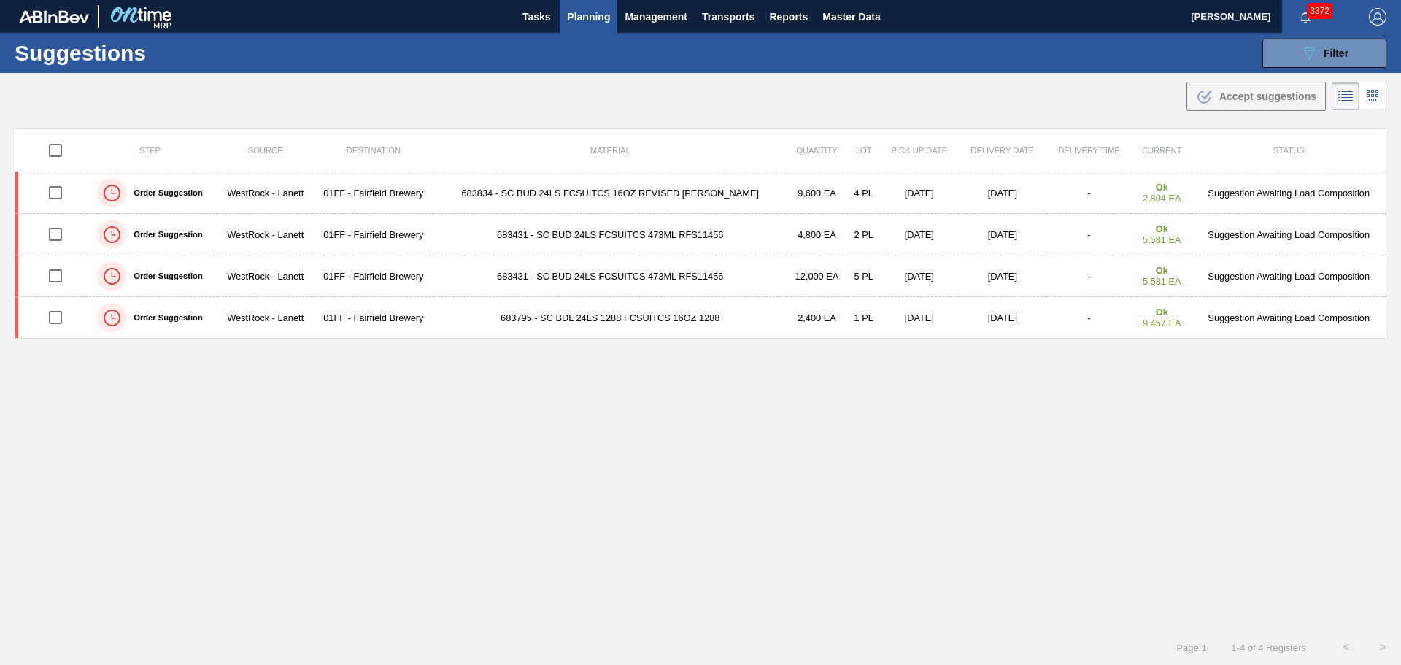
click at [712, 393] on div "Step Source Destination Material Quantity Lot Pick up Date Delivery Date Delive…" at bounding box center [701, 365] width 1372 height 475
click at [1282, 56] on button "089F7B8B-B2A5-4AFE-B5C0-19BA573D28AC Filter" at bounding box center [1325, 53] width 124 height 29
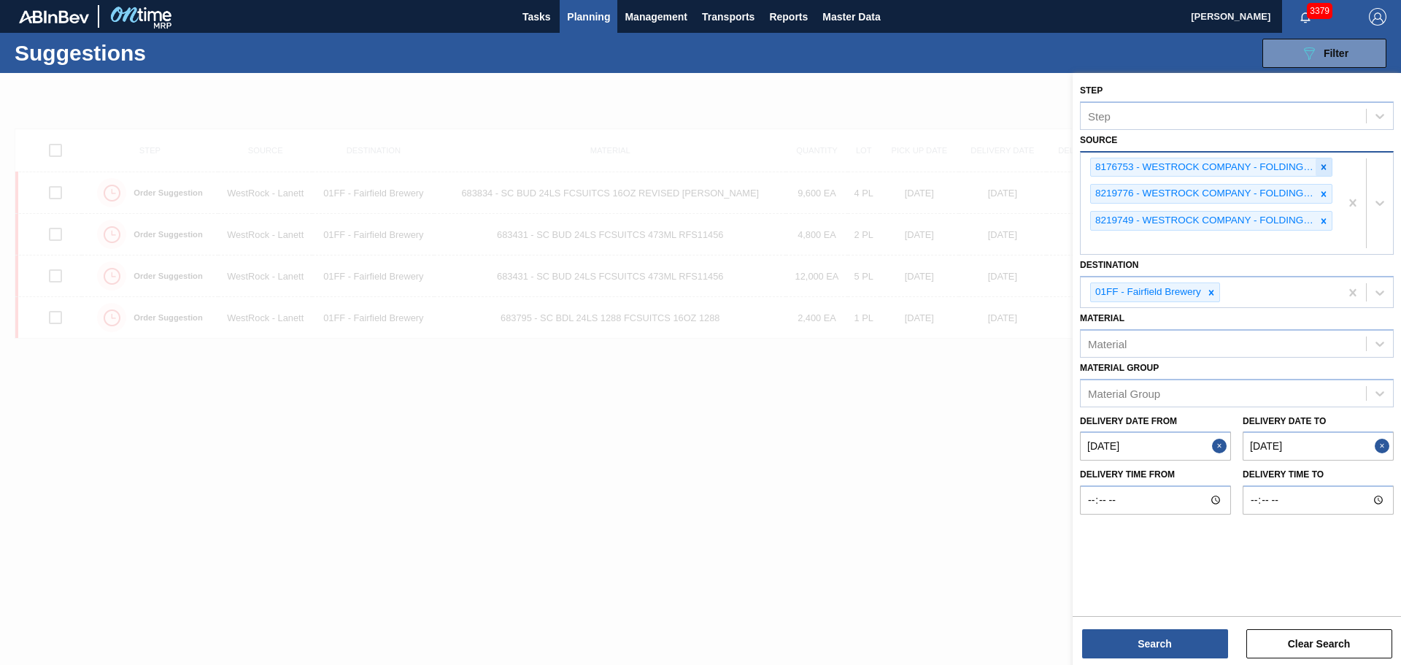
click at [1324, 167] on icon at bounding box center [1324, 166] width 5 height 5
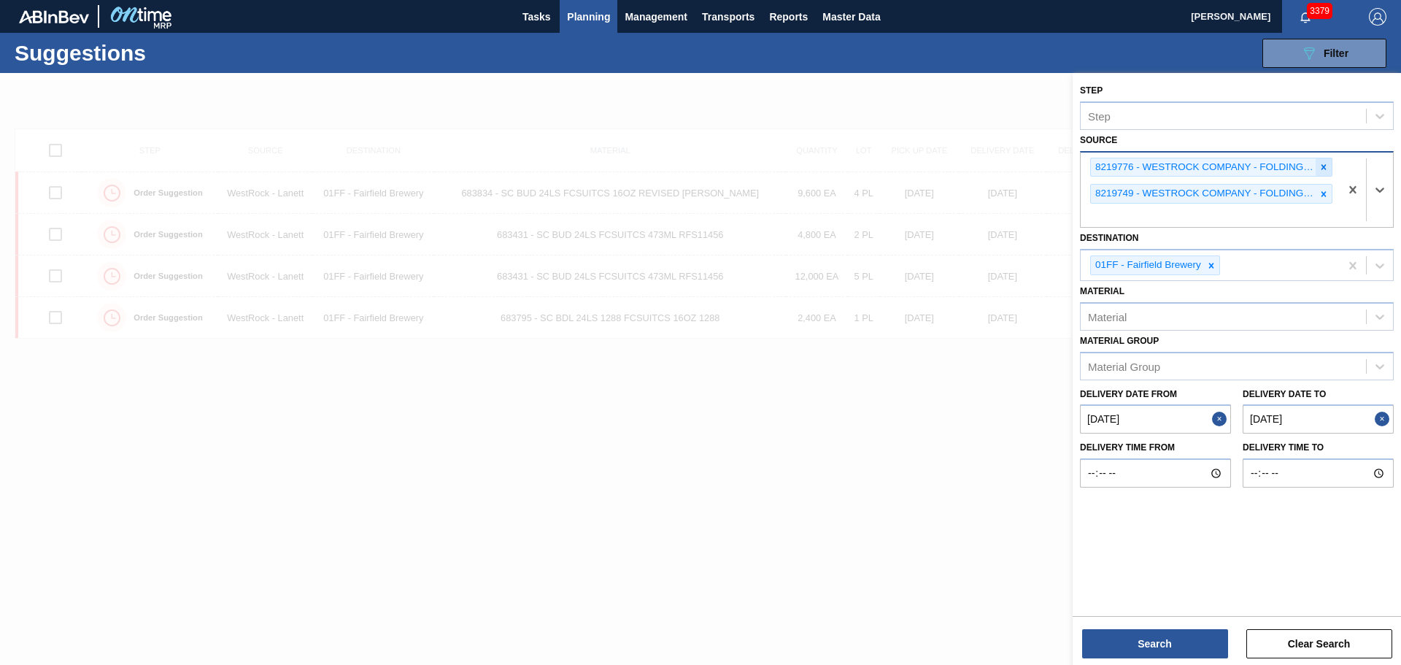
click at [1324, 166] on icon at bounding box center [1324, 166] width 5 height 5
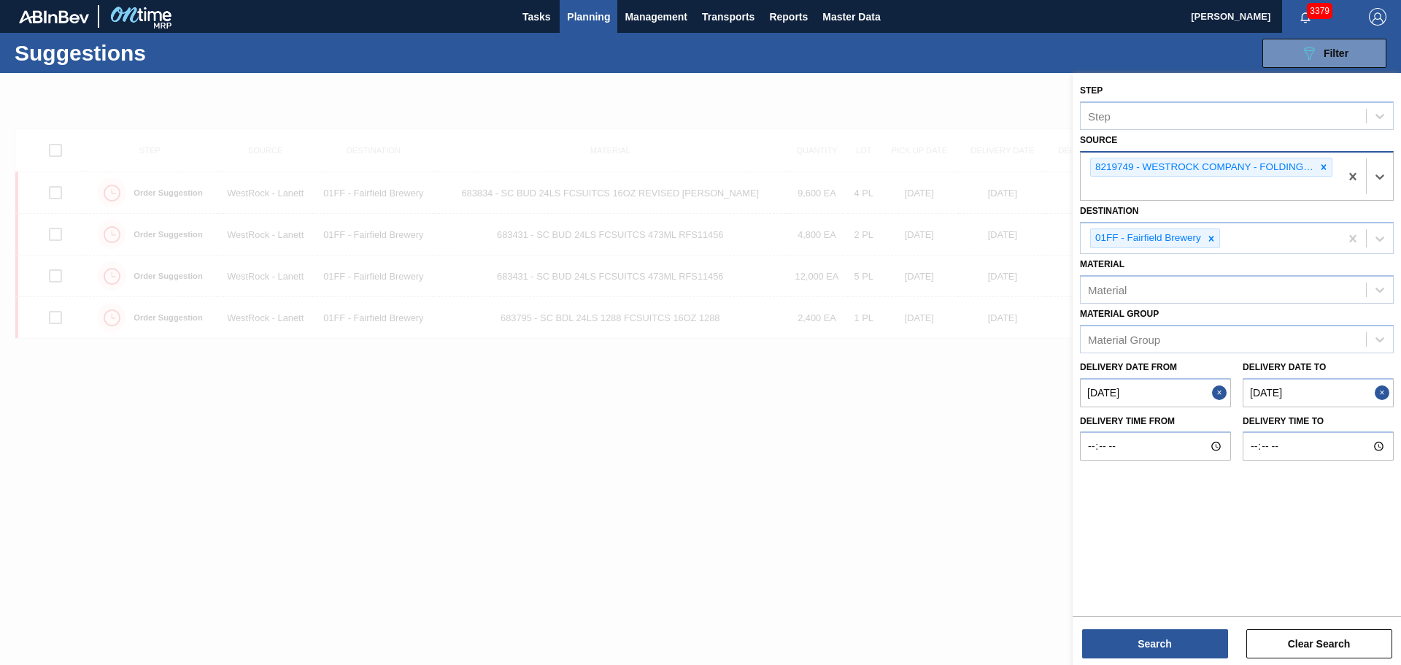
click at [1324, 166] on icon at bounding box center [1324, 166] width 5 height 5
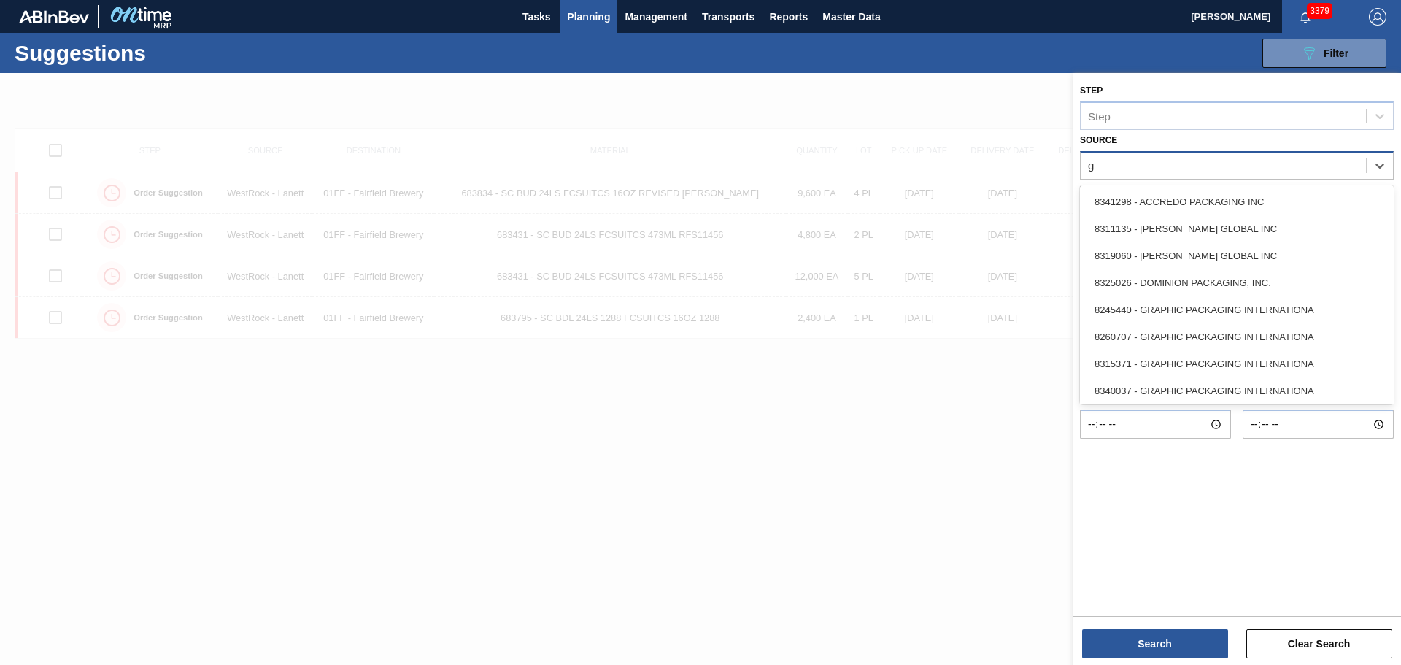
type input "gra"
click at [1236, 357] on div "8353403 - GRAPHIC PACKAGING INTERNATIONA" at bounding box center [1237, 363] width 314 height 27
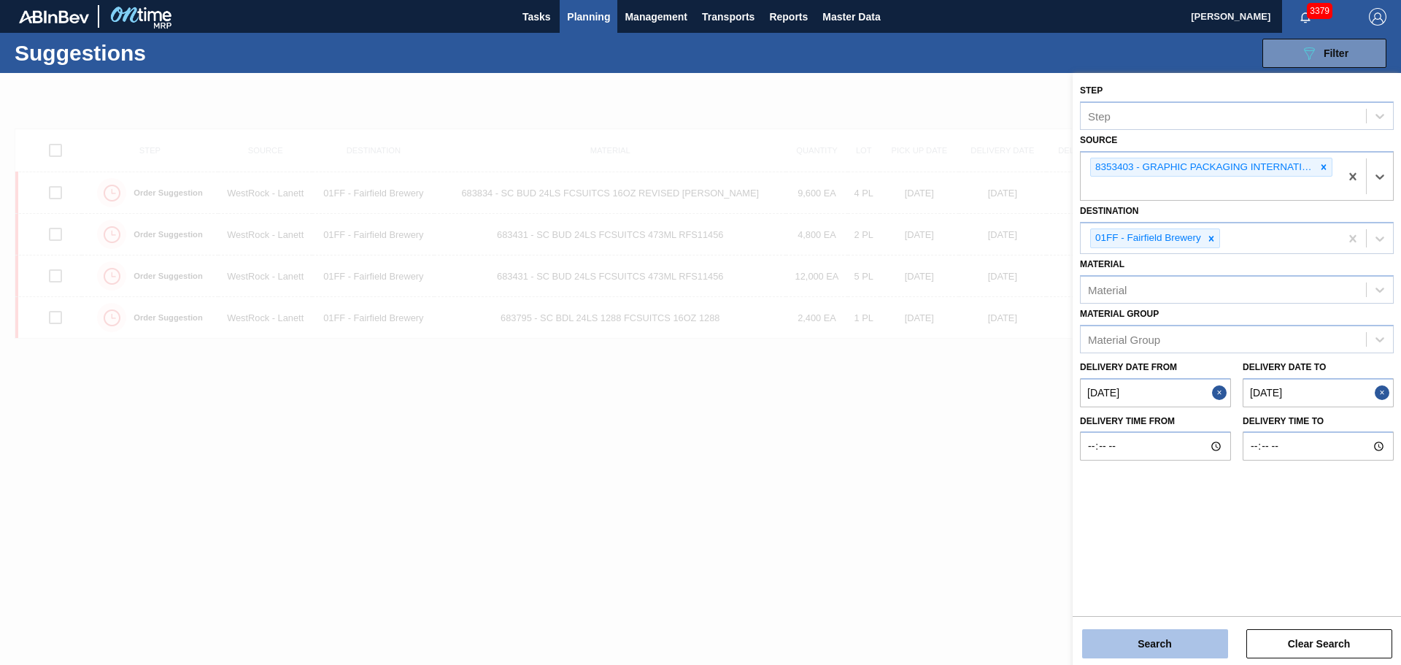
click at [1172, 636] on button "Search" at bounding box center [1155, 643] width 146 height 29
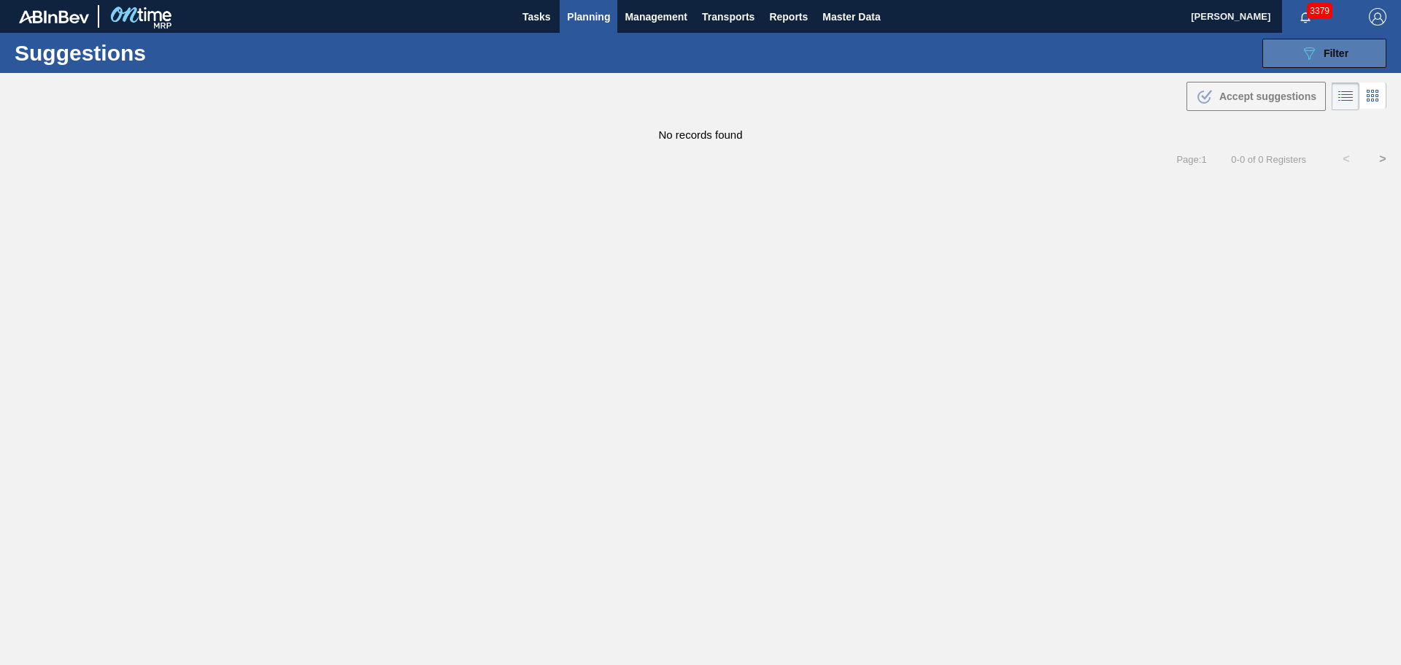
click at [1296, 58] on button "089F7B8B-B2A5-4AFE-B5C0-19BA573D28AC Filter" at bounding box center [1325, 53] width 124 height 29
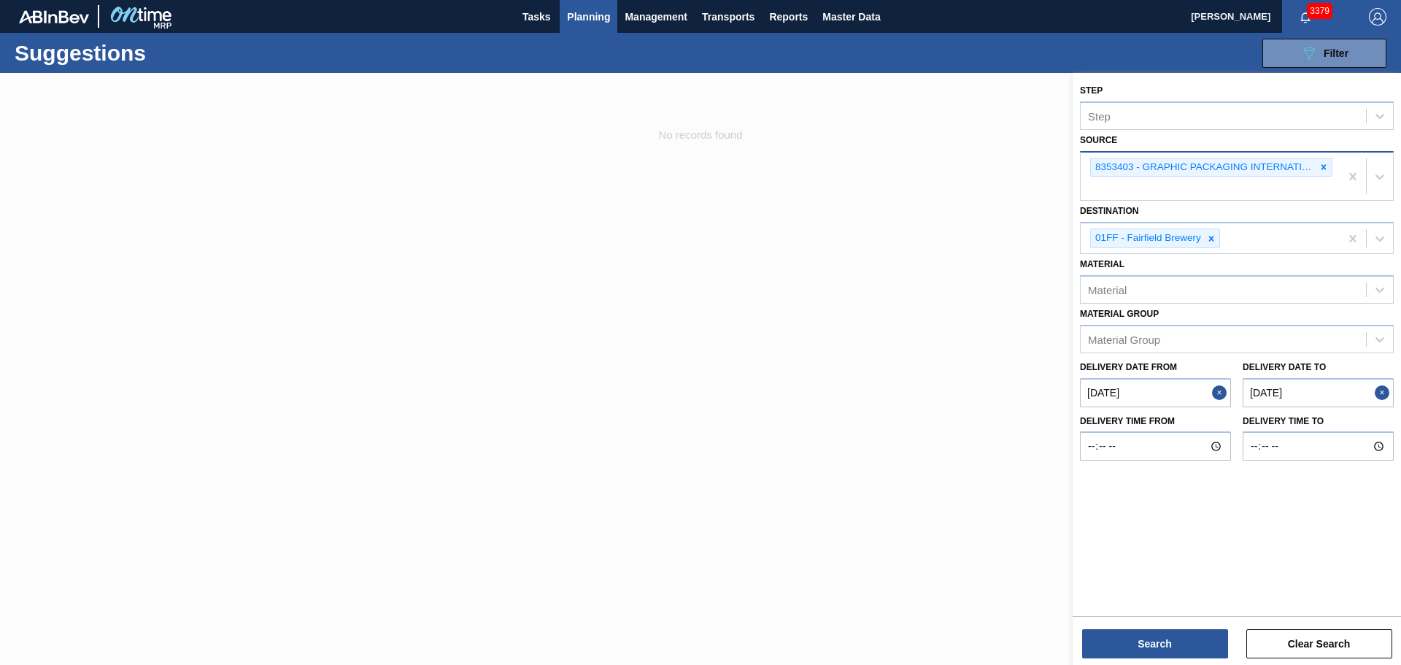
click at [1283, 196] on div "8353403 - GRAPHIC PACKAGING INTERNATIONA" at bounding box center [1210, 177] width 259 height 48
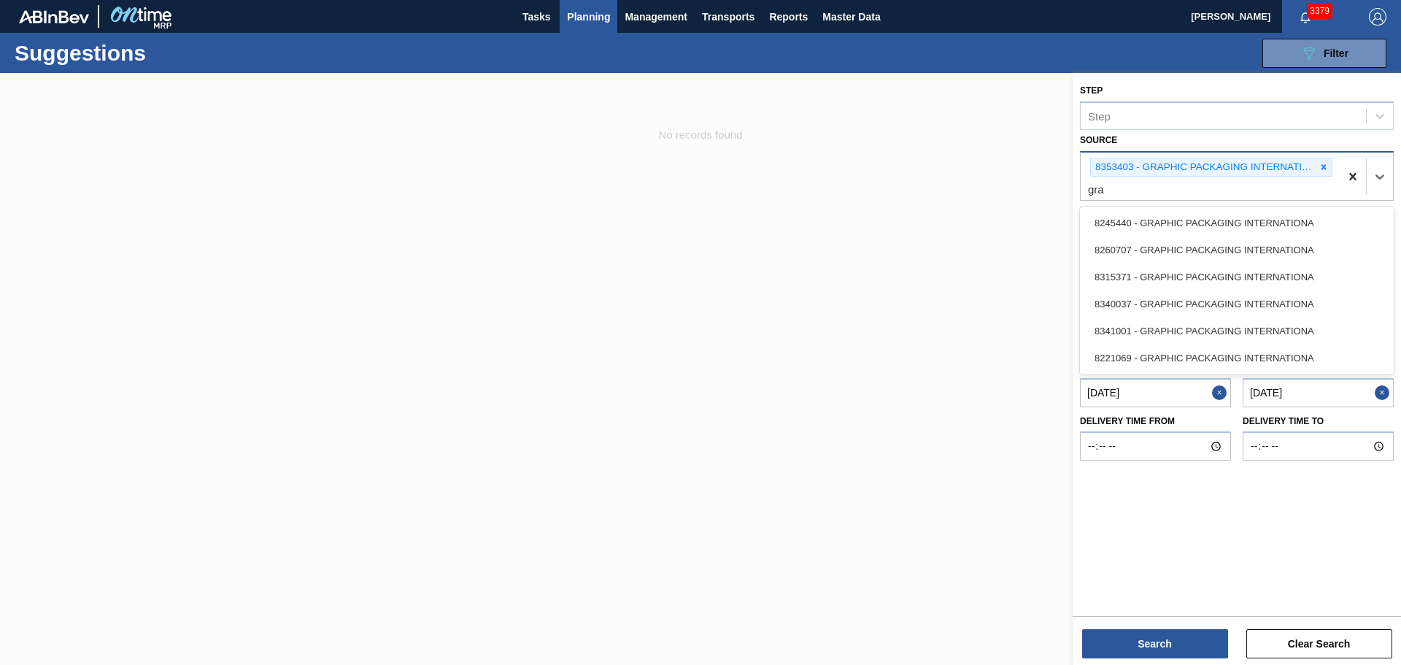
type input "gra"
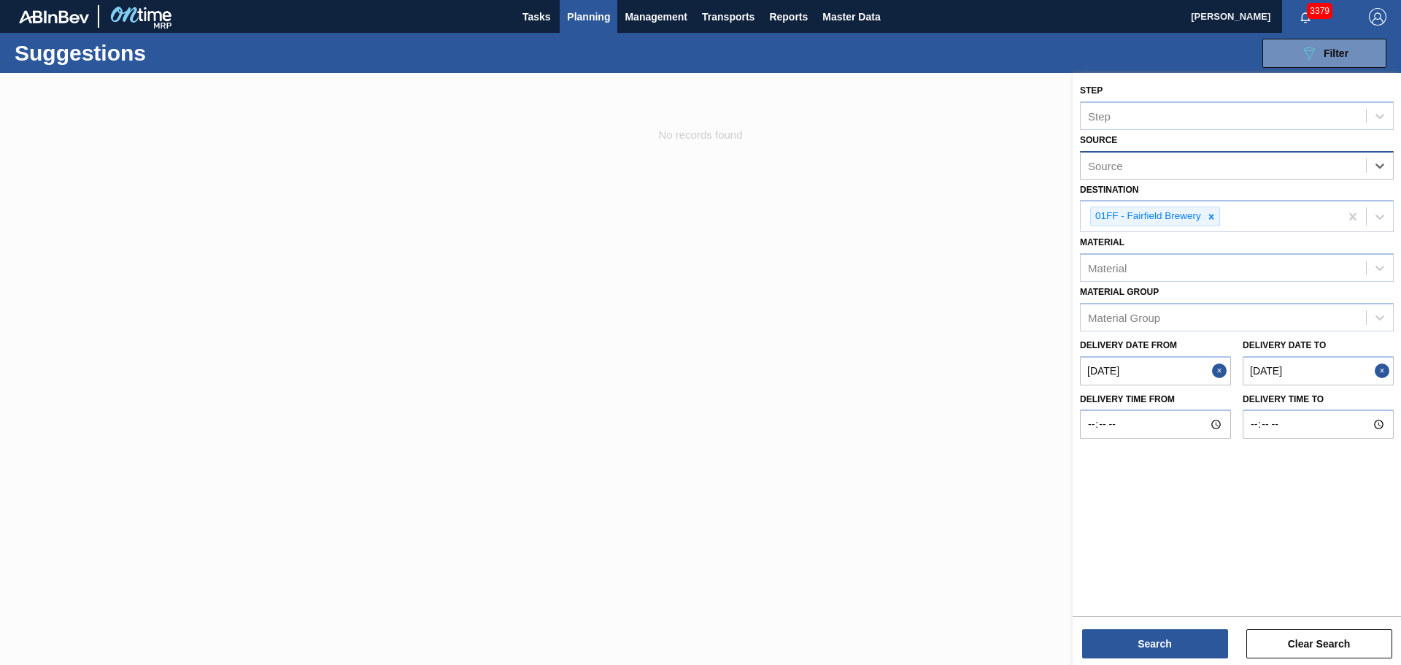
click at [1009, 505] on div at bounding box center [700, 405] width 1401 height 665
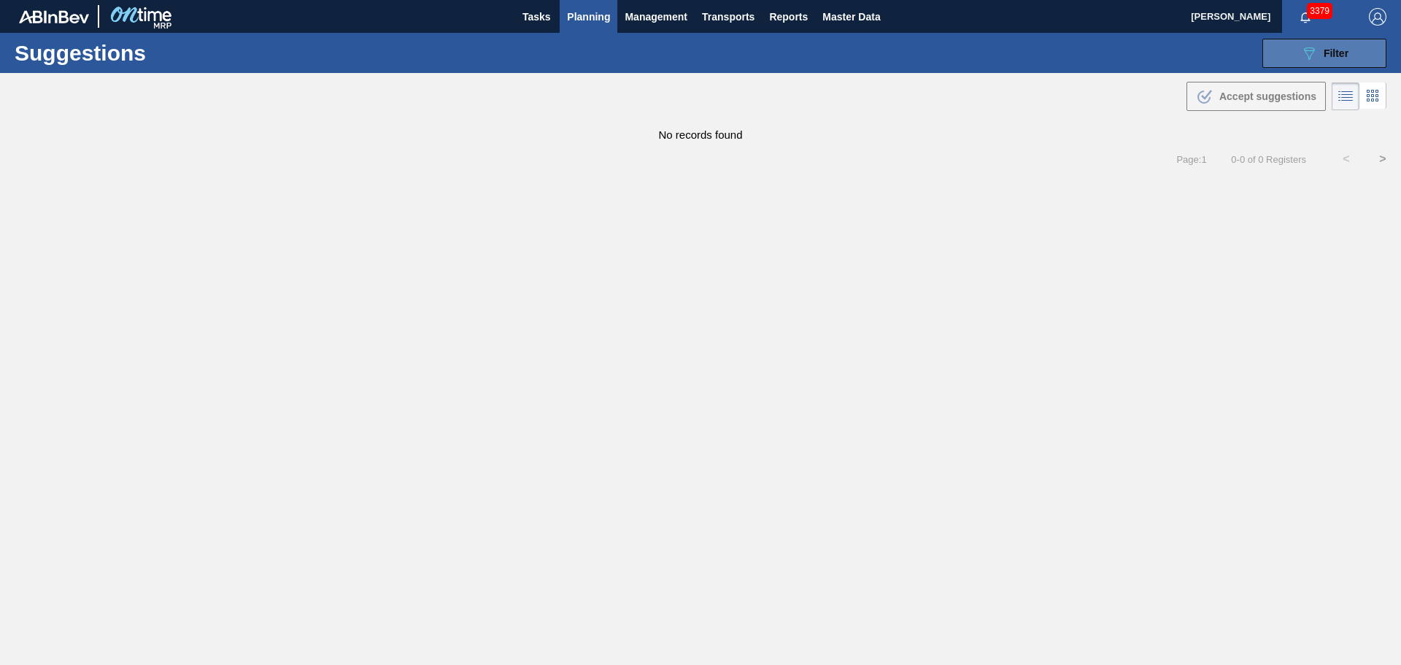
click at [1349, 59] on button "089F7B8B-B2A5-4AFE-B5C0-19BA573D28AC Filter" at bounding box center [1325, 53] width 124 height 29
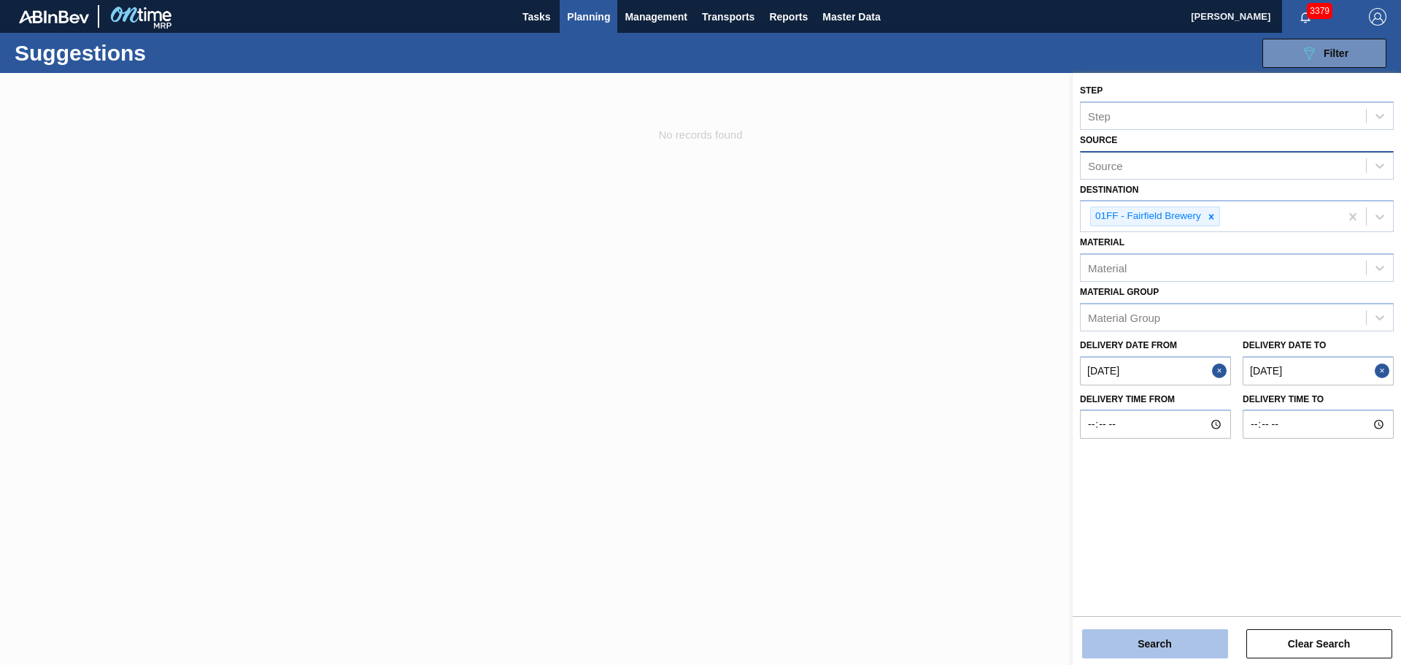
click at [1144, 639] on button "Search" at bounding box center [1155, 643] width 146 height 29
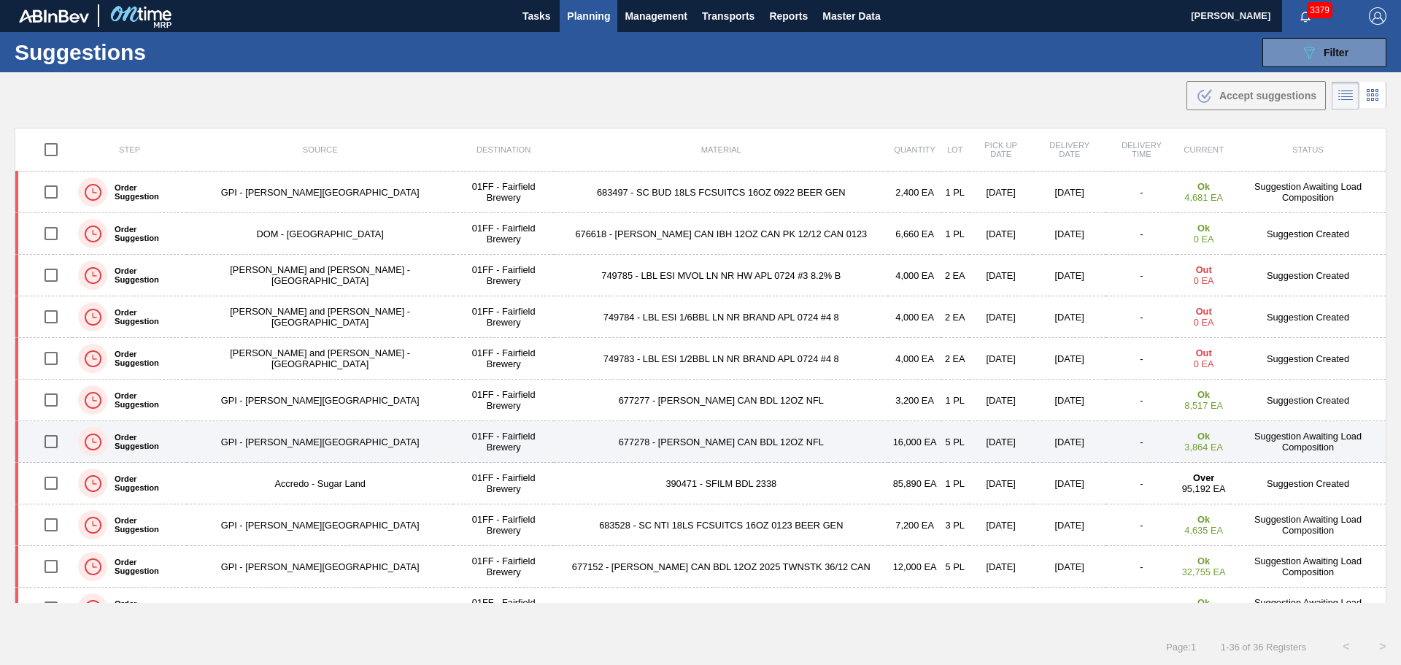
click at [723, 442] on td "677278 - CARR CAN BDL 12OZ NFL" at bounding box center [721, 442] width 334 height 42
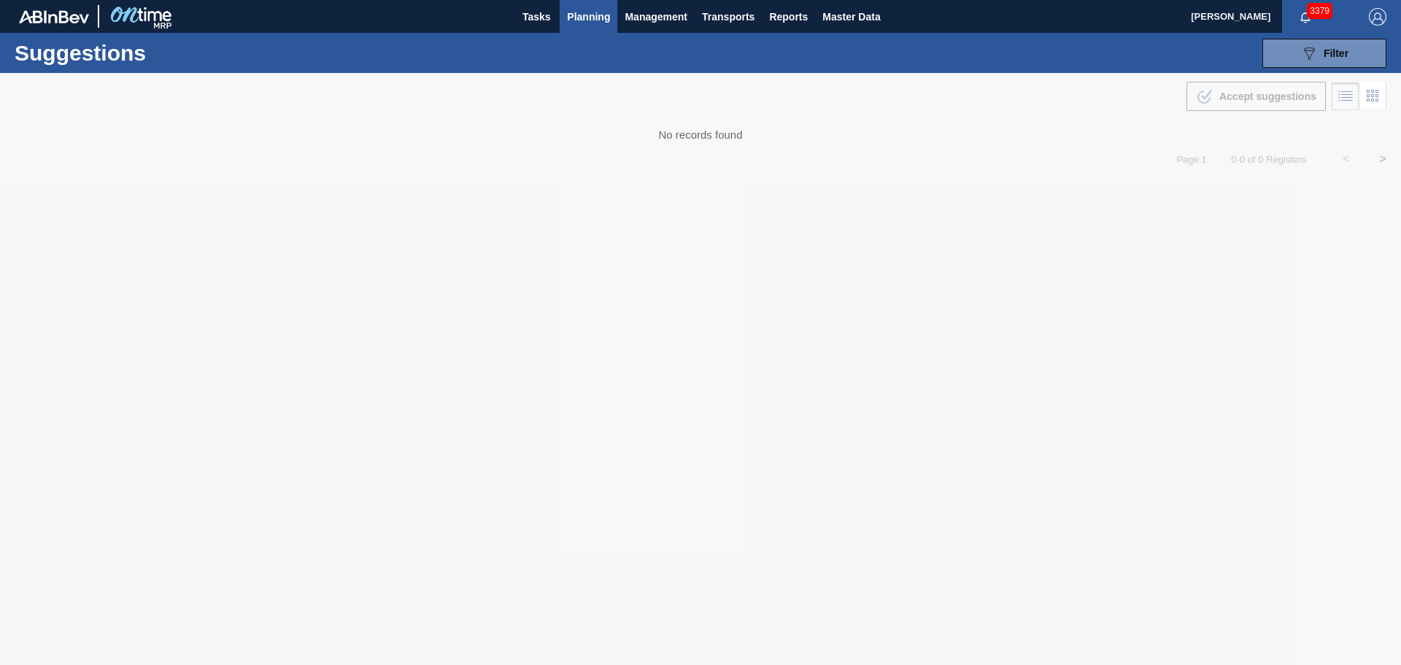
type from "[DATE]"
type to "[DATE]"
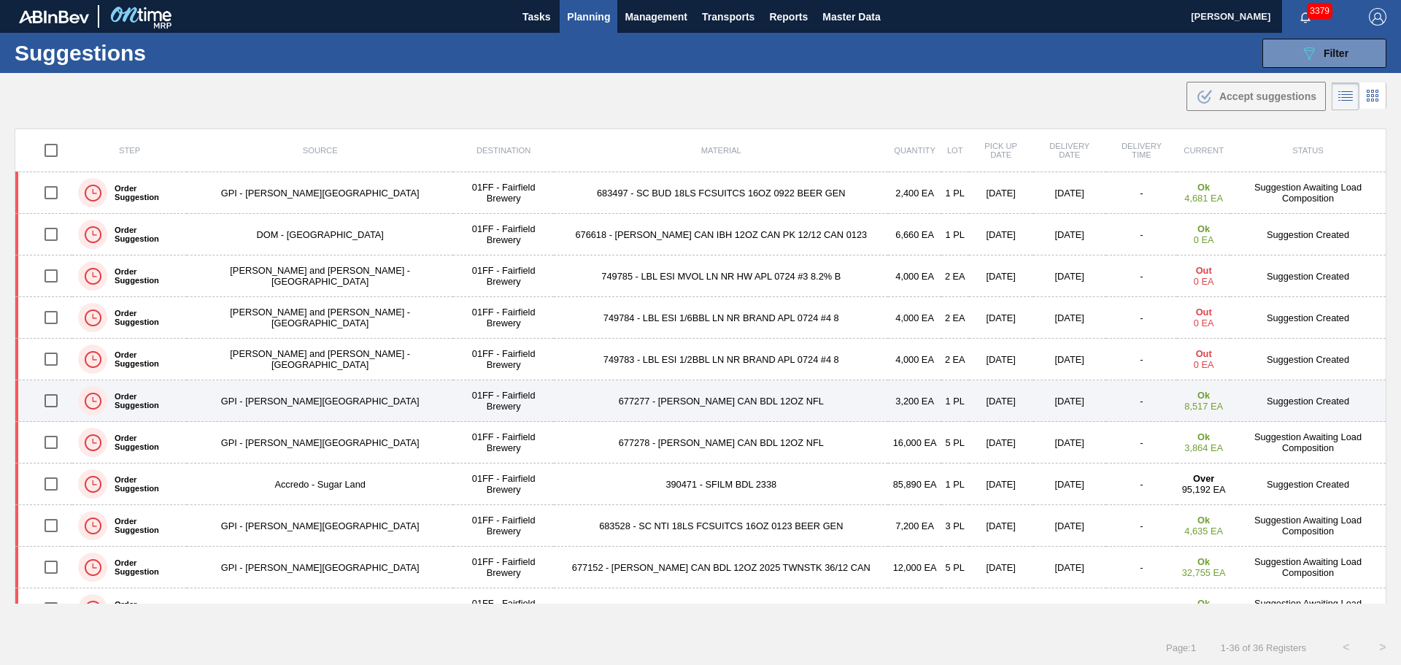
click at [654, 403] on td "677277 - [PERSON_NAME] CAN BDL 12OZ NFL" at bounding box center [721, 401] width 334 height 42
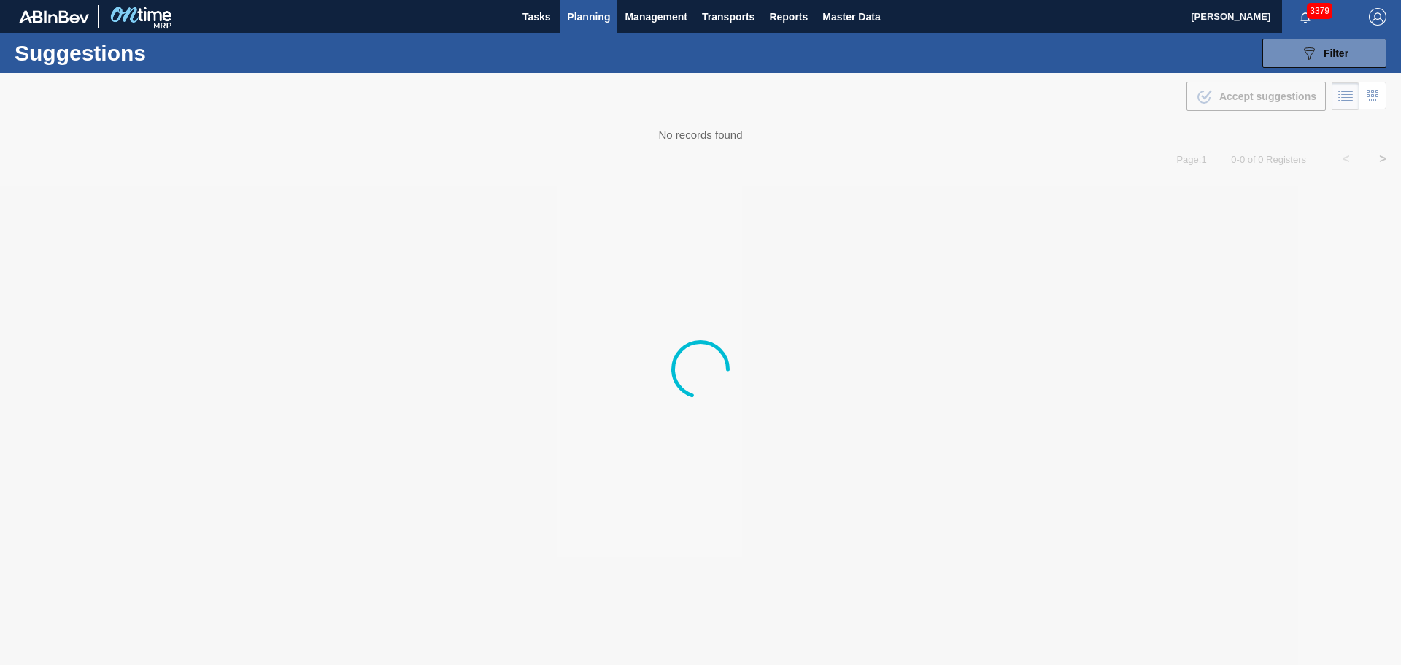
type from "[DATE]"
type to "[DATE]"
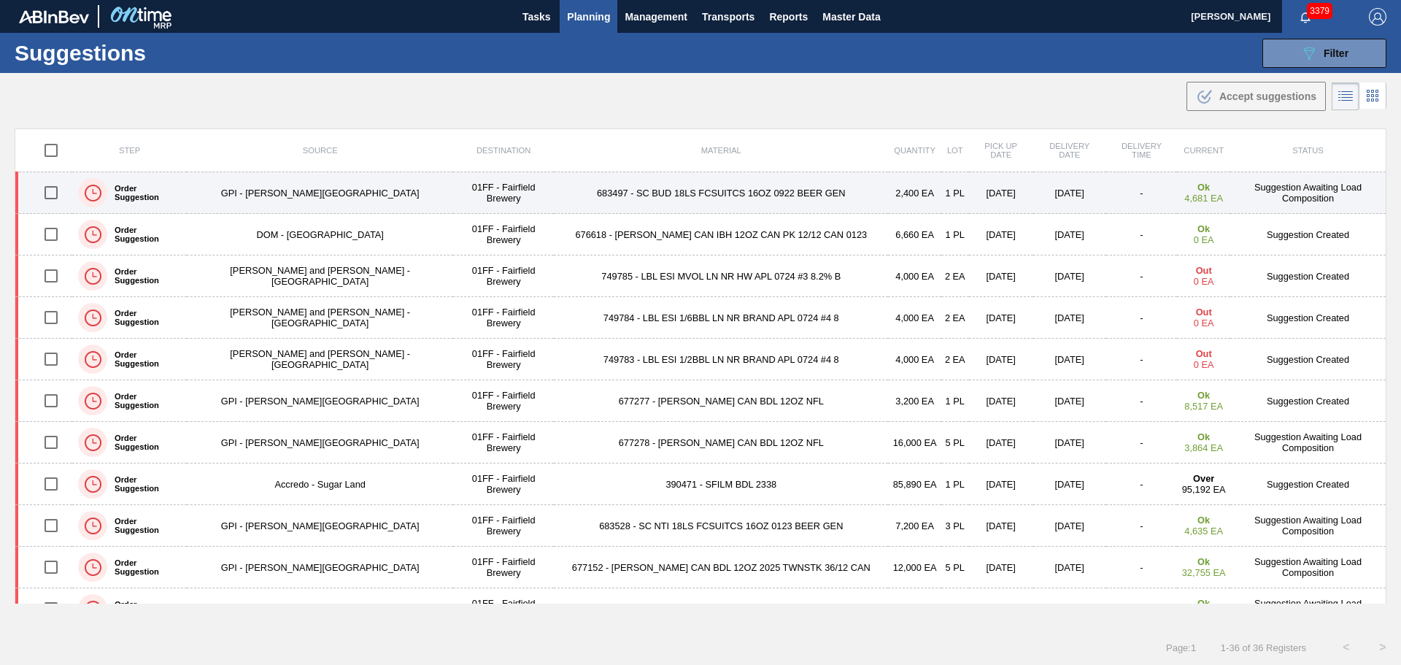
click at [590, 195] on td "683497 - SC BUD 18LS FCSUITCS 16OZ 0922 BEER GEN" at bounding box center [721, 193] width 334 height 42
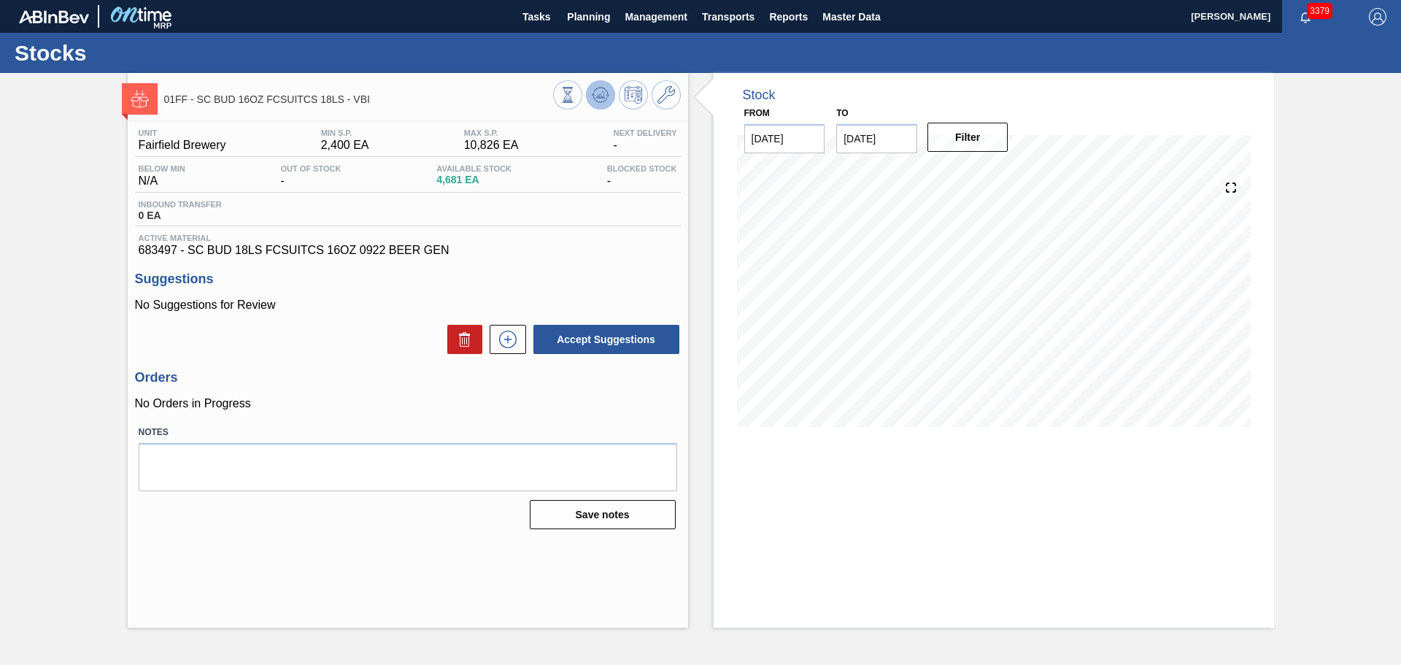
click at [599, 82] on button at bounding box center [600, 94] width 29 height 29
click at [774, 134] on input "[DATE]" at bounding box center [784, 138] width 81 height 29
click at [579, 417] on div "Unit Fairfield Brewery MIN S.P. 2,400 EA MAX S.P. 10,826 EA Next Delivery - Bel…" at bounding box center [408, 327] width 560 height 413
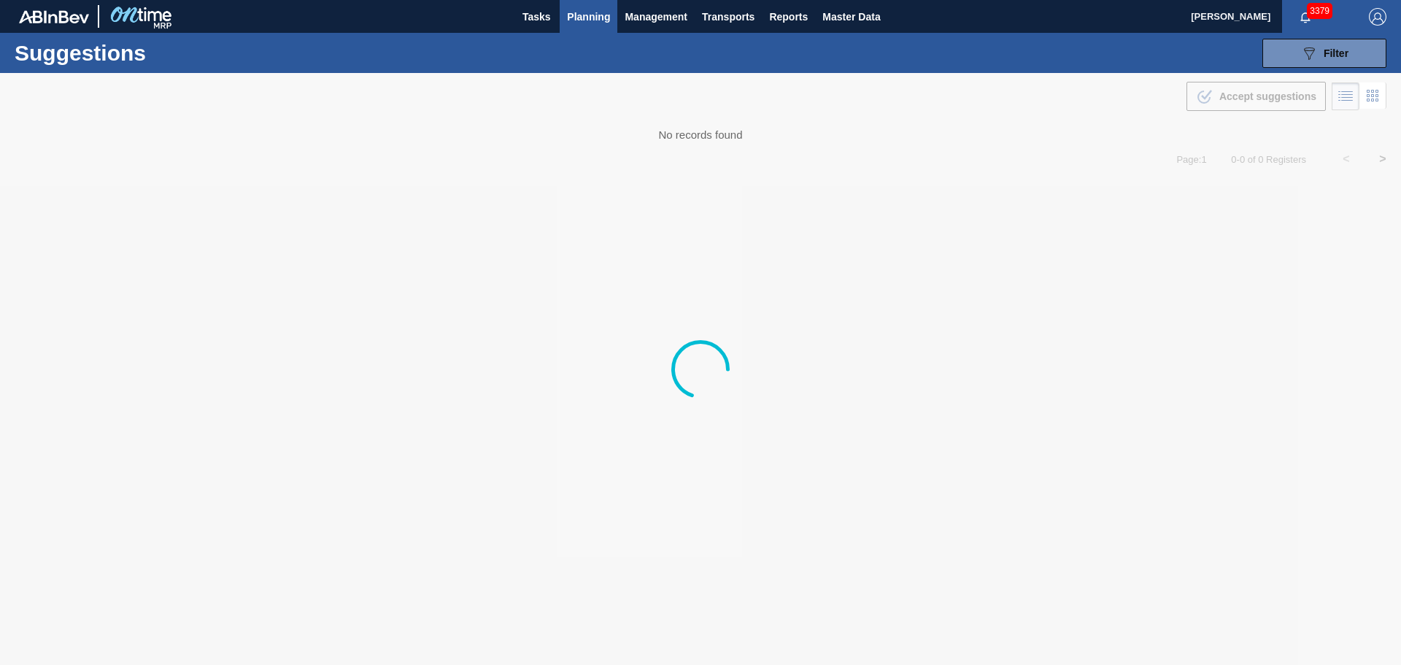
type from "[DATE]"
type to "[DATE]"
type from "[DATE]"
type to "[DATE]"
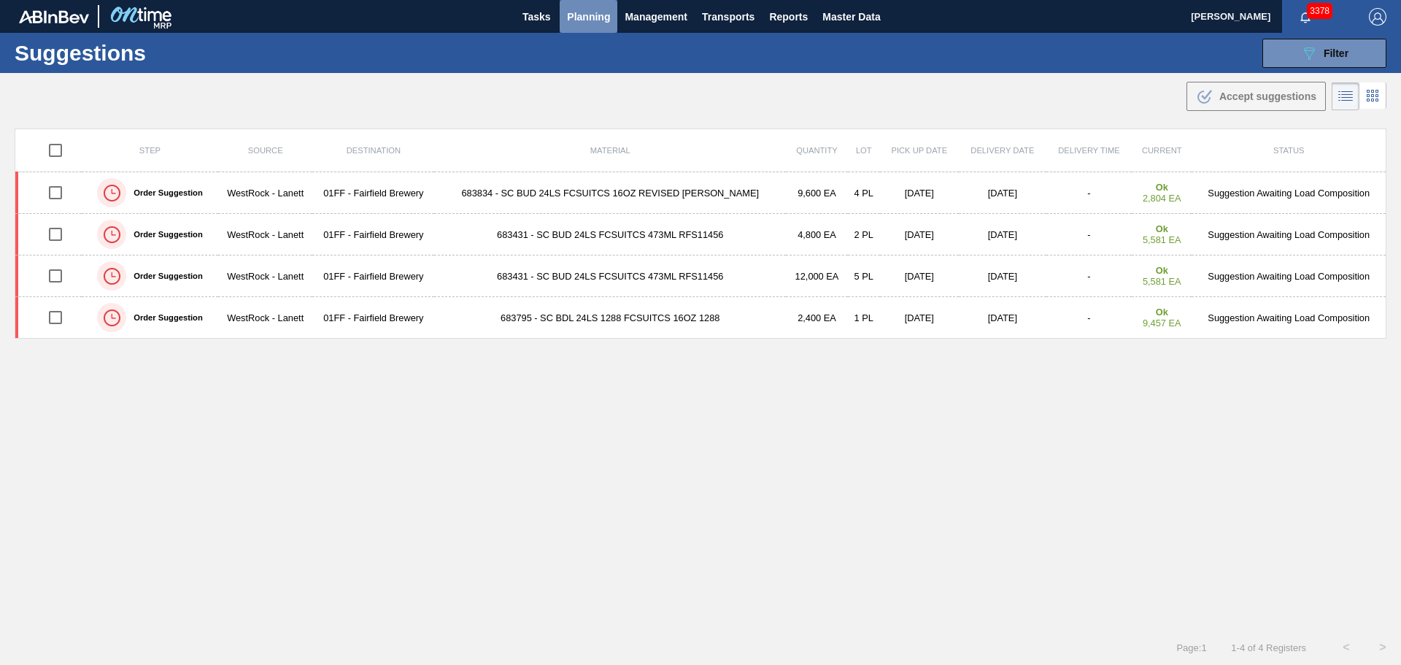
click at [590, 8] on span "Planning" at bounding box center [588, 17] width 43 height 18
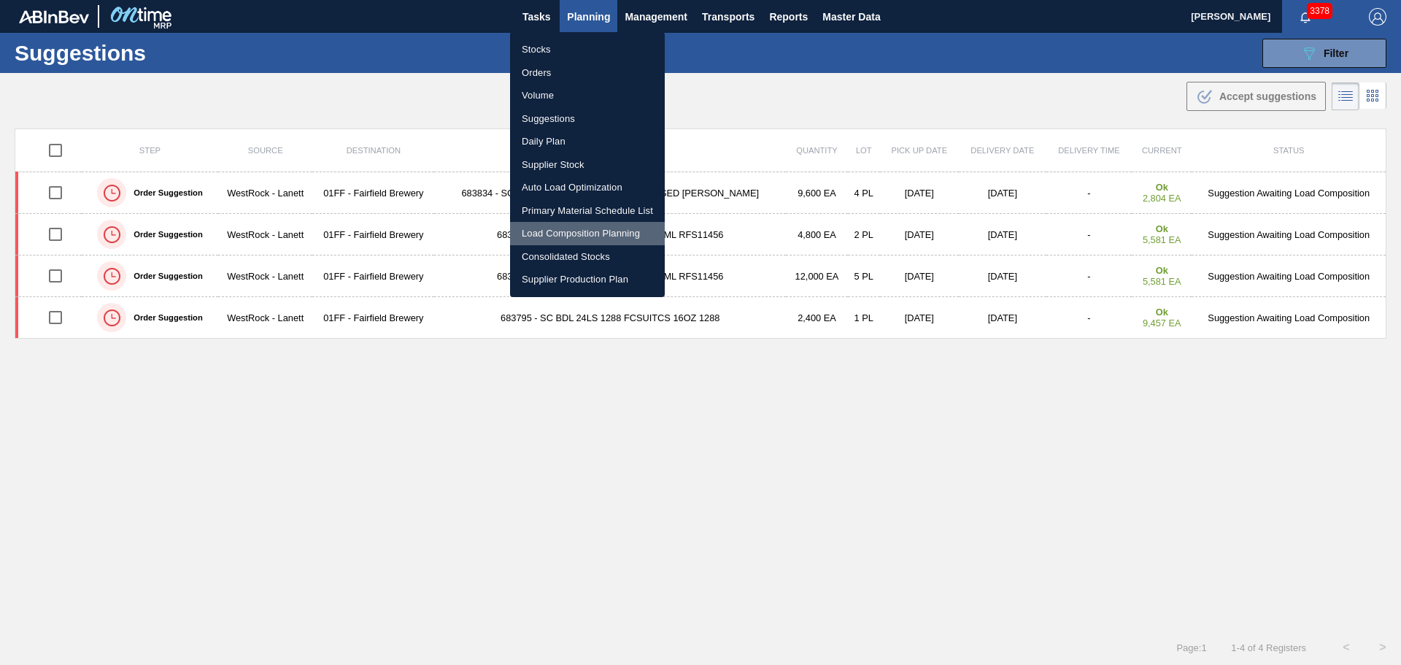
click at [582, 232] on li "Load Composition Planning" at bounding box center [587, 233] width 155 height 23
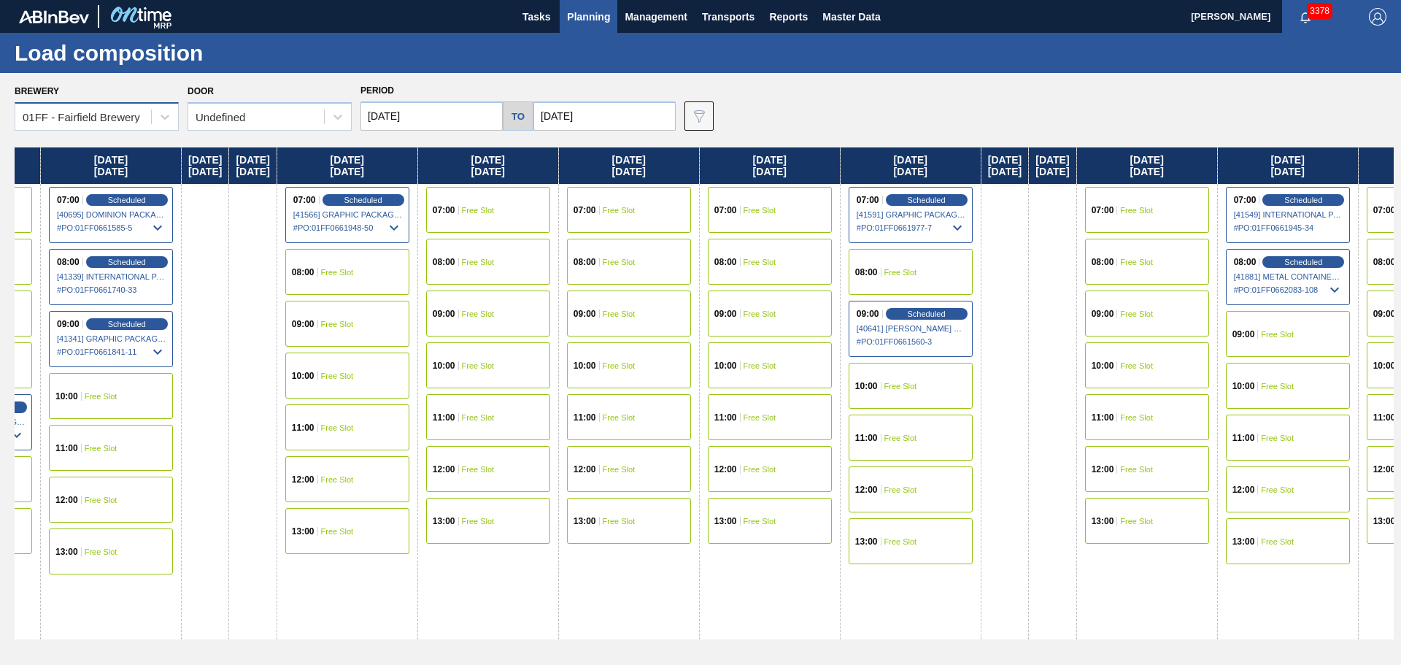
drag, startPoint x: 741, startPoint y: 157, endPoint x: 151, endPoint y: 102, distance: 592.2
click at [150, 103] on div "Brewery 01FF - Fairfield Brewery Door Undefined Period [DATE] to [DATE] Data vi…" at bounding box center [700, 368] width 1401 height 591
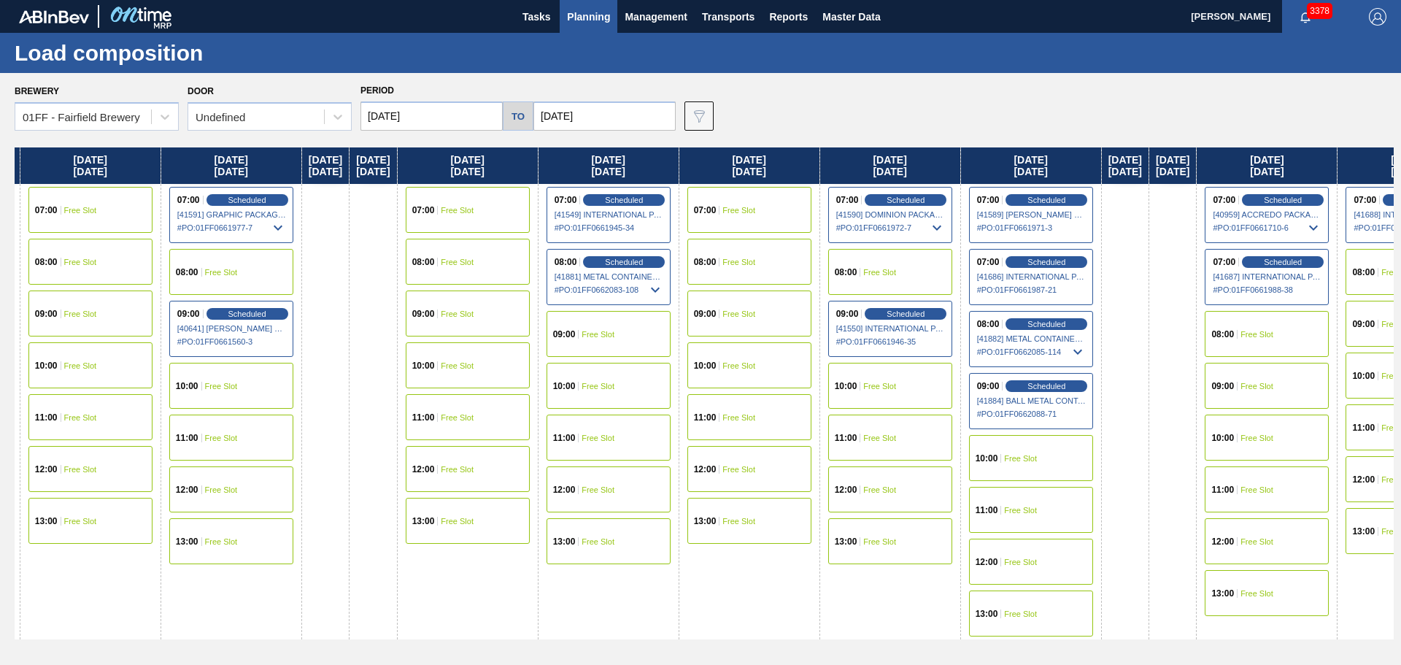
drag, startPoint x: 935, startPoint y: 159, endPoint x: 267, endPoint y: 69, distance: 673.9
click at [267, 69] on main "Tasks Planning Management Transports Reports Master Data Mike Vinson 3378 Mark …" at bounding box center [700, 332] width 1401 height 665
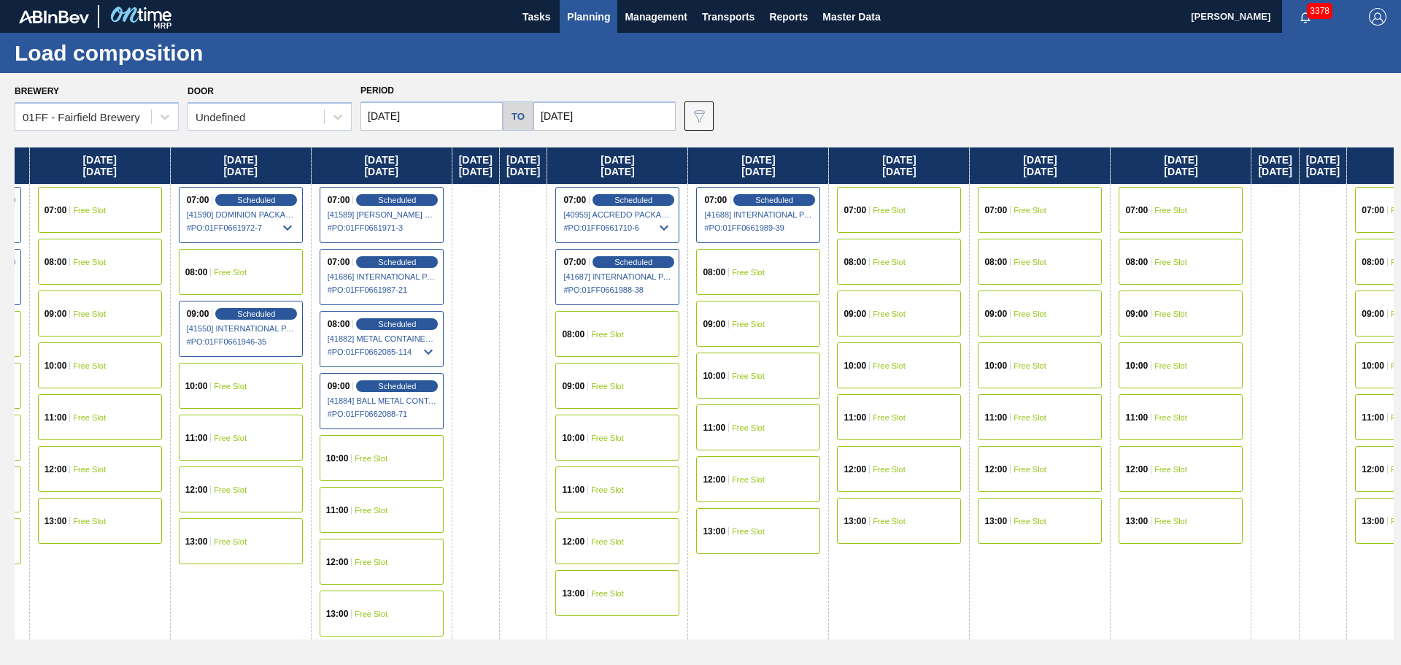
drag, startPoint x: 982, startPoint y: 162, endPoint x: 327, endPoint y: 92, distance: 659.1
click at [327, 92] on div "Brewery 01FF - Fairfield Brewery Door Undefined Period 08/18/2025 to 09/26/2025…" at bounding box center [700, 368] width 1401 height 591
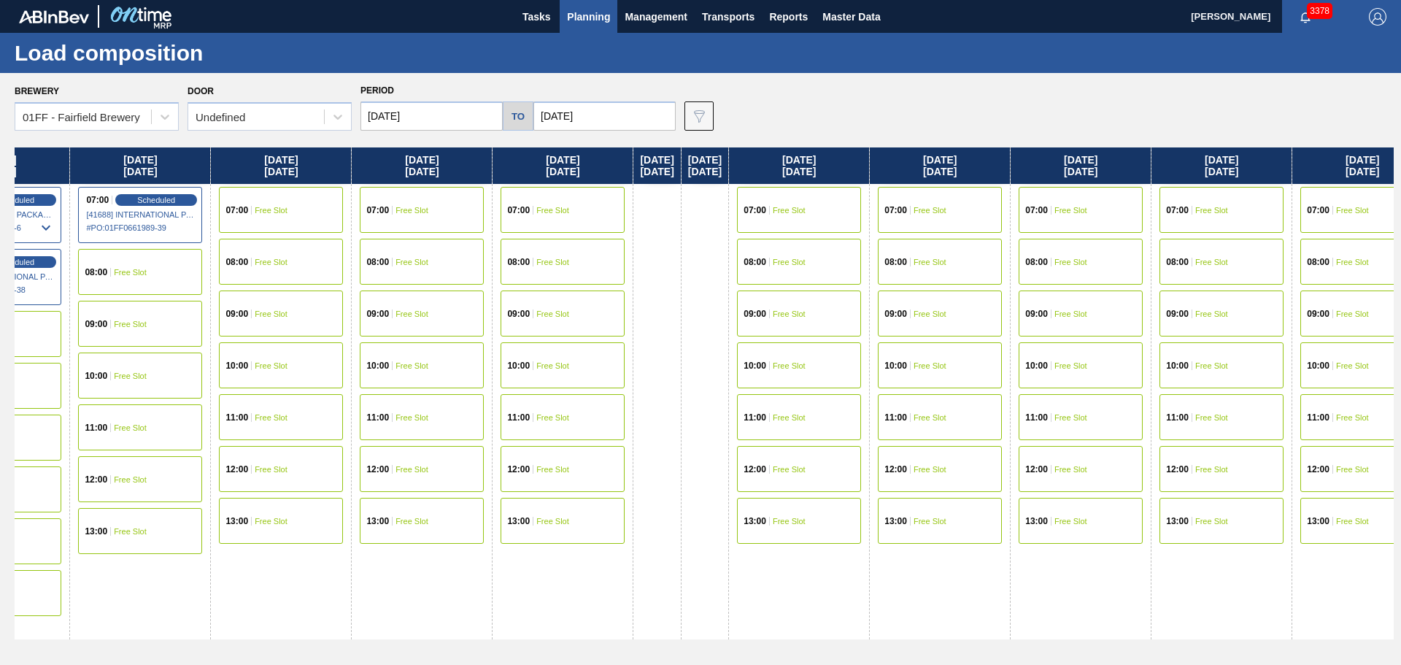
drag, startPoint x: 1002, startPoint y: 156, endPoint x: 371, endPoint y: 85, distance: 635.3
click at [368, 88] on div "Brewery 01FF - Fairfield Brewery Door Undefined Period 08/18/2025 to 09/26/2025…" at bounding box center [700, 368] width 1401 height 591
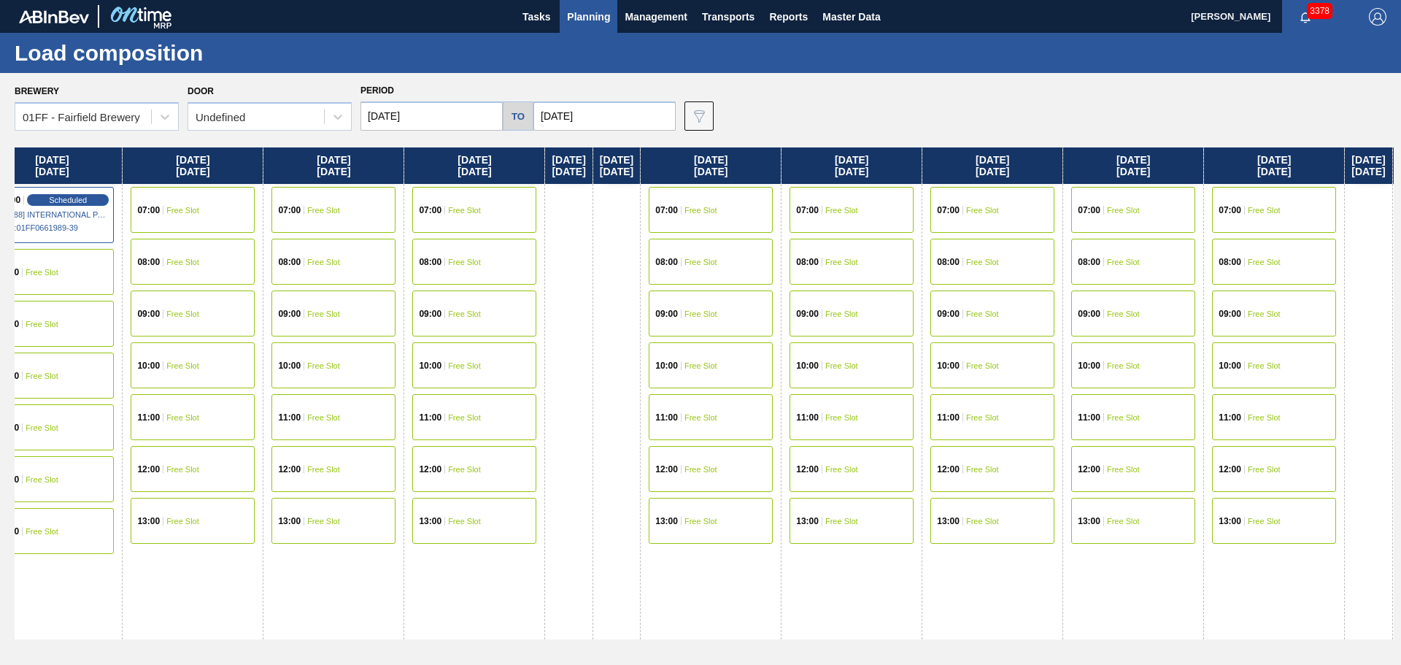
drag, startPoint x: 1059, startPoint y: 164, endPoint x: 955, endPoint y: 169, distance: 104.5
click at [955, 169] on div "Monday 08/18/2025 11:00 Free Slot 12:00 Free Slot 13:00 Free Slot Tuesday 08/19…" at bounding box center [704, 401] width 1379 height 509
click at [536, 204] on div "07:00 Free Slot" at bounding box center [474, 210] width 124 height 46
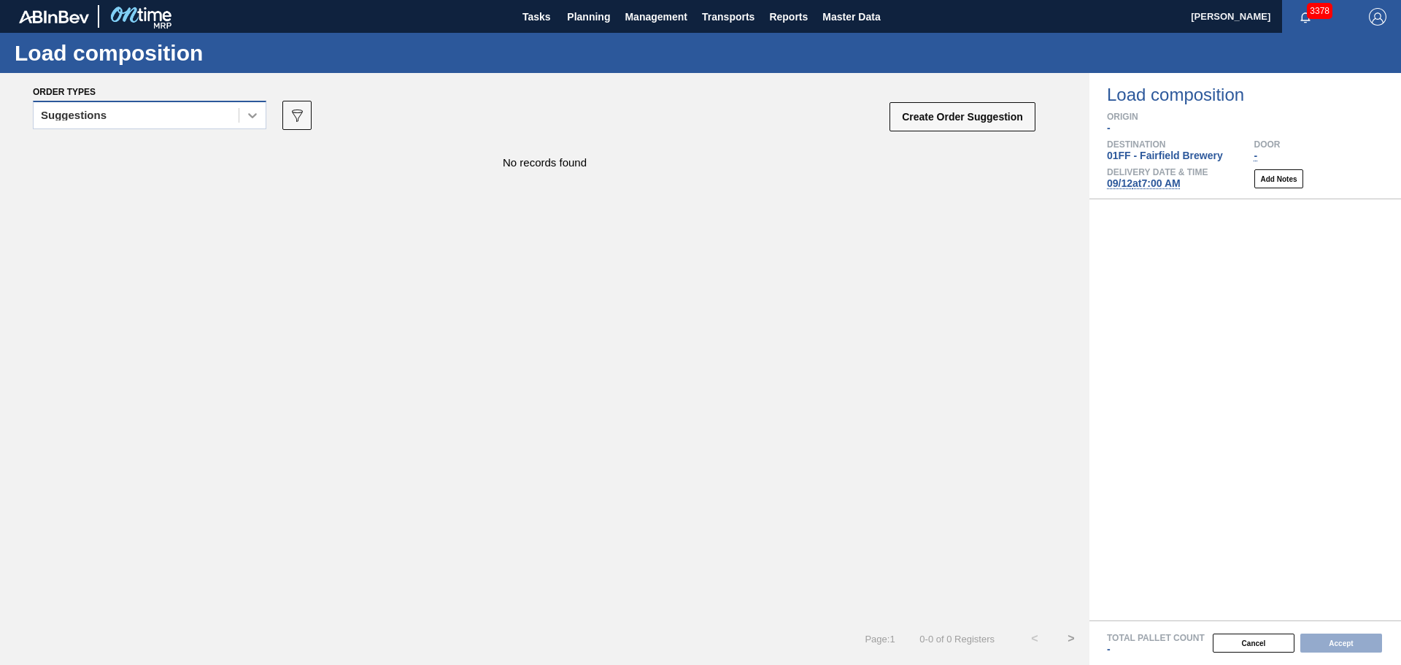
click at [247, 113] on icon at bounding box center [252, 115] width 15 height 15
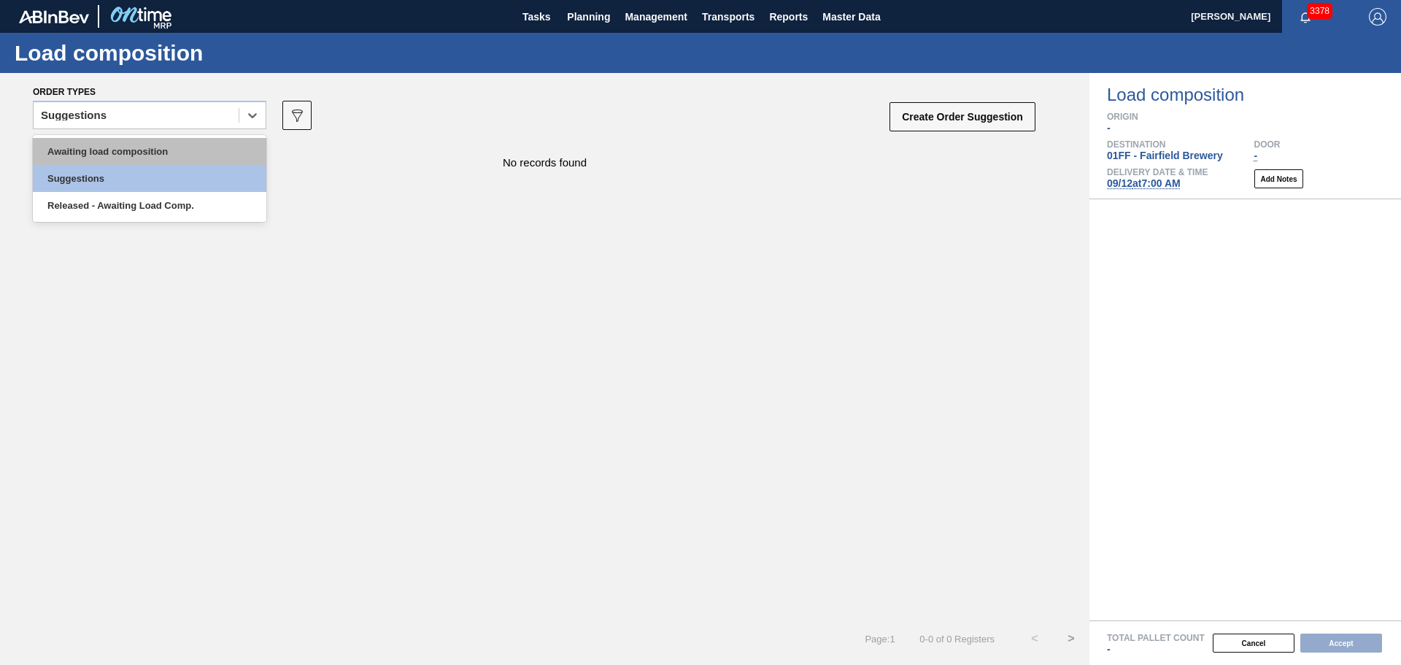
click at [188, 148] on div "Awaiting load composition" at bounding box center [150, 151] width 234 height 27
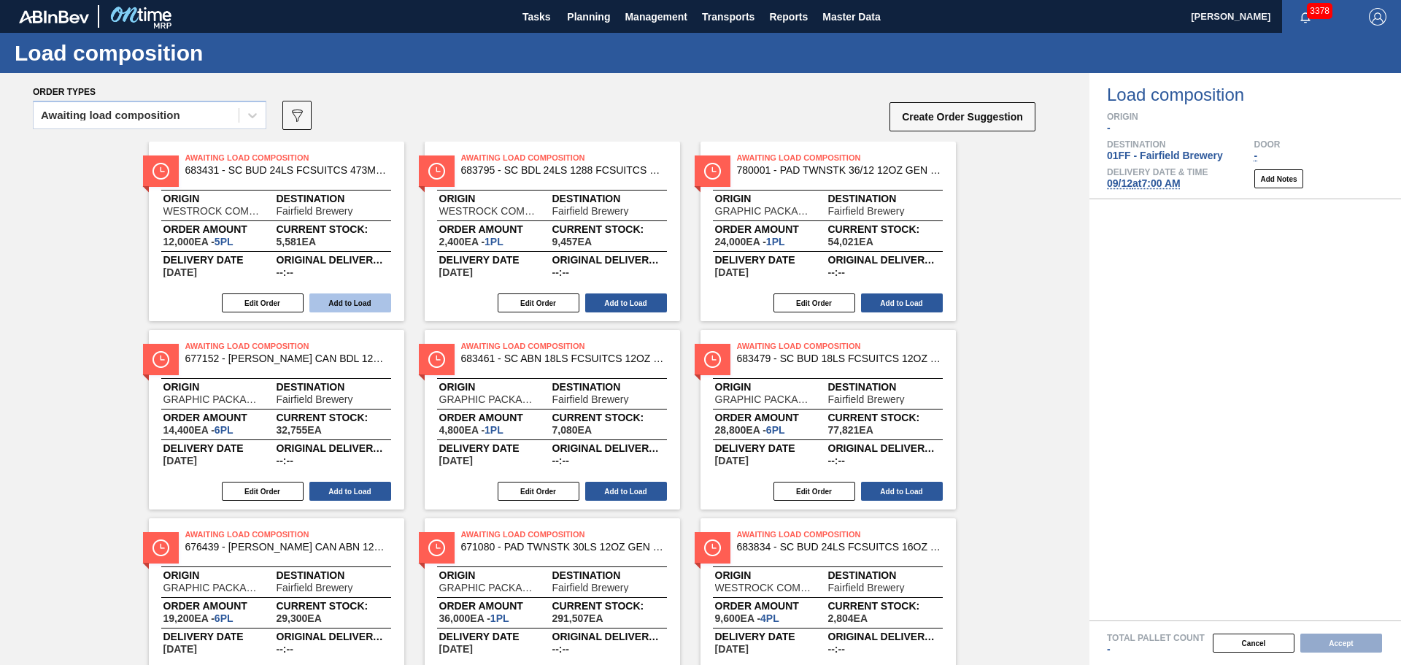
click at [373, 296] on button "Add to Load" at bounding box center [350, 302] width 82 height 19
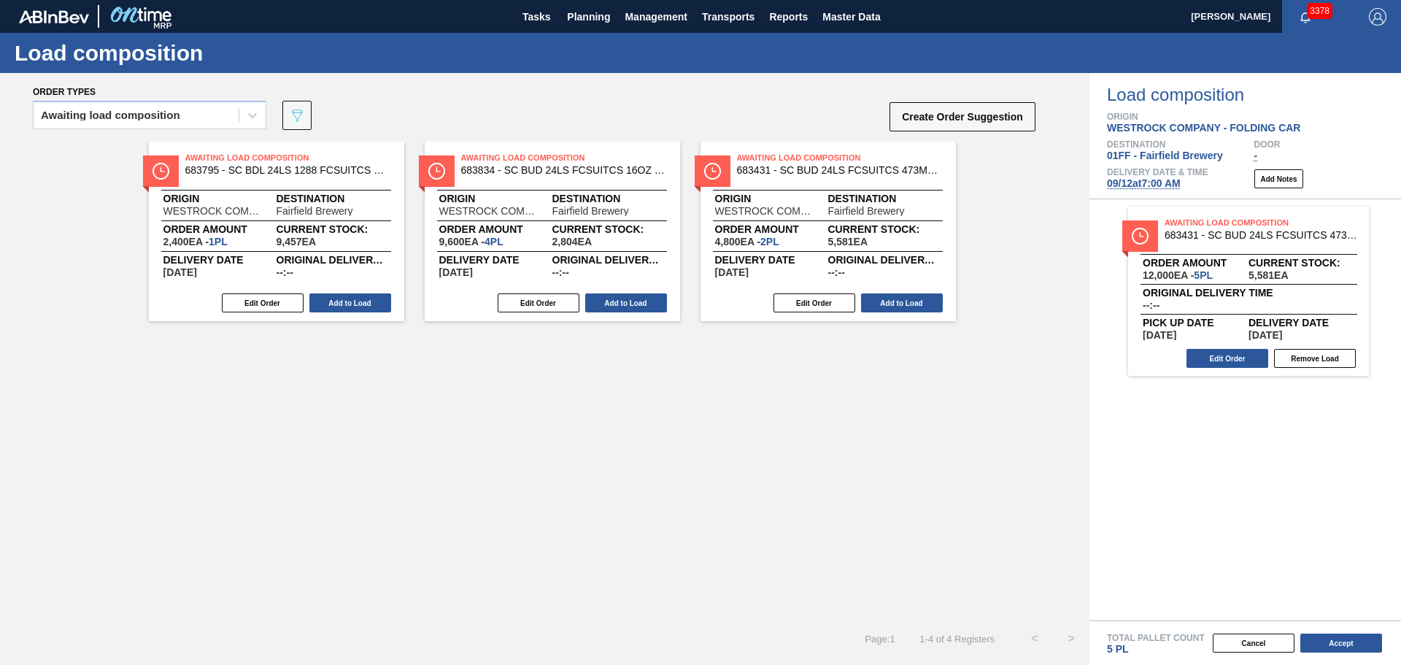
click at [373, 296] on button "Add to Load" at bounding box center [350, 302] width 82 height 19
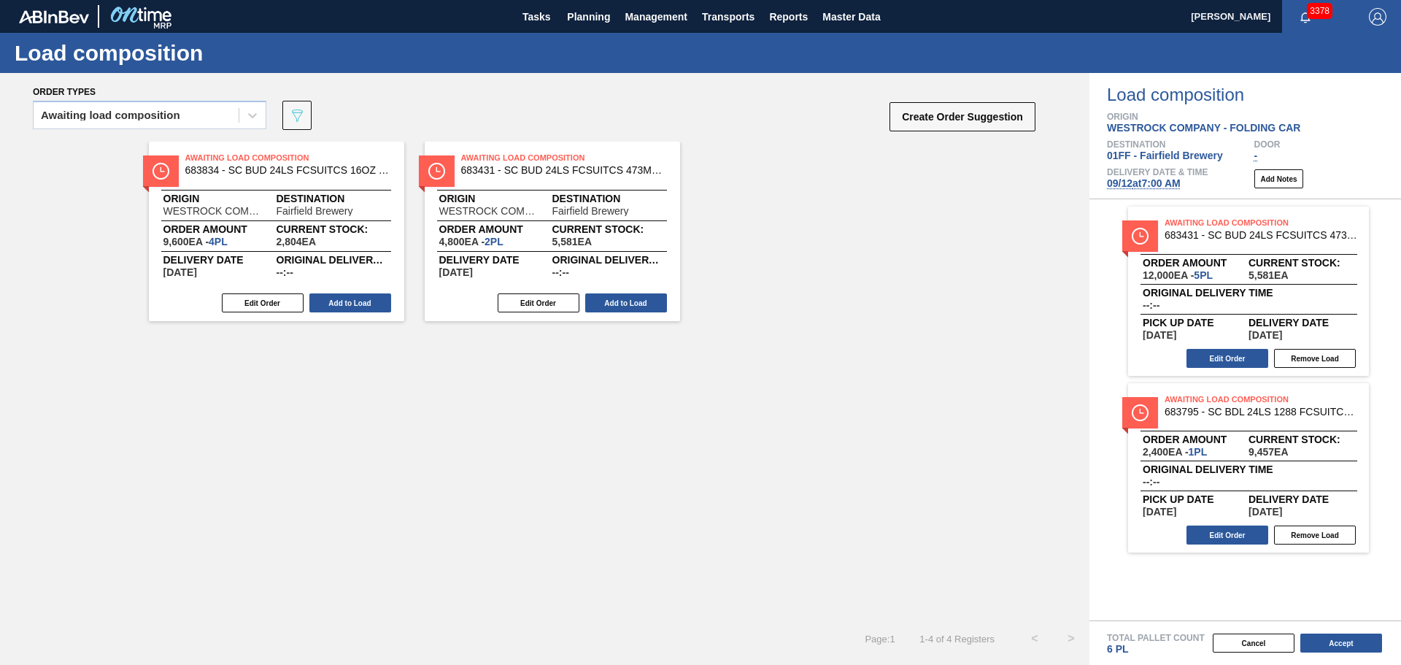
click at [373, 296] on button "Add to Load" at bounding box center [350, 302] width 82 height 19
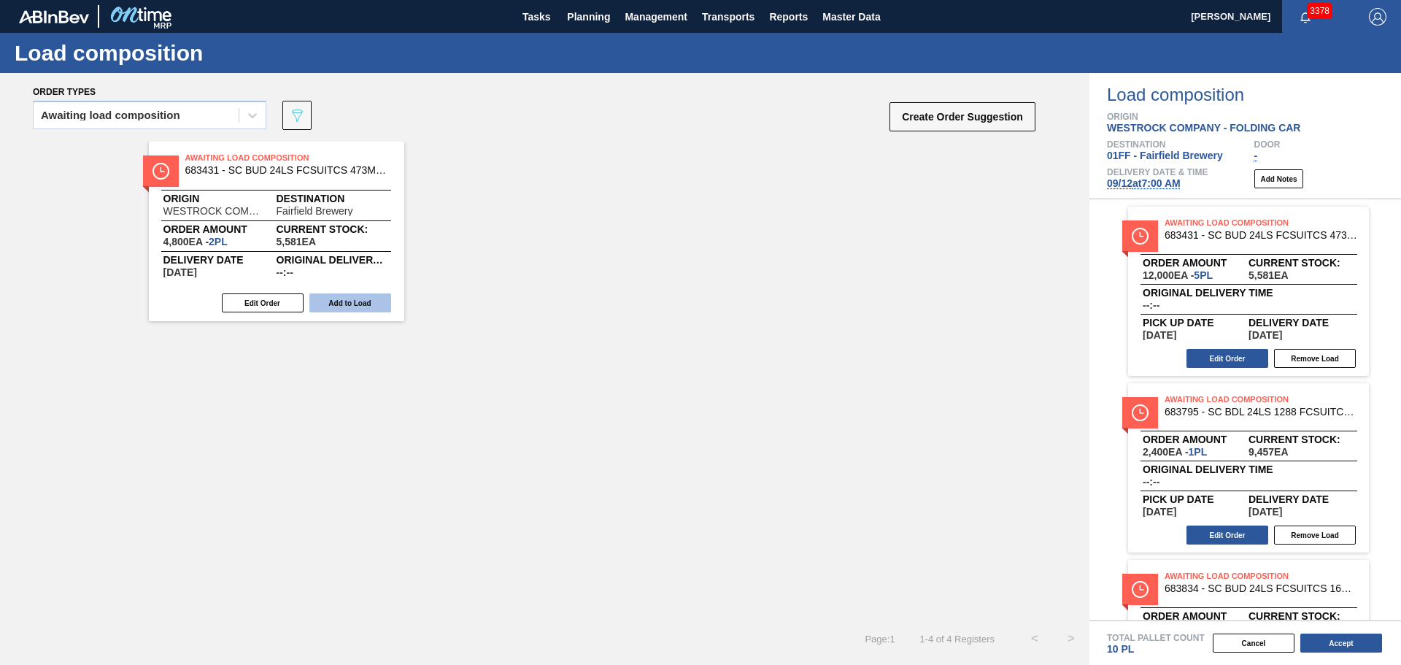
click at [373, 296] on button "Add to Load" at bounding box center [350, 302] width 82 height 19
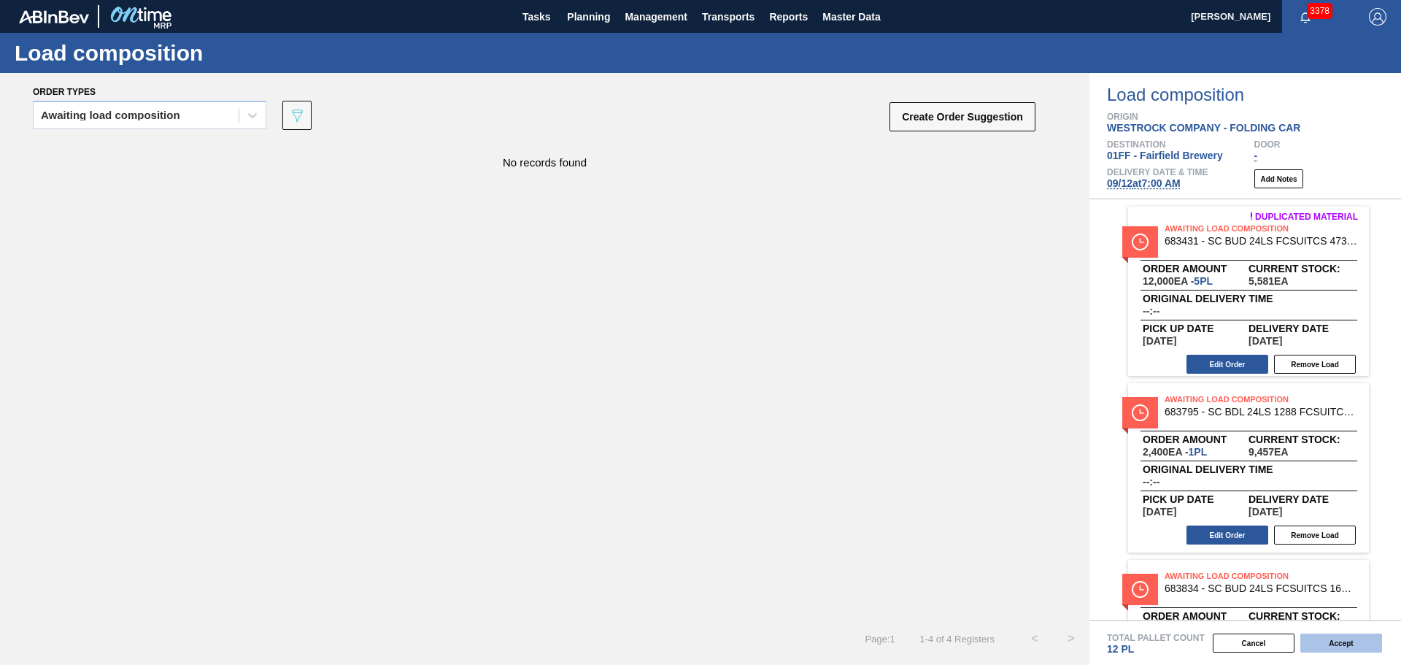
click at [1336, 641] on button "Accept" at bounding box center [1341, 642] width 82 height 19
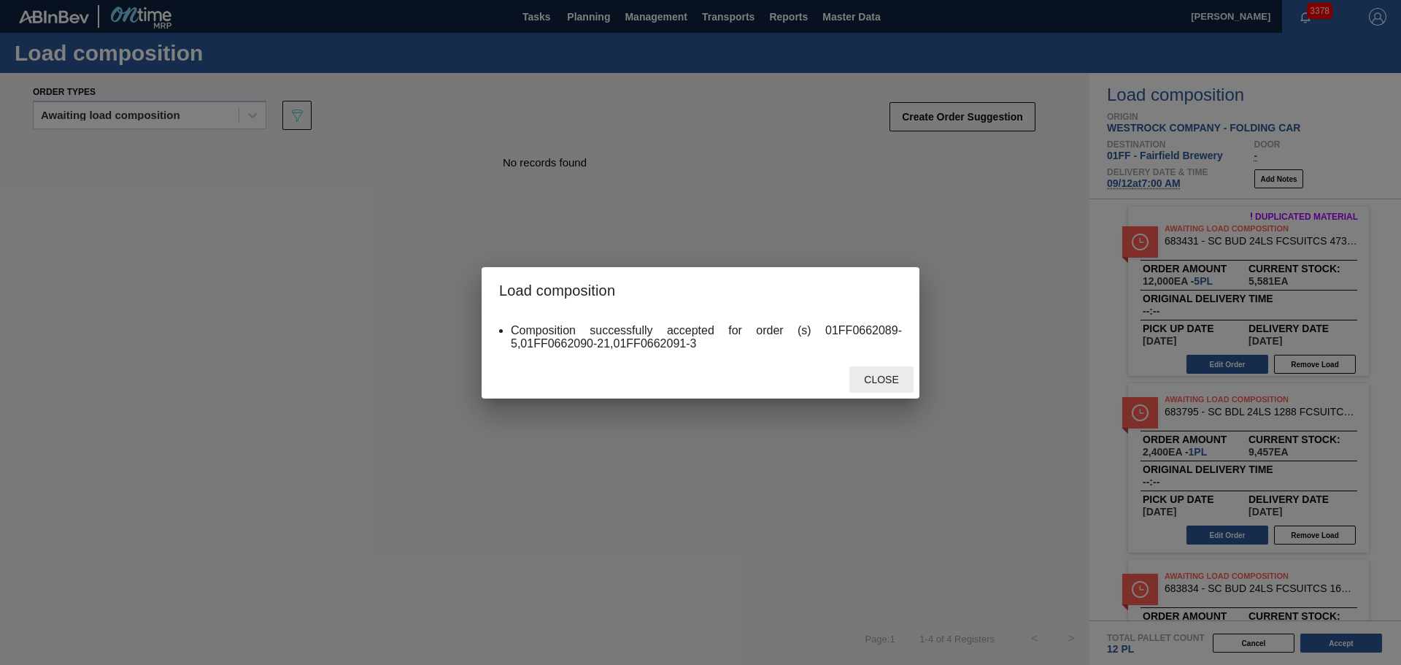
click at [861, 374] on span "Close" at bounding box center [881, 380] width 58 height 12
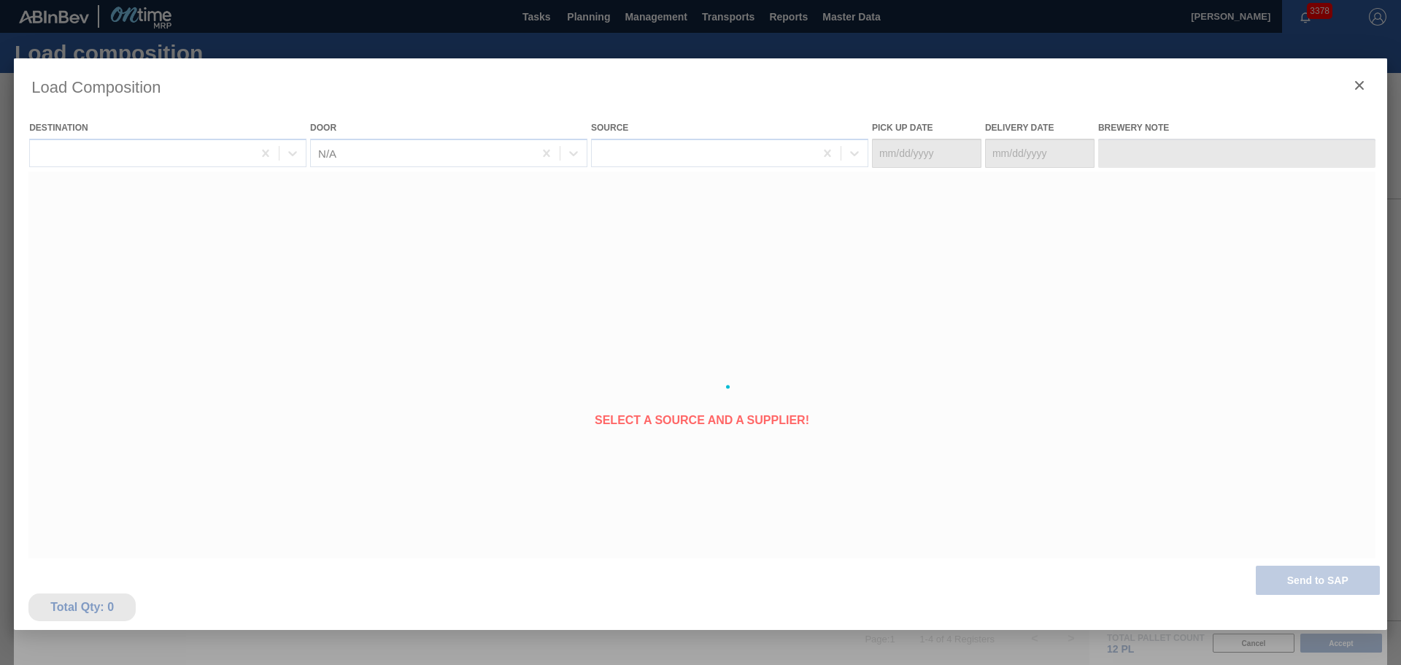
type Date "[DATE]"
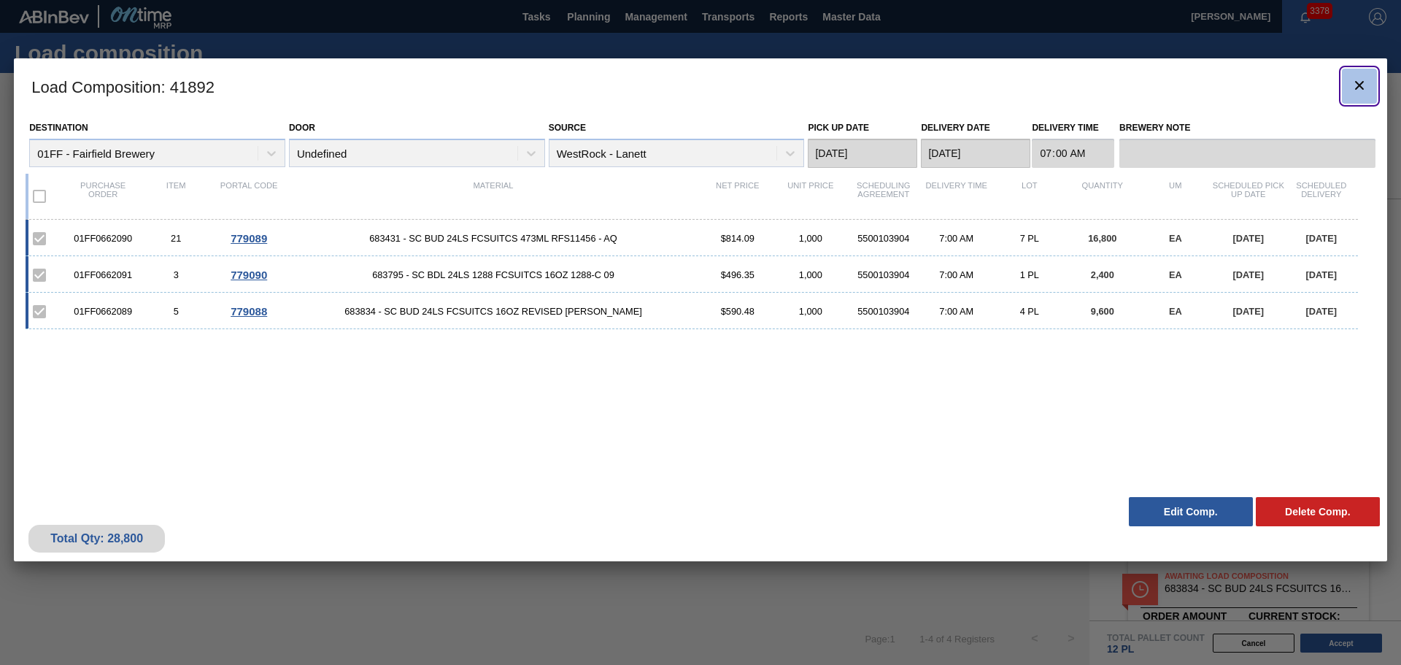
click at [1355, 78] on icon "botão de ícone" at bounding box center [1360, 86] width 18 height 18
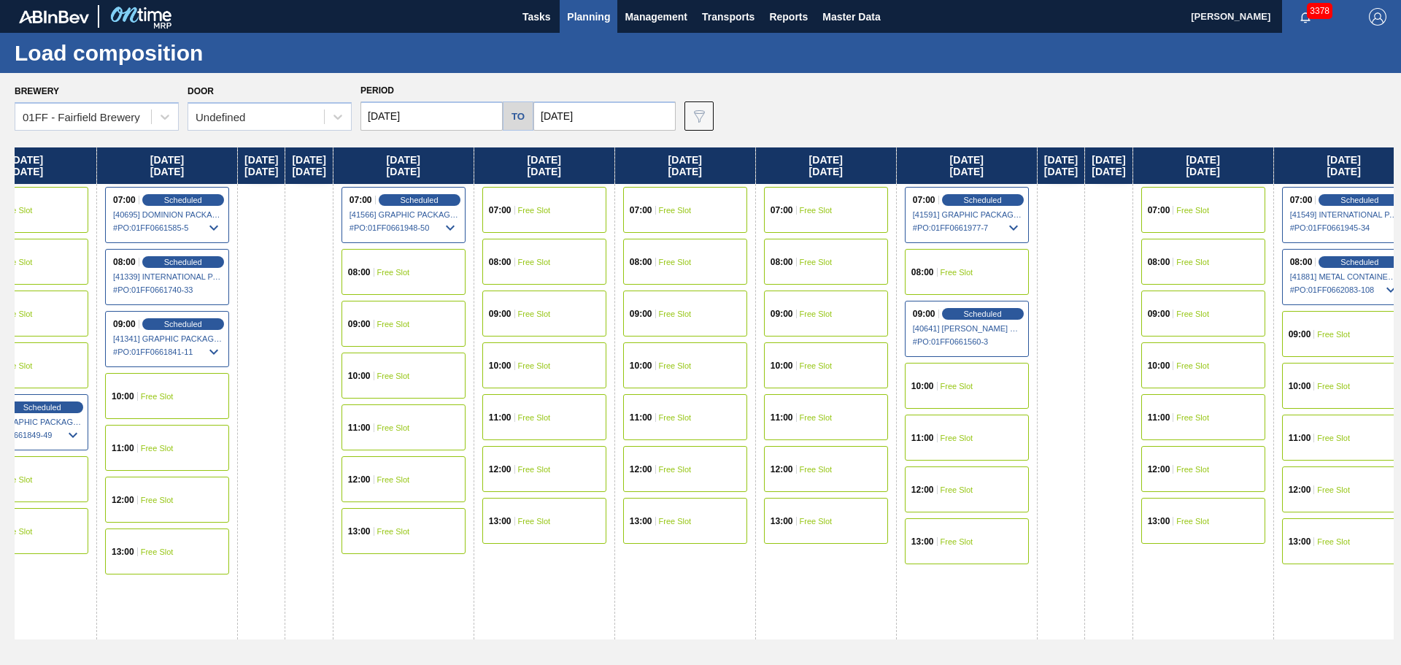
scroll to position [0, 497]
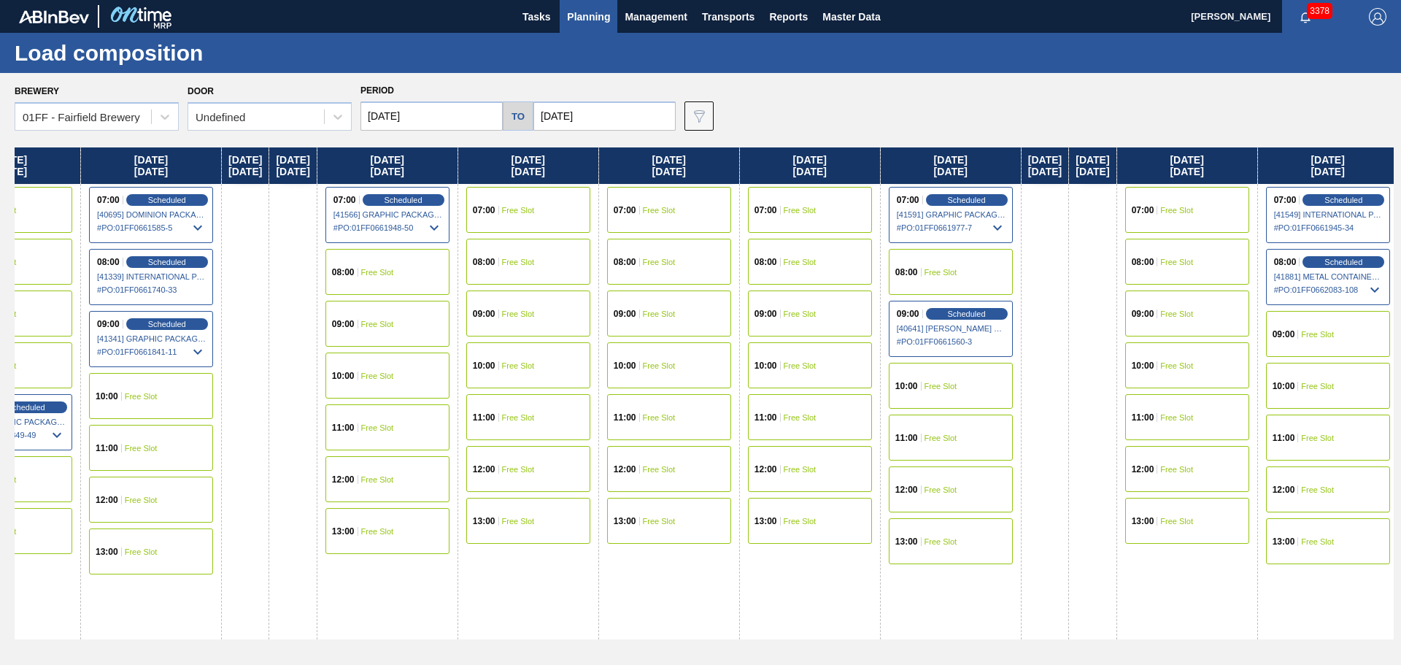
drag, startPoint x: 838, startPoint y: 164, endPoint x: 373, endPoint y: 163, distance: 464.9
click at [373, 163] on div "Monday 08/18/2025 11:00 Free Slot 12:00 Free Slot 13:00 Free Slot Tuesday 08/19…" at bounding box center [704, 401] width 1379 height 509
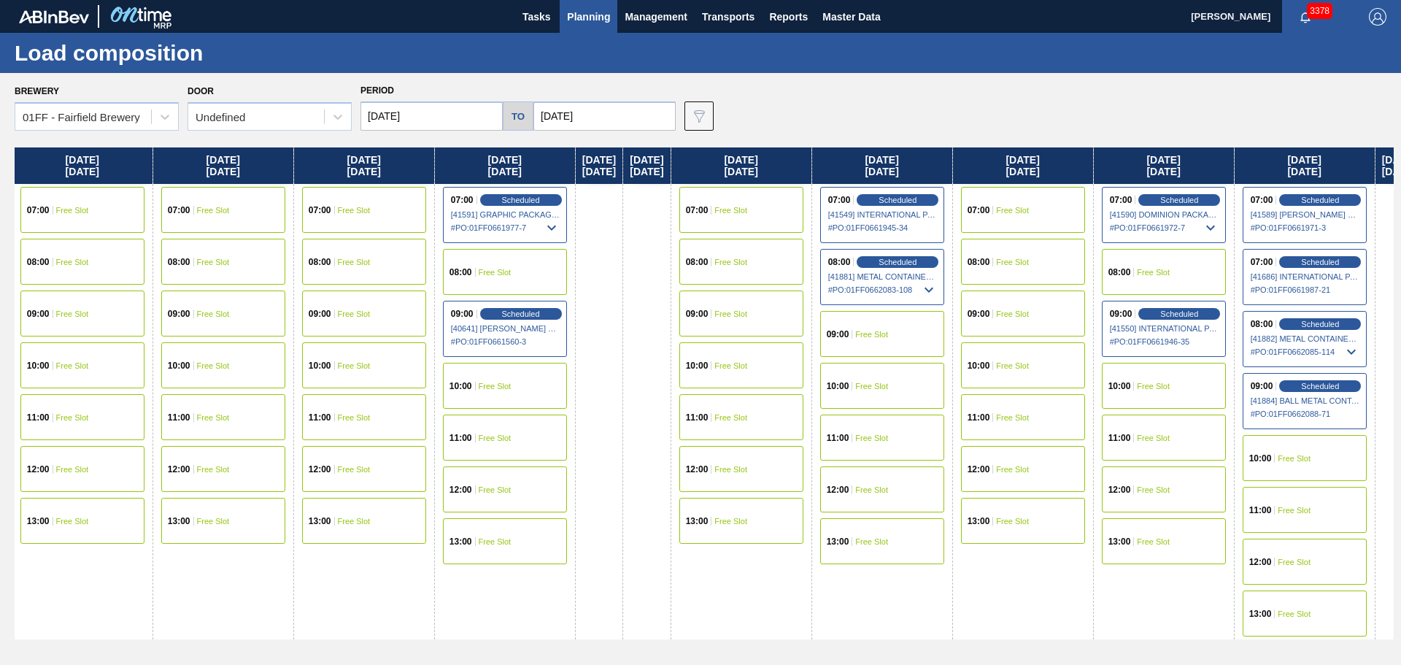
drag, startPoint x: 723, startPoint y: 169, endPoint x: 257, endPoint y: 222, distance: 469.4
click at [257, 223] on div "Monday 08/18/2025 11:00 Free Slot 12:00 Free Slot 13:00 Free Slot Tuesday 08/19…" at bounding box center [704, 401] width 1379 height 509
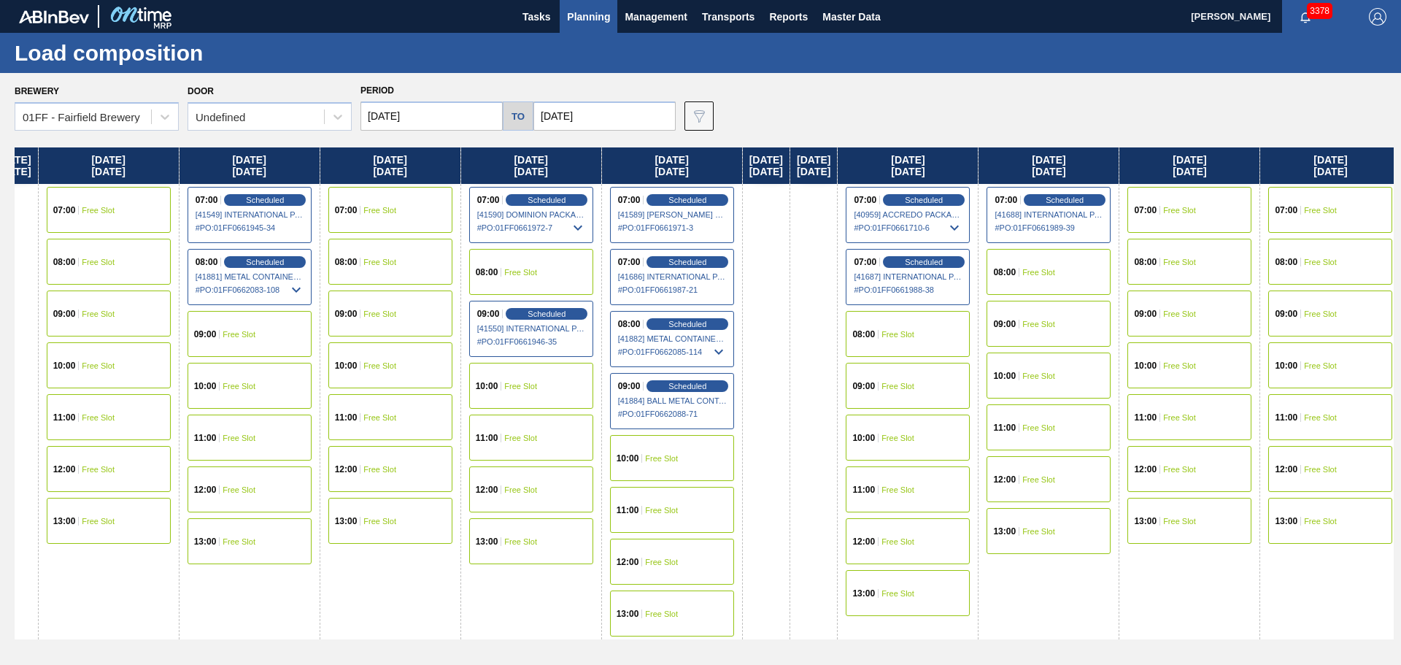
drag, startPoint x: 1055, startPoint y: 163, endPoint x: 419, endPoint y: 161, distance: 636.4
click at [419, 161] on div "Monday 08/18/2025 11:00 Free Slot 12:00 Free Slot 13:00 Free Slot Tuesday 08/19…" at bounding box center [704, 401] width 1379 height 509
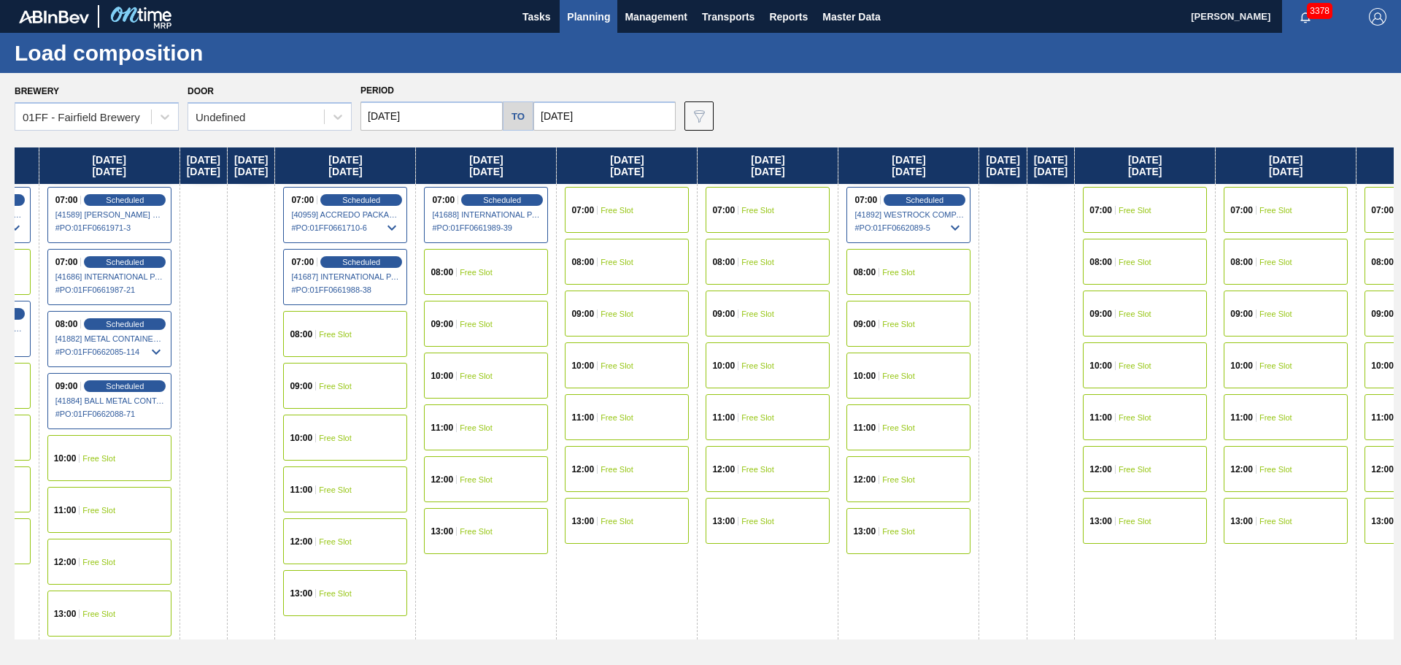
drag, startPoint x: 1093, startPoint y: 163, endPoint x: 515, endPoint y: 162, distance: 577.3
click at [515, 162] on div "Monday 08/18/2025 11:00 Free Slot 12:00 Free Slot 13:00 Free Slot Tuesday 08/19…" at bounding box center [704, 401] width 1379 height 509
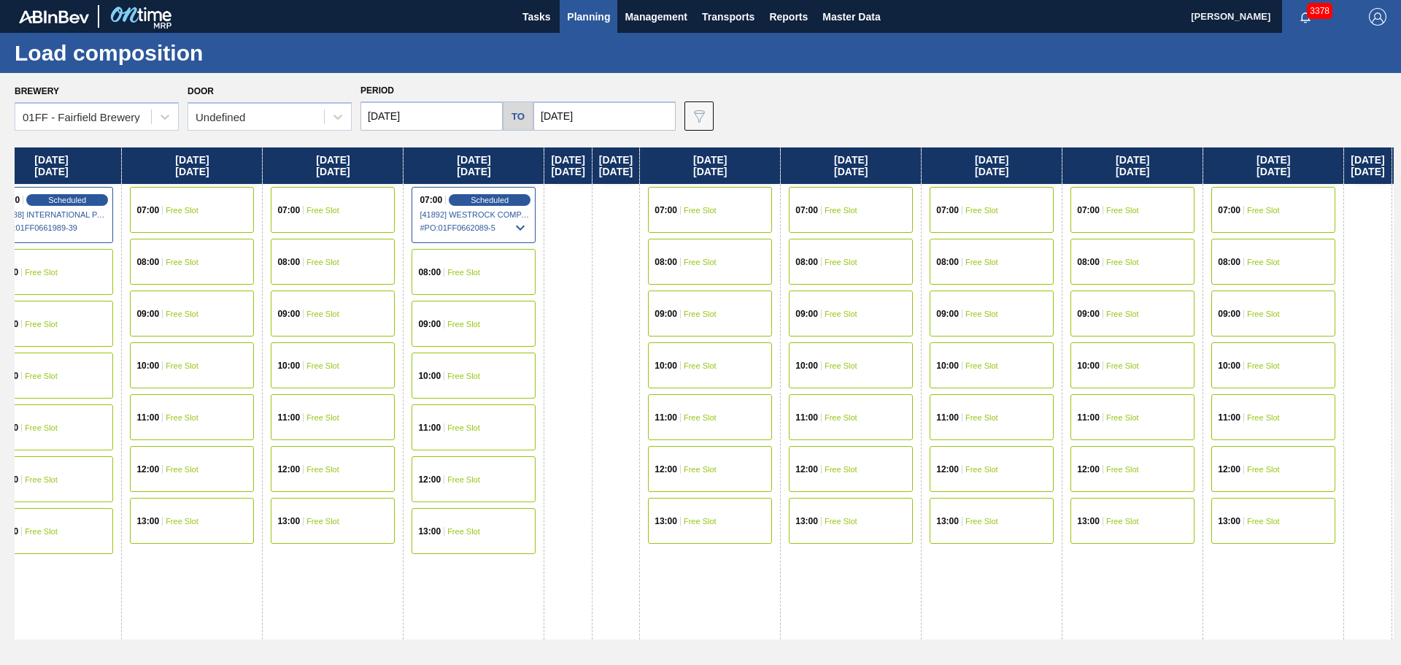
drag, startPoint x: 968, startPoint y: 174, endPoint x: 526, endPoint y: 160, distance: 442.5
click at [522, 163] on div "Monday 08/18/2025 11:00 Free Slot 12:00 Free Slot 13:00 Free Slot Tuesday 08/19…" at bounding box center [704, 401] width 1379 height 509
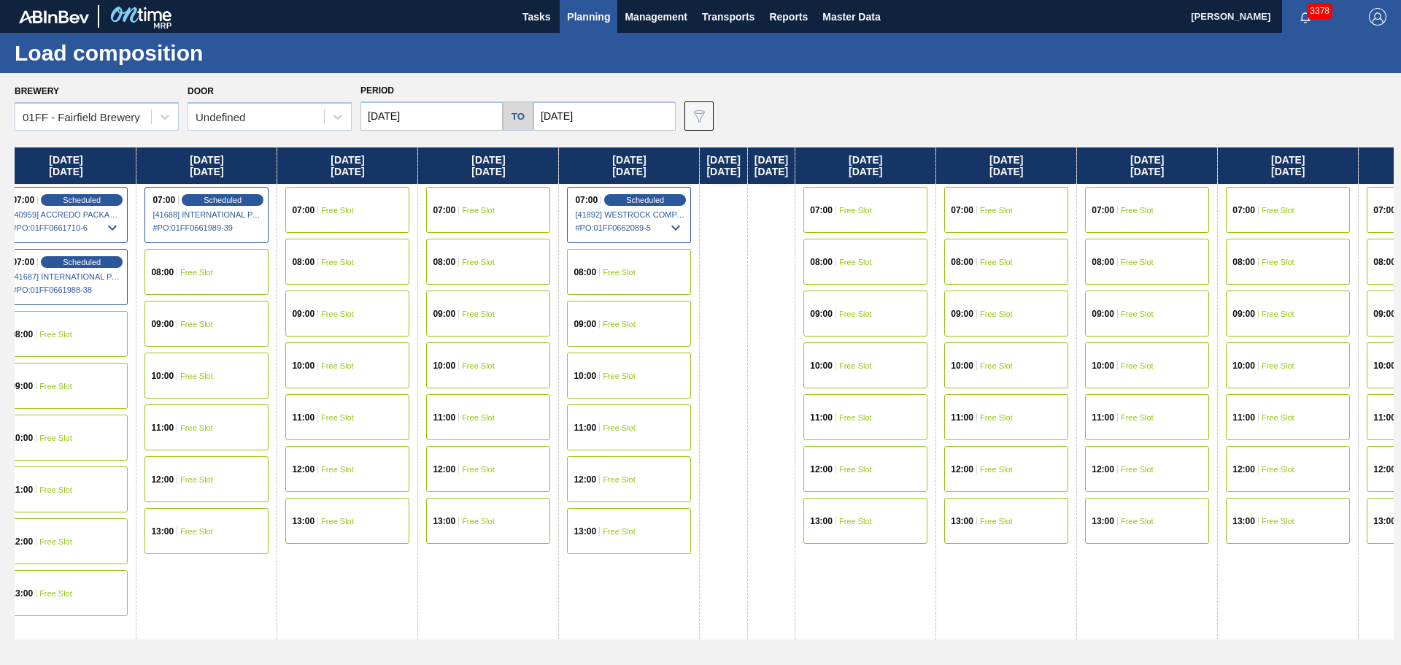
drag, startPoint x: 421, startPoint y: 166, endPoint x: 460, endPoint y: 212, distance: 60.1
click at [545, 180] on div "Monday 08/18/2025 11:00 Free Slot 12:00 Free Slot 13:00 Free Slot Tuesday 08/19…" at bounding box center [704, 401] width 1379 height 509
click at [126, 377] on div "09:00 Free Slot" at bounding box center [64, 386] width 124 height 46
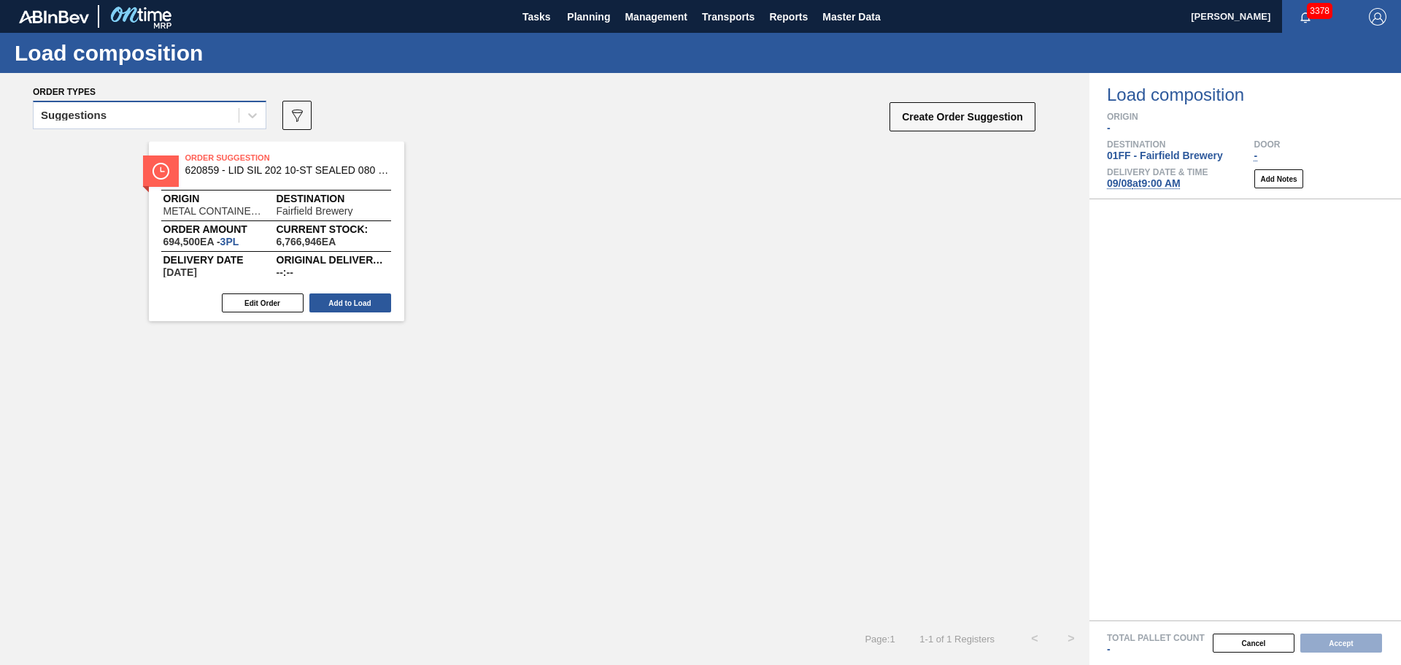
click at [177, 114] on div "Suggestions" at bounding box center [136, 115] width 205 height 21
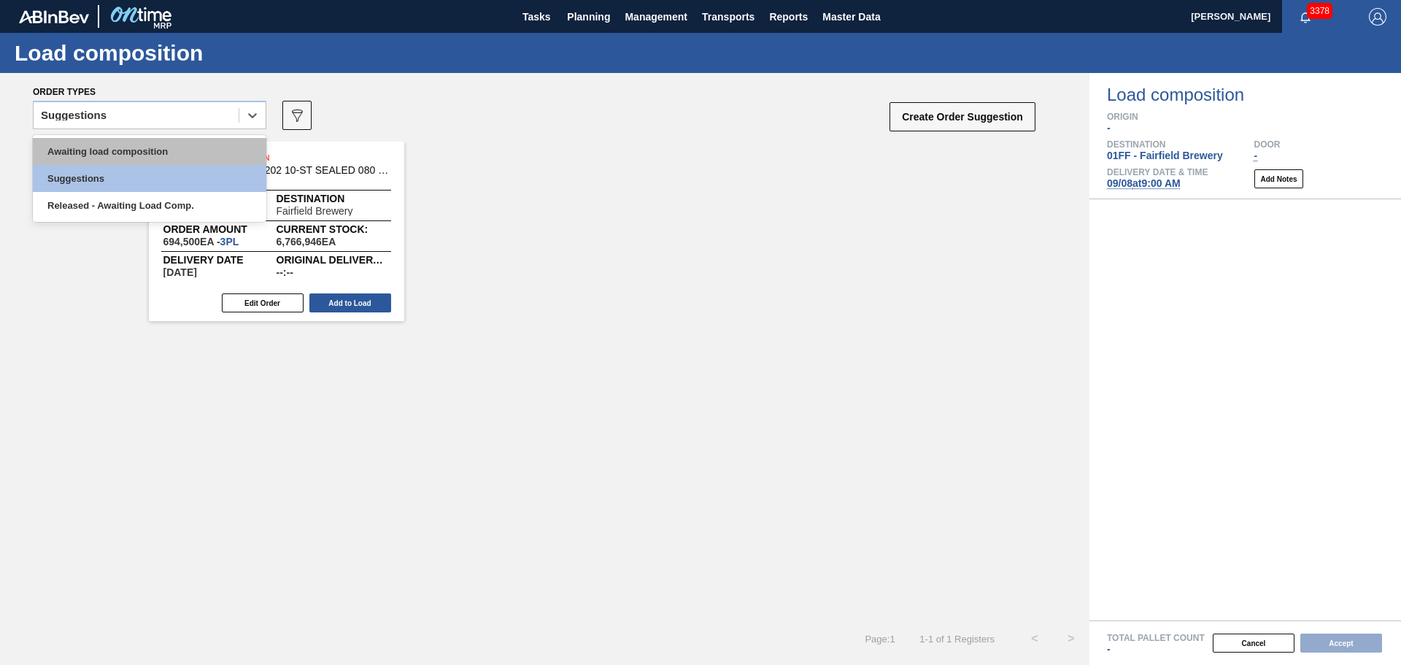
click at [176, 142] on div "Awaiting load composition" at bounding box center [150, 151] width 234 height 27
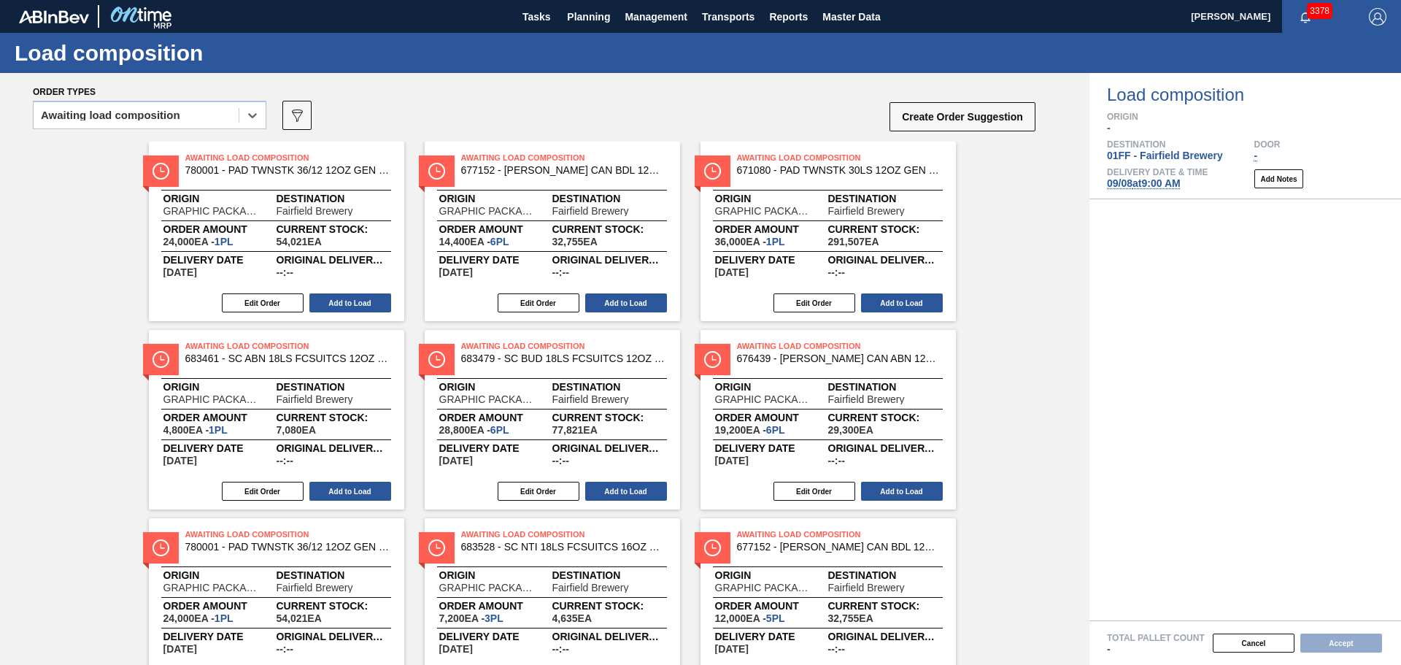
scroll to position [265, 0]
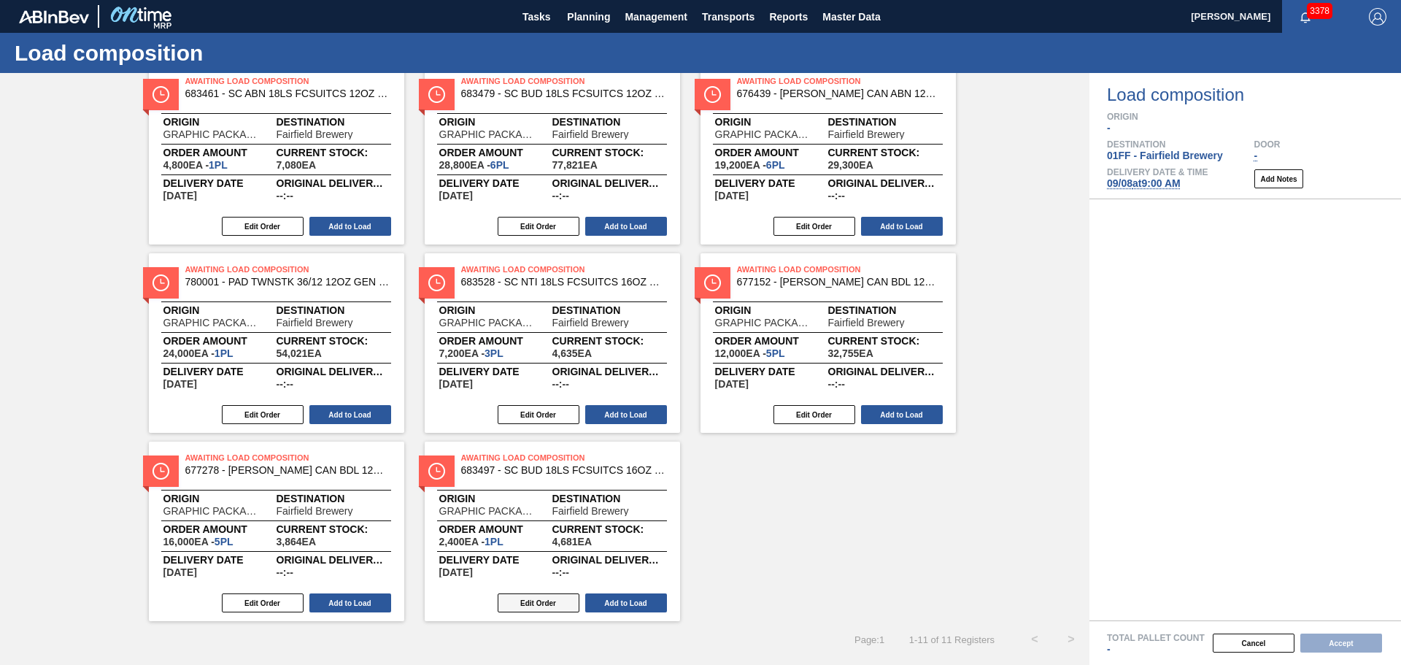
click at [546, 598] on button "Edit Order" at bounding box center [539, 602] width 82 height 19
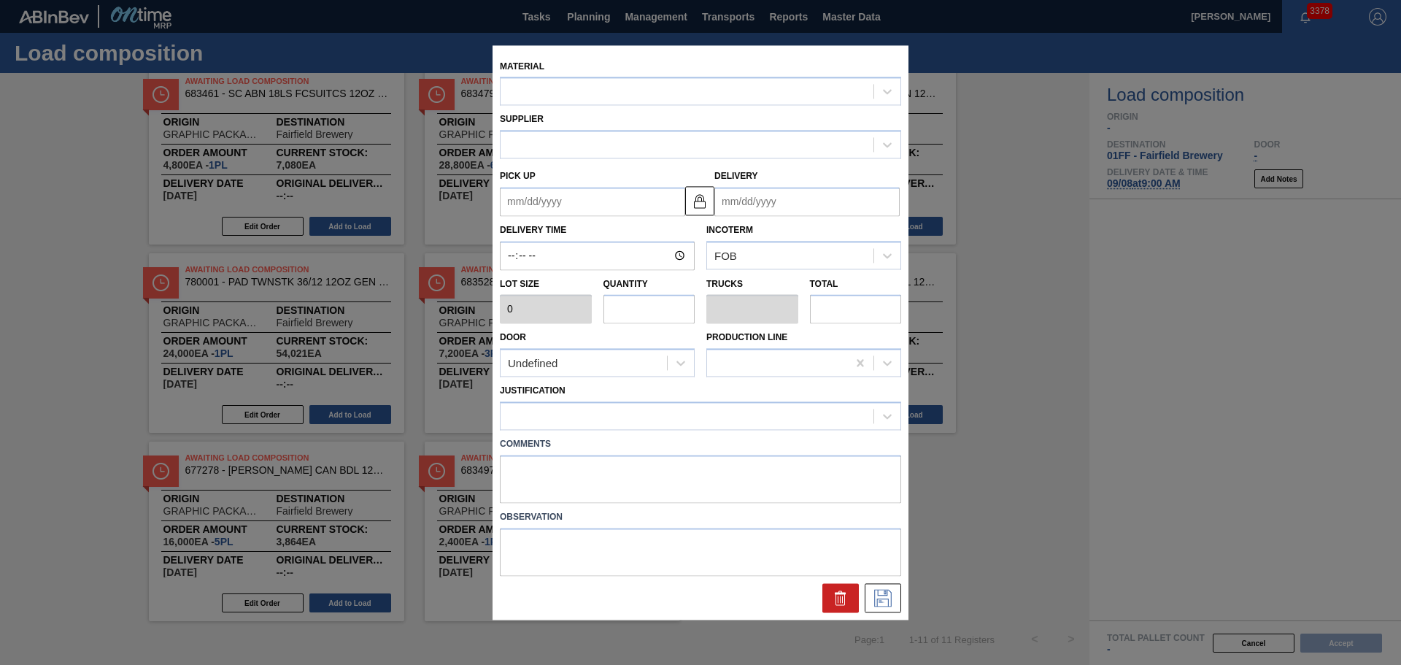
type input "2,400"
type input "1"
type input "0.042"
type input "2,400"
type up "[DATE]"
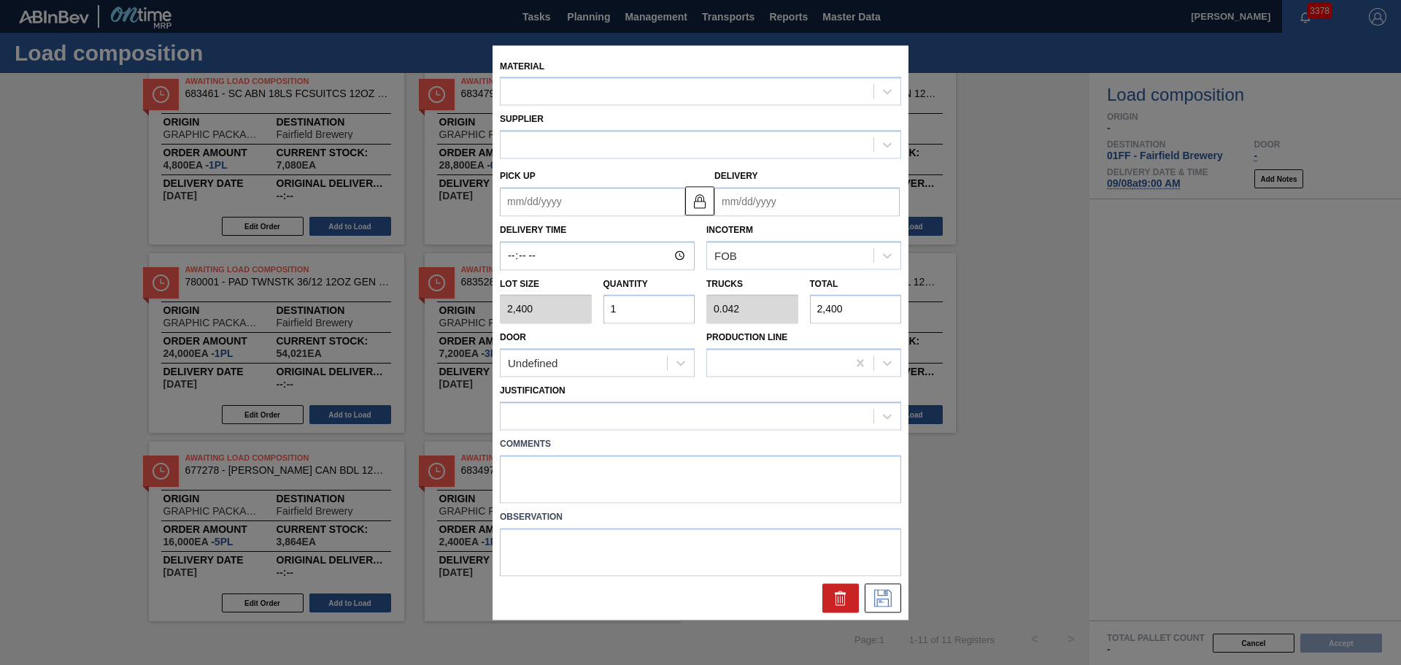
type input "08/28/2025"
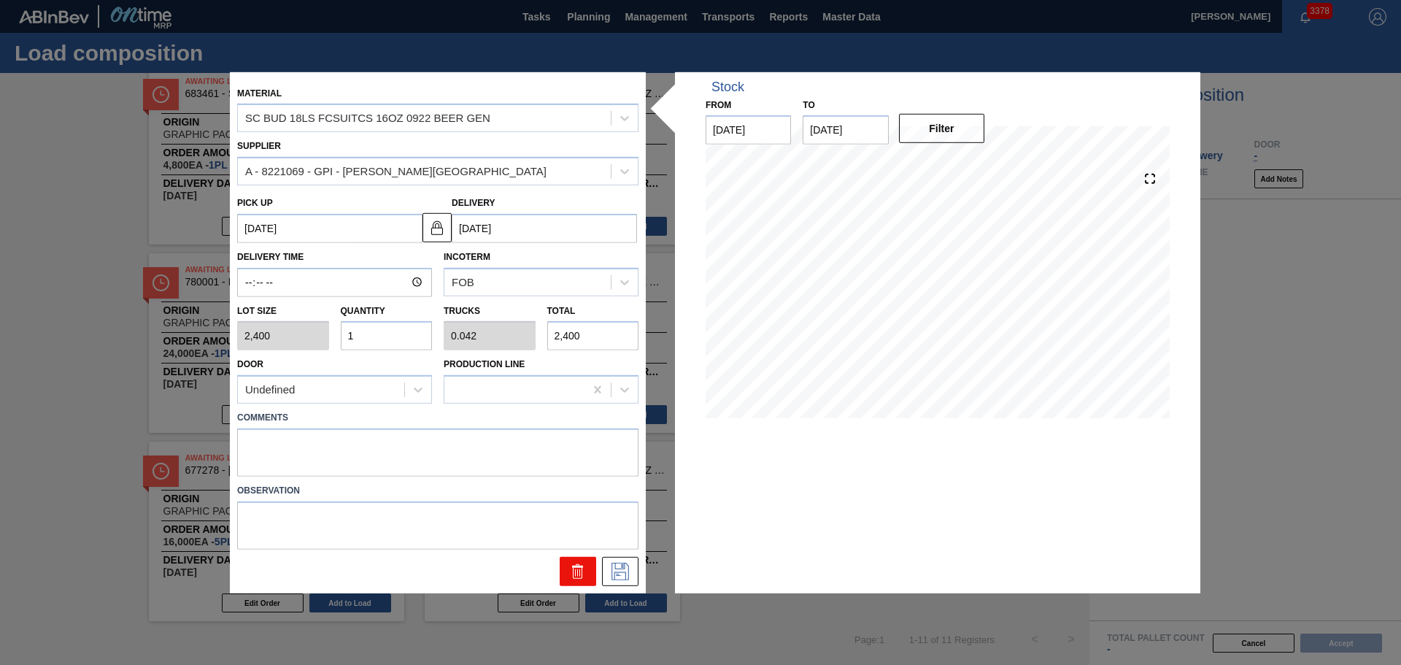
click at [577, 567] on icon at bounding box center [577, 567] width 11 height 2
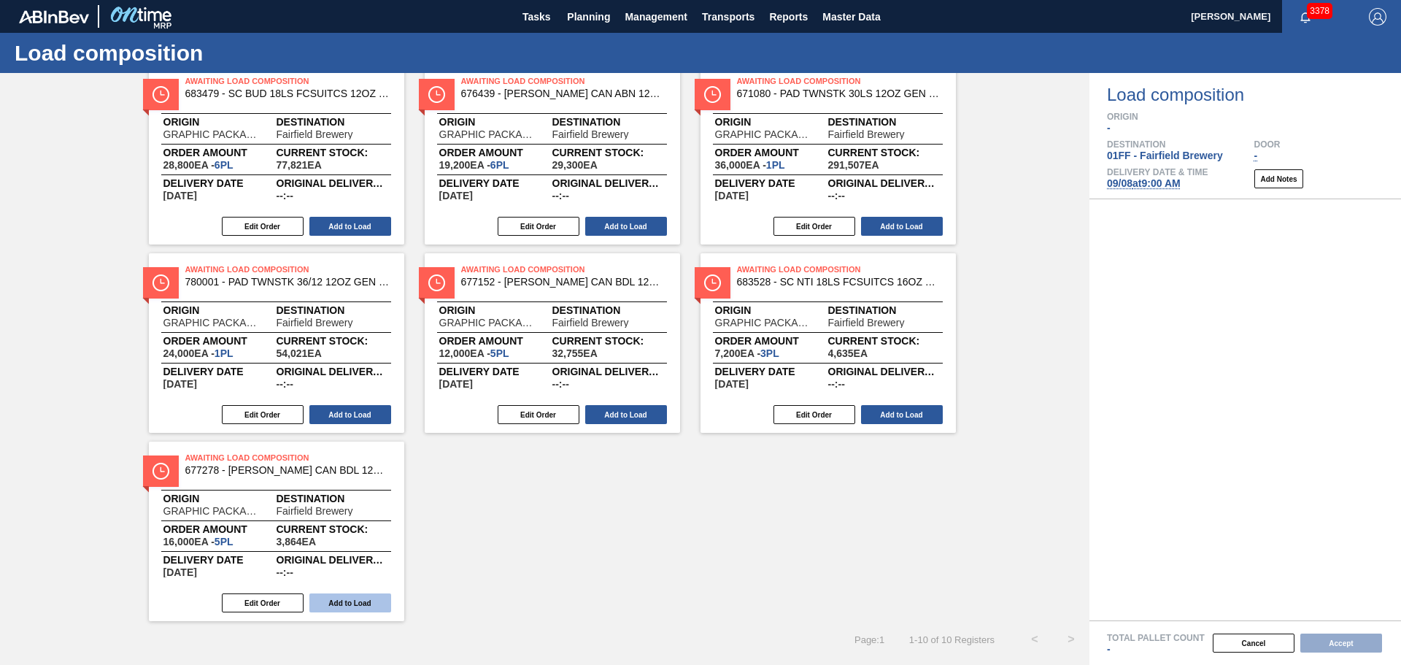
click at [374, 604] on button "Add to Load" at bounding box center [350, 602] width 82 height 19
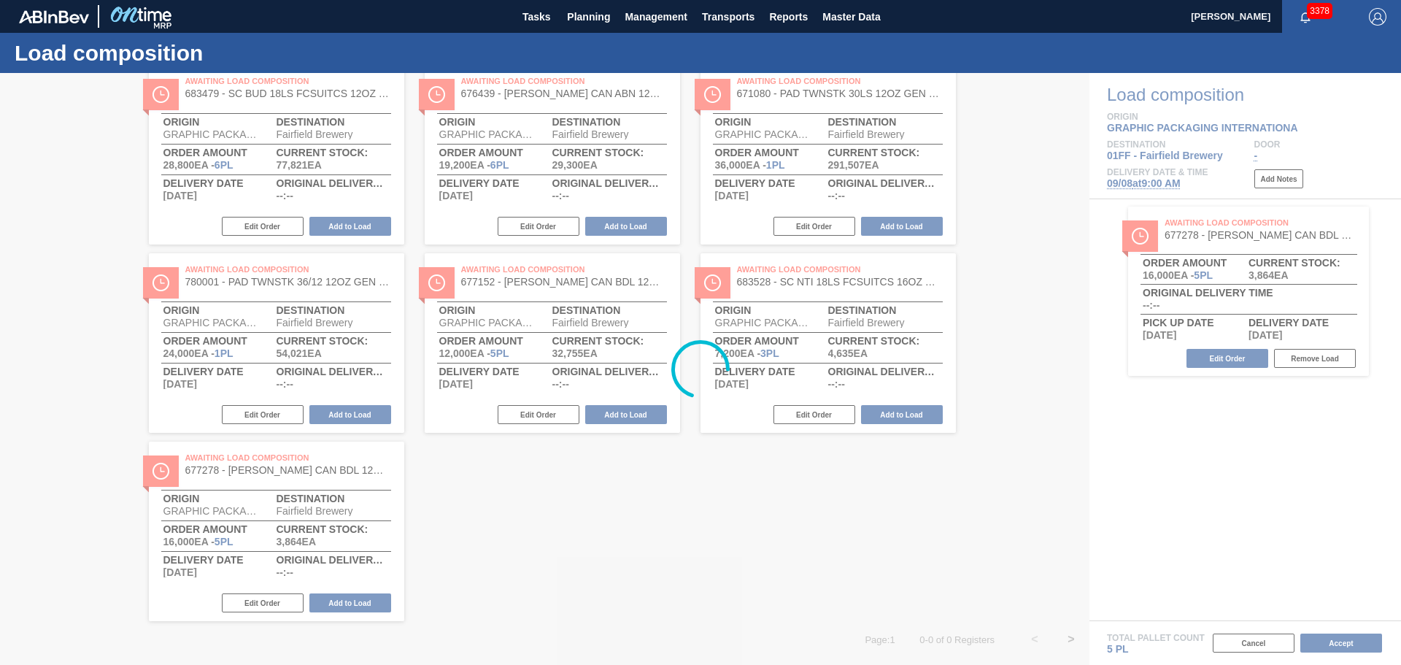
scroll to position [77, 0]
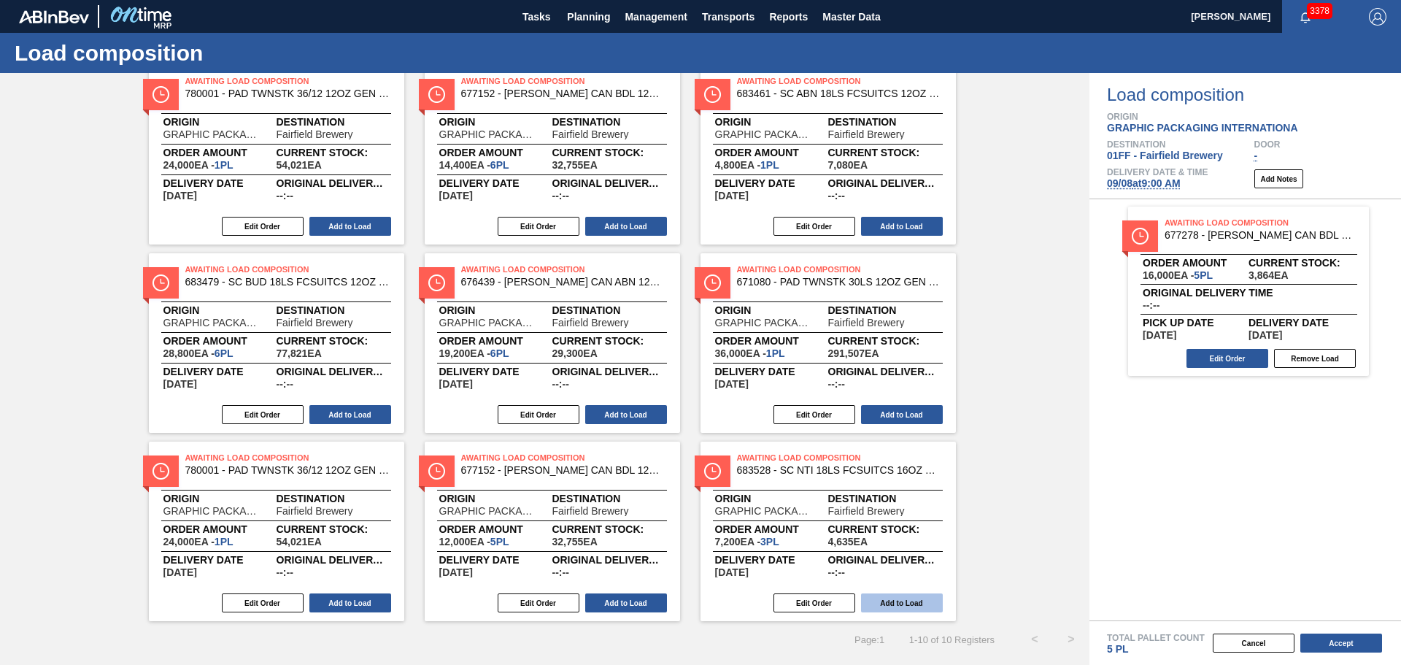
click at [908, 601] on button "Add to Load" at bounding box center [902, 602] width 82 height 19
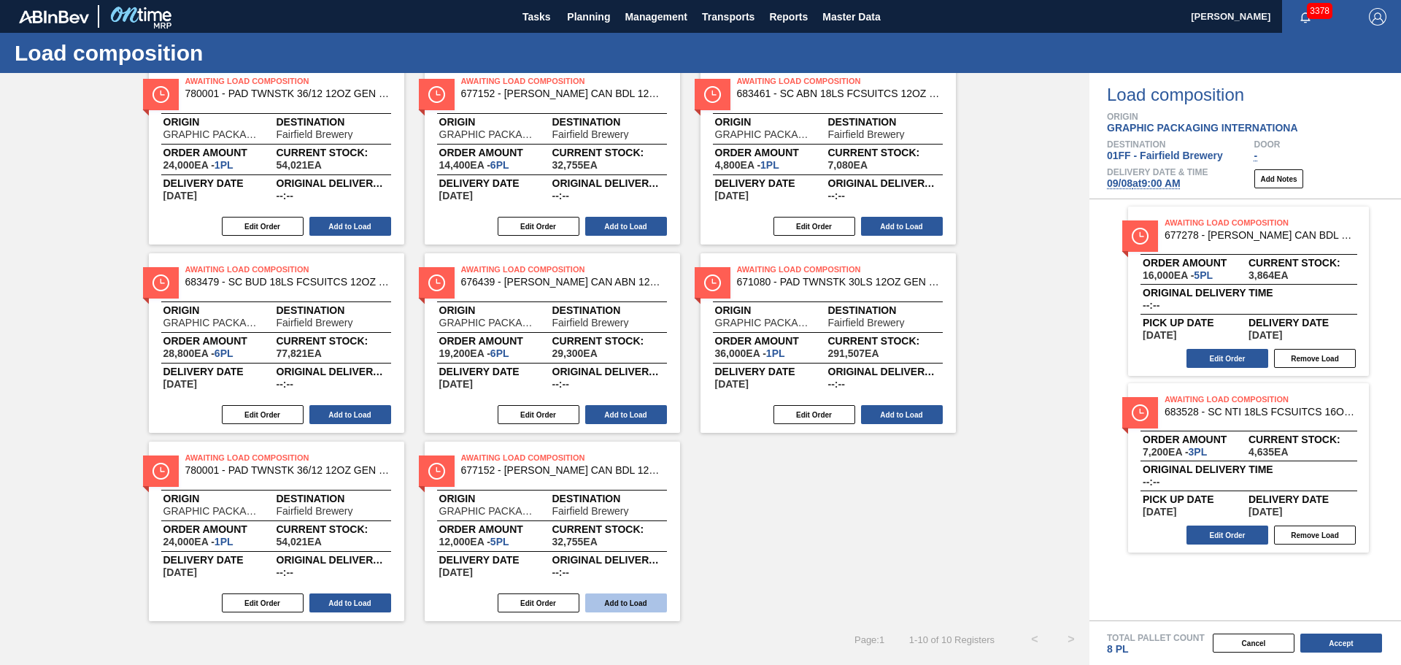
click at [650, 600] on button "Add to Load" at bounding box center [626, 602] width 82 height 19
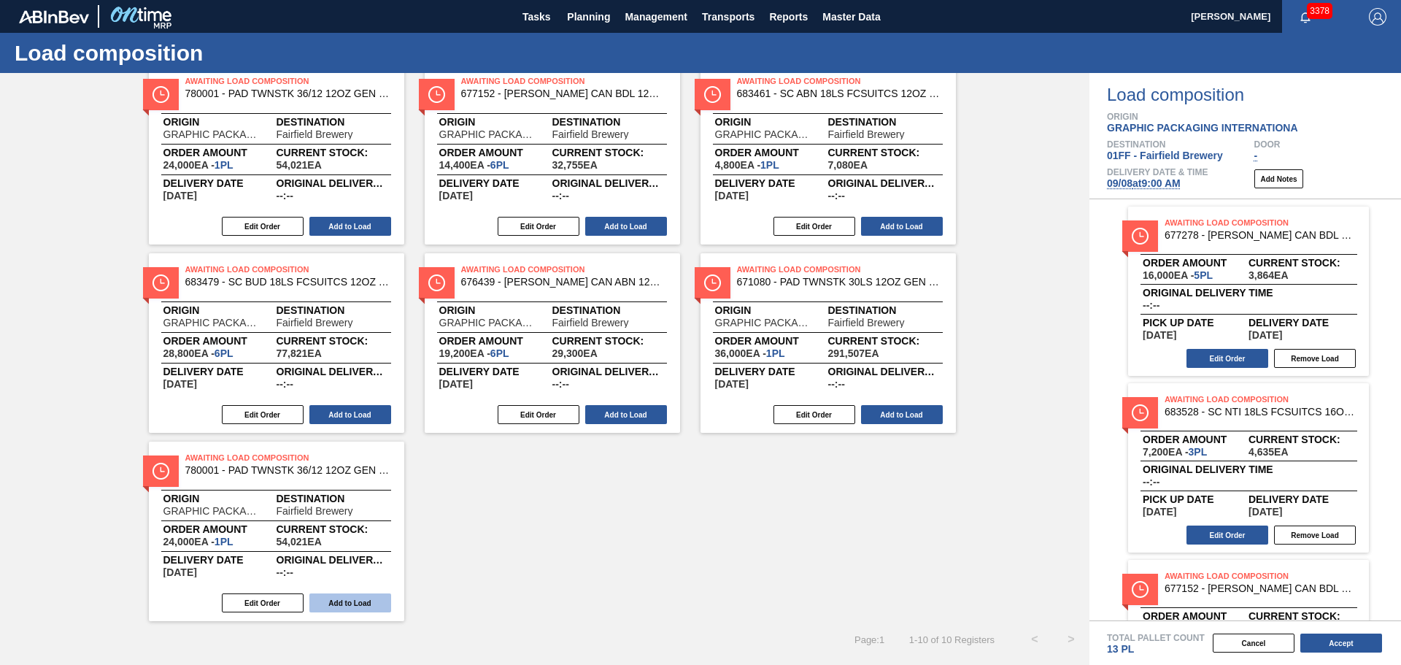
click at [352, 597] on button "Add to Load" at bounding box center [350, 602] width 82 height 19
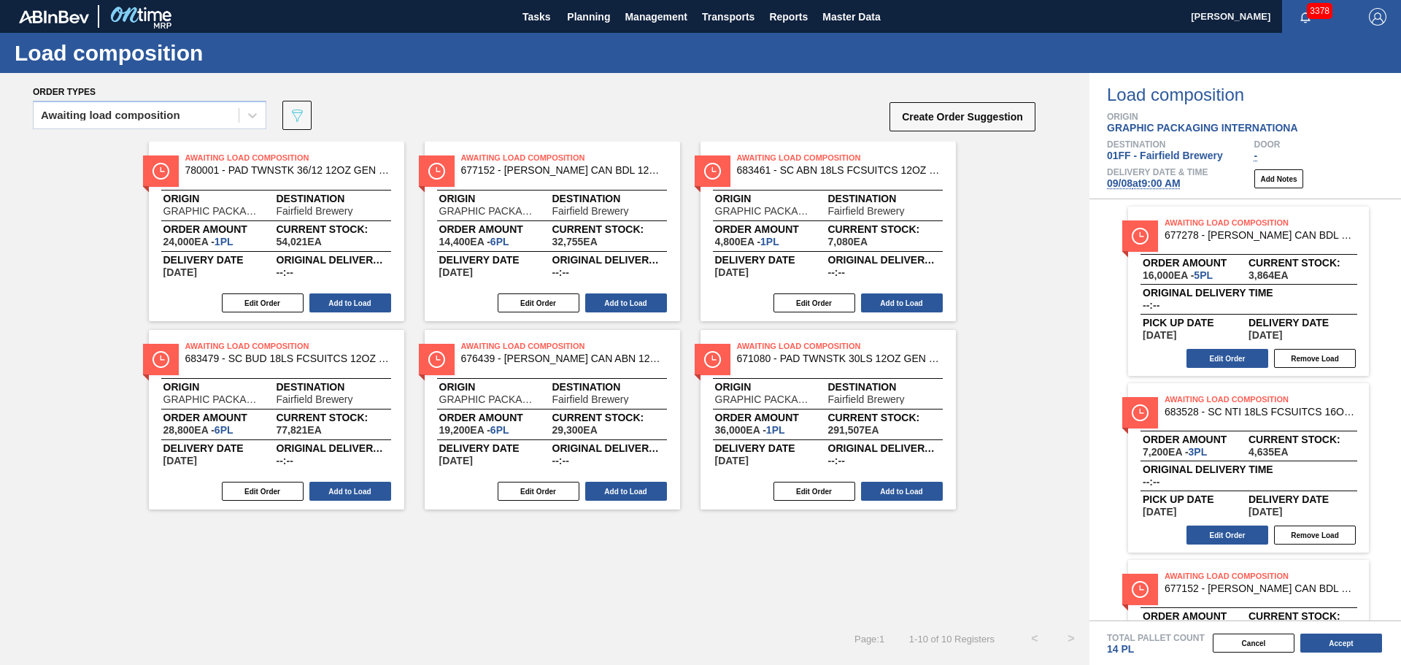
scroll to position [0, 0]
click at [633, 490] on button "Add to Load" at bounding box center [626, 491] width 82 height 19
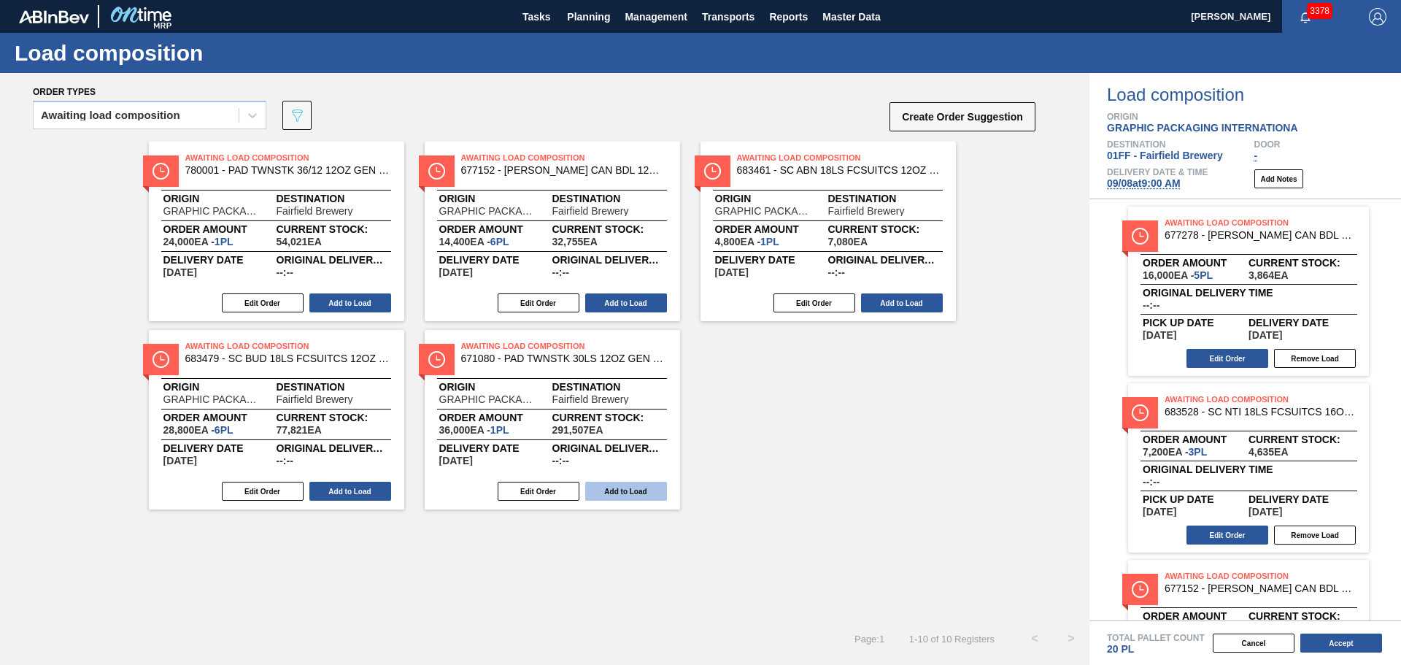
click at [631, 490] on button "Add to Load" at bounding box center [626, 491] width 82 height 19
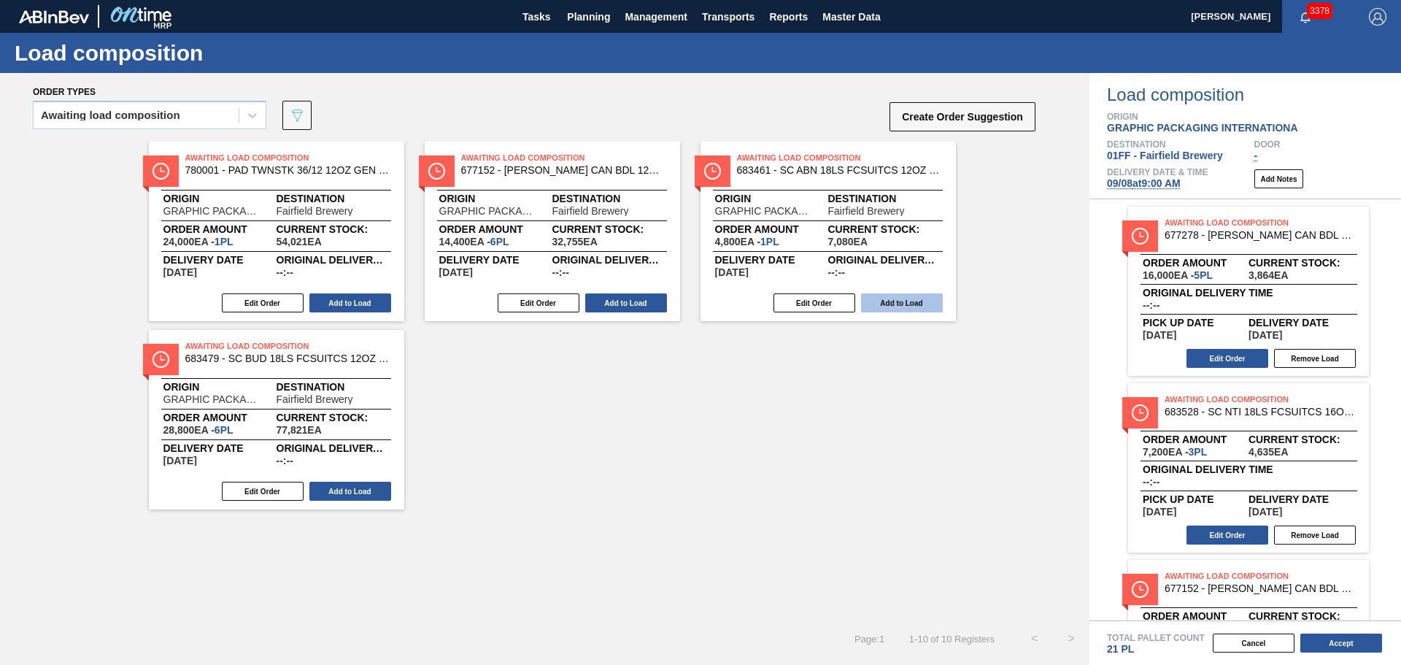
click at [928, 306] on button "Add to Load" at bounding box center [902, 302] width 82 height 19
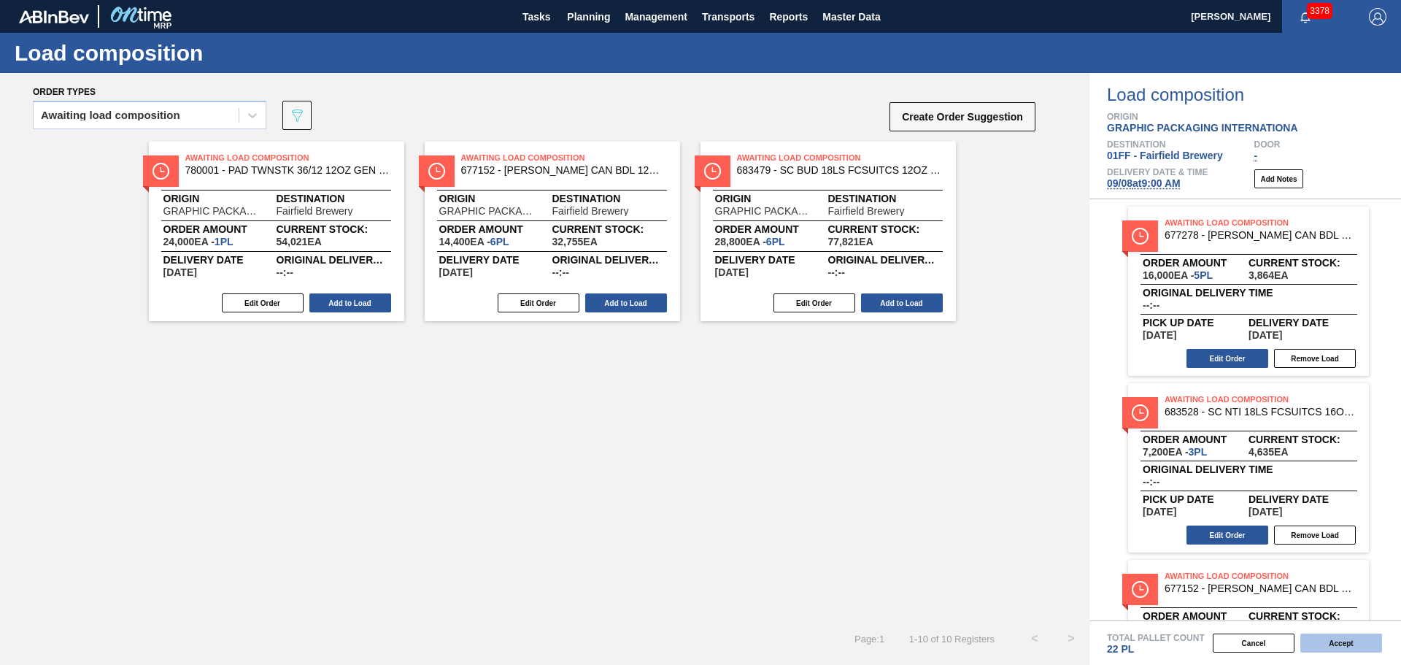
click at [1339, 648] on button "Accept" at bounding box center [1341, 642] width 82 height 19
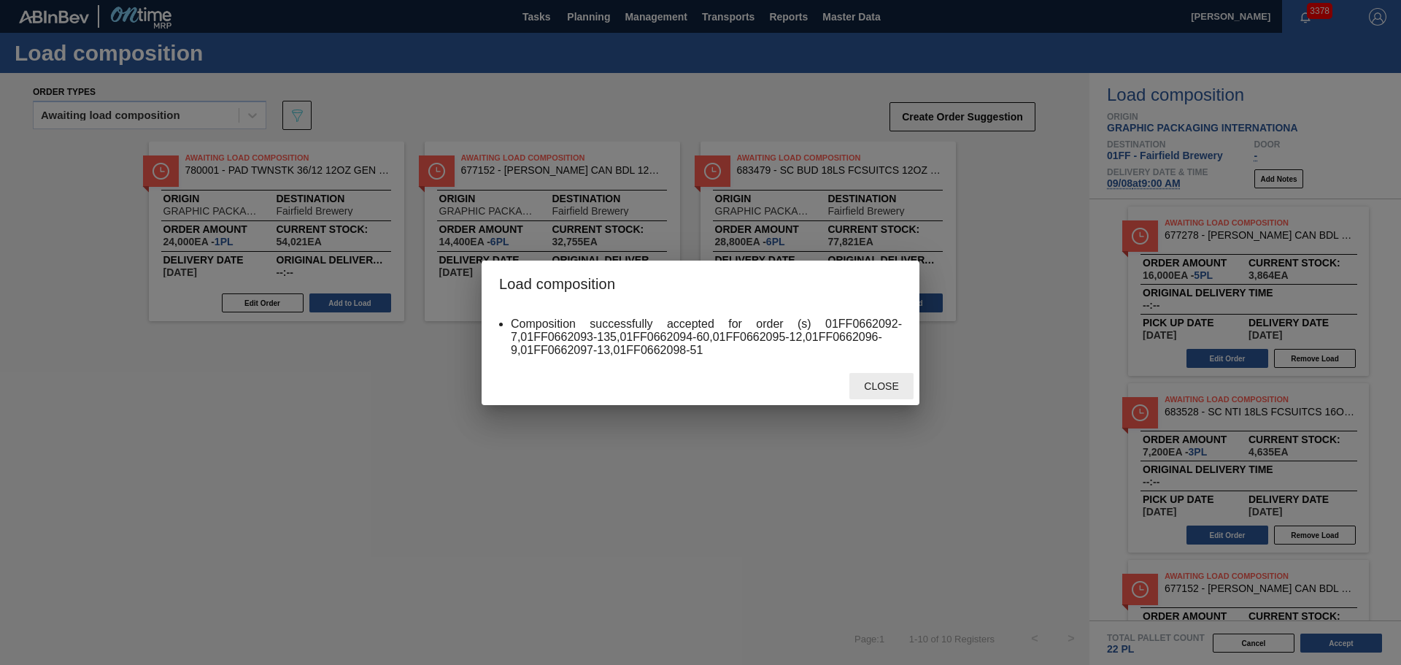
click at [890, 379] on div "Close" at bounding box center [881, 386] width 64 height 27
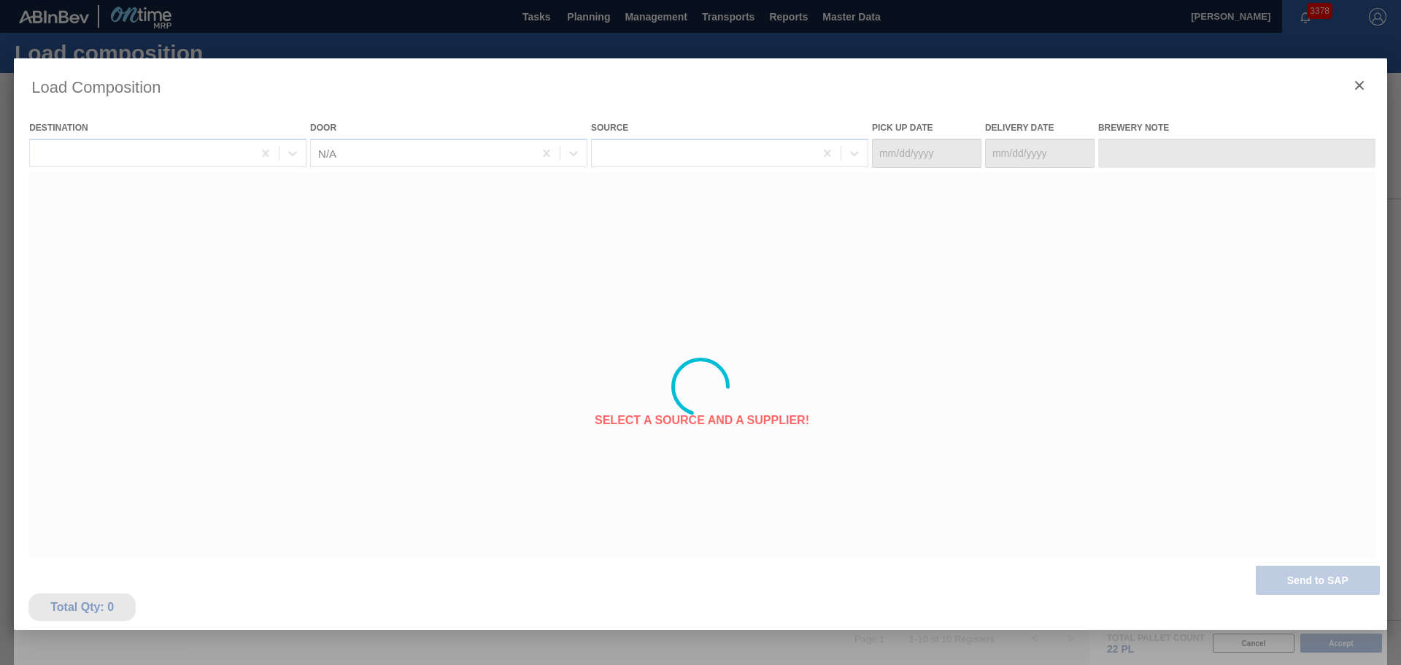
type Date "09/04/2025"
type Date "[DATE]"
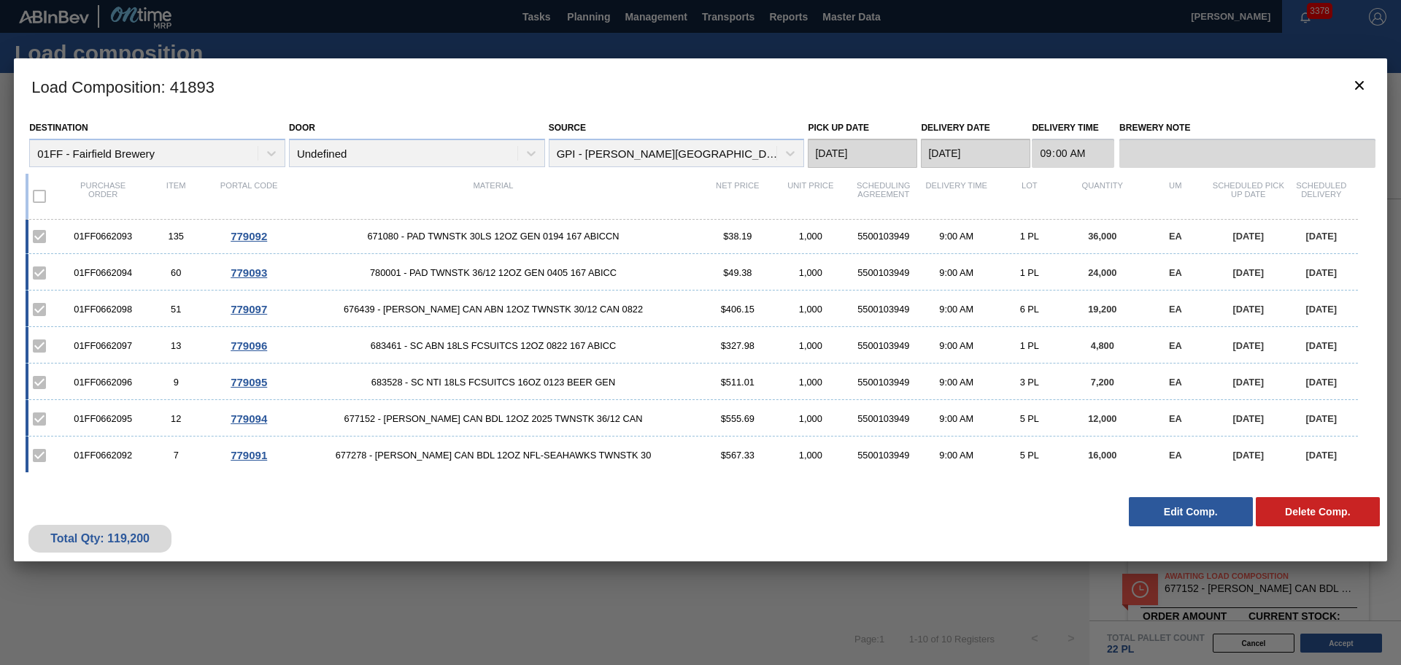
scroll to position [3, 0]
click at [1353, 85] on icon "botão de ícone" at bounding box center [1360, 86] width 18 height 18
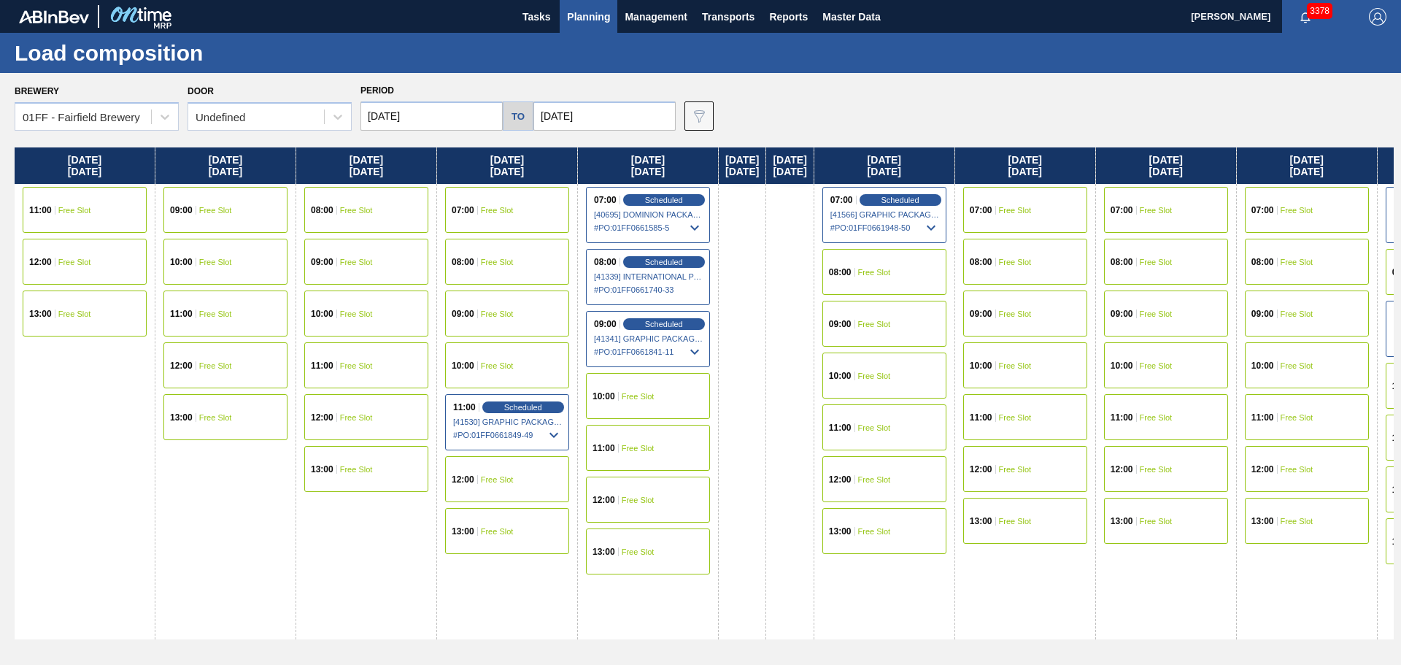
click at [90, 493] on div "Monday 08/18/2025 11:00 Free Slot 12:00 Free Slot 13:00 Free Slot" at bounding box center [85, 393] width 141 height 492
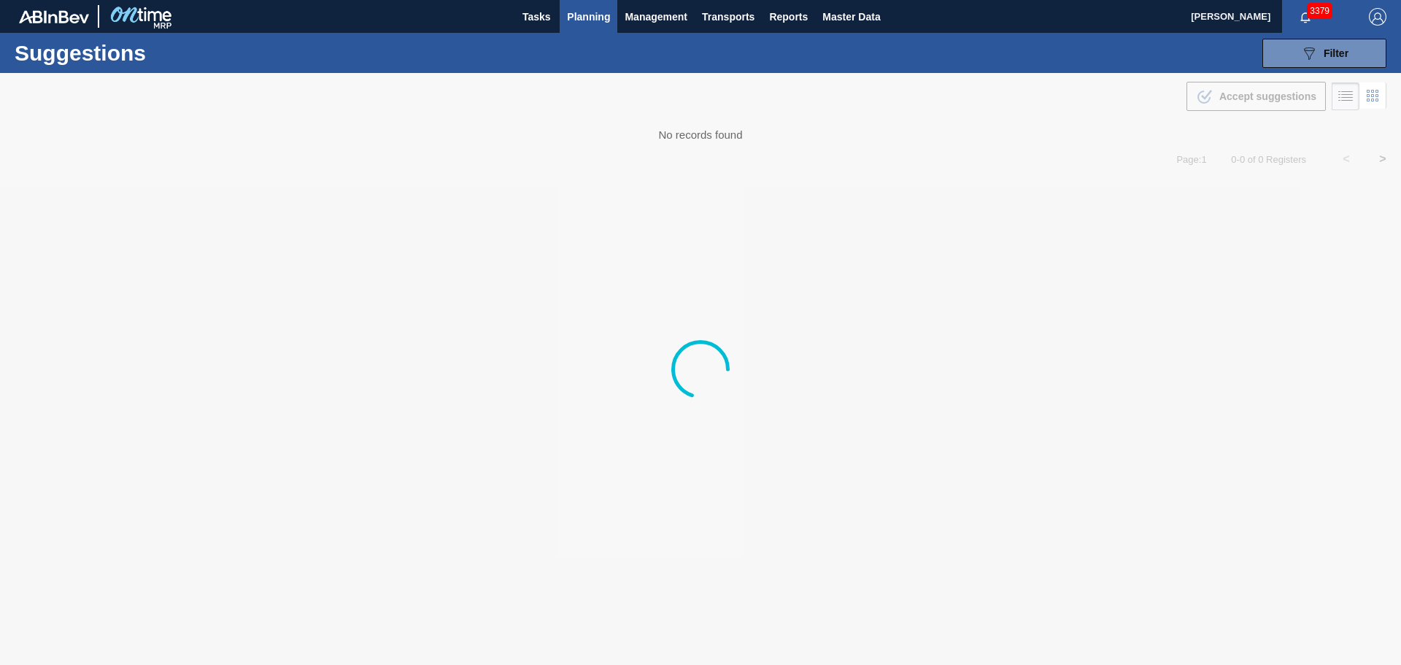
type from "[DATE]"
type to "[DATE]"
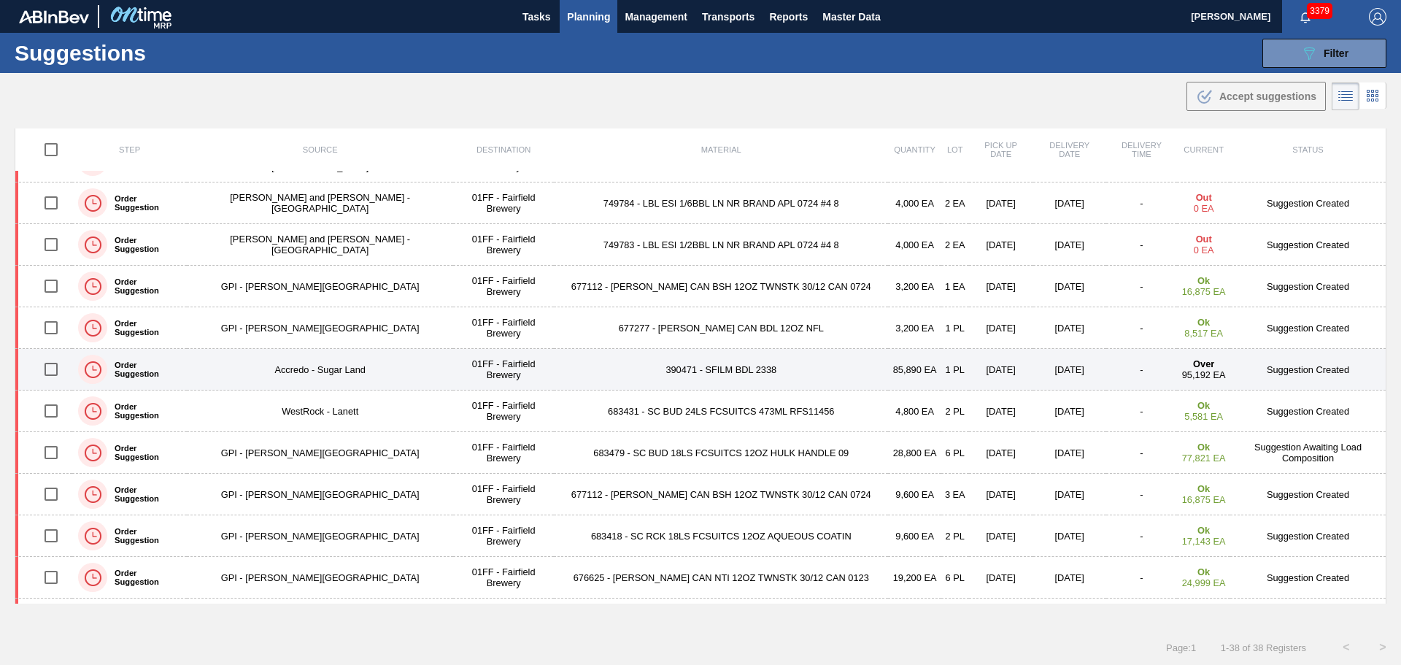
scroll to position [146, 0]
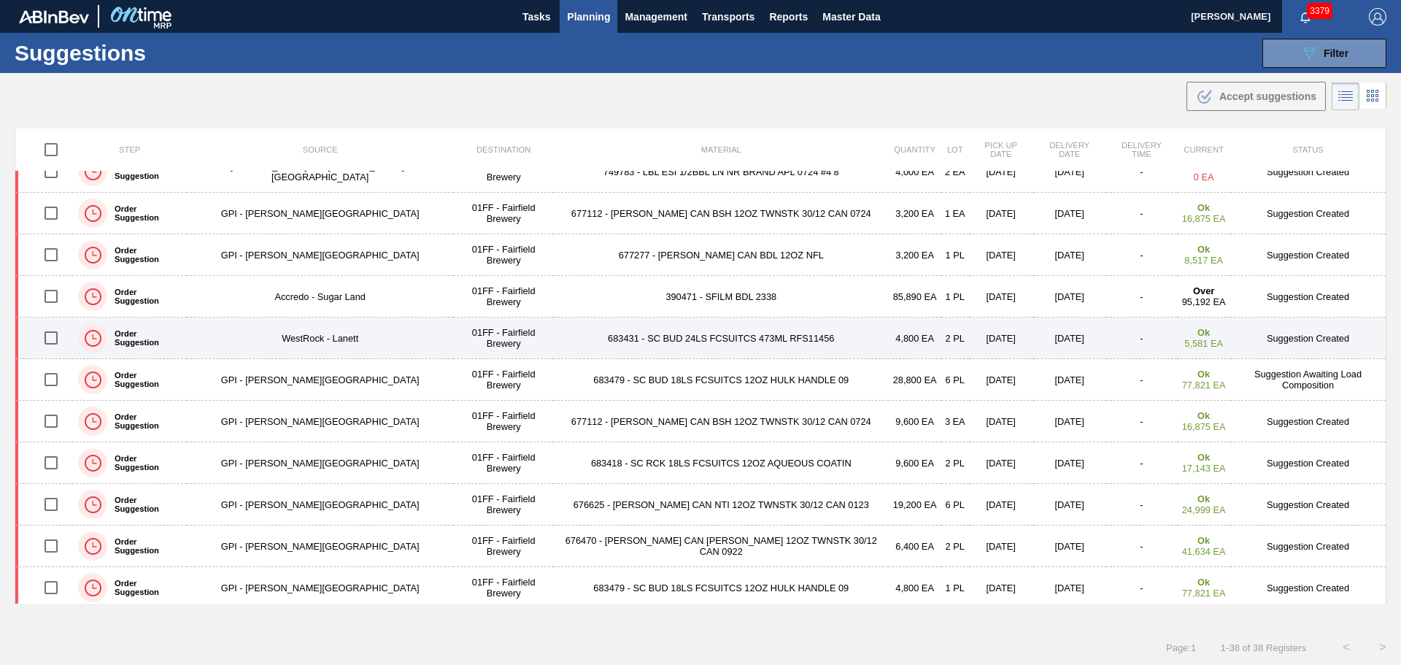
click at [651, 336] on td "683431 - SC BUD 24LS FCSUITCS 473ML RFS11456" at bounding box center [721, 338] width 334 height 42
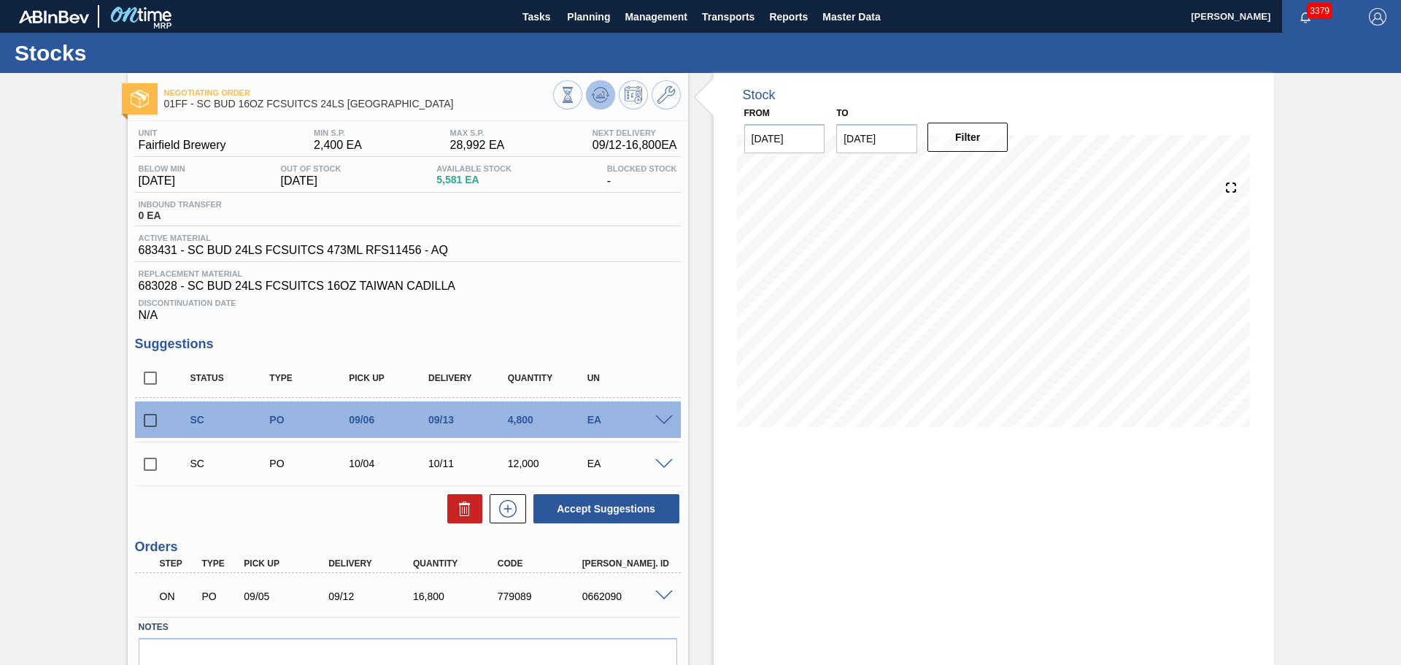
click at [603, 97] on icon at bounding box center [601, 95] width 18 height 18
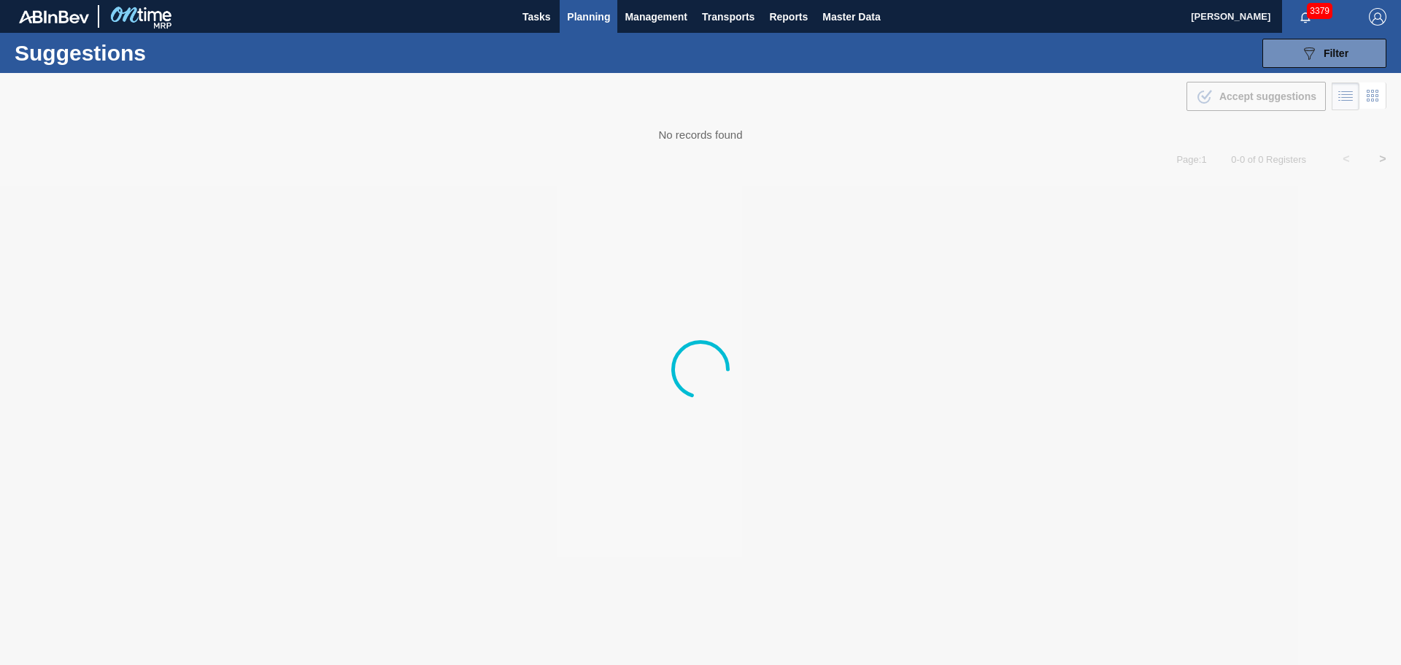
type from "[DATE]"
type to "[DATE]"
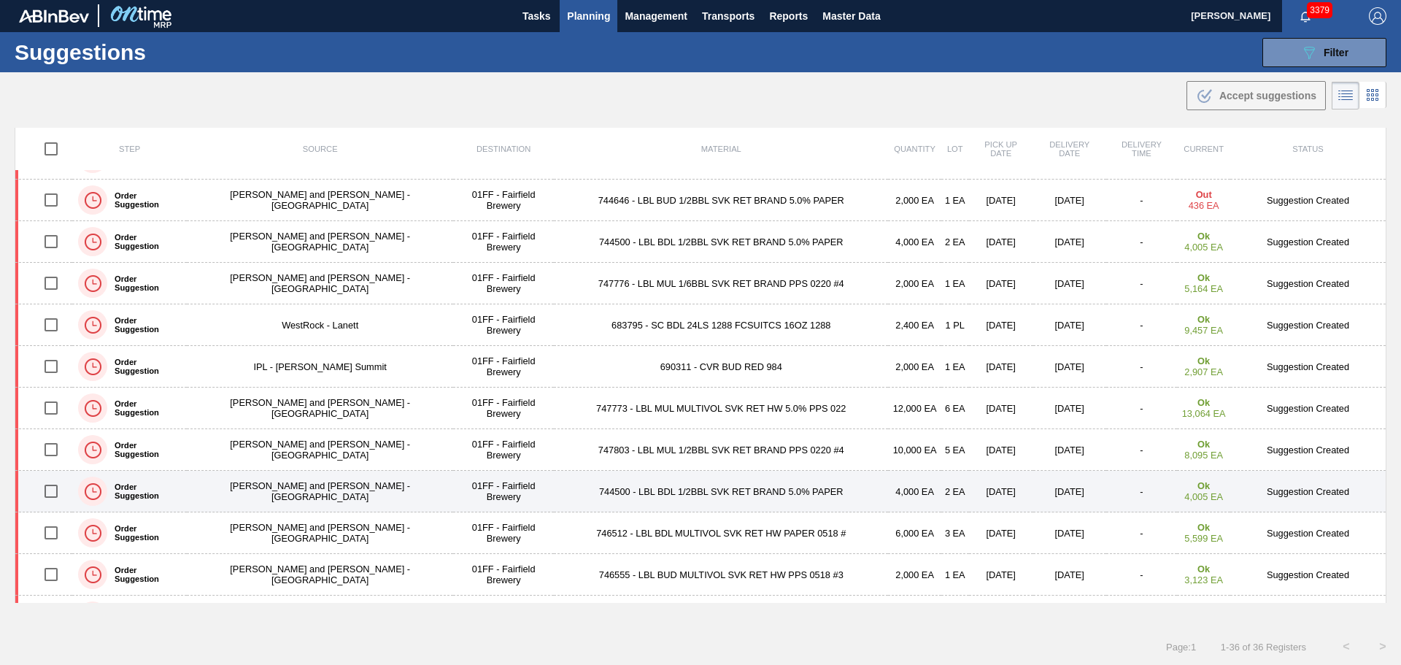
scroll to position [438, 0]
